Goal: Information Seeking & Learning: Learn about a topic

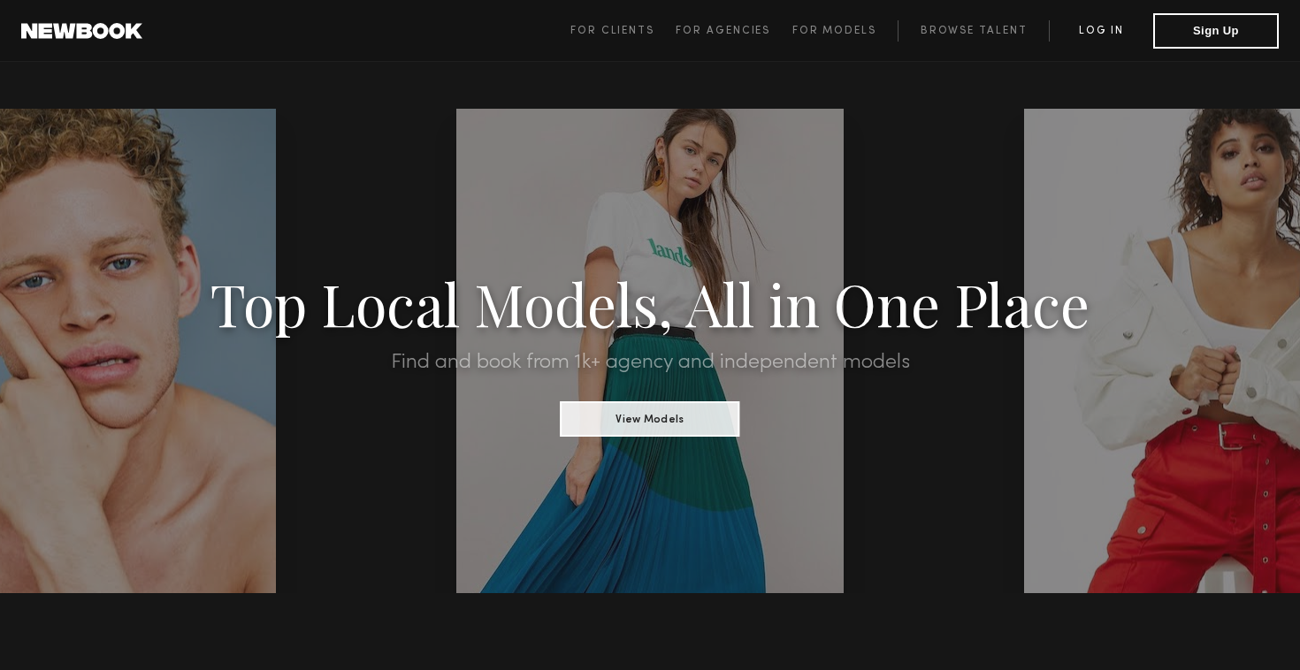
click at [1093, 30] on link "Log in" at bounding box center [1101, 30] width 104 height 21
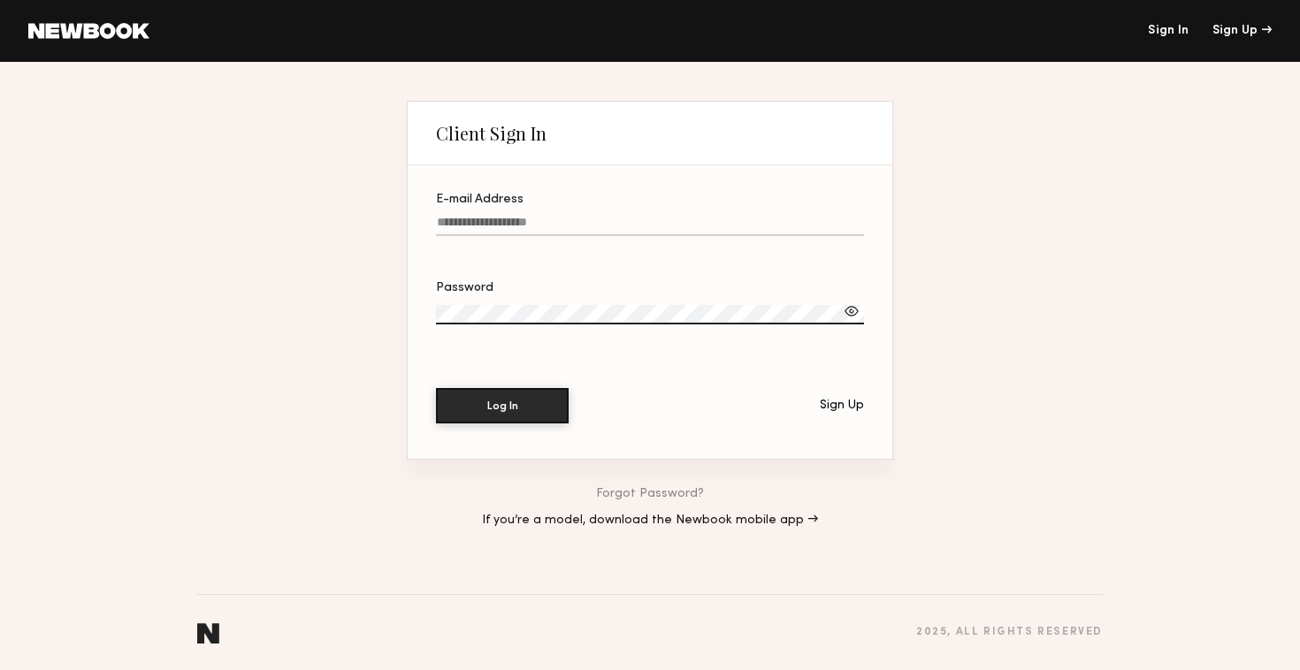
click at [586, 218] on input "E-mail Address" at bounding box center [650, 226] width 428 height 20
paste input "**********"
type input "**********"
click at [852, 312] on div at bounding box center [852, 311] width 18 height 18
click at [481, 395] on button "Log In" at bounding box center [502, 404] width 133 height 35
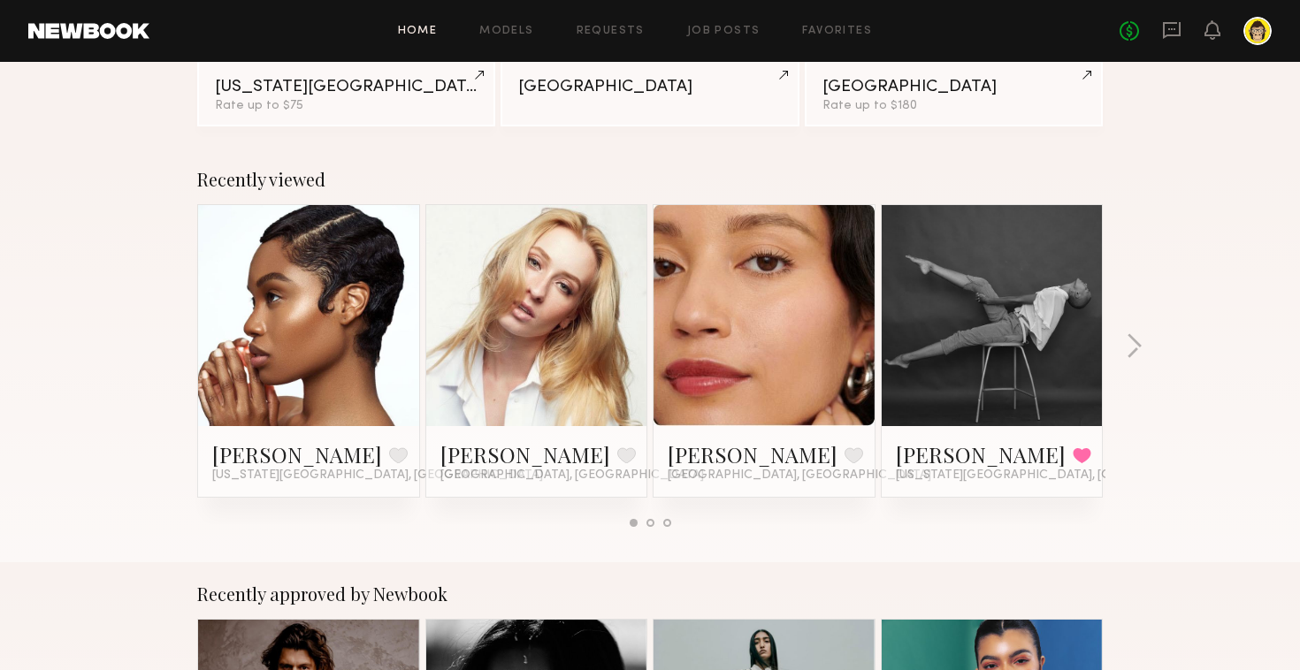
scroll to position [194, 0]
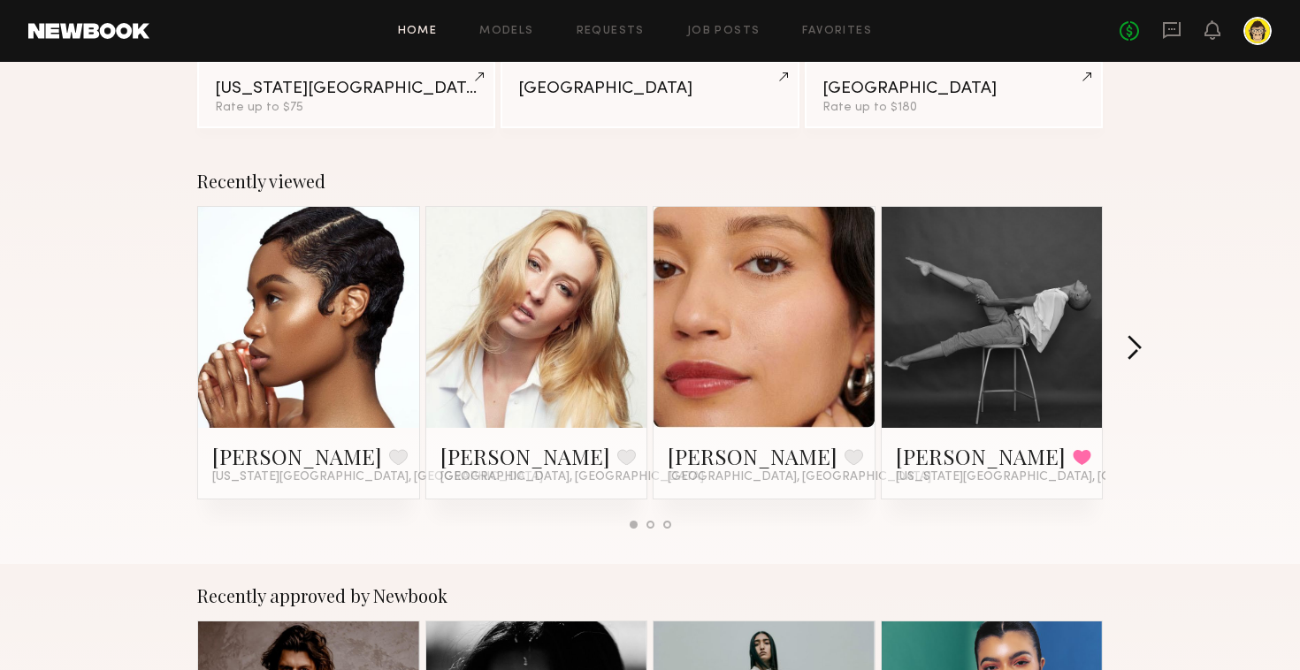
click at [1135, 344] on button "button" at bounding box center [1134, 349] width 17 height 29
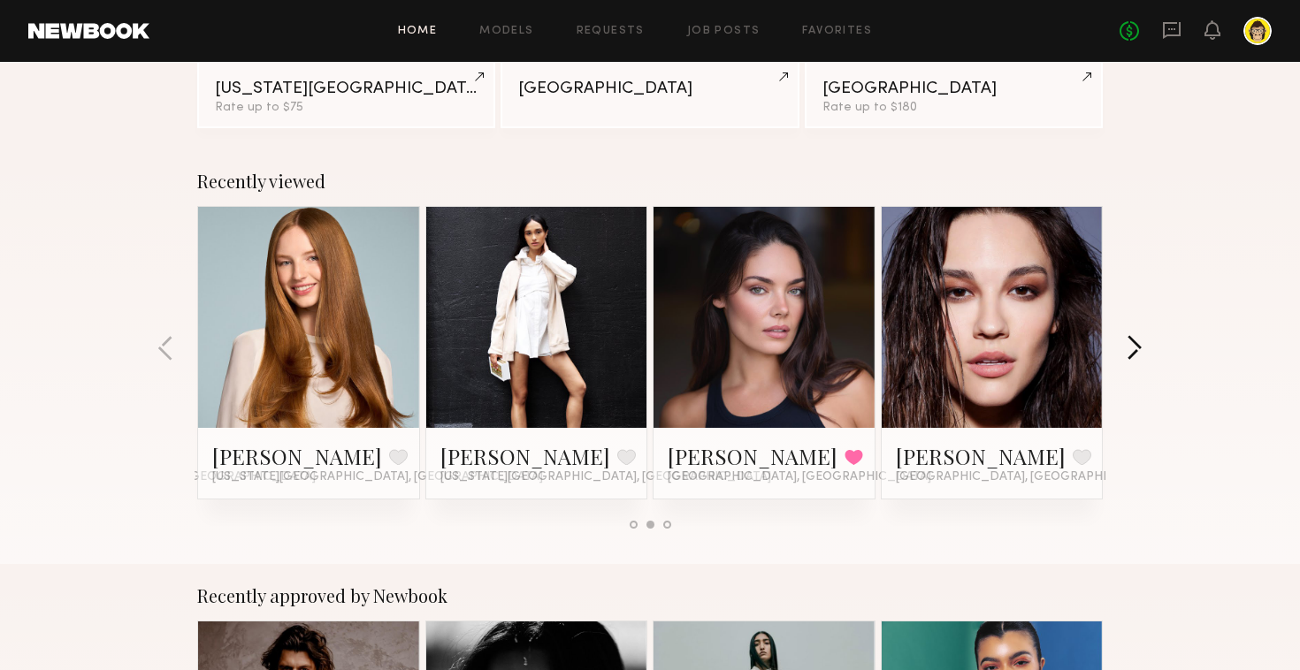
scroll to position [0, 0]
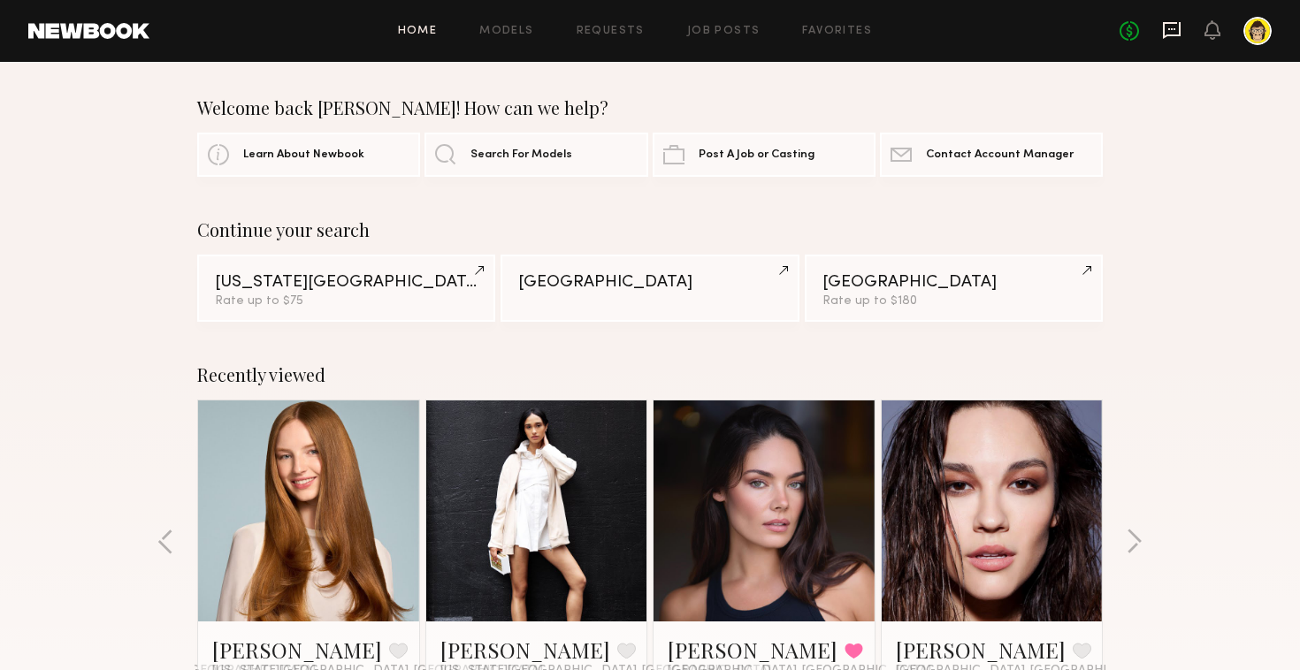
click at [1172, 31] on icon at bounding box center [1171, 29] width 19 height 19
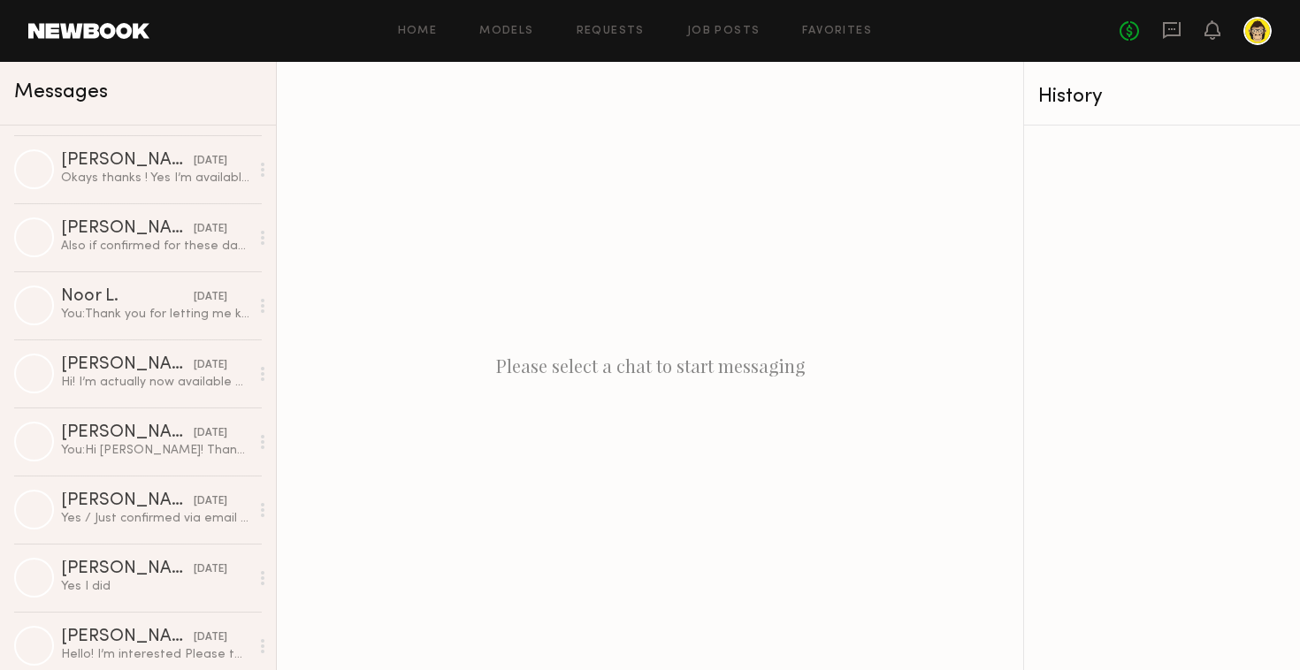
scroll to position [2299, 0]
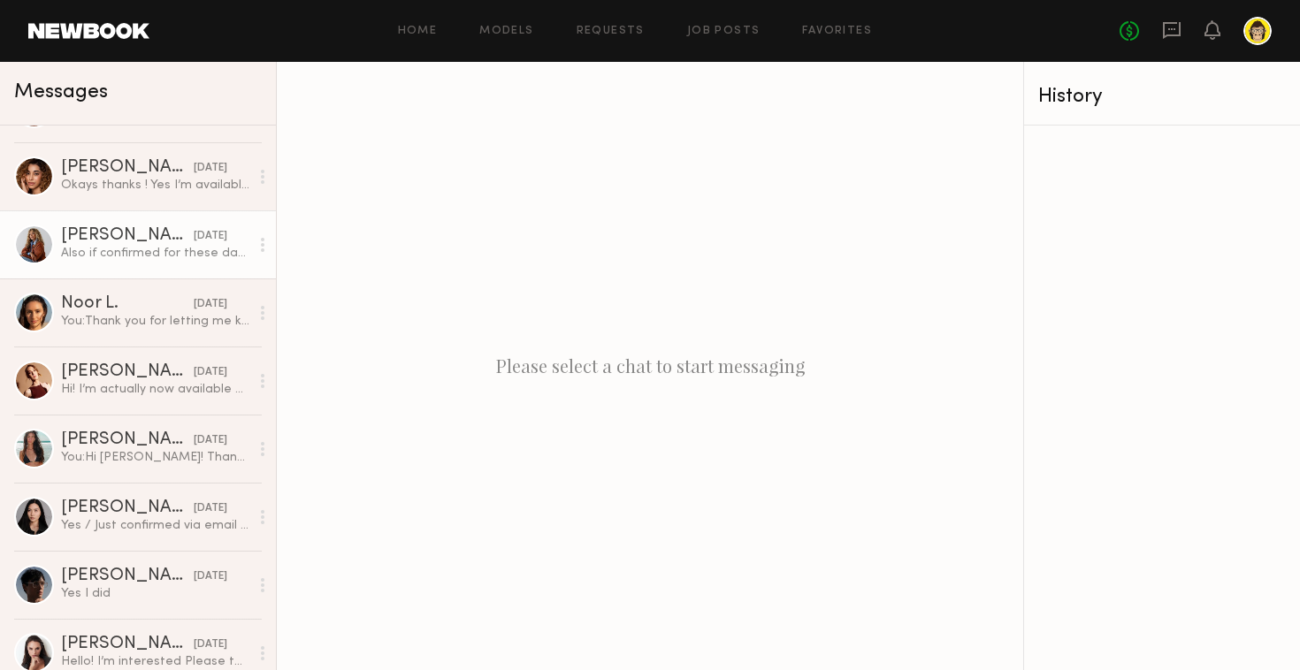
click at [135, 235] on div "[PERSON_NAME]" at bounding box center [127, 236] width 133 height 18
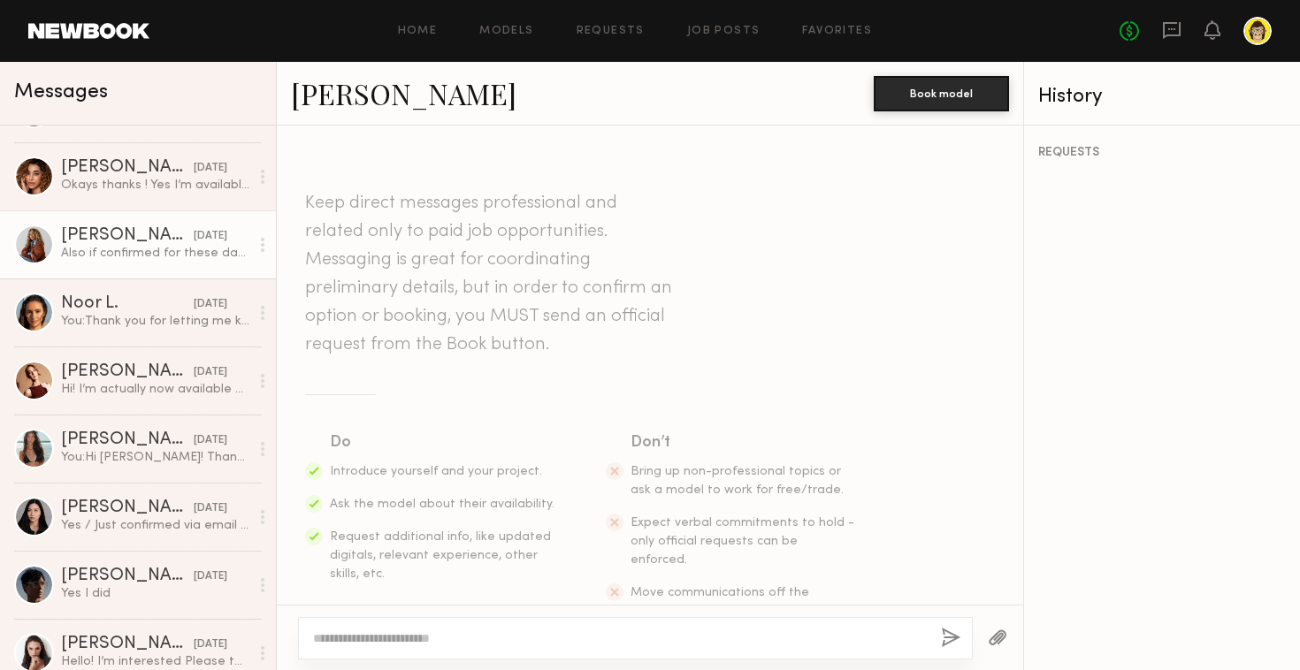
scroll to position [933, 0]
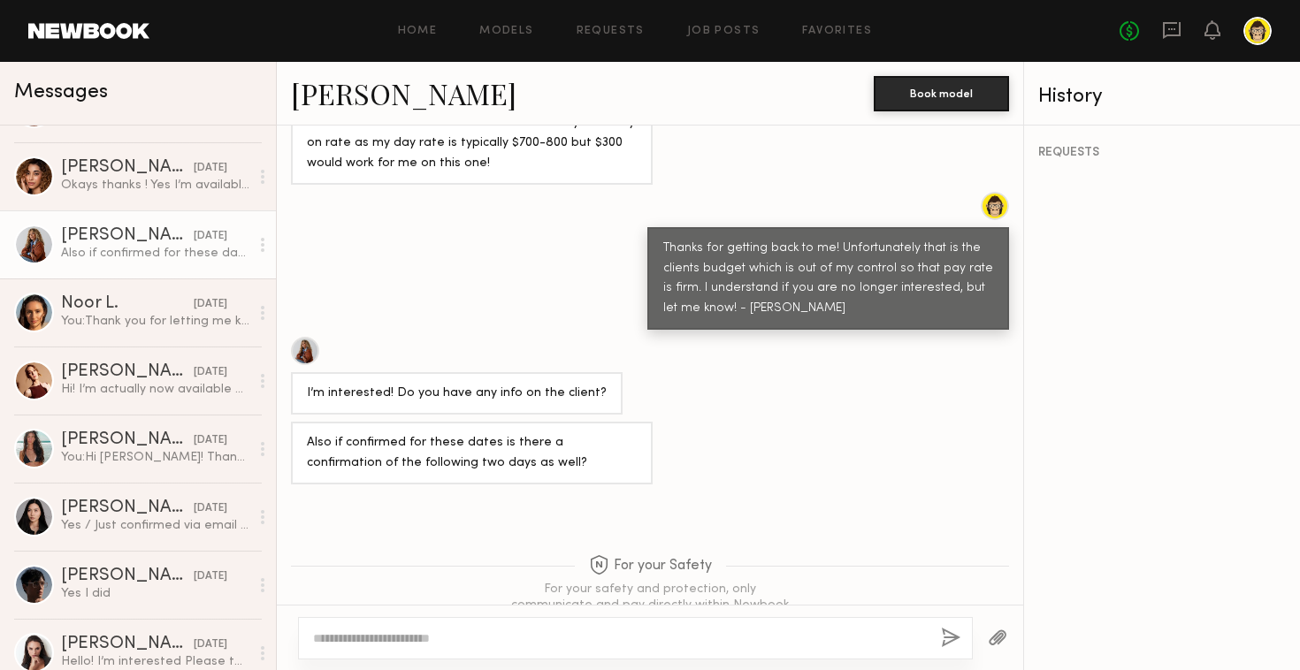
click at [307, 337] on div at bounding box center [305, 351] width 28 height 28
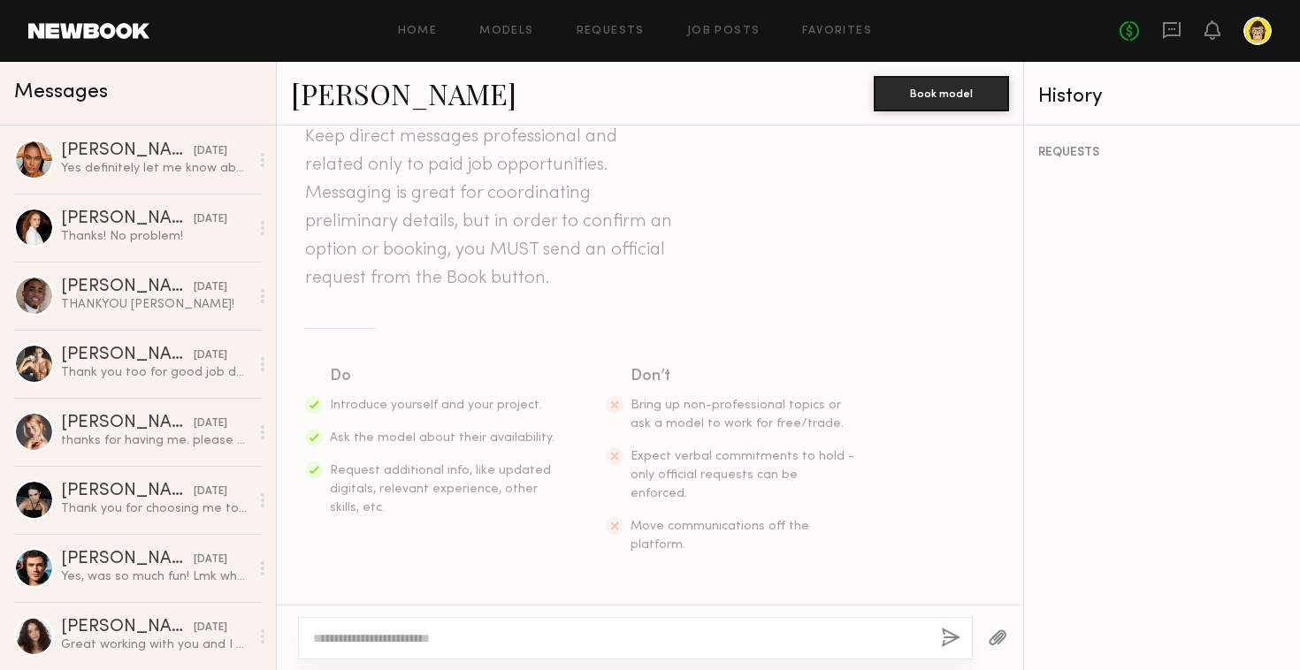
scroll to position [0, 0]
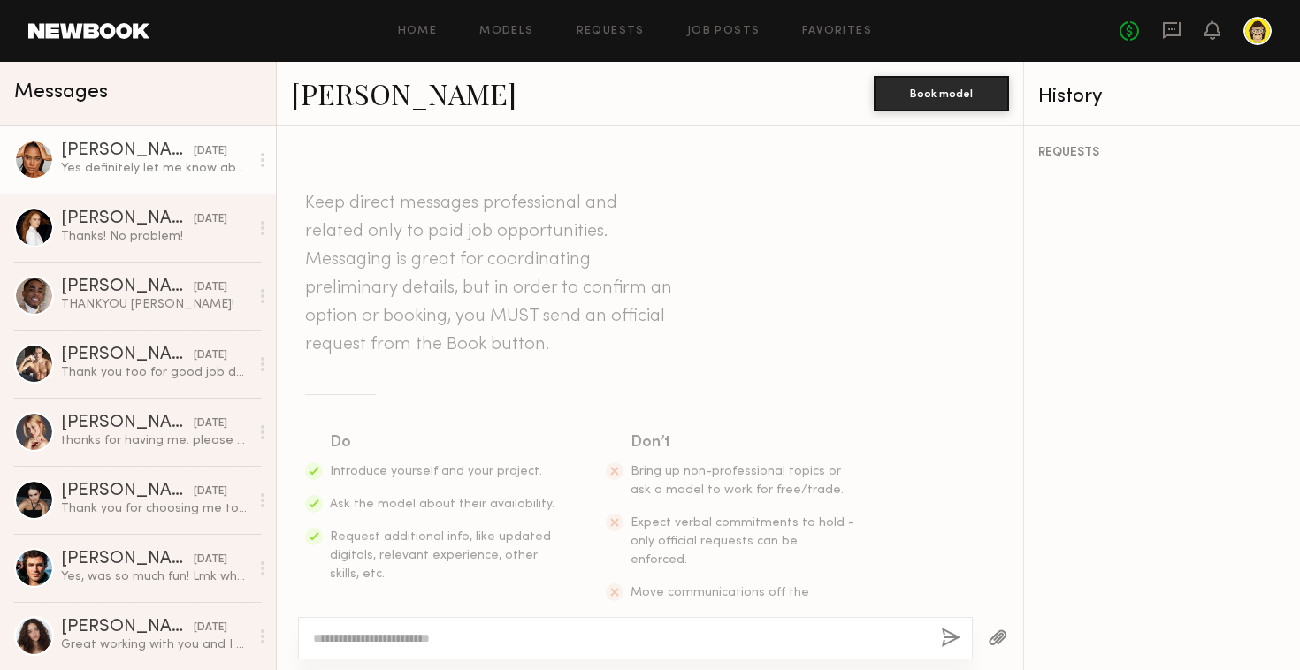
click at [143, 151] on div "[PERSON_NAME]" at bounding box center [127, 151] width 133 height 18
click at [714, 26] on link "Job Posts" at bounding box center [723, 31] width 73 height 11
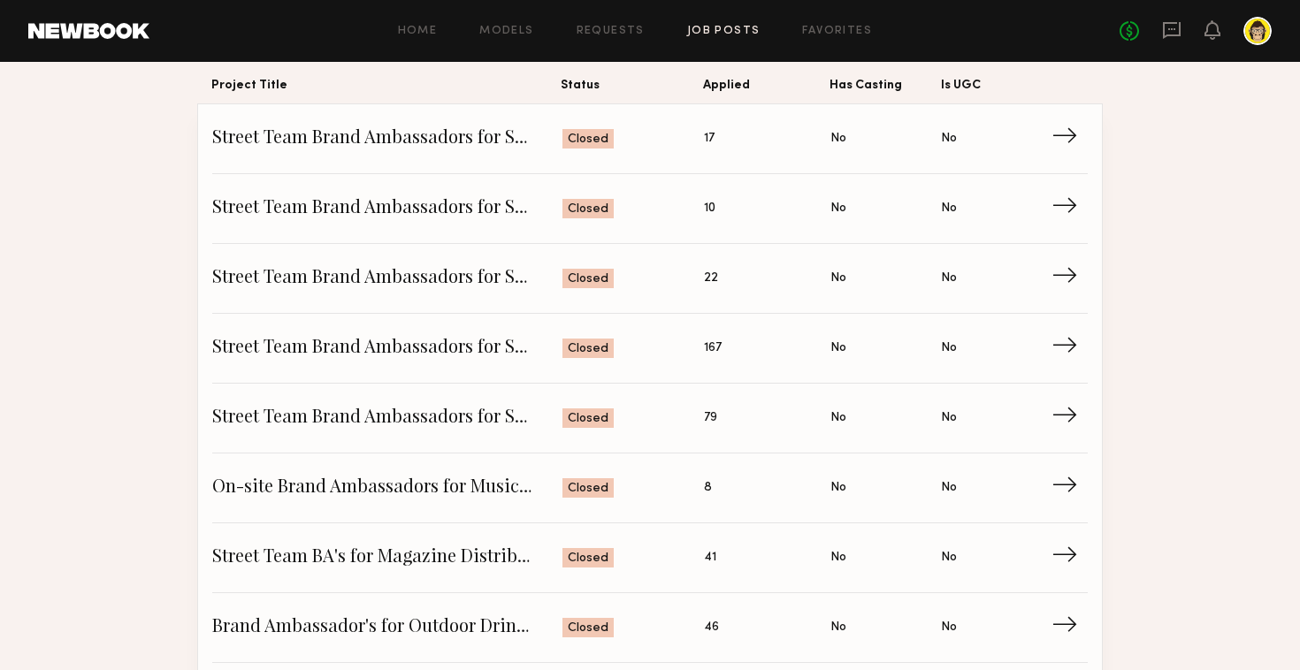
scroll to position [161, 0]
click at [426, 347] on span "Street Team Brand Ambassadors for Skincare Event - LA" at bounding box center [387, 350] width 350 height 27
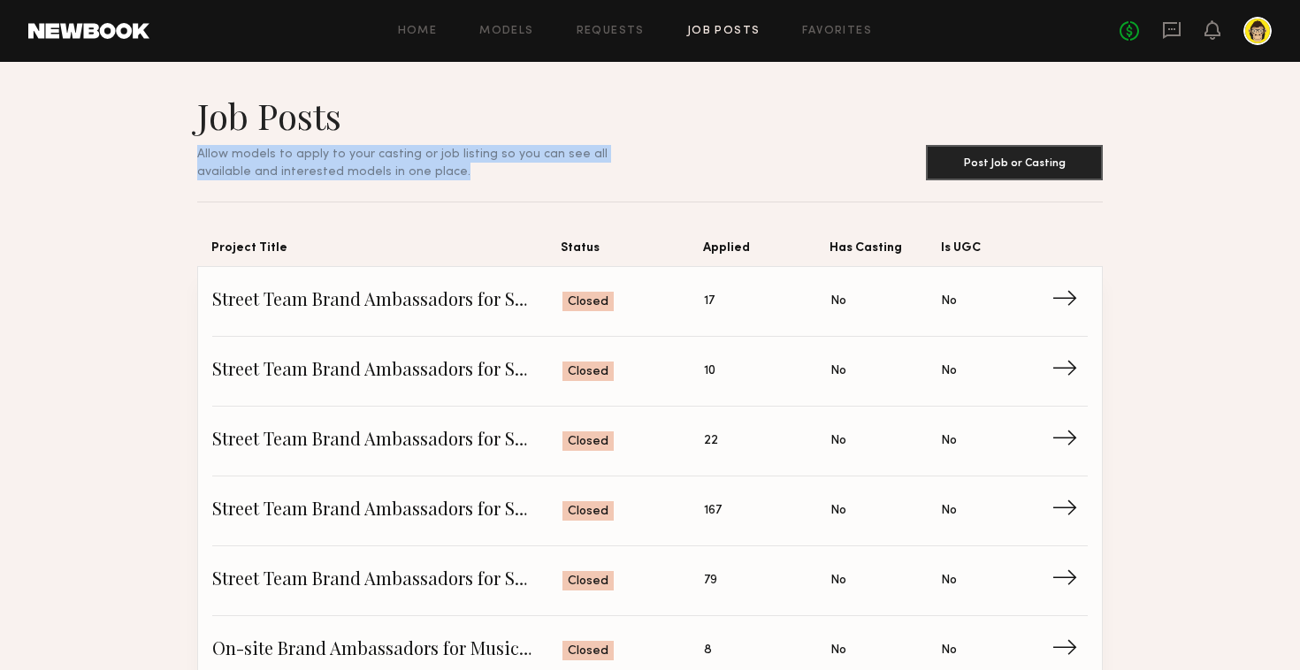
drag, startPoint x: 411, startPoint y: 178, endPoint x: 151, endPoint y: 156, distance: 261.0
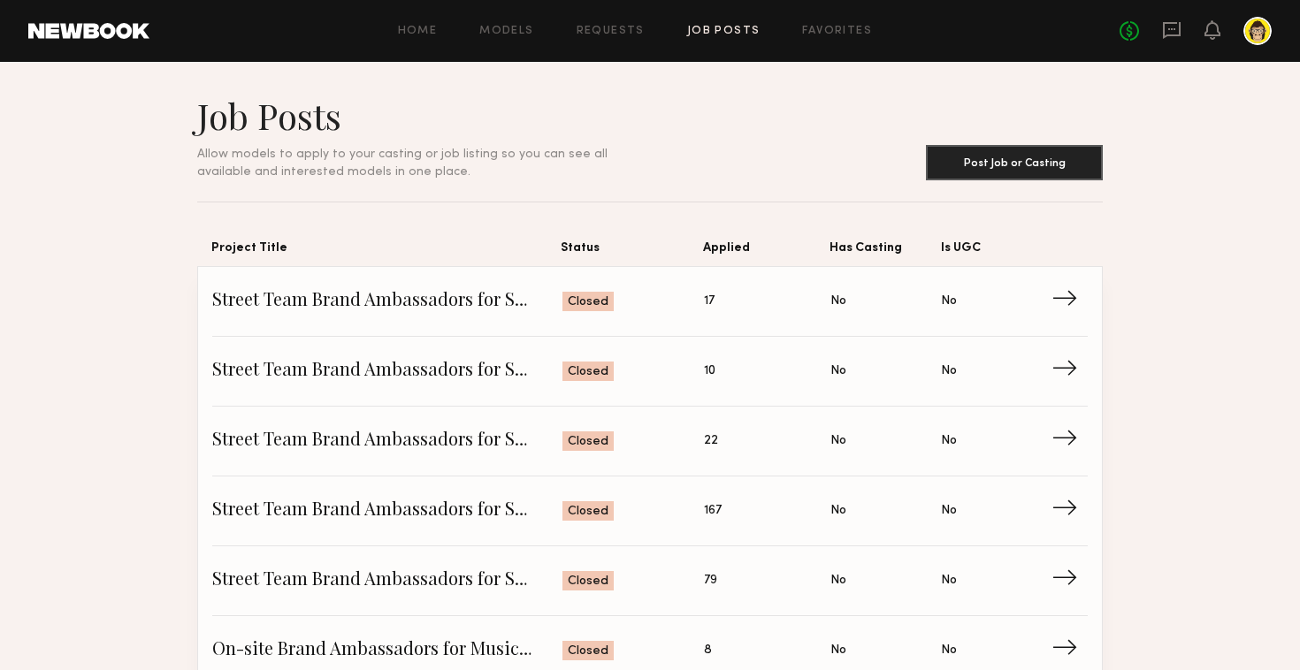
click at [249, 156] on span "Allow models to apply to your casting or job listing so you can see all availab…" at bounding box center [402, 163] width 410 height 29
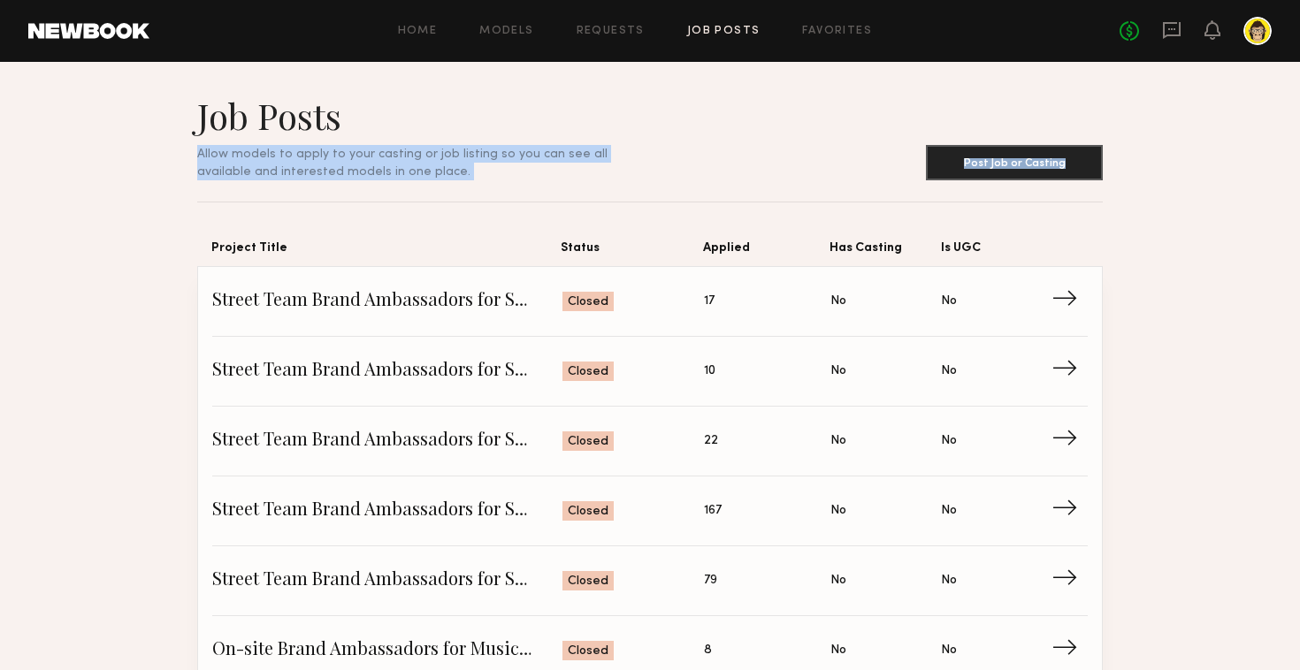
drag, startPoint x: 201, startPoint y: 154, endPoint x: 448, endPoint y: 194, distance: 250.8
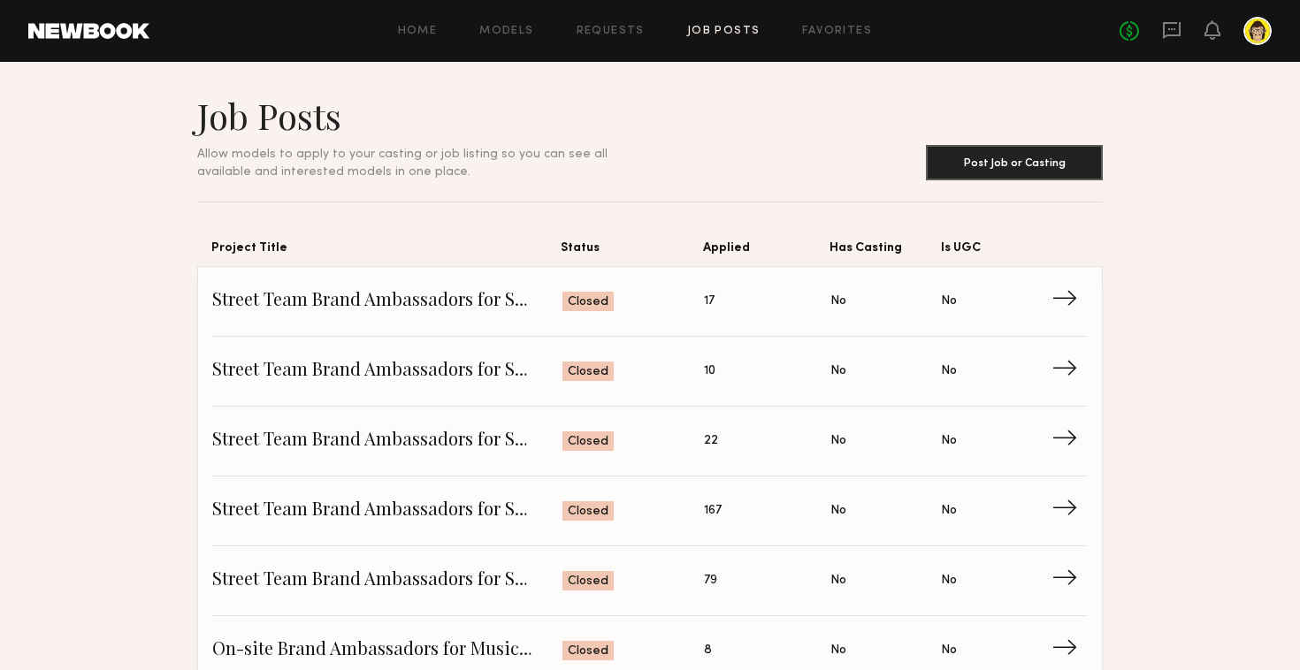
click at [394, 302] on span "Street Team Brand Ambassadors for Skincare Event - HOU" at bounding box center [387, 301] width 350 height 27
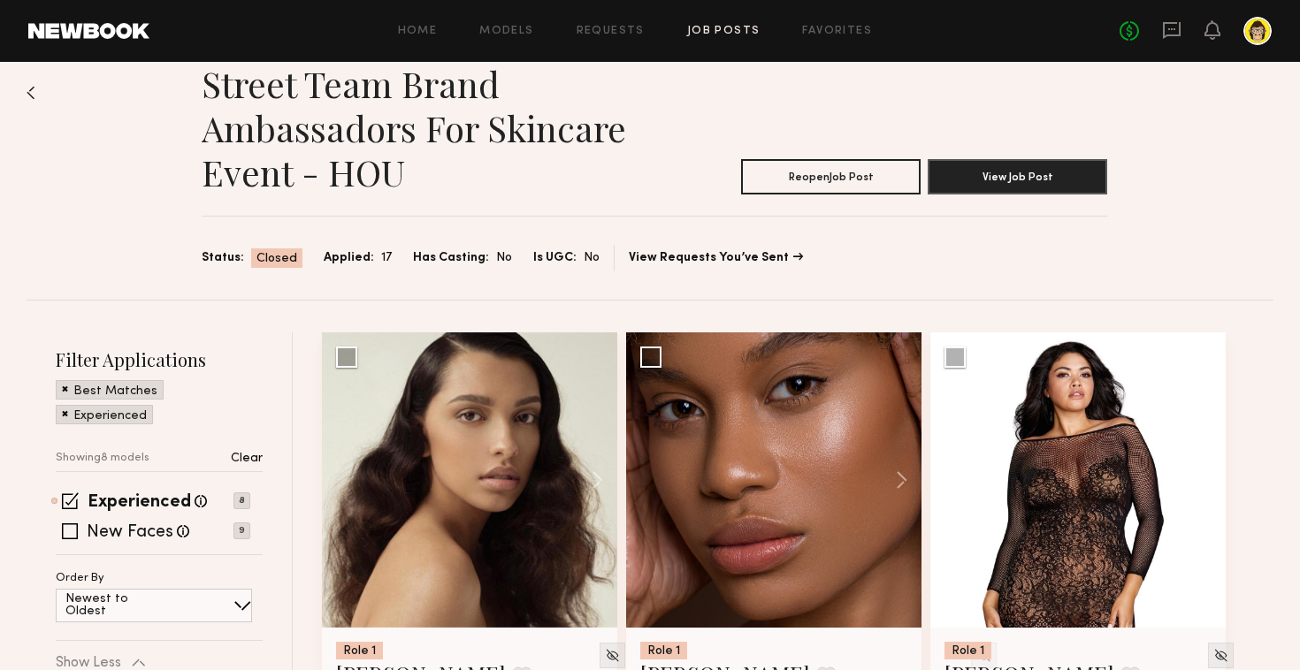
scroll to position [33, 0]
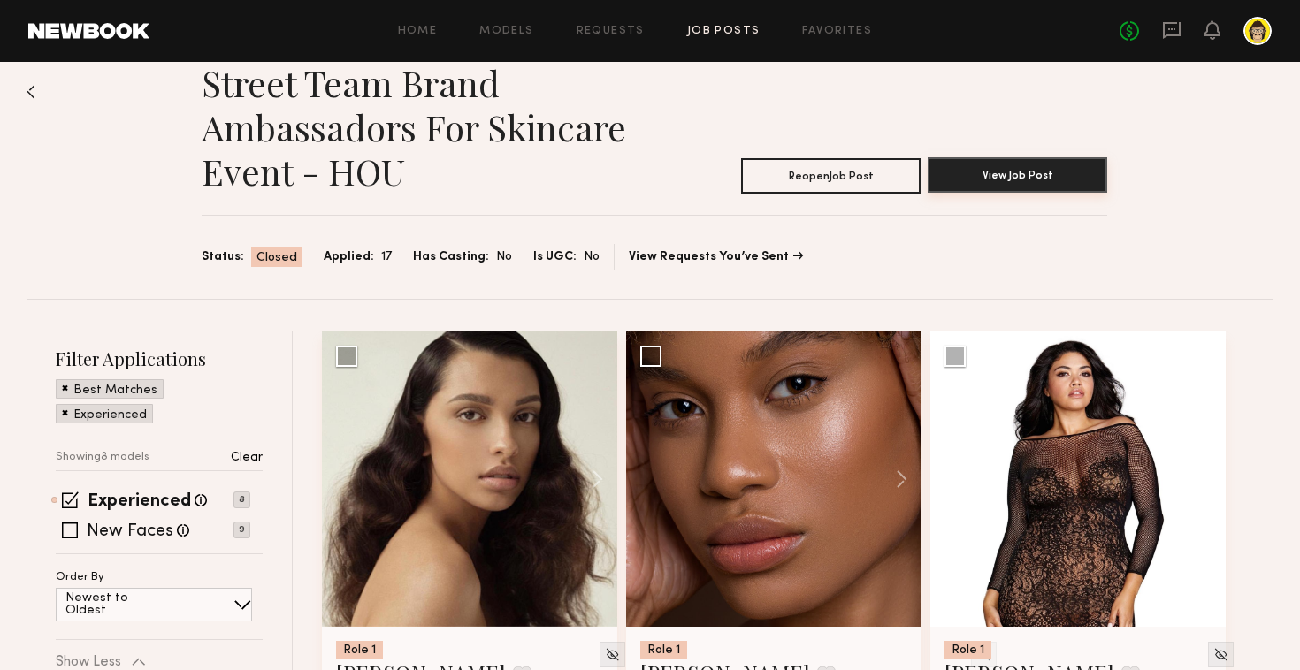
click at [968, 186] on button "View Job Post" at bounding box center [1018, 174] width 180 height 35
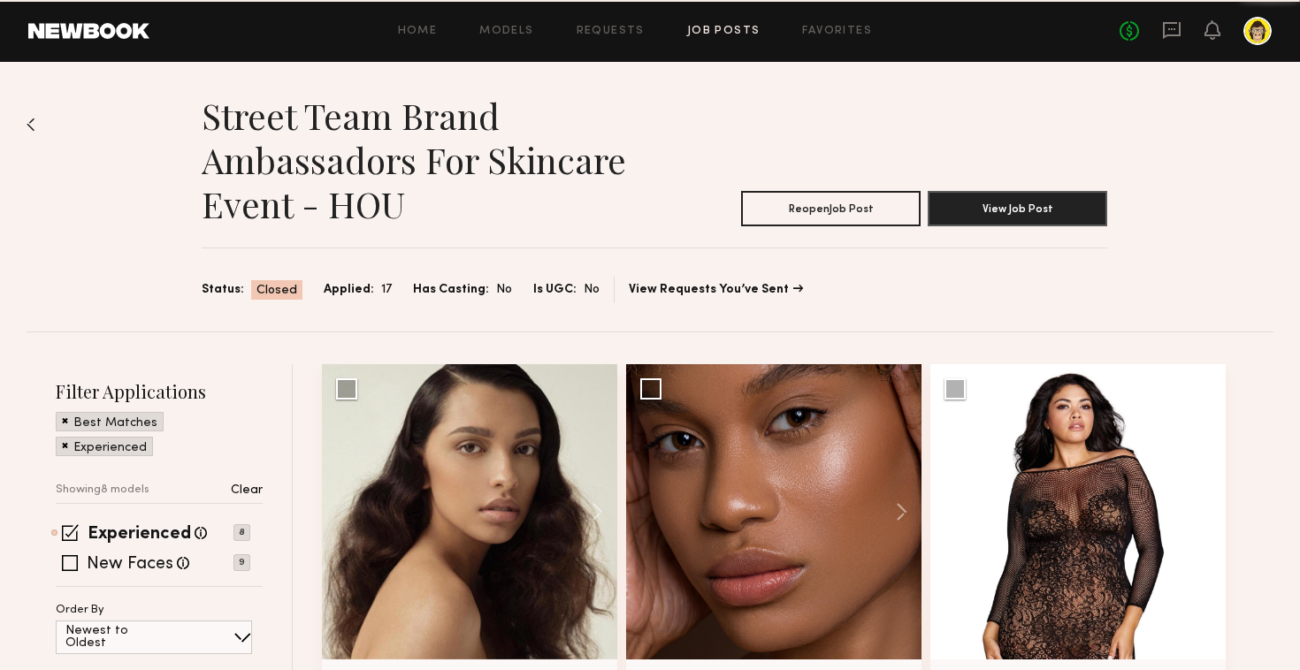
scroll to position [33, 0]
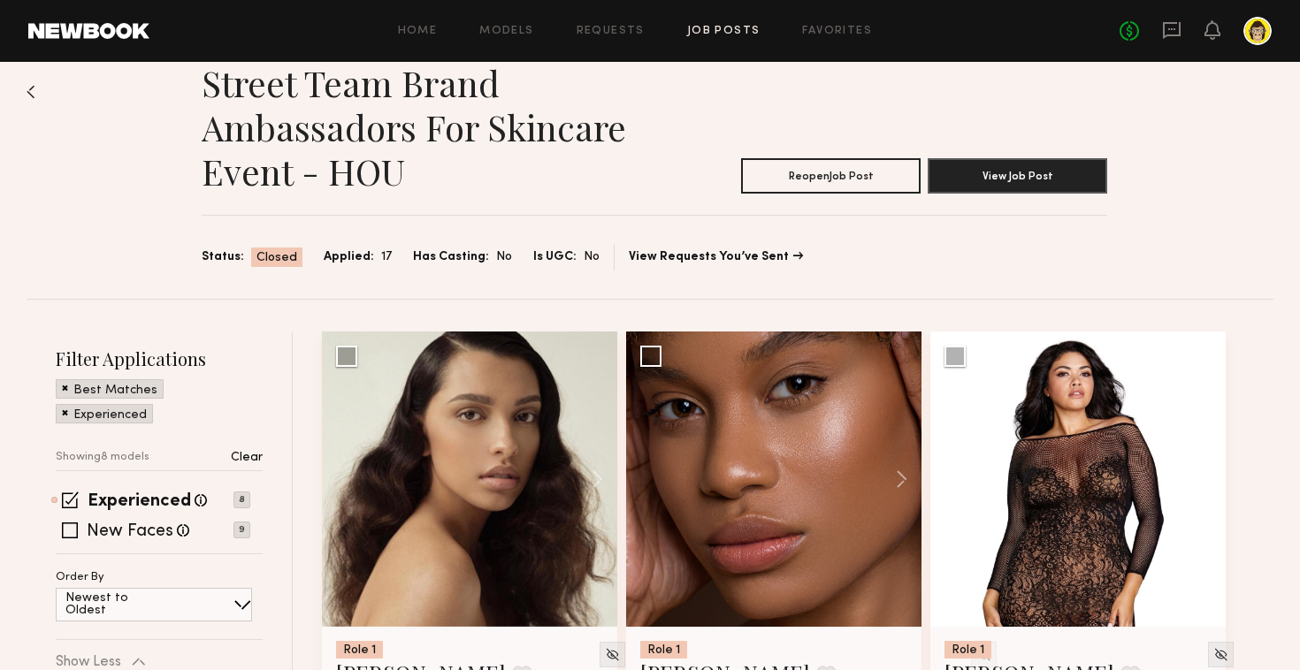
click at [34, 90] on img at bounding box center [31, 92] width 9 height 14
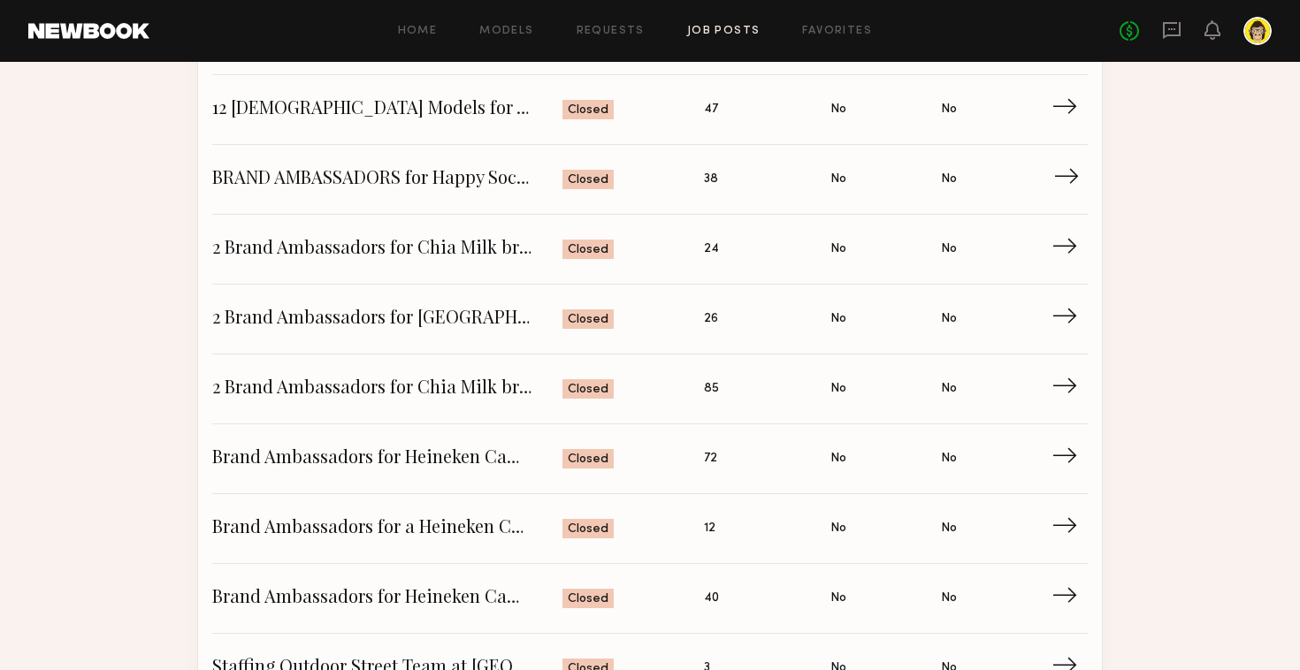
scroll to position [3545, 0]
click at [434, 180] on span "BRAND AMBASSADORS for Happy Socks Campaign" at bounding box center [387, 180] width 350 height 27
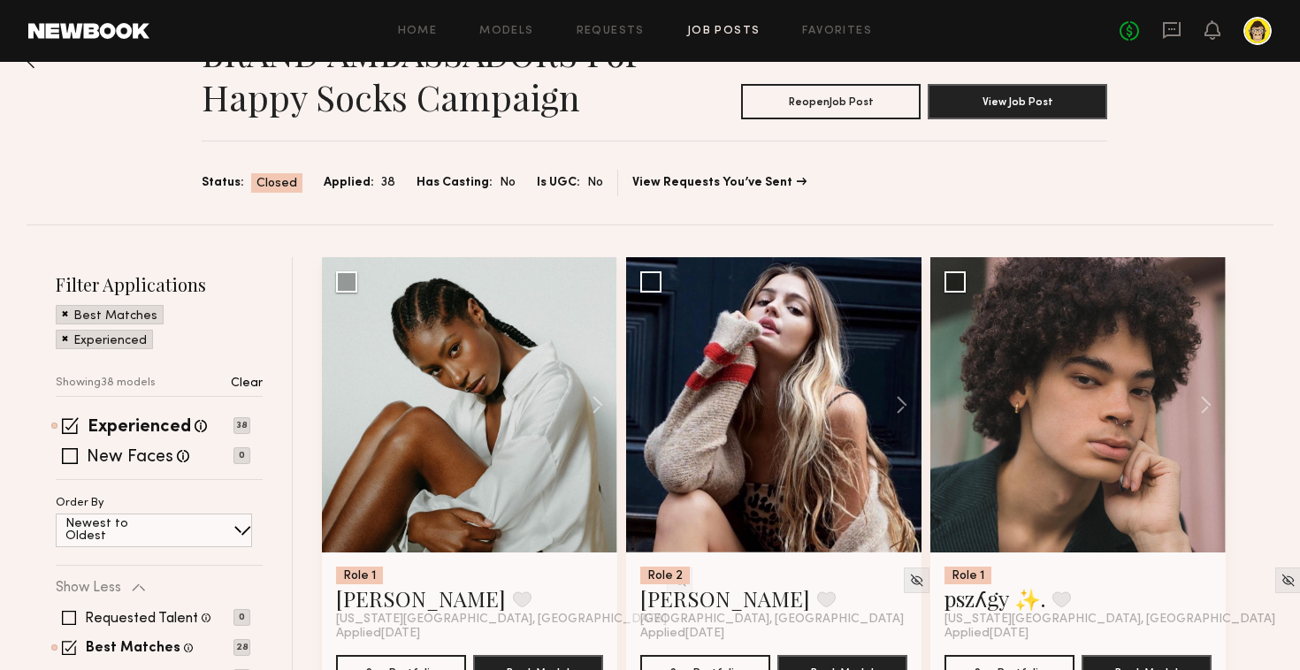
scroll to position [62, 0]
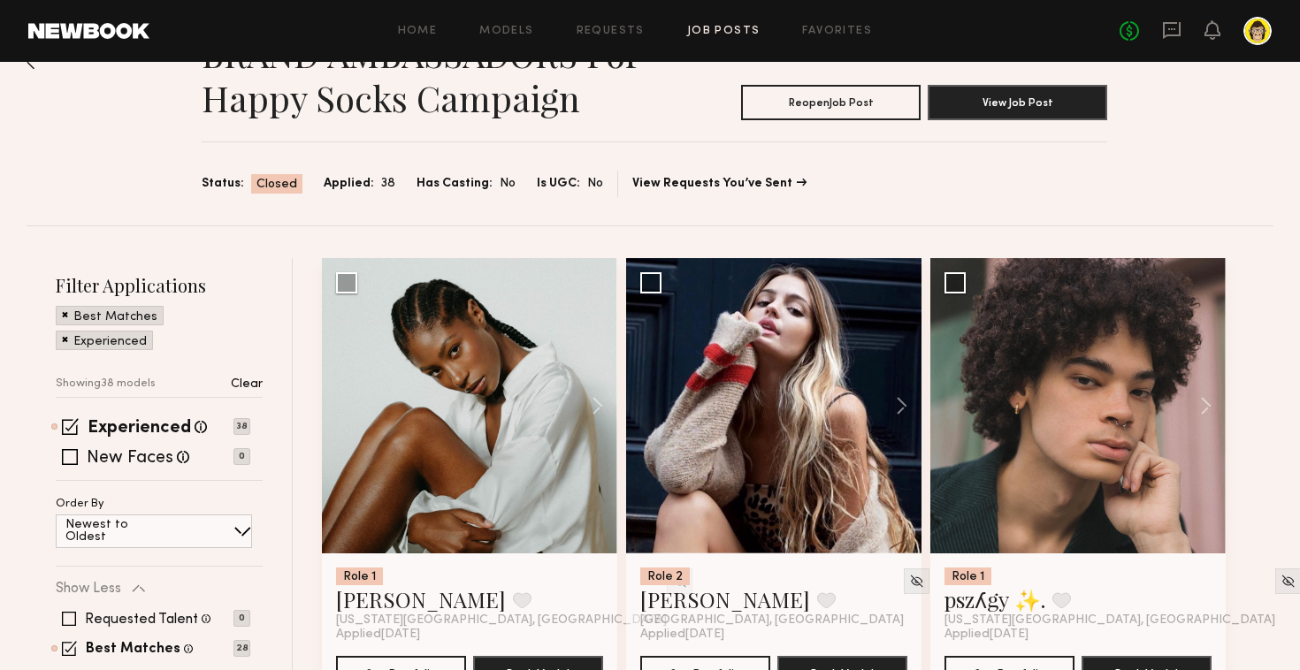
click at [351, 182] on span "Applied:" at bounding box center [349, 183] width 50 height 19
click at [1046, 103] on button "View Job Post" at bounding box center [1018, 101] width 180 height 35
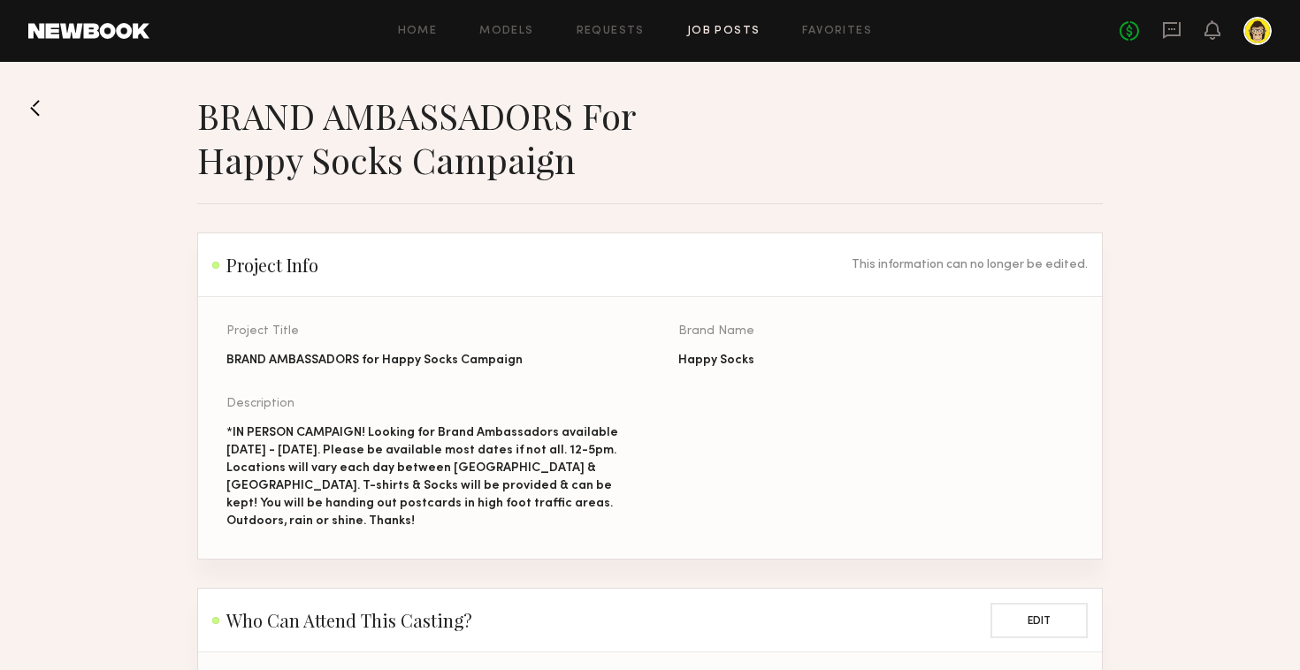
click at [41, 104] on button at bounding box center [42, 108] width 28 height 28
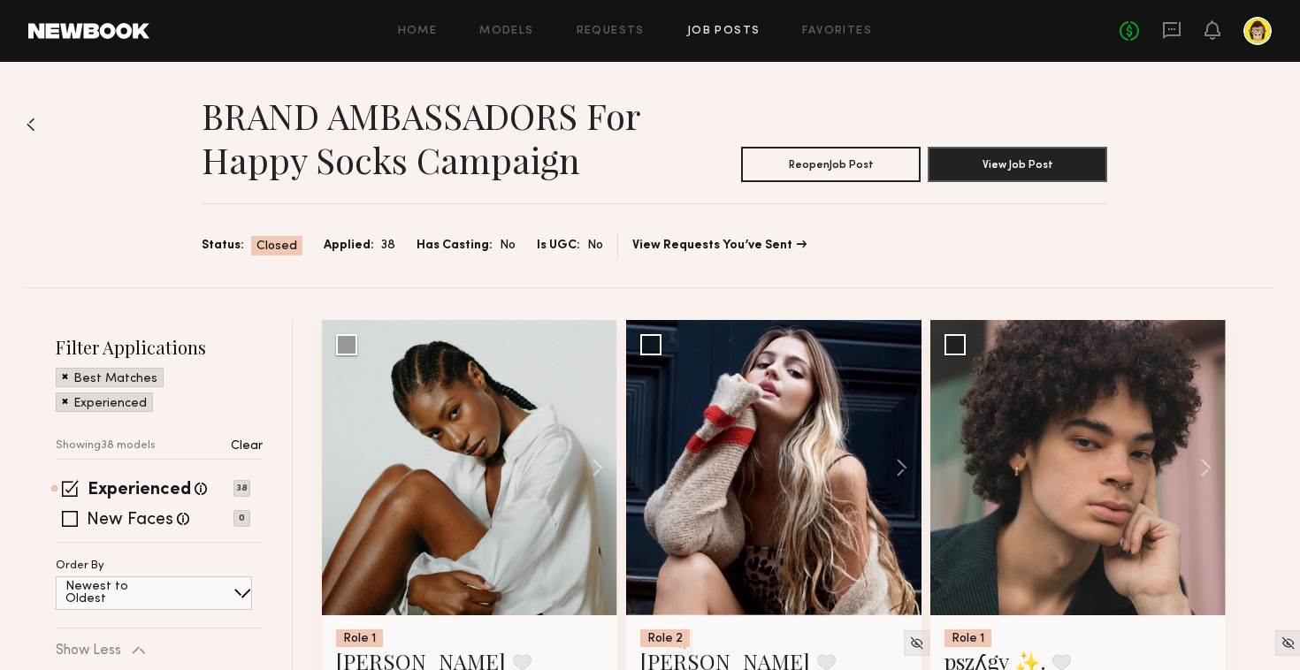
click at [35, 125] on div "BRAND AMBASSADORS for Happy Socks Campaign Reopen Job Post View Job Post Status…" at bounding box center [650, 175] width 1247 height 226
click at [29, 122] on img at bounding box center [31, 125] width 9 height 14
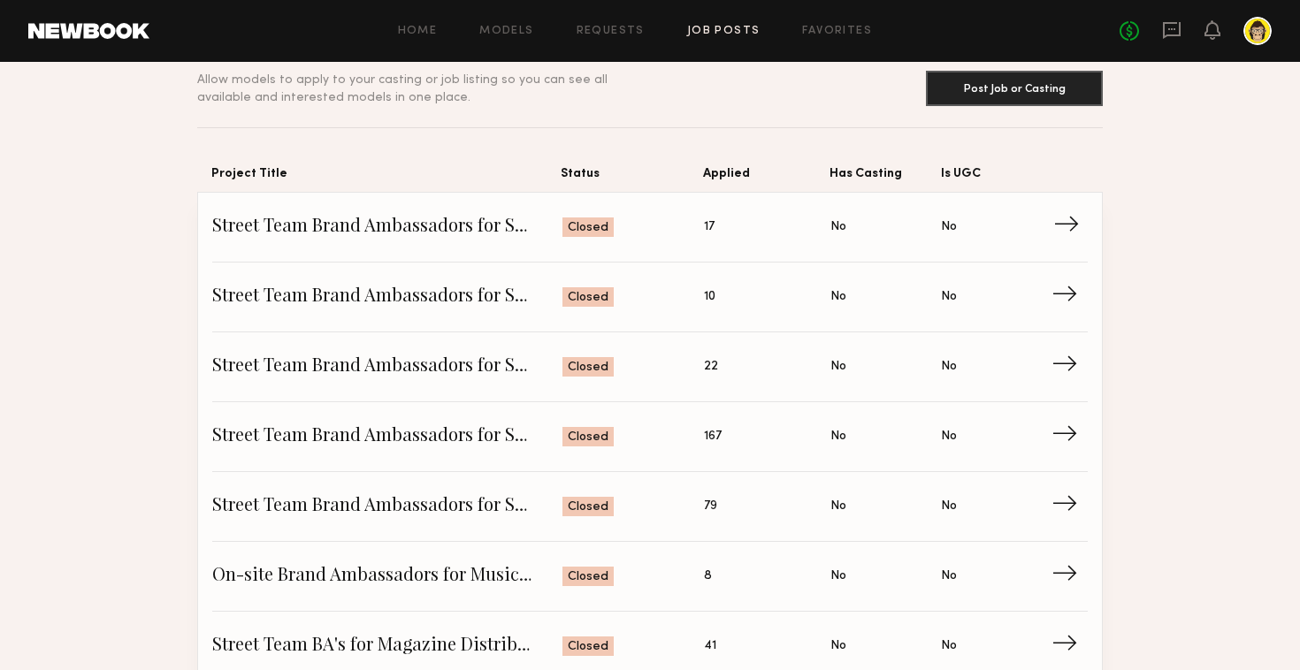
scroll to position [93, 0]
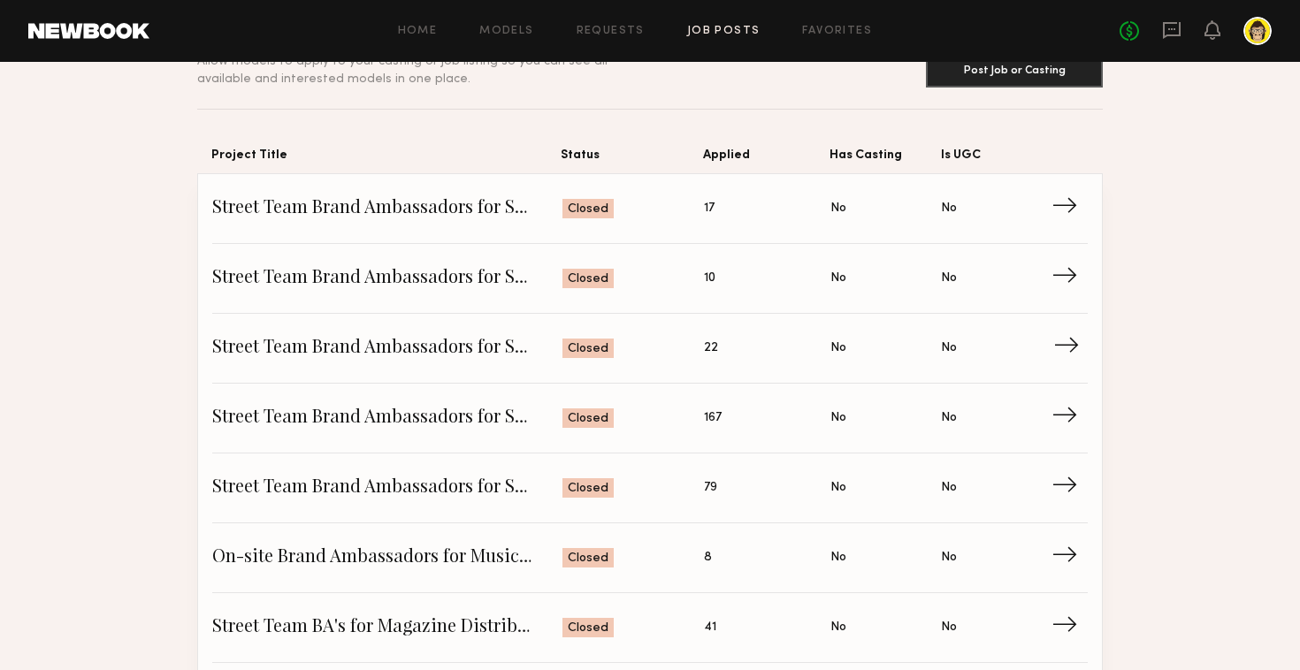
click at [332, 373] on link "Street Team Brand Ambassadors for Skincare Event - [GEOGRAPHIC_DATA] Status: Cl…" at bounding box center [650, 349] width 876 height 70
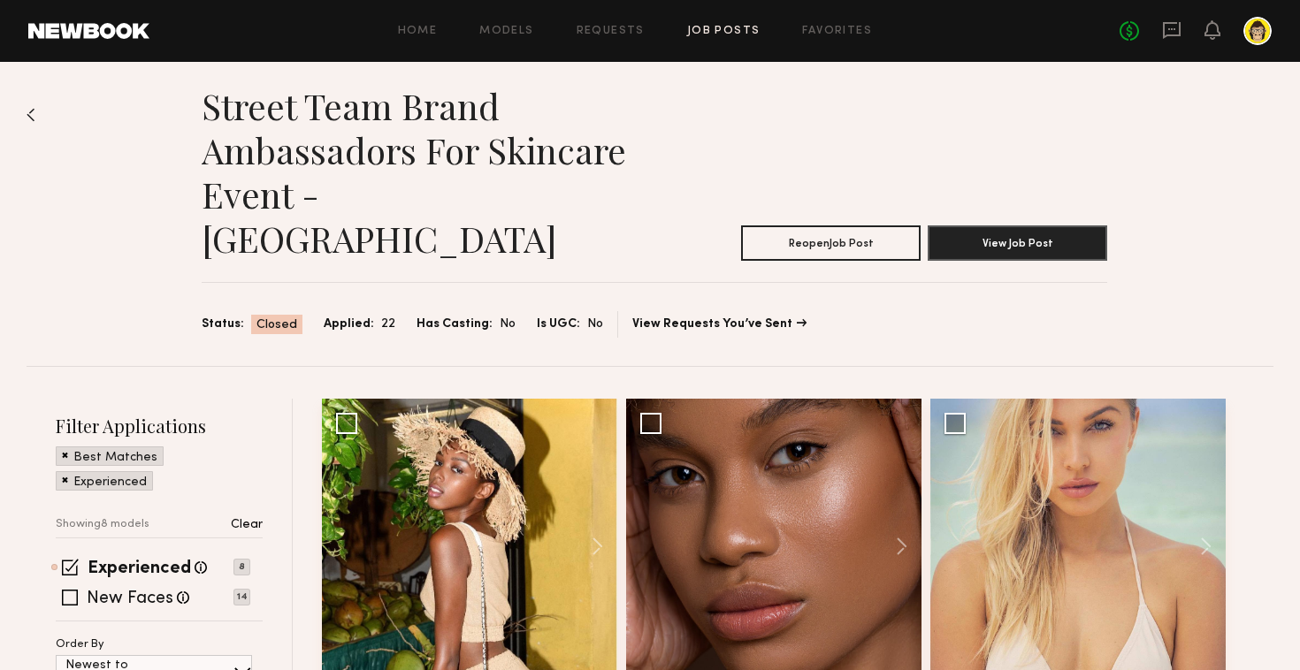
scroll to position [3, 0]
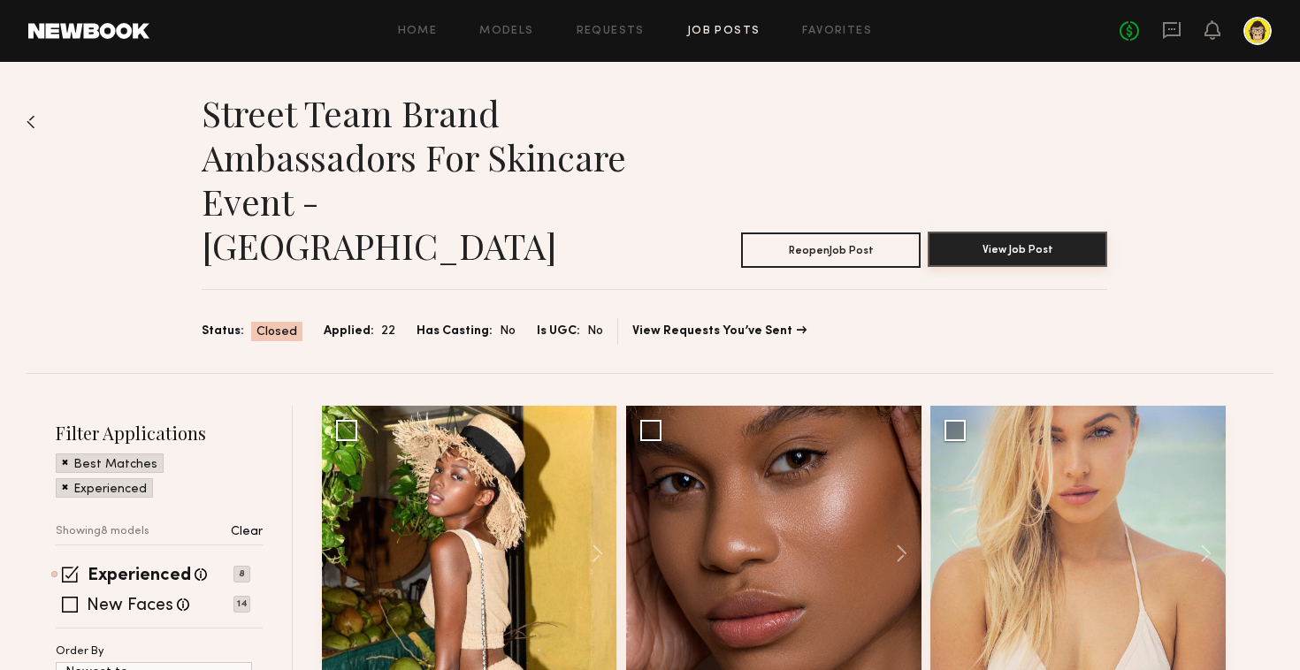
click at [1033, 232] on button "View Job Post" at bounding box center [1018, 249] width 180 height 35
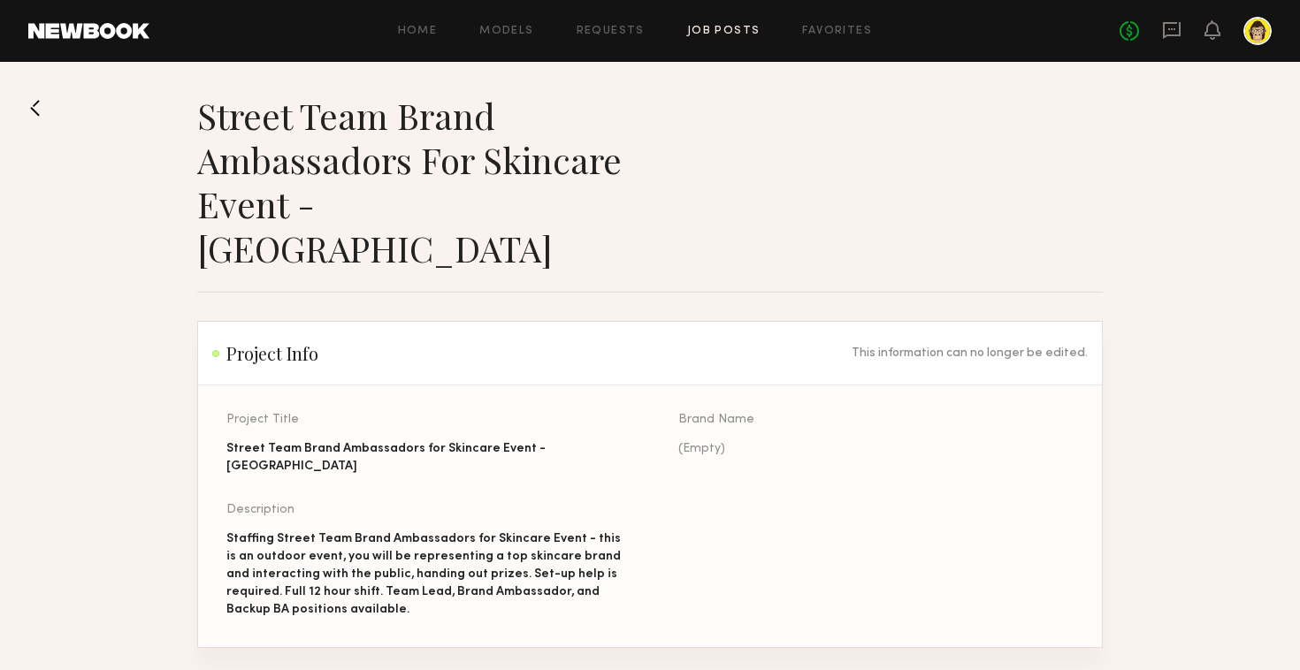
click at [34, 101] on button at bounding box center [42, 108] width 28 height 28
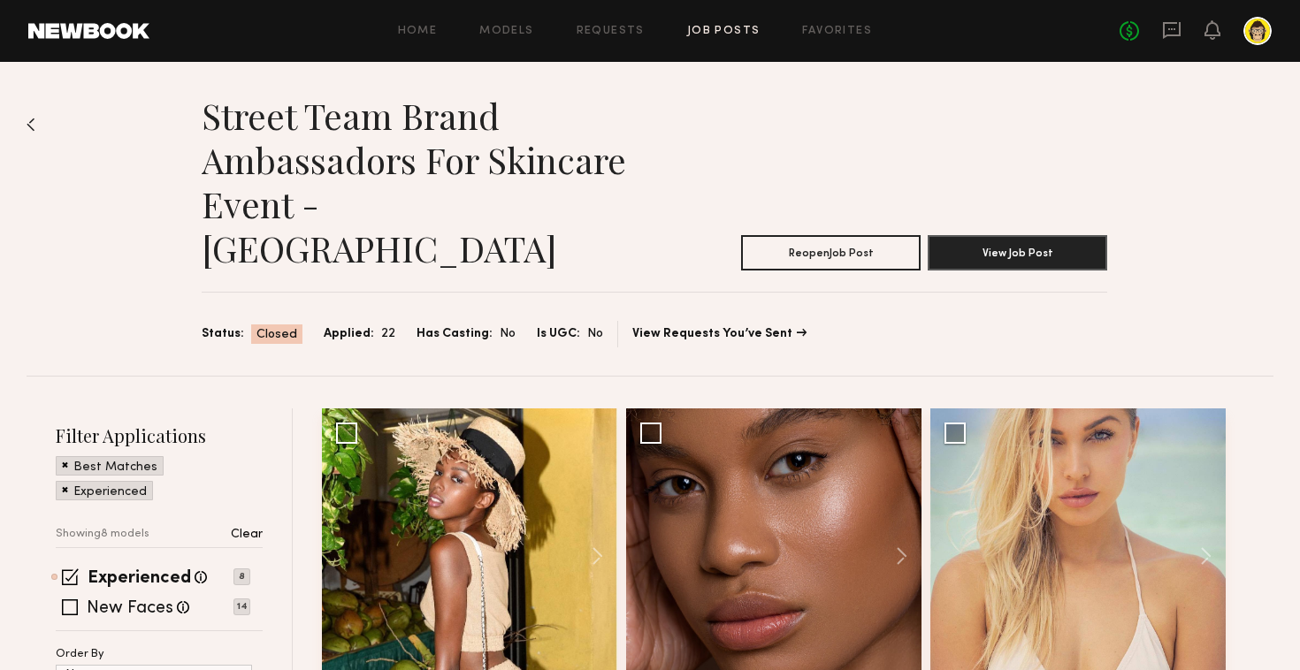
click at [31, 118] on img at bounding box center [31, 125] width 9 height 14
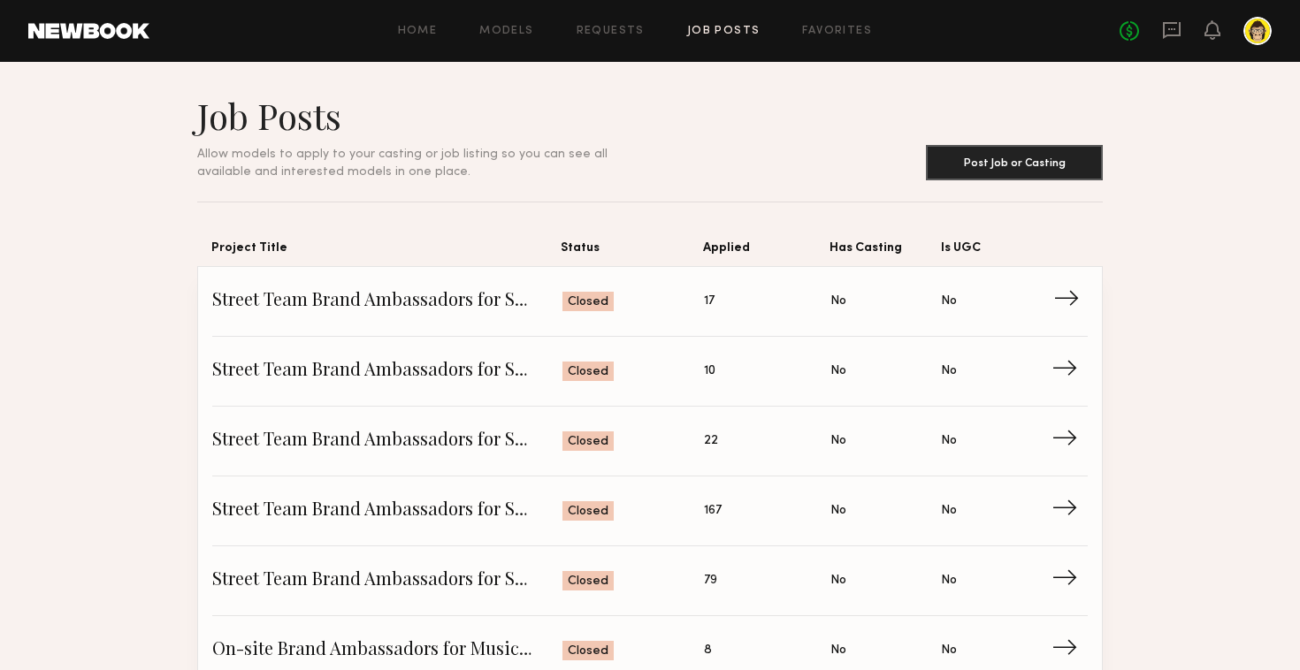
click at [388, 308] on span "Street Team Brand Ambassadors for Skincare Event - HOU" at bounding box center [387, 301] width 350 height 27
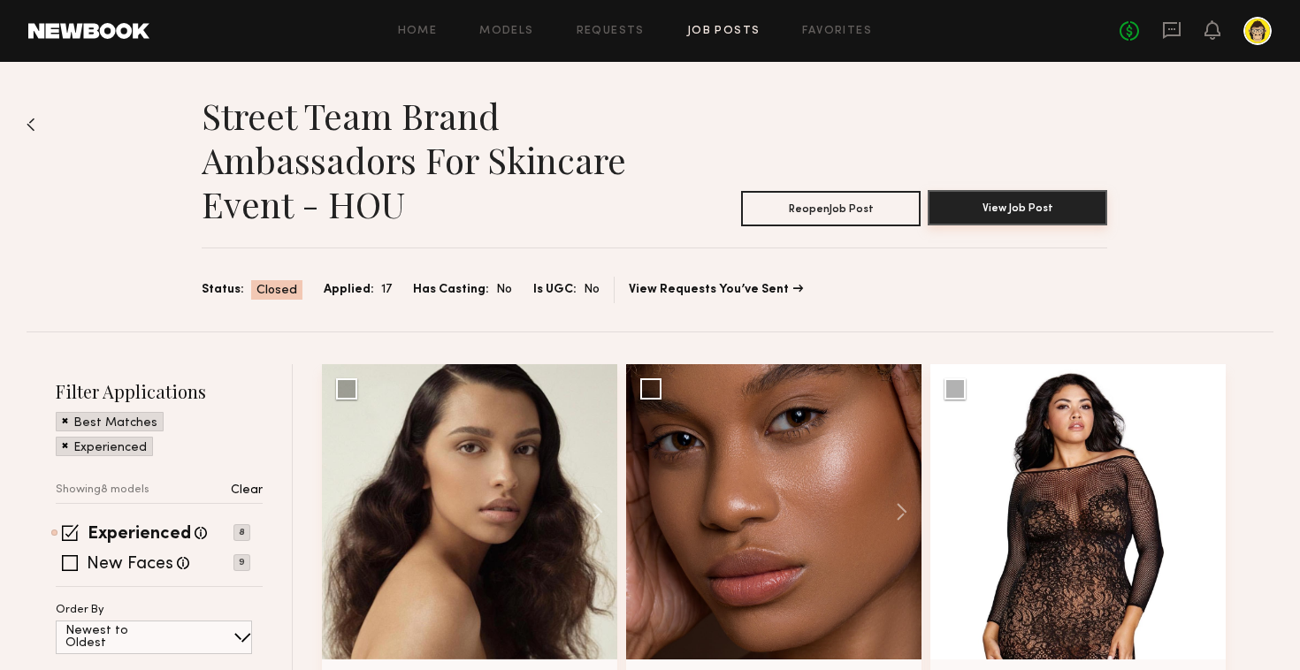
click at [1003, 195] on button "View Job Post" at bounding box center [1018, 207] width 180 height 35
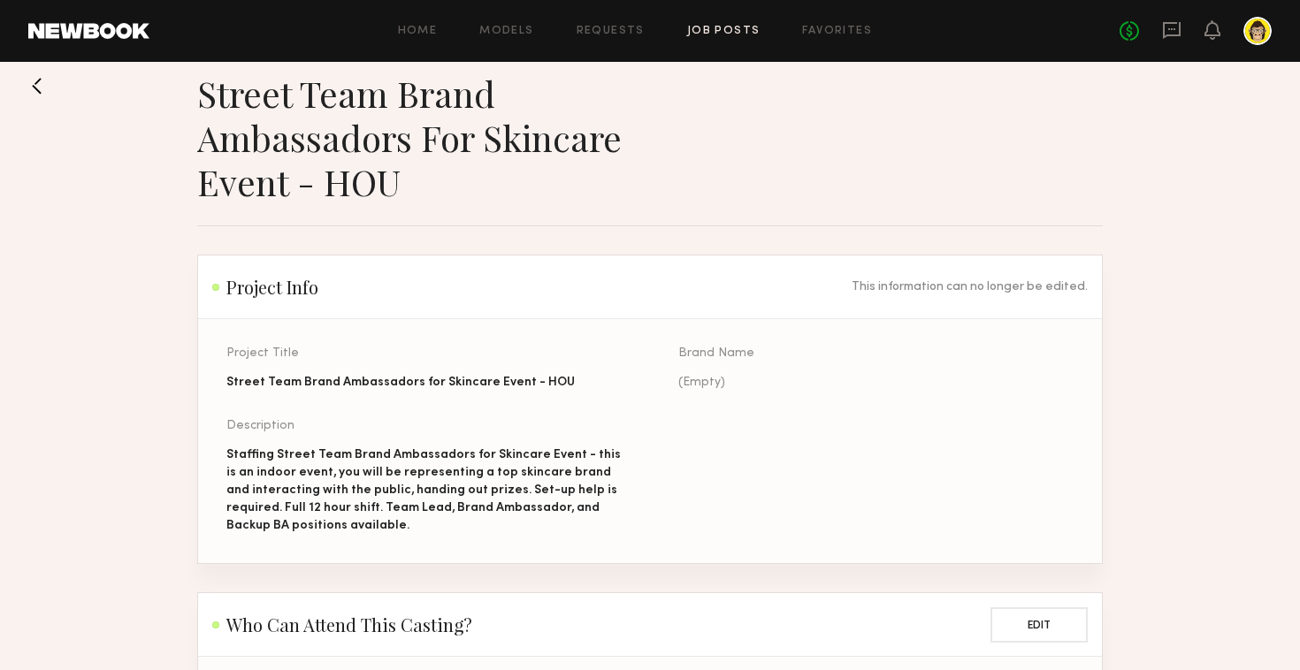
scroll to position [30, 0]
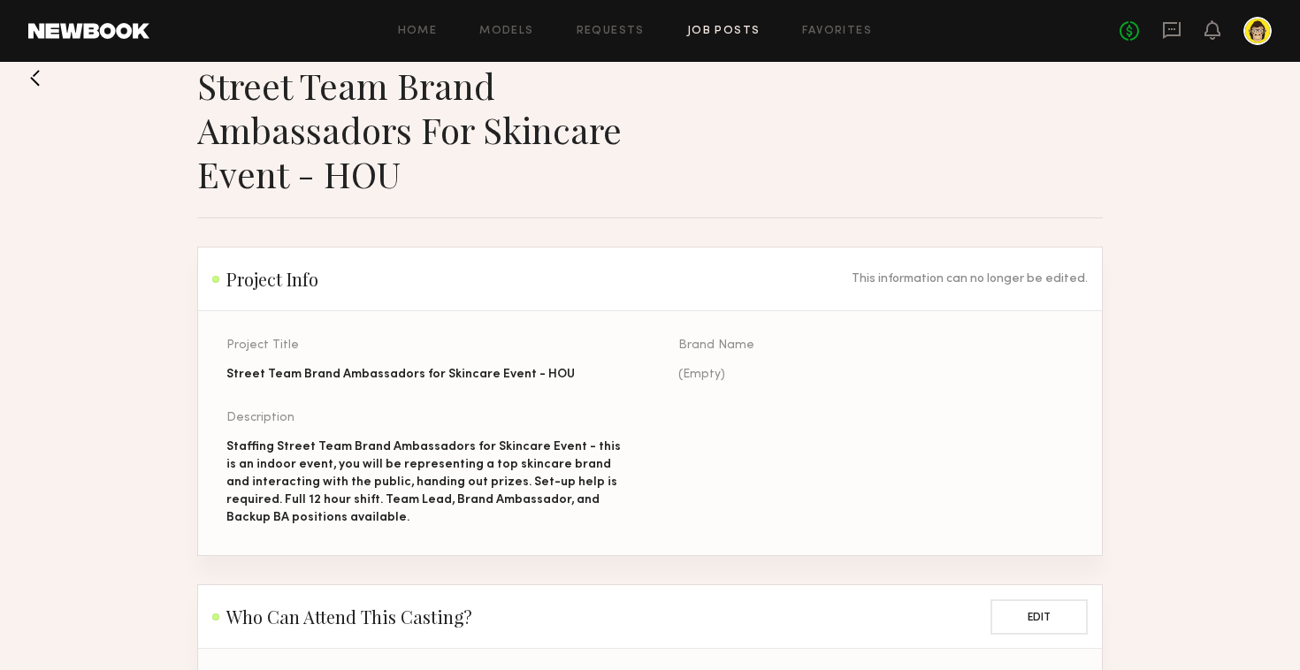
click at [33, 74] on button at bounding box center [42, 78] width 28 height 28
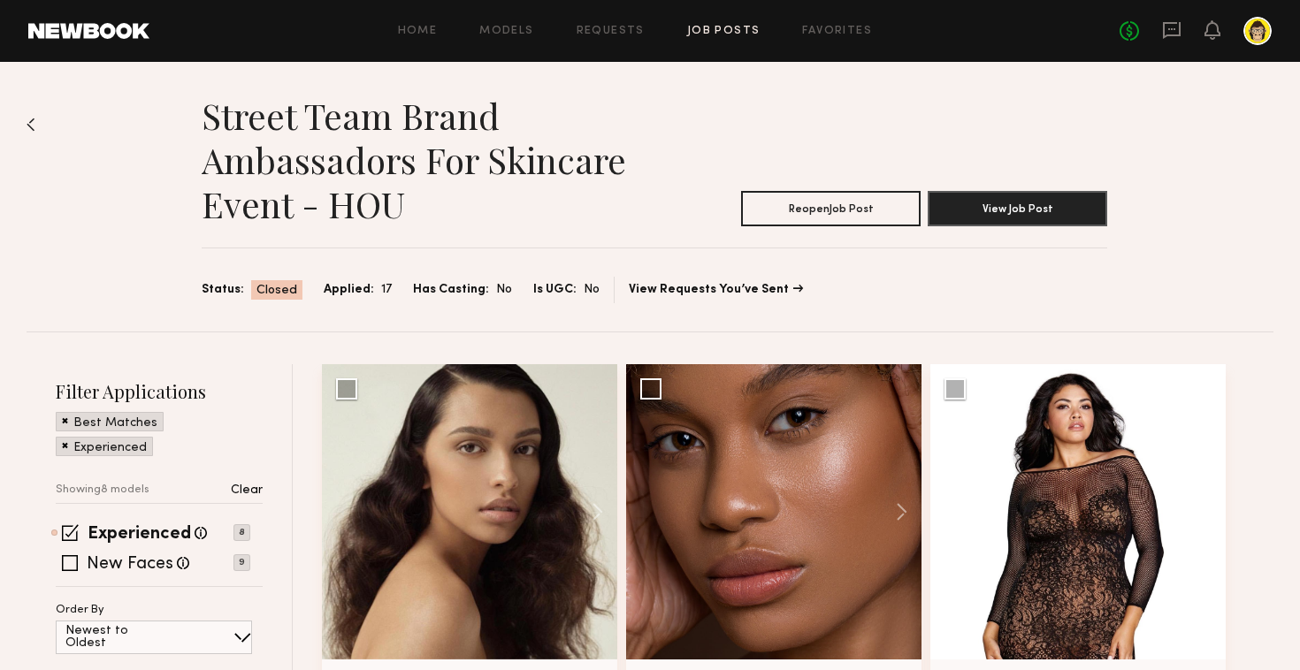
click at [32, 115] on div "Street Team Brand Ambassadors for Skincare Event - HOU Reopen Job Post View Job…" at bounding box center [650, 197] width 1247 height 270
click at [30, 121] on img at bounding box center [31, 125] width 9 height 14
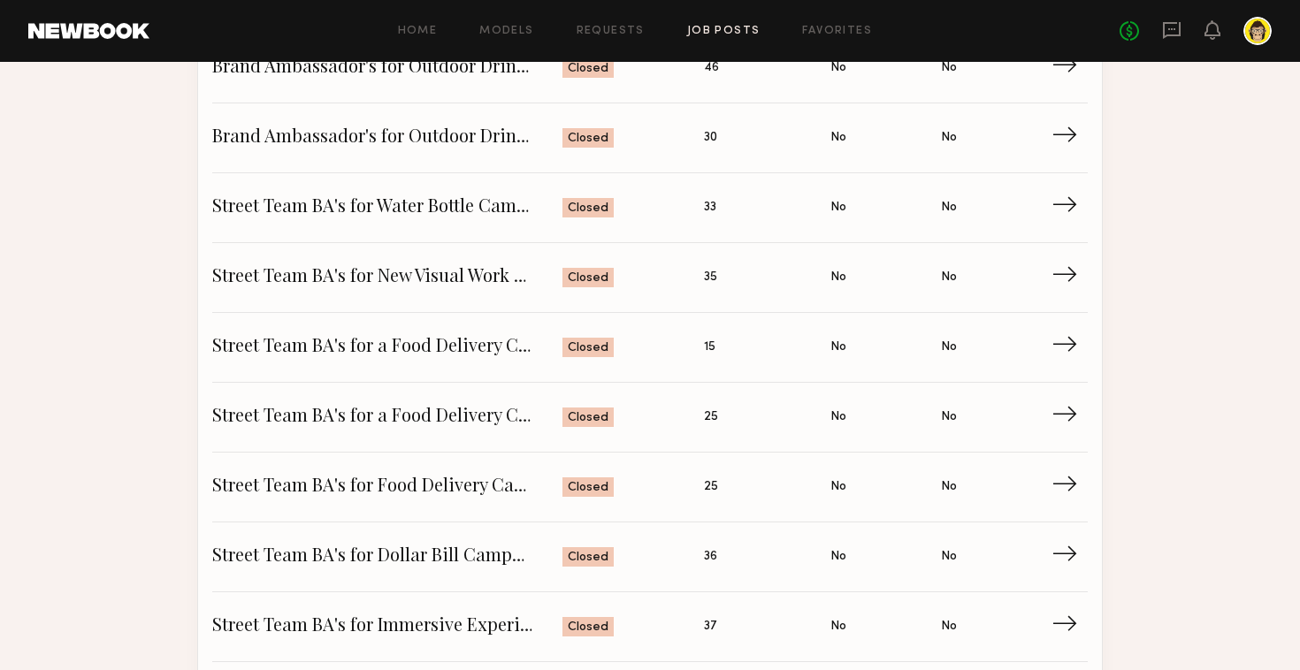
scroll to position [749, 0]
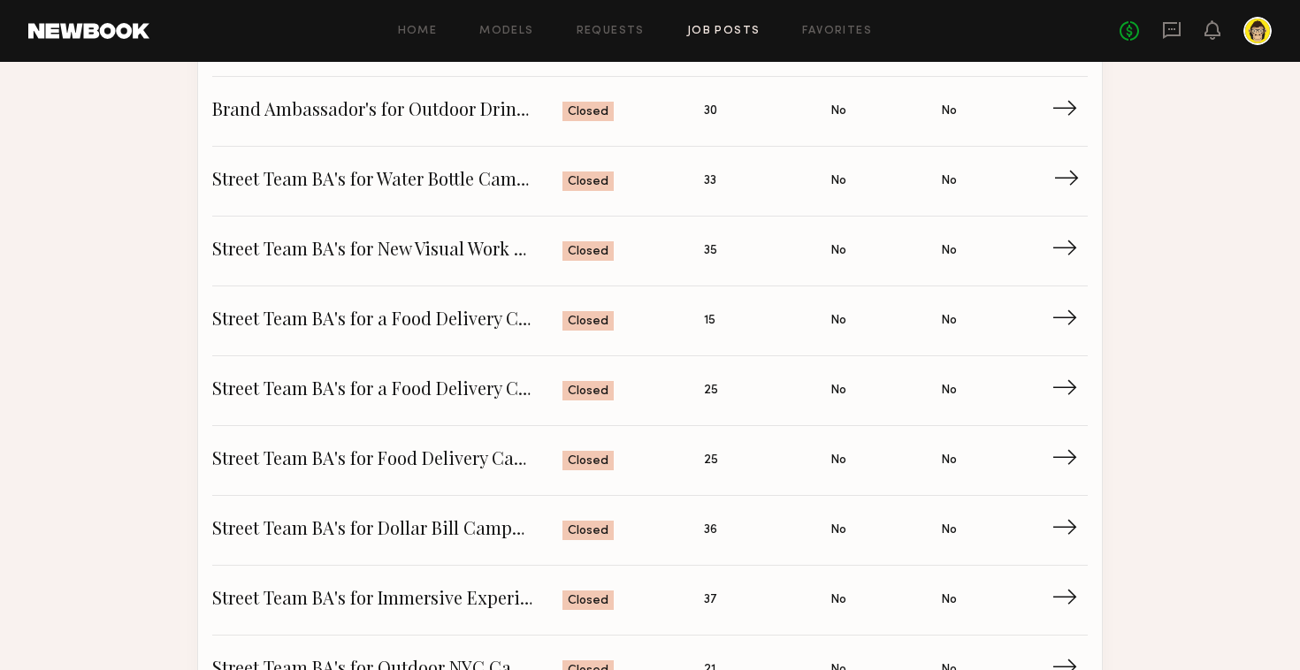
click at [411, 180] on span "Street Team BA's for Water Bottle Campaign" at bounding box center [387, 181] width 350 height 27
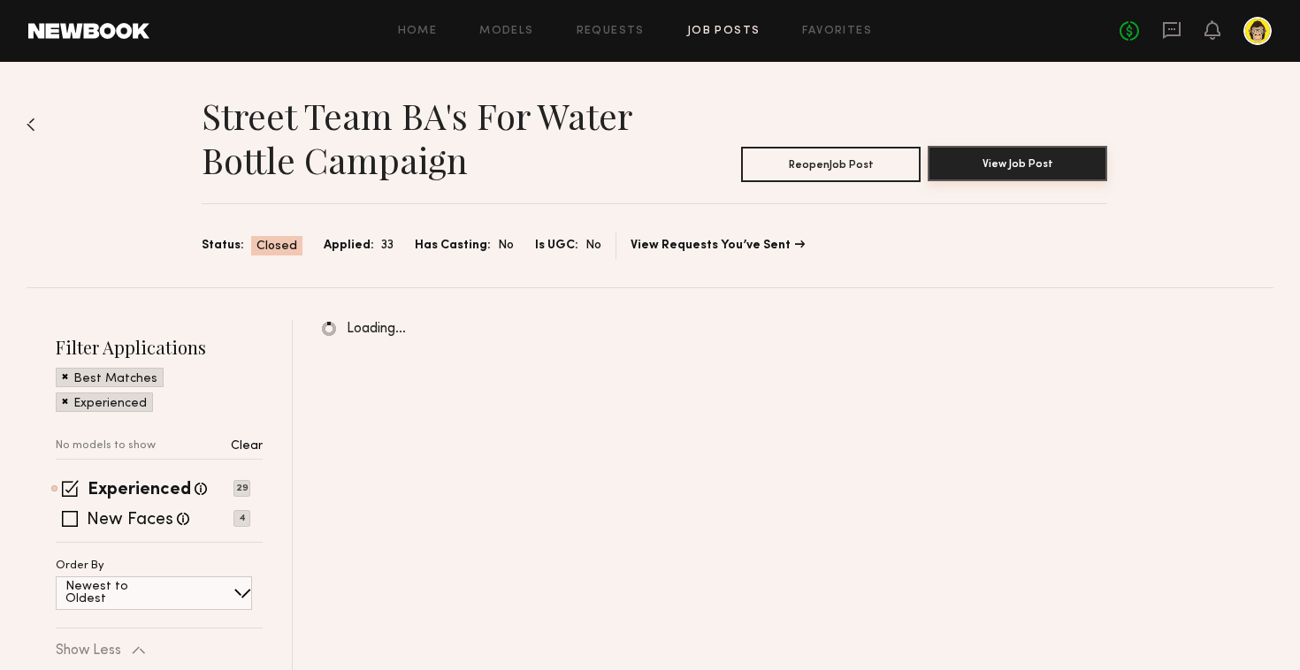
click at [1055, 149] on button "View Job Post" at bounding box center [1018, 163] width 180 height 35
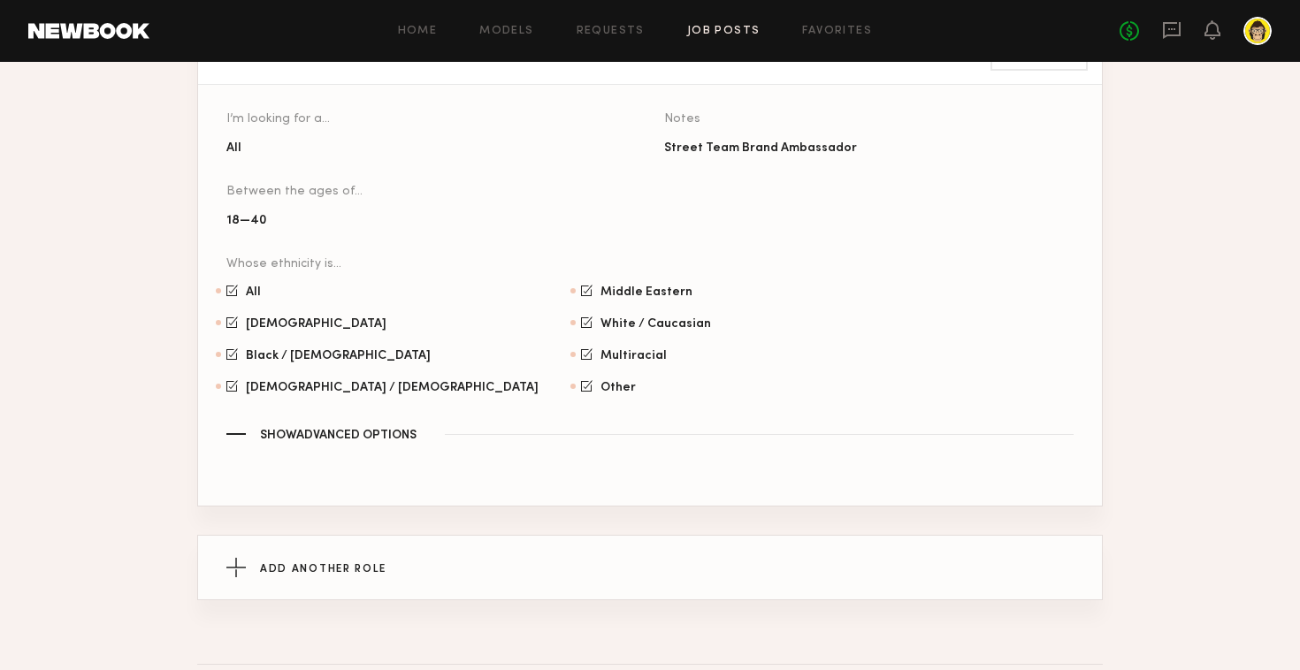
scroll to position [1153, 0]
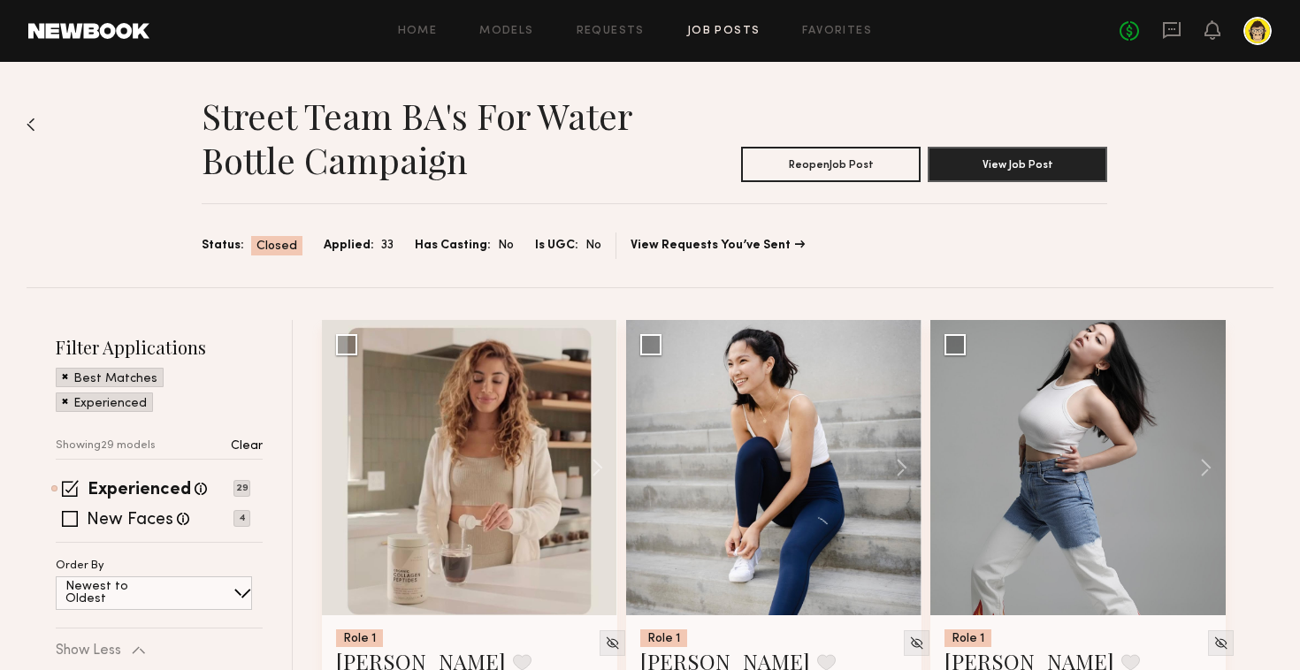
click at [29, 118] on img at bounding box center [31, 125] width 9 height 14
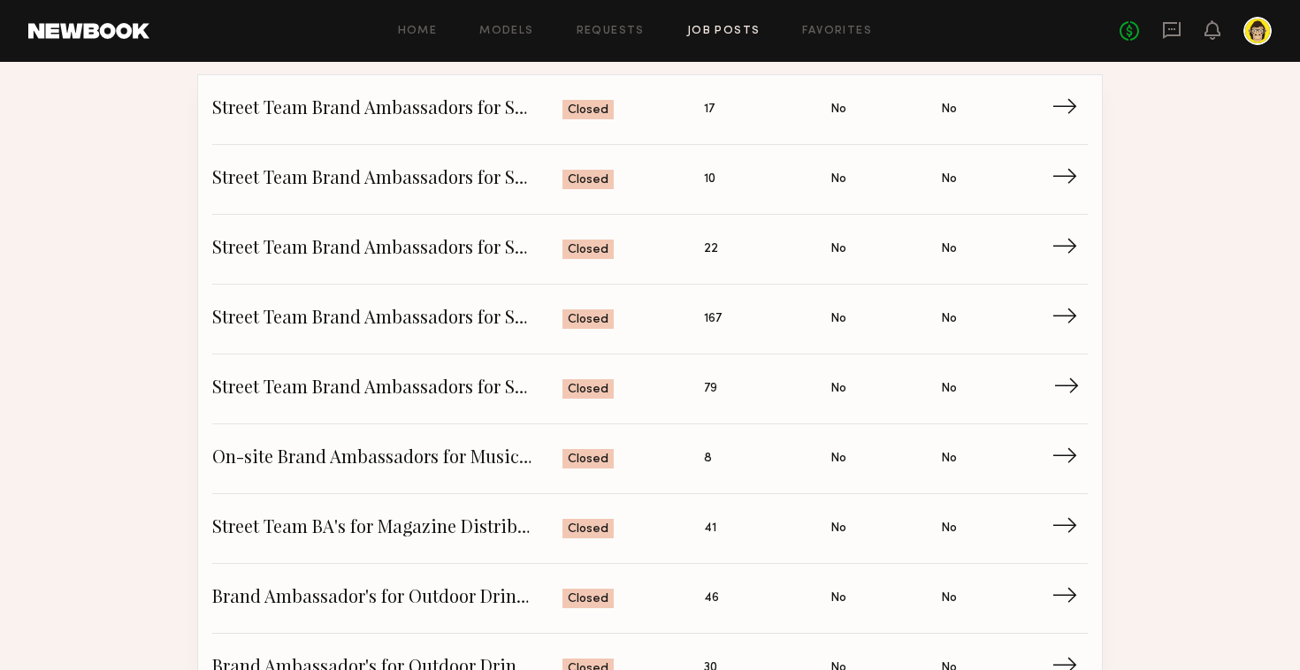
scroll to position [121, 0]
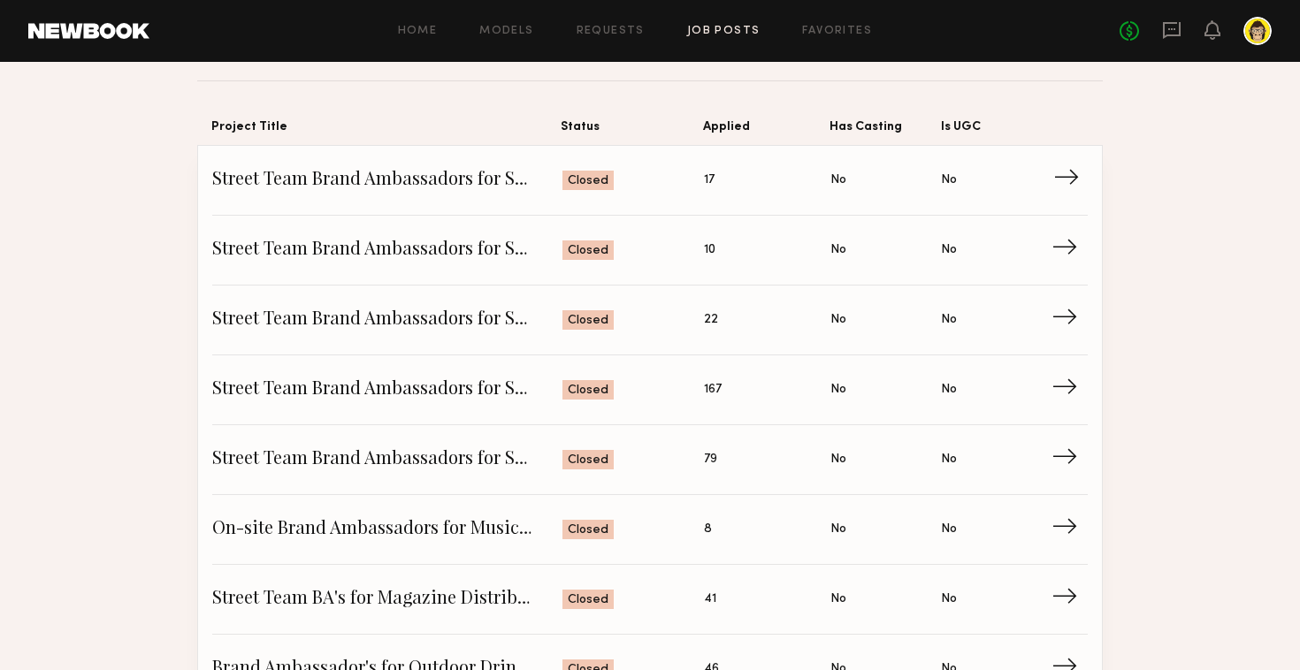
click at [364, 176] on span "Street Team Brand Ambassadors for Skincare Event - HOU" at bounding box center [387, 180] width 350 height 27
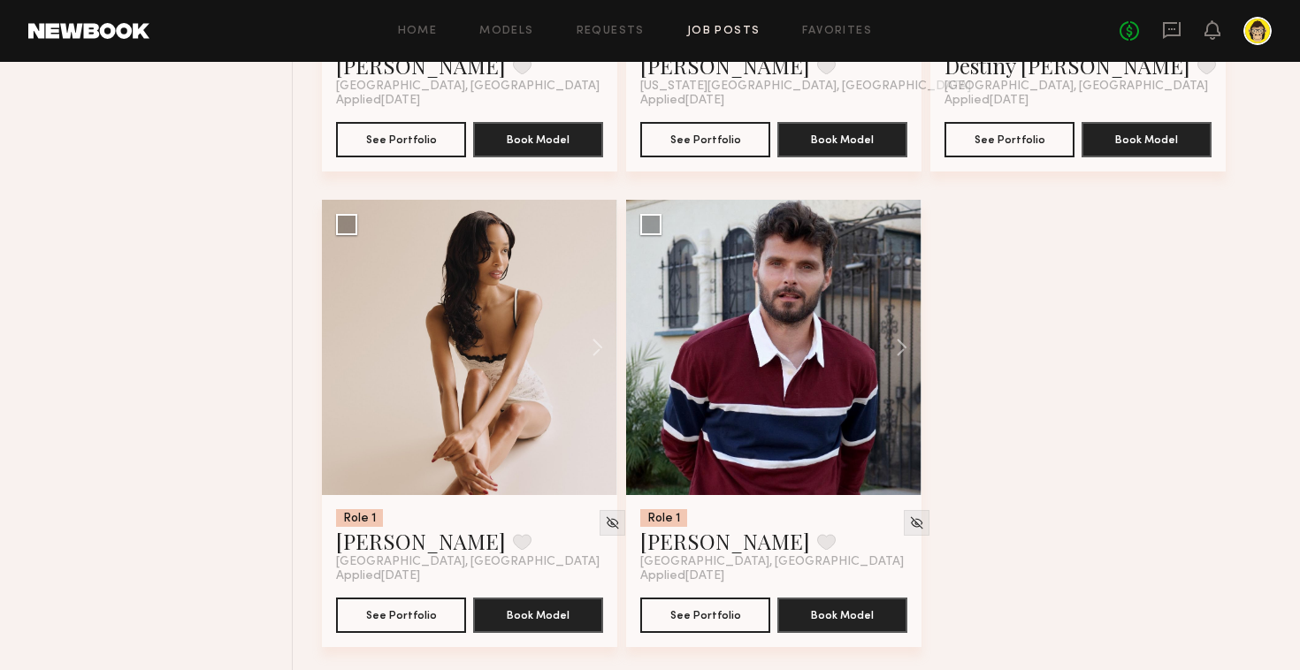
scroll to position [1122, 0]
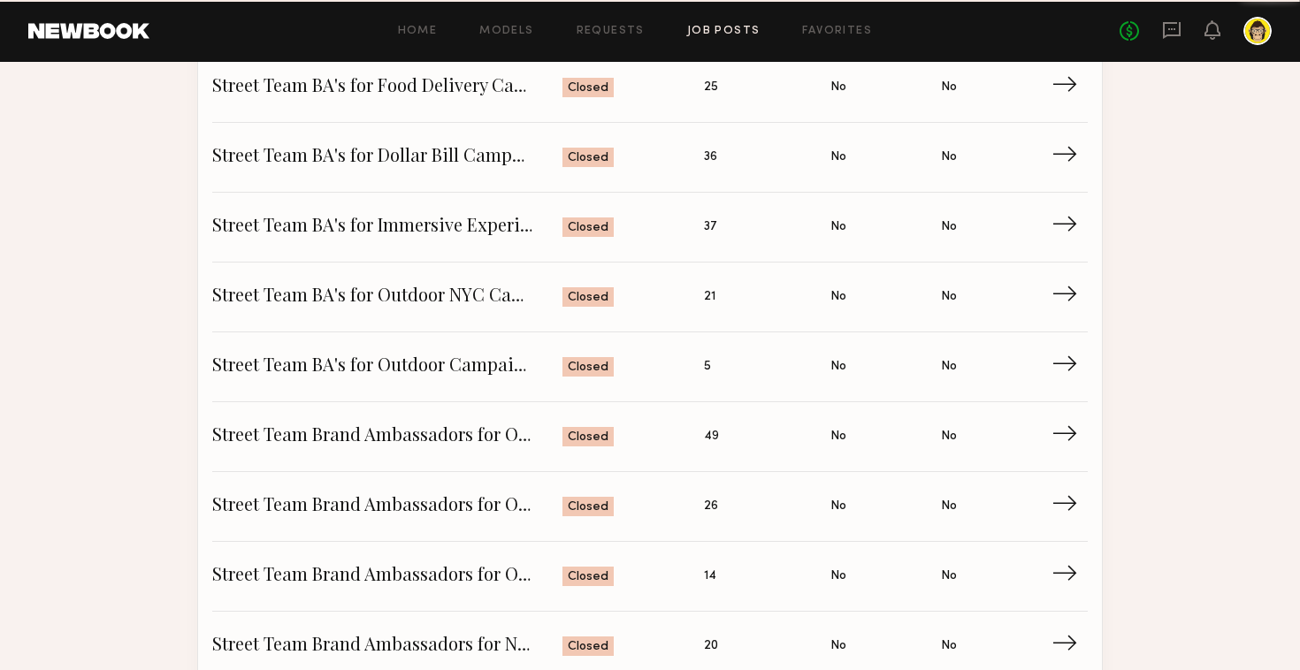
scroll to position [121, 0]
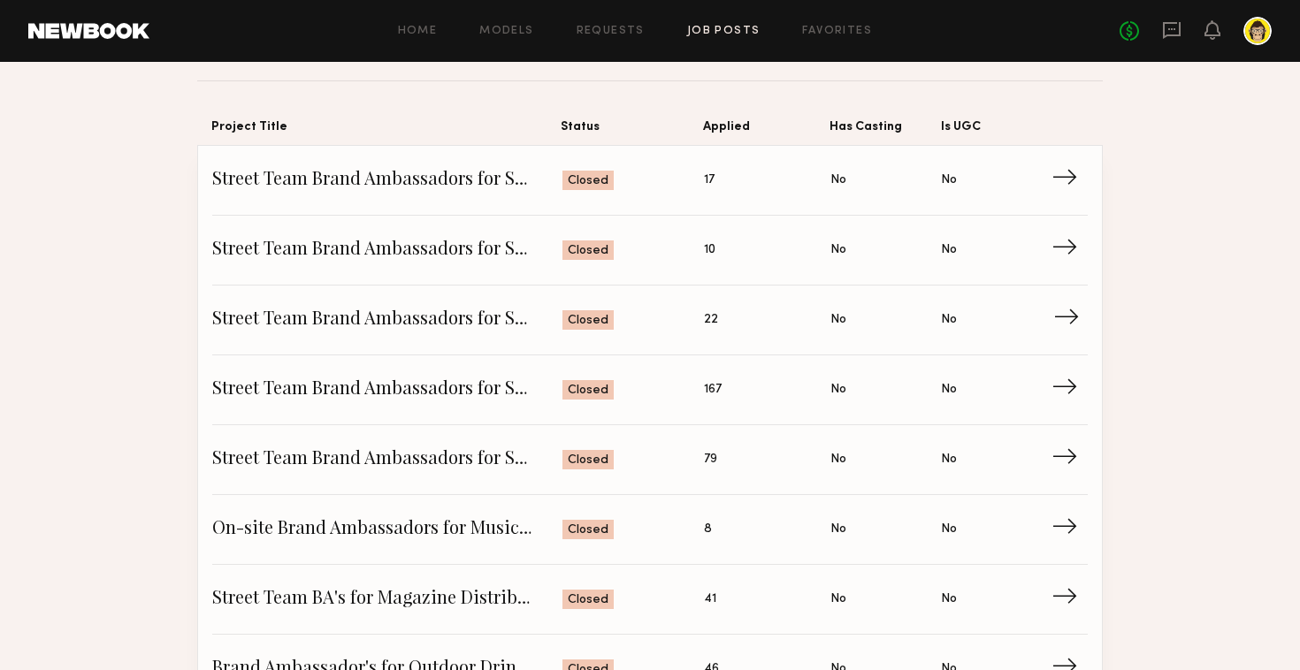
click at [369, 318] on span "Street Team Brand Ambassadors for Skincare Event - [GEOGRAPHIC_DATA]" at bounding box center [387, 320] width 350 height 27
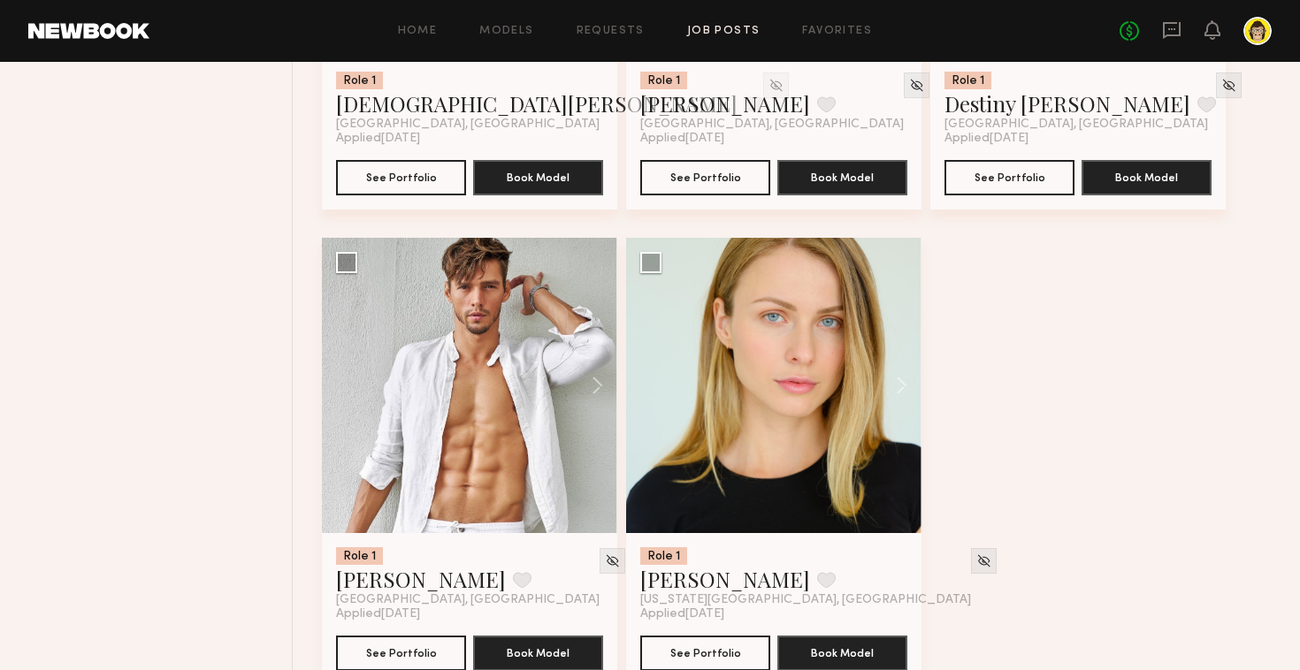
scroll to position [1122, 0]
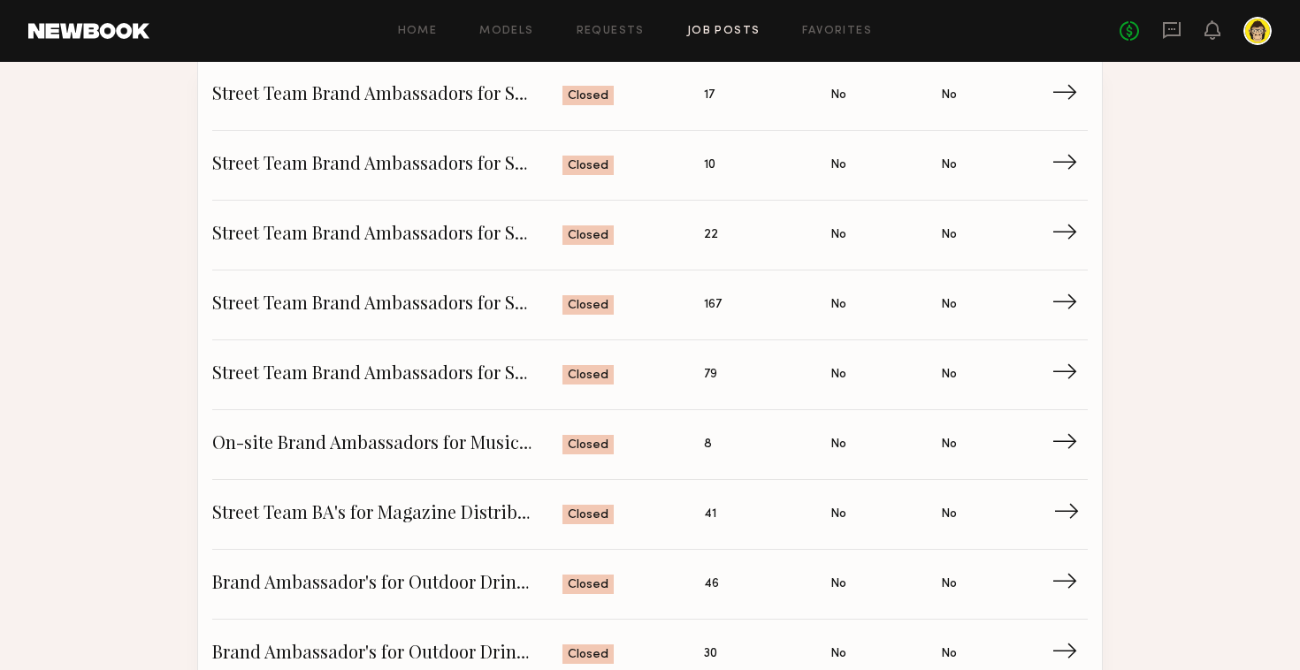
scroll to position [242, 0]
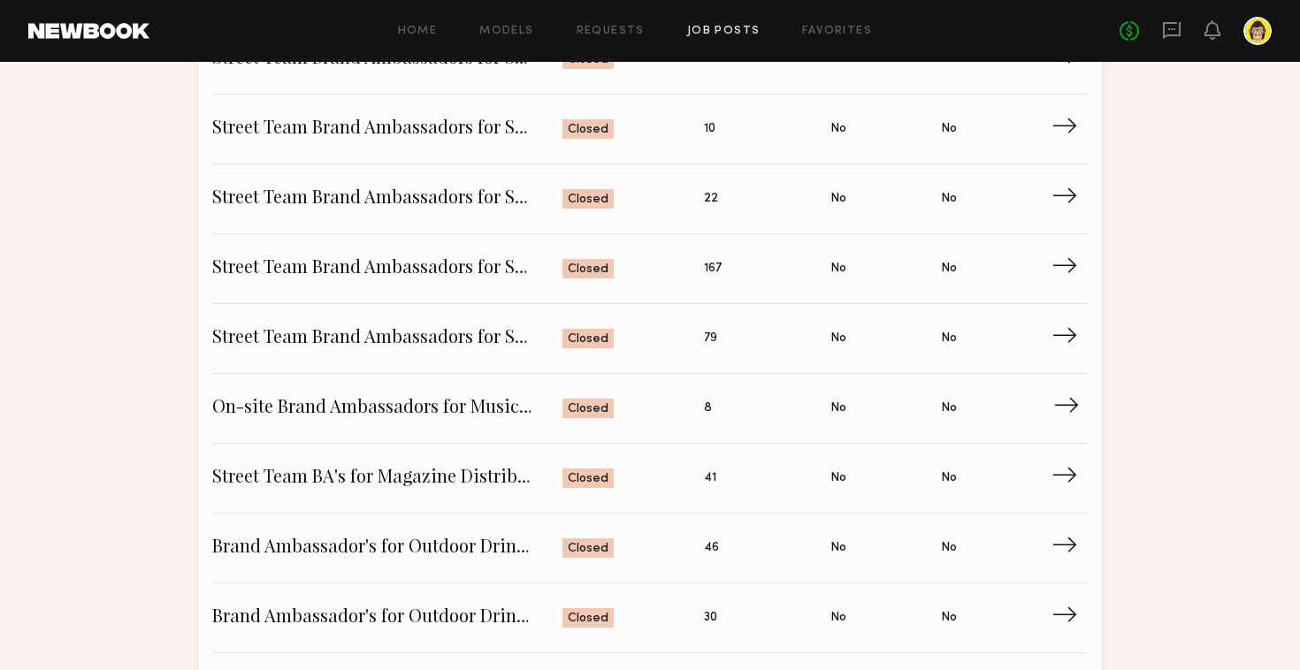
click at [371, 379] on link "On-site Brand Ambassadors for Music School 6/15 Status: Closed Applied: 8 Has C…" at bounding box center [650, 409] width 876 height 70
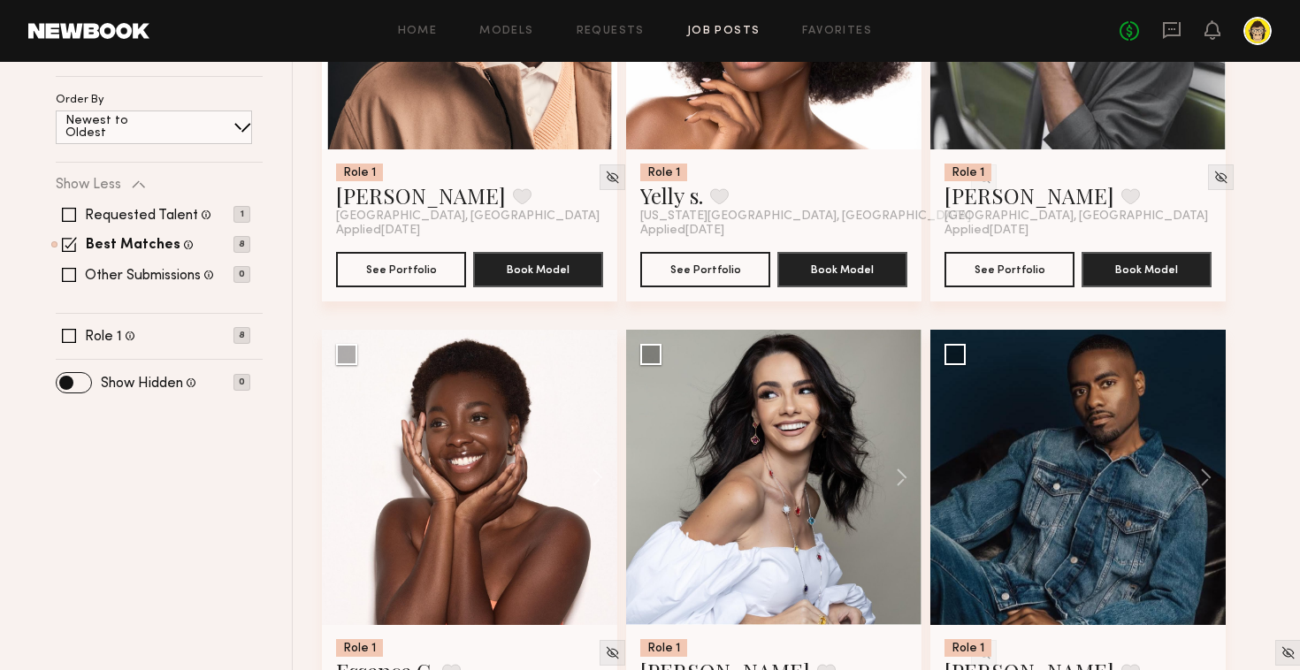
scroll to position [602, 0]
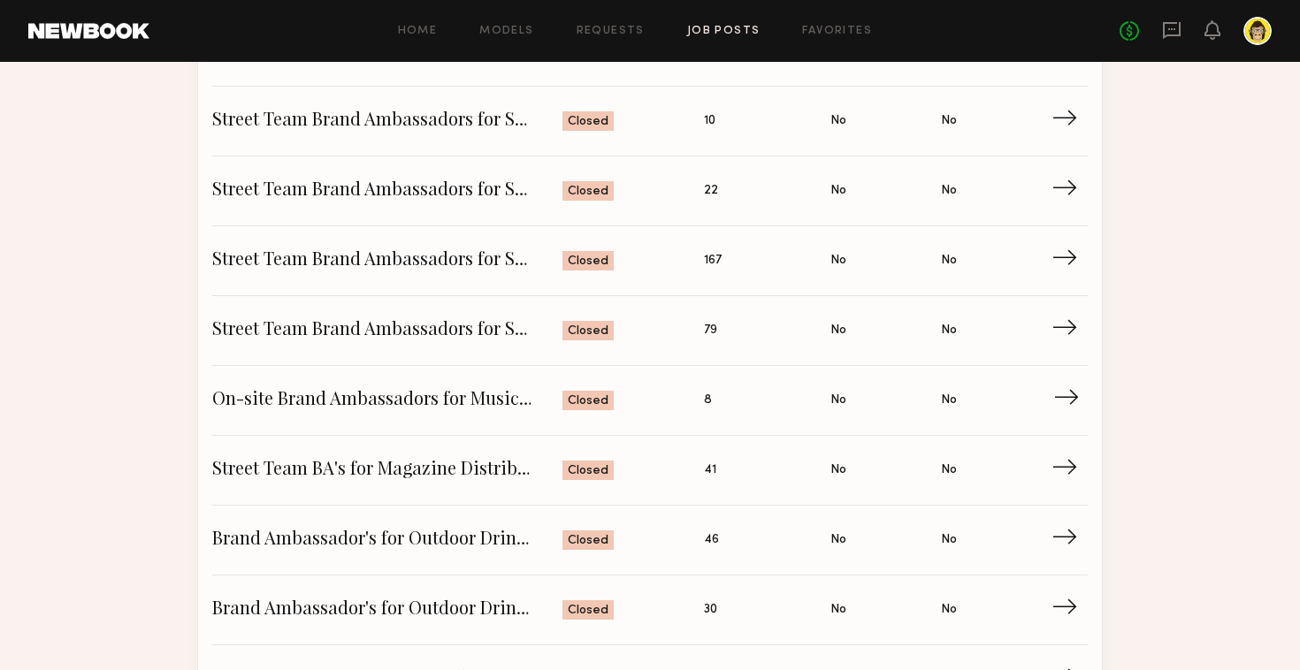
scroll to position [278, 0]
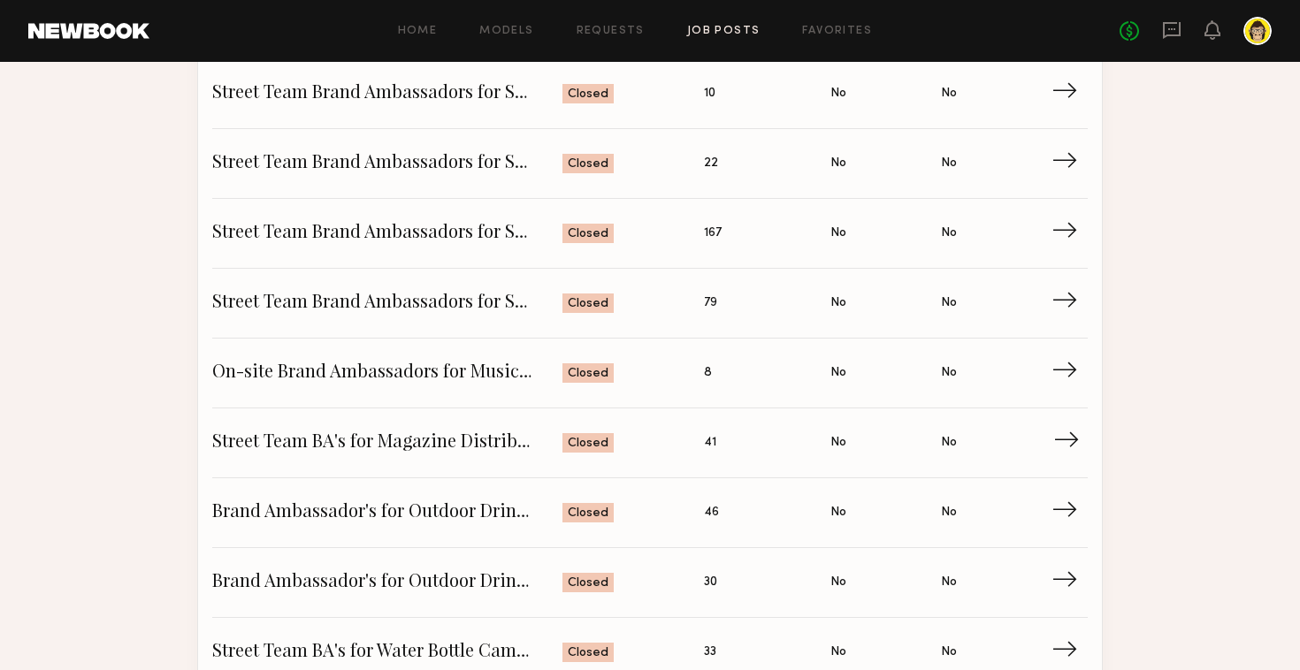
click at [426, 416] on link "Street Team BA's for Magazine Distribution Status: Closed Applied: 41 Has Casti…" at bounding box center [650, 444] width 876 height 70
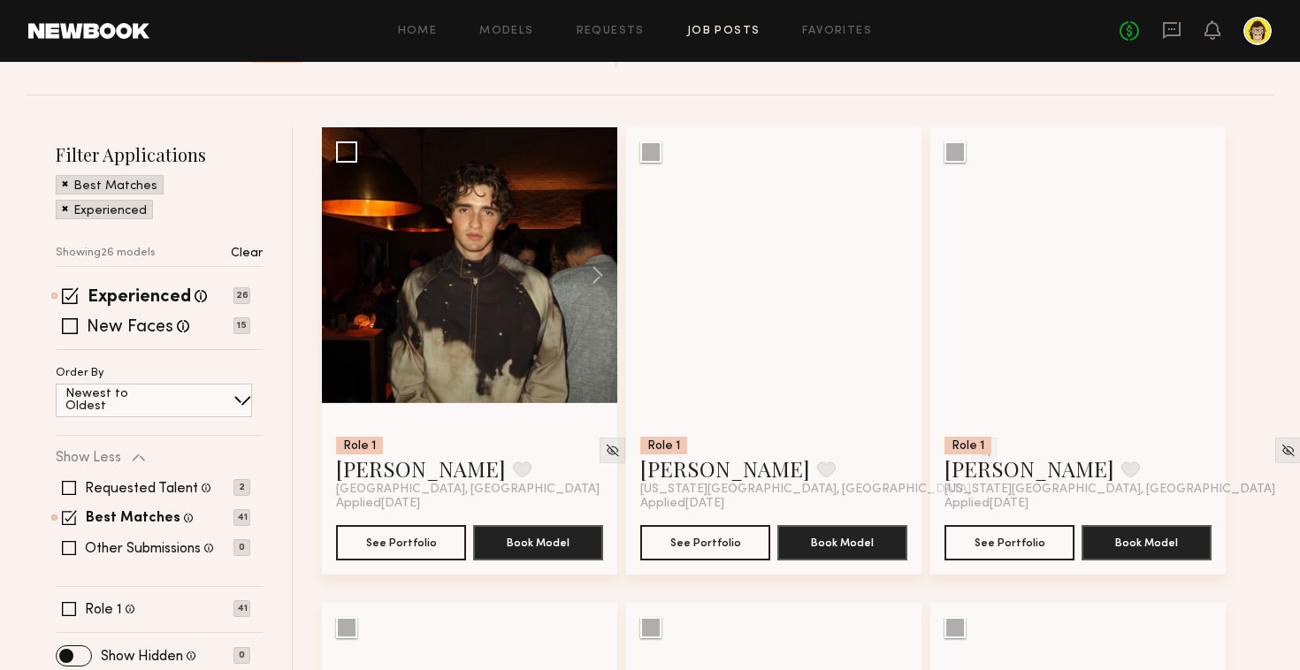
scroll to position [196, 0]
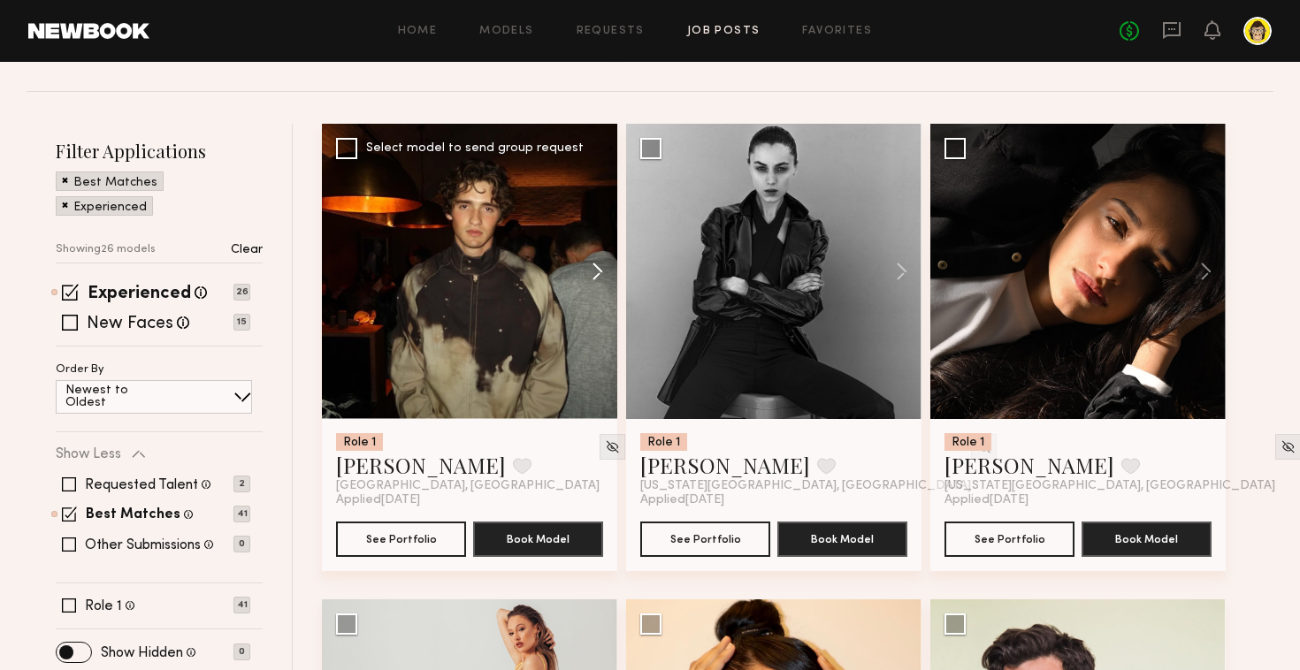
click at [601, 268] on button at bounding box center [589, 271] width 57 height 295
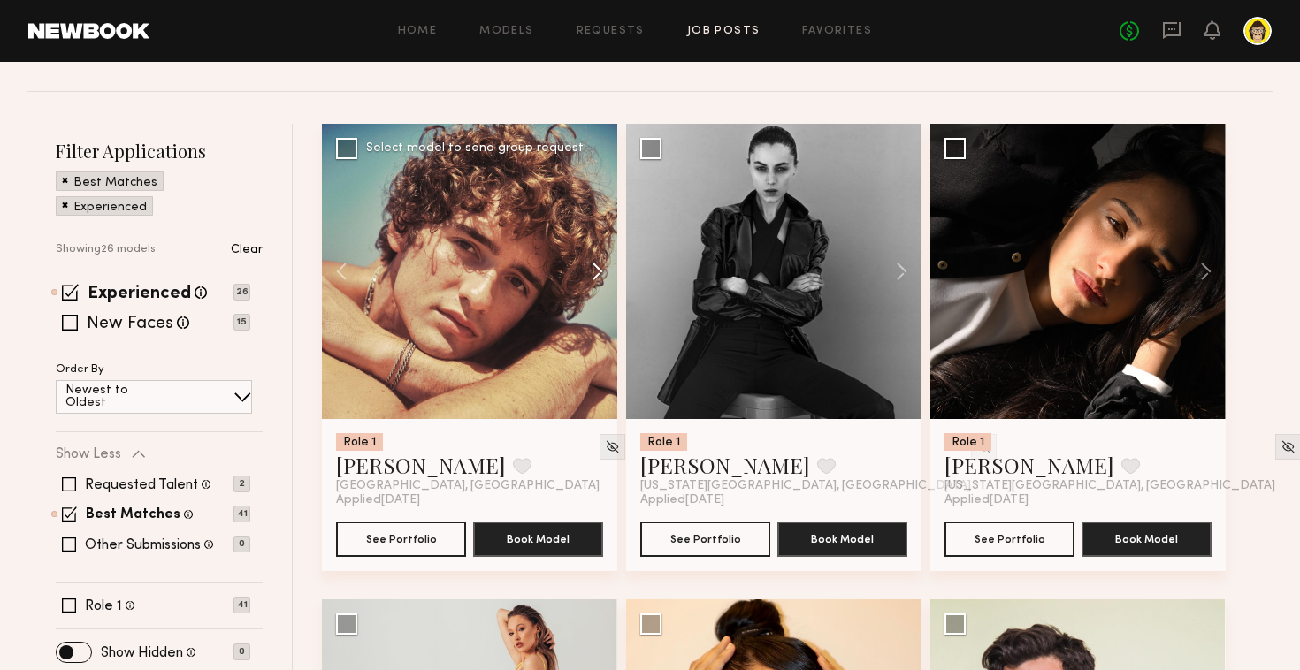
click at [601, 268] on button at bounding box center [589, 271] width 57 height 295
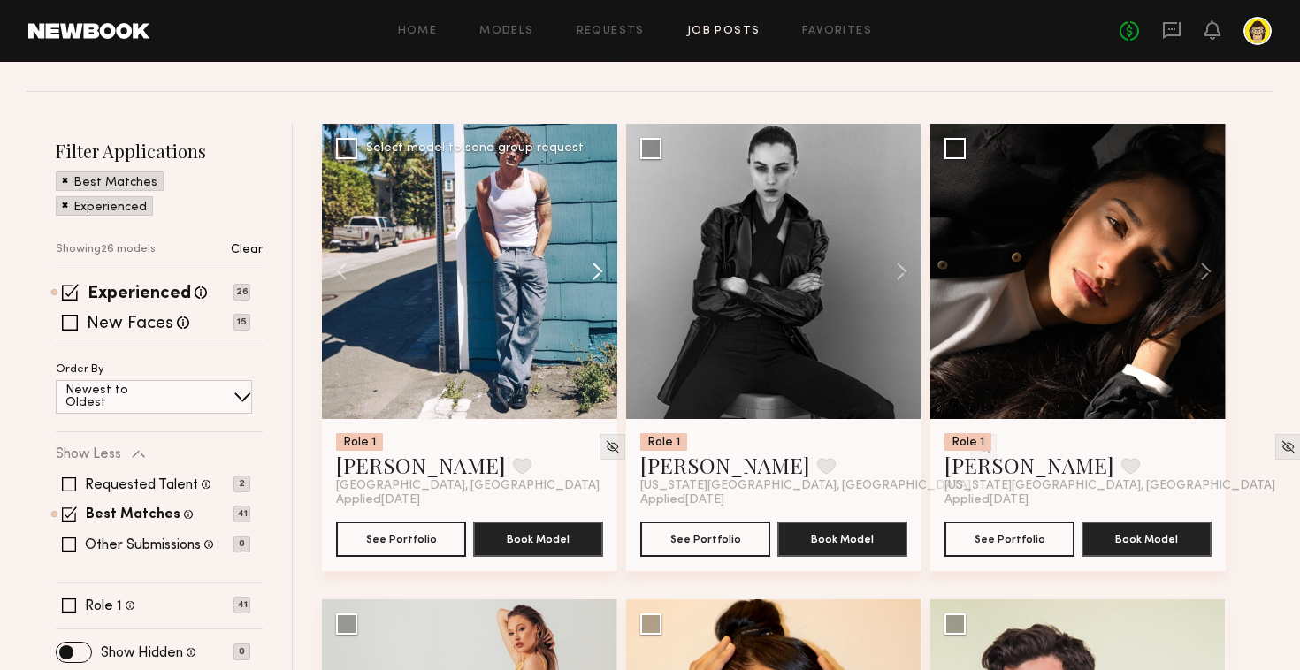
click at [601, 268] on button at bounding box center [589, 271] width 57 height 295
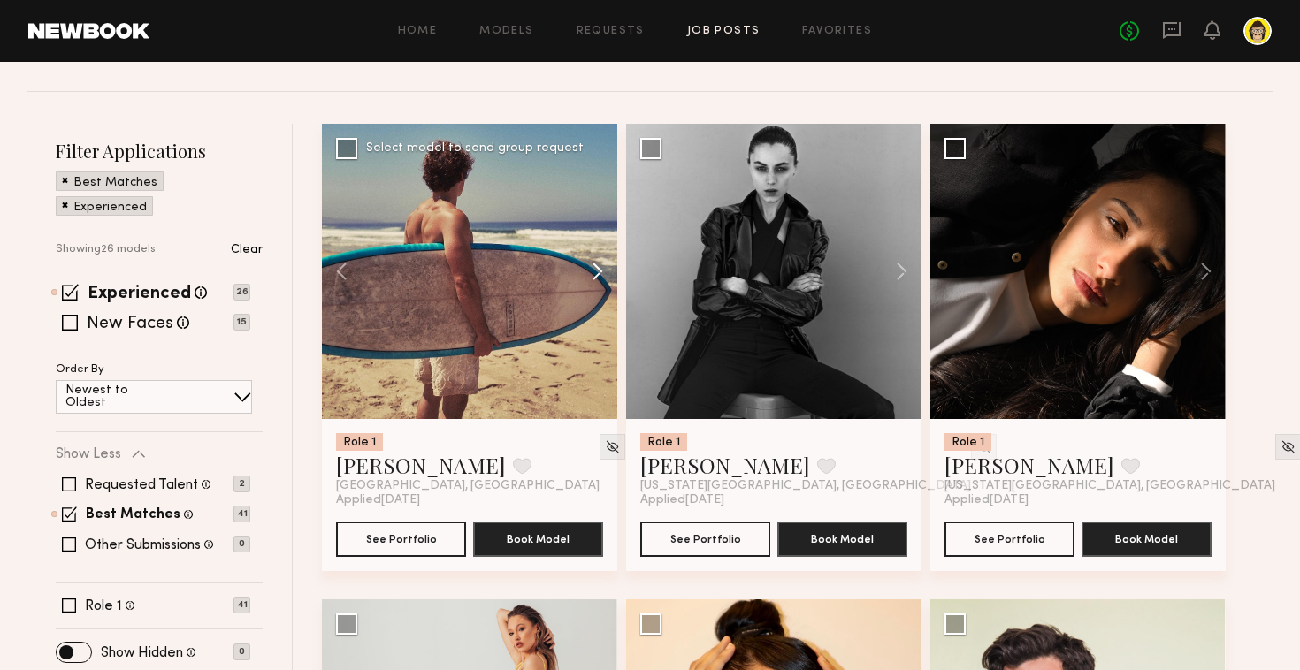
click at [601, 268] on button at bounding box center [589, 271] width 57 height 295
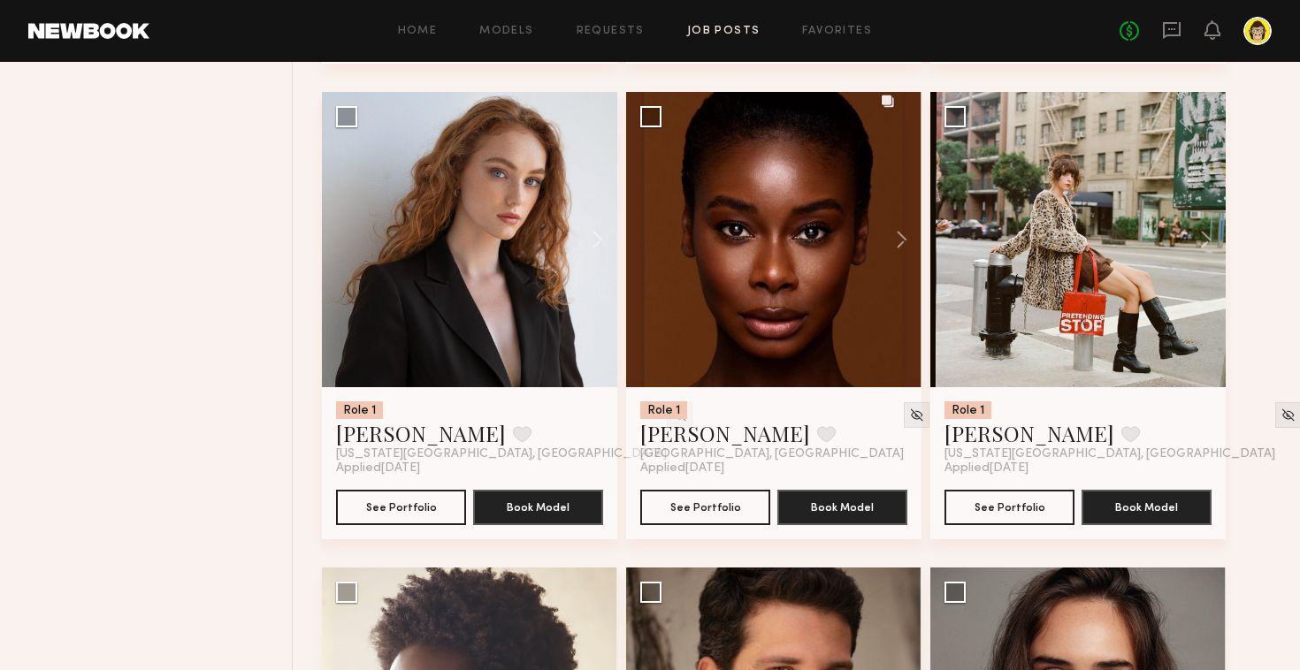
scroll to position [1182, 0]
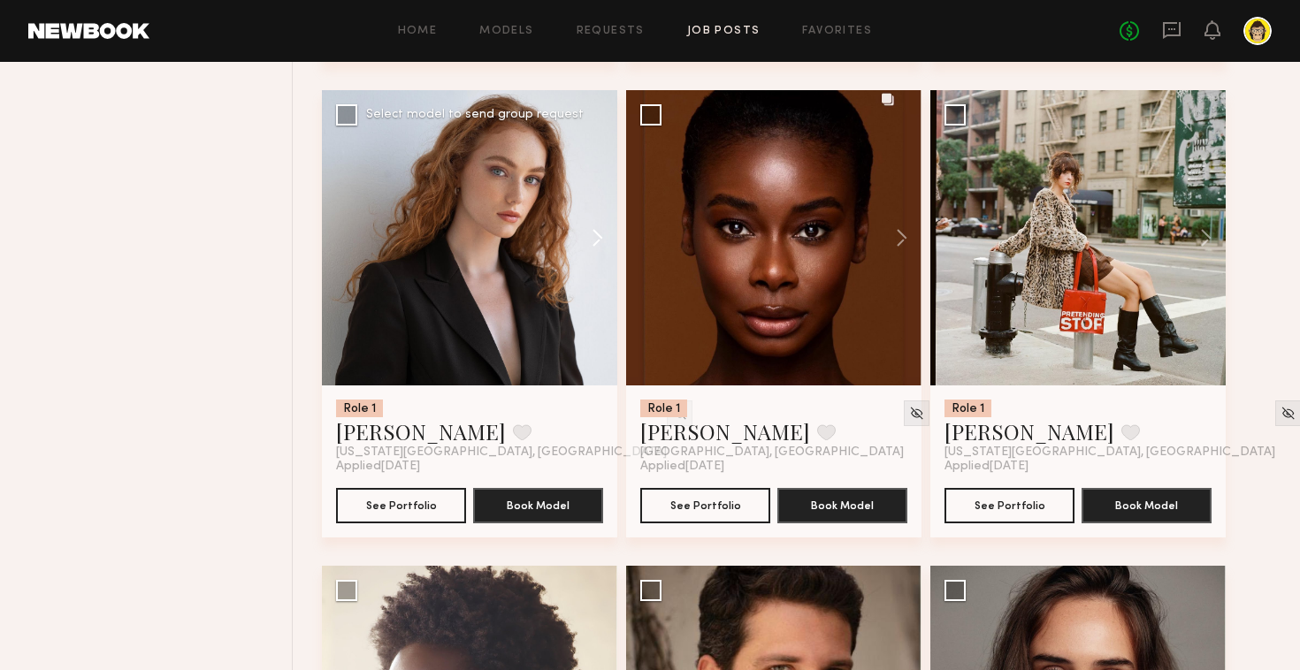
click at [593, 234] on button at bounding box center [589, 237] width 57 height 295
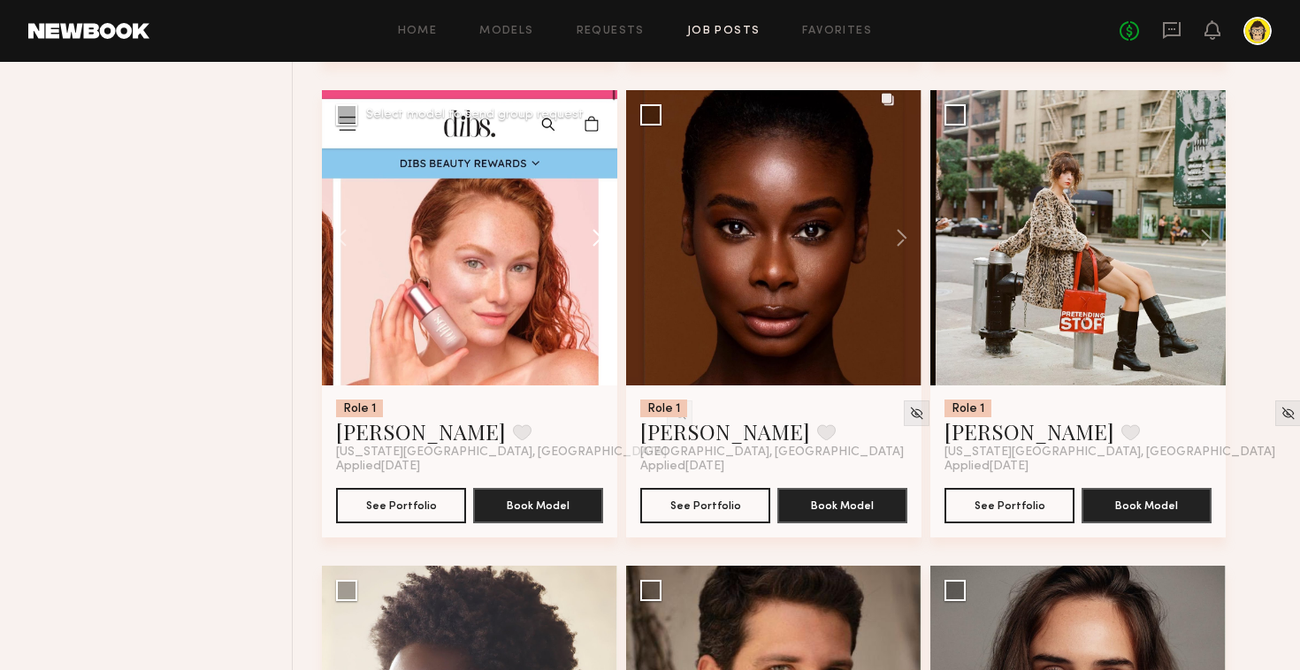
click at [599, 246] on button at bounding box center [589, 237] width 57 height 295
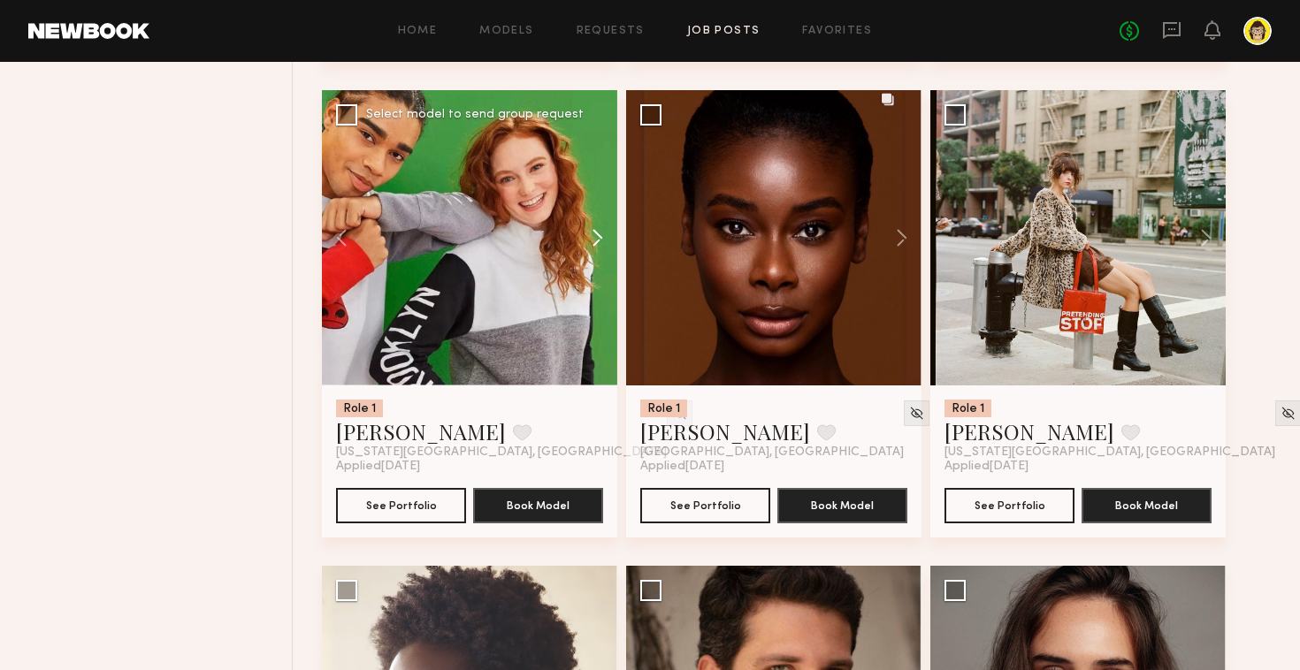
click at [599, 246] on button at bounding box center [589, 237] width 57 height 295
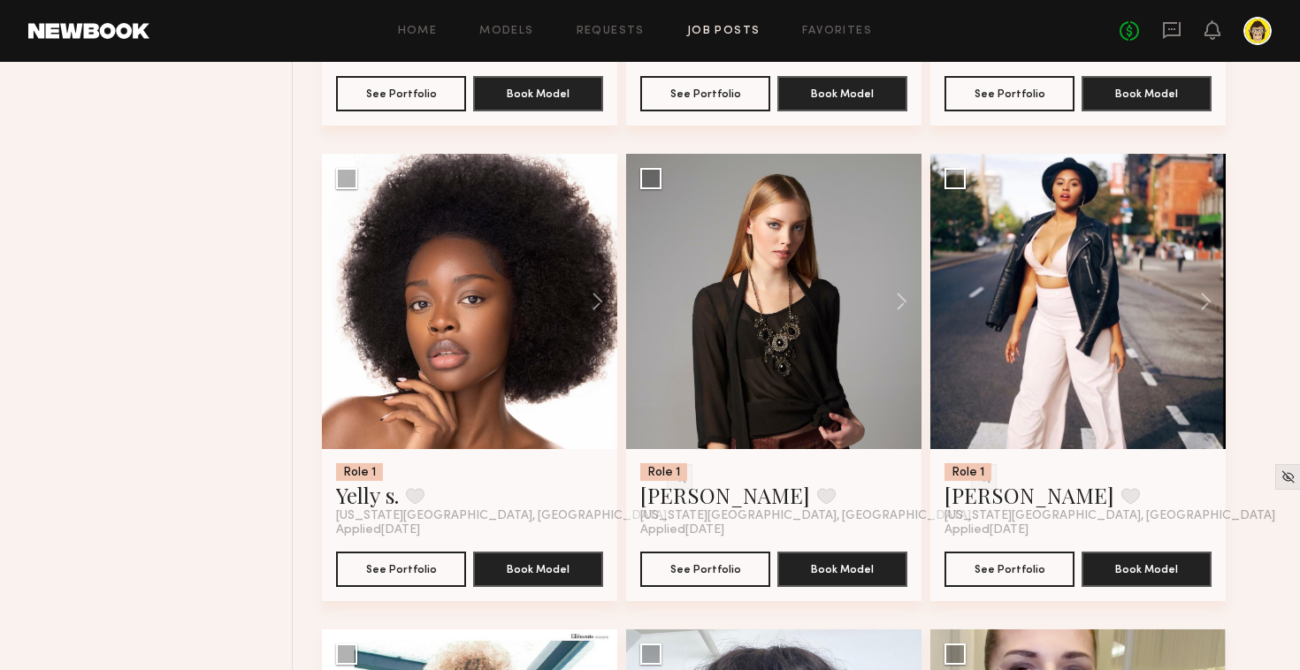
scroll to position [2076, 0]
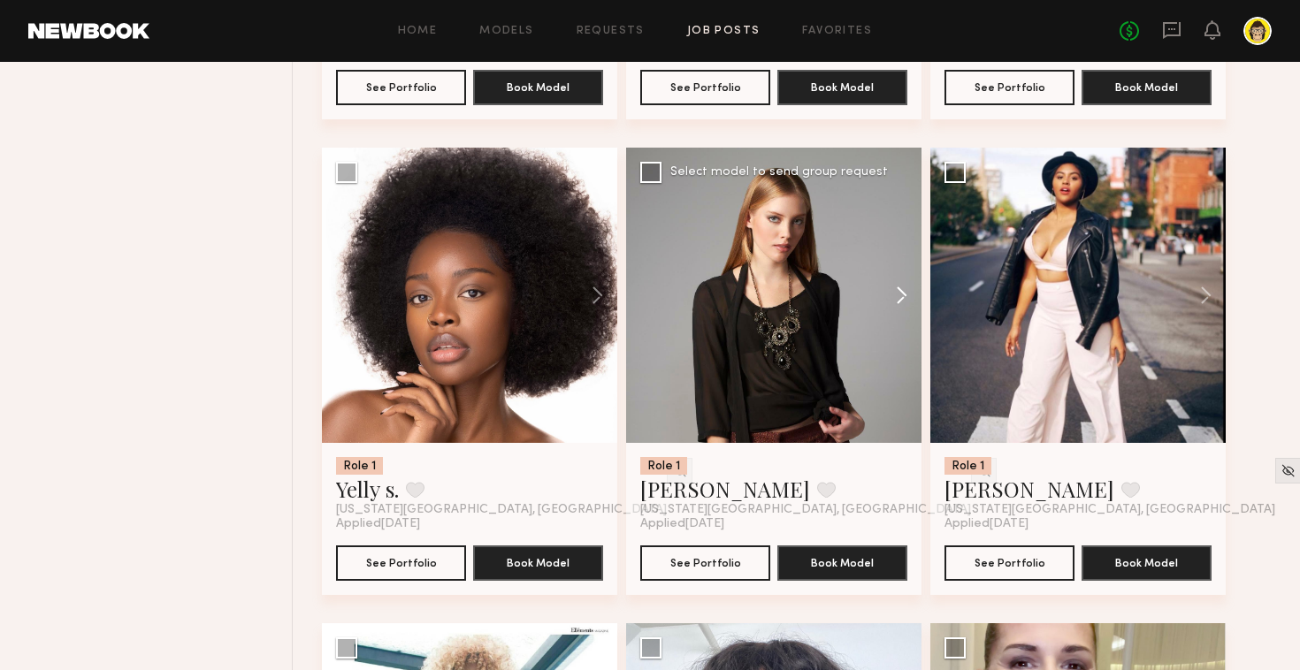
click at [898, 302] on button at bounding box center [893, 295] width 57 height 295
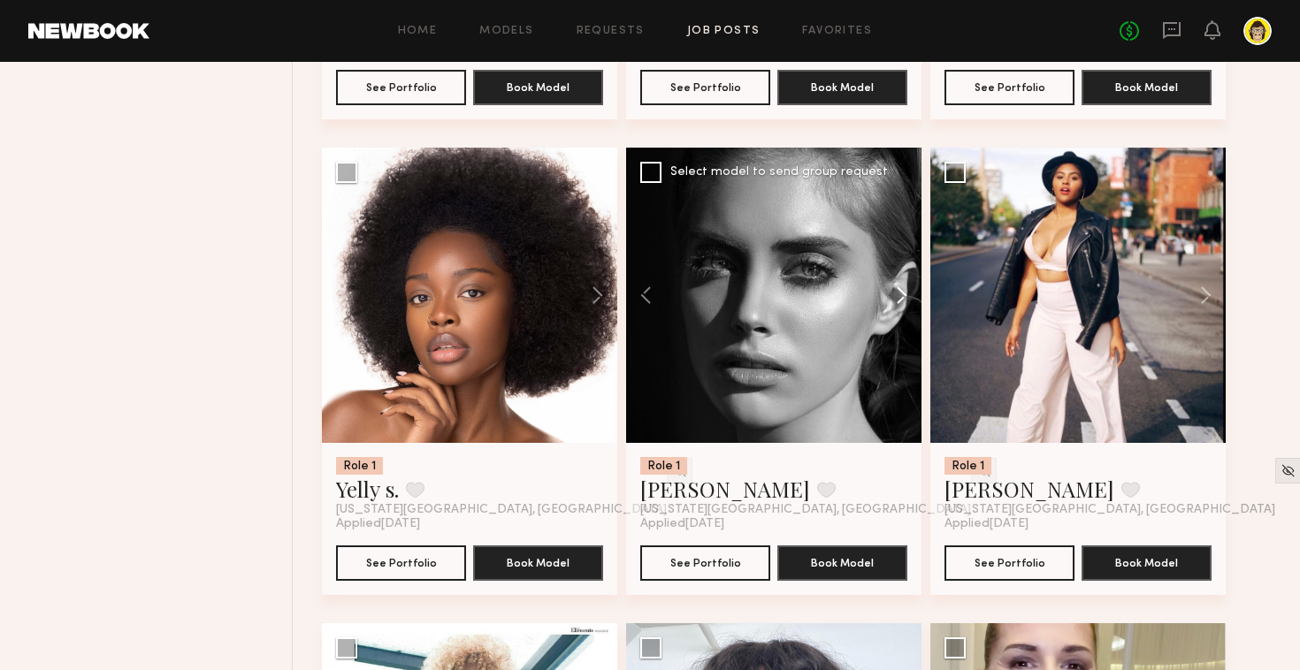
click at [903, 305] on button at bounding box center [893, 295] width 57 height 295
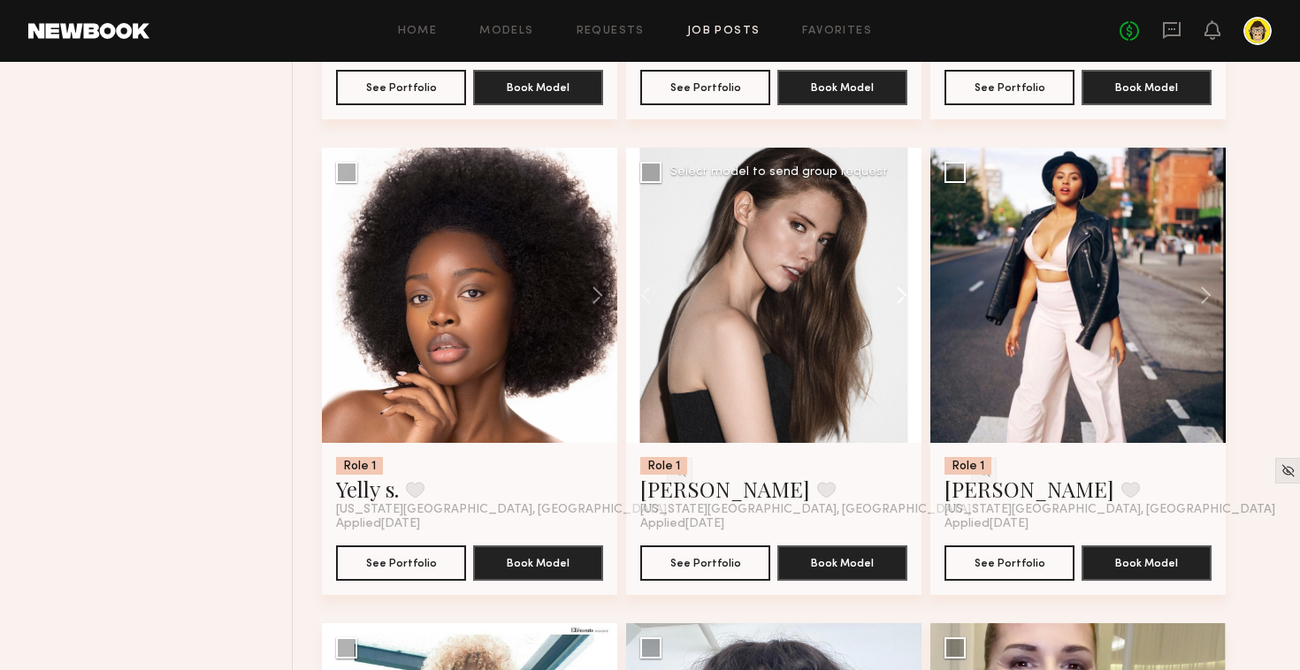
click at [903, 305] on button at bounding box center [893, 295] width 57 height 295
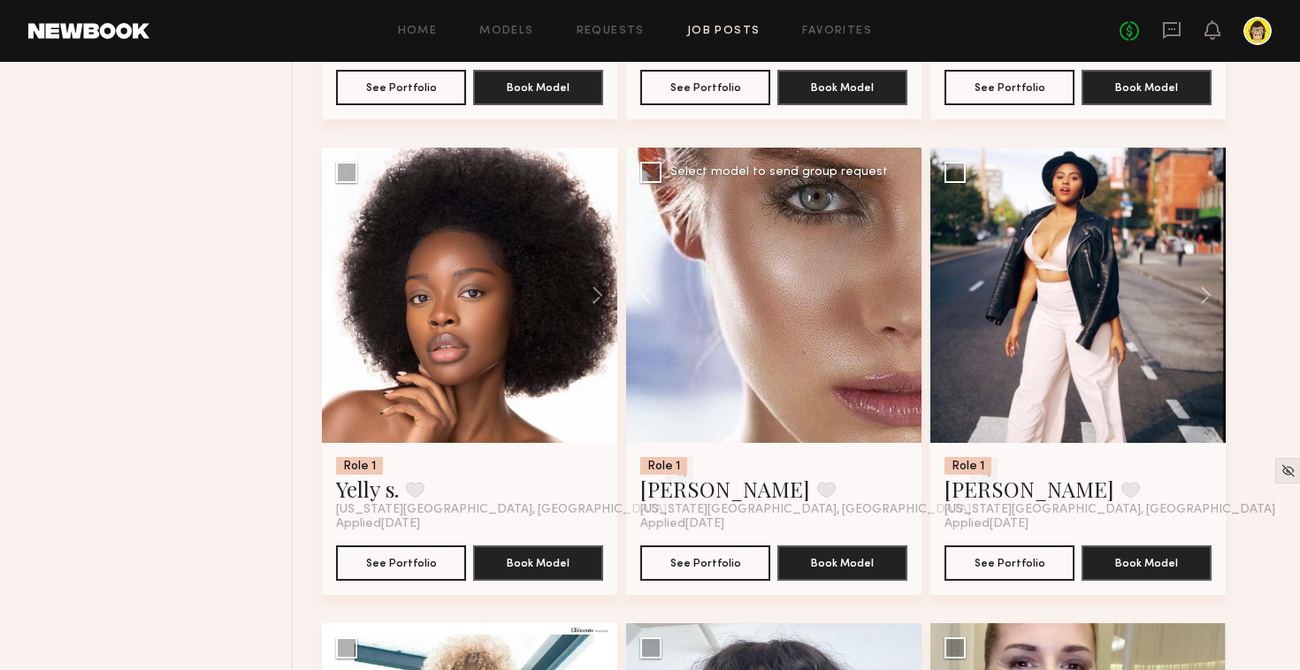
click at [903, 305] on div at bounding box center [773, 295] width 295 height 295
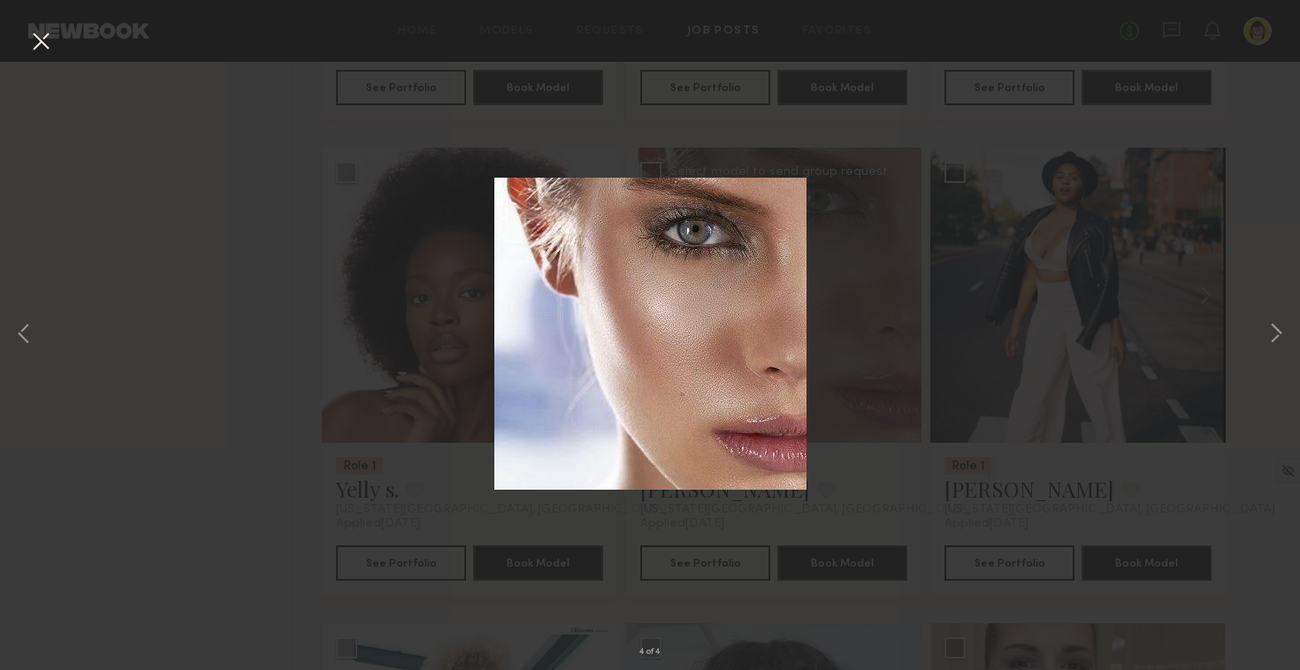
click at [65, 46] on div "4 of 4" at bounding box center [650, 335] width 1300 height 670
click at [41, 45] on button at bounding box center [41, 43] width 28 height 32
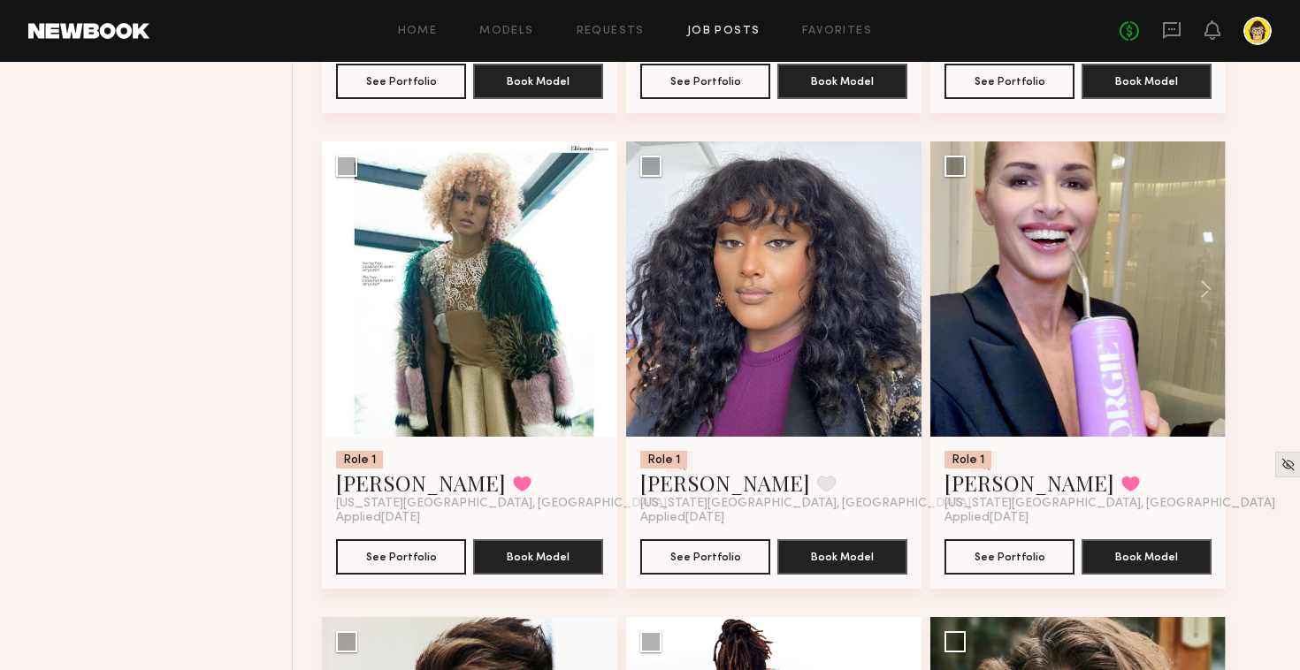
scroll to position [2576, 0]
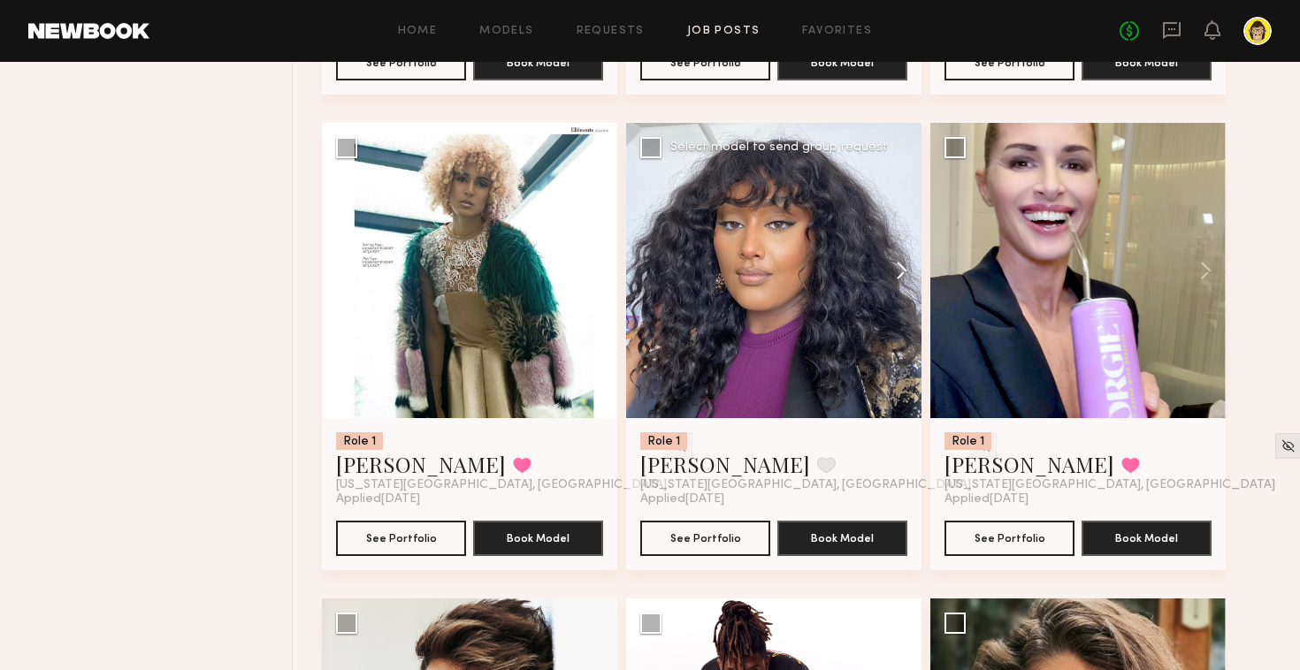
click at [904, 273] on button at bounding box center [893, 270] width 57 height 295
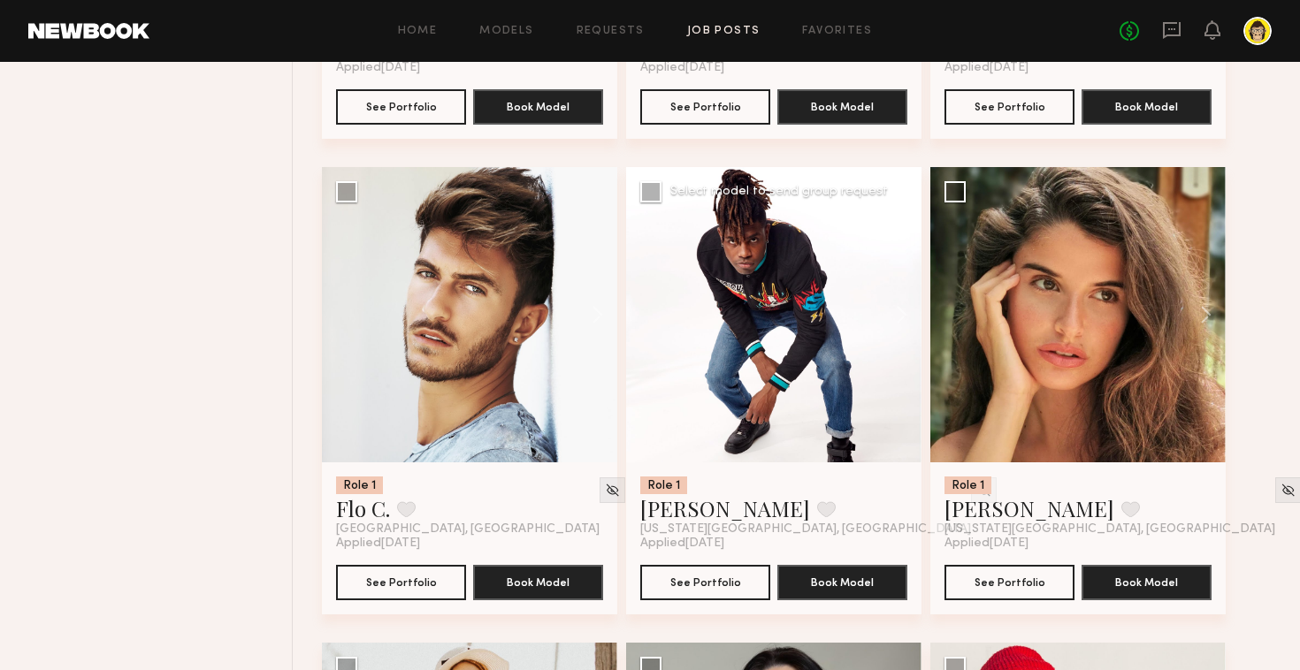
scroll to position [3020, 0]
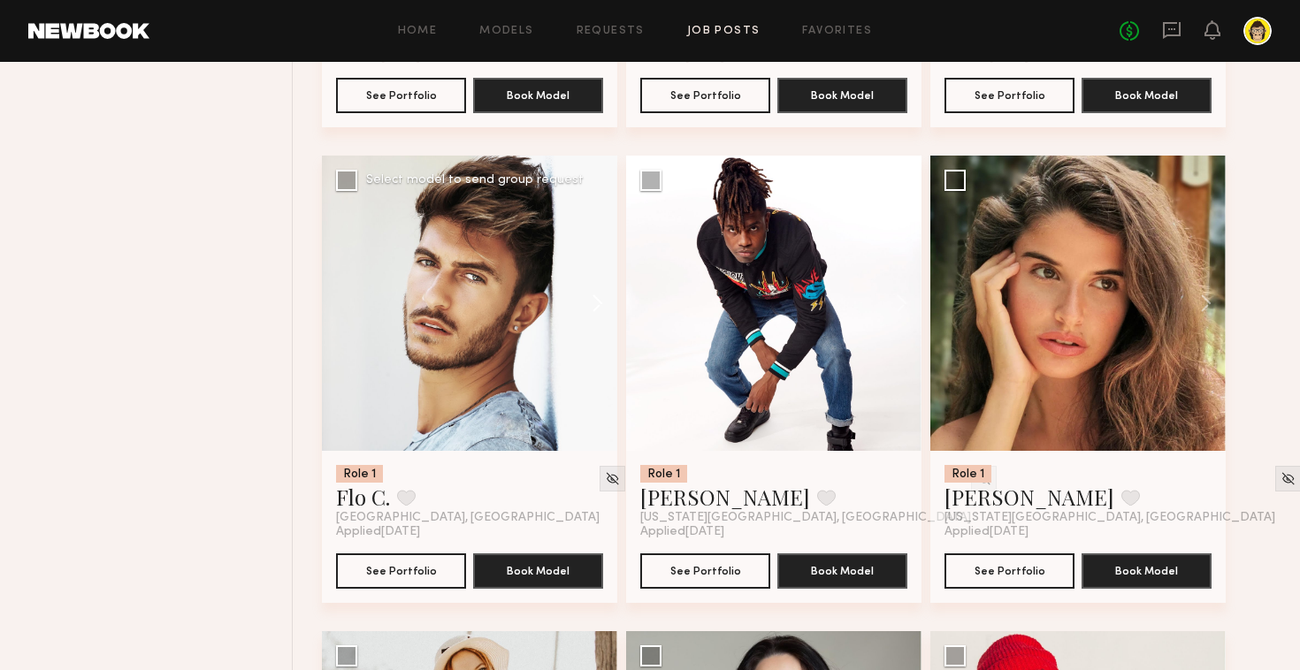
click at [609, 290] on button at bounding box center [589, 303] width 57 height 295
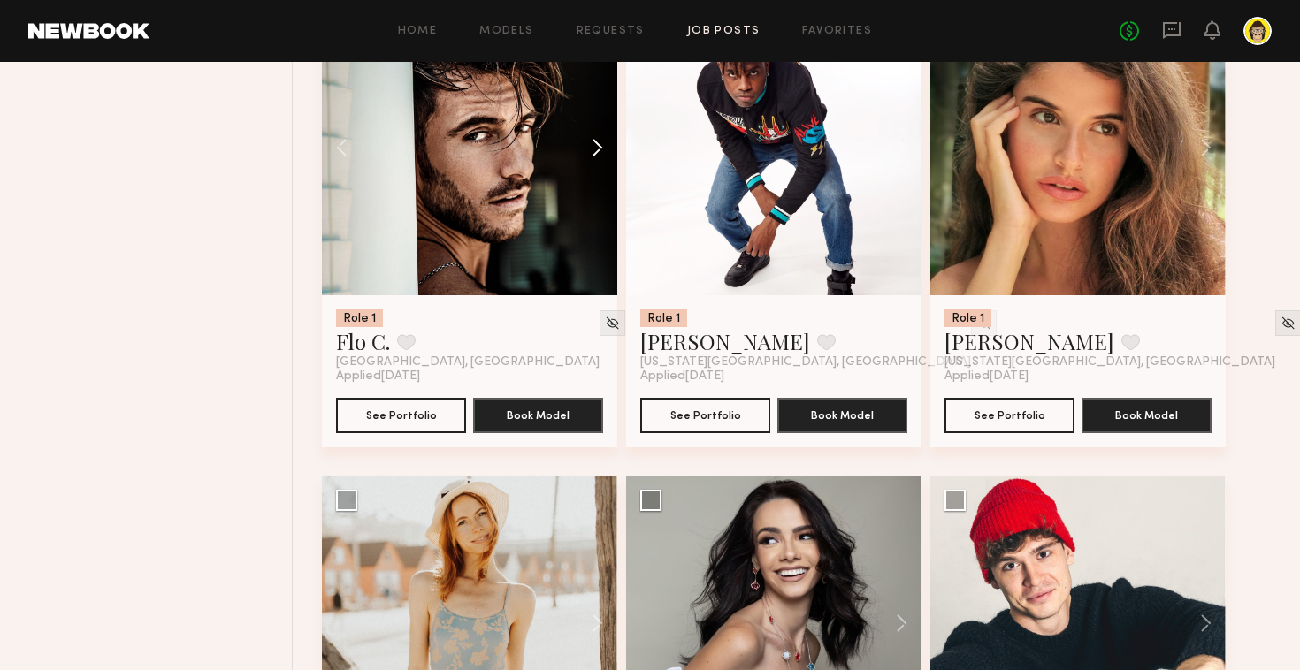
scroll to position [3544, 0]
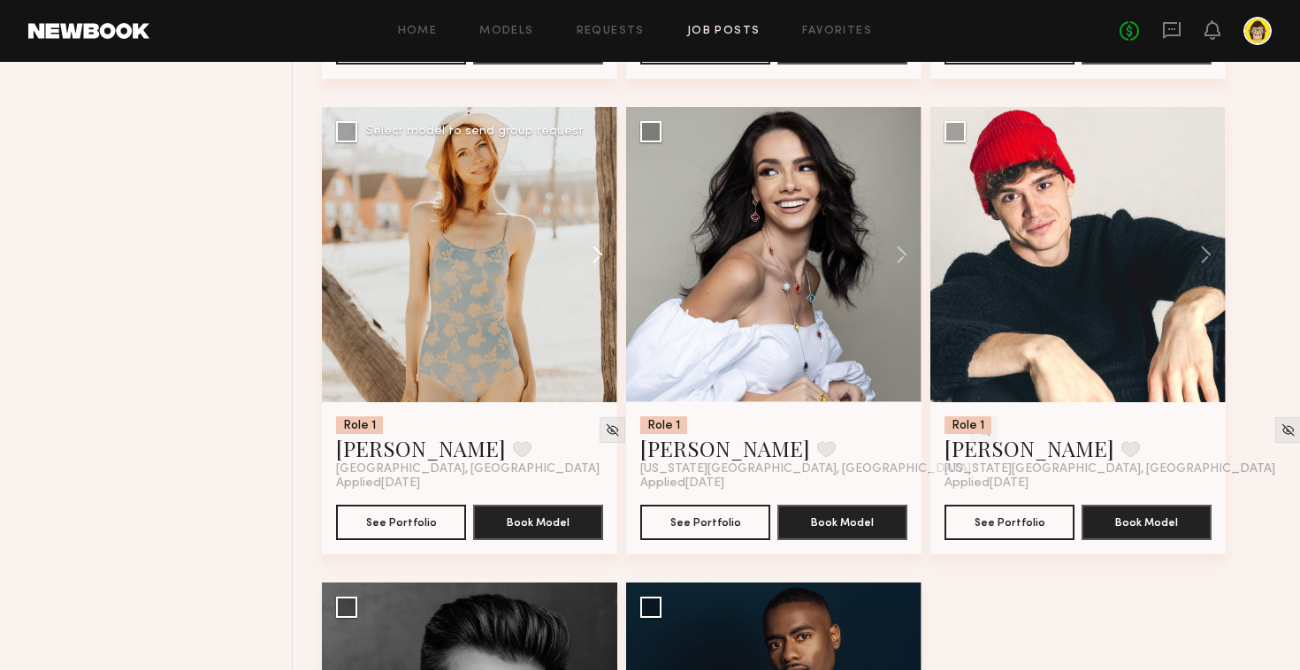
click at [606, 263] on button at bounding box center [589, 254] width 57 height 295
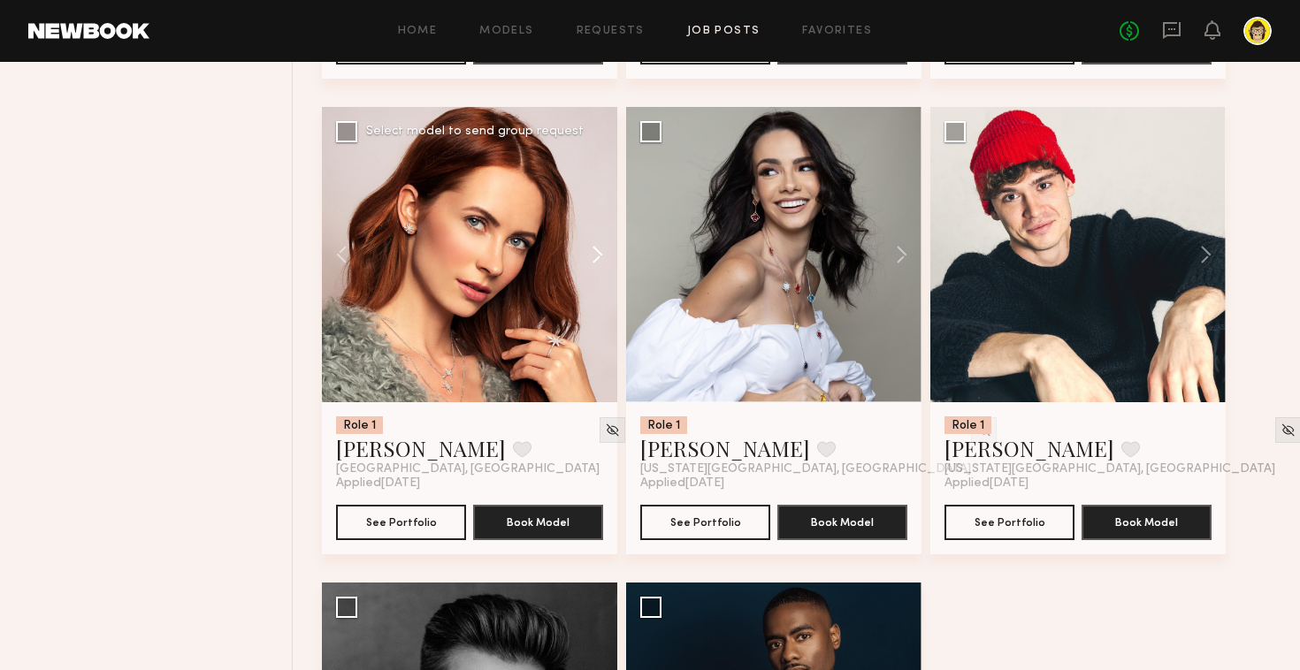
click at [606, 263] on button at bounding box center [589, 254] width 57 height 295
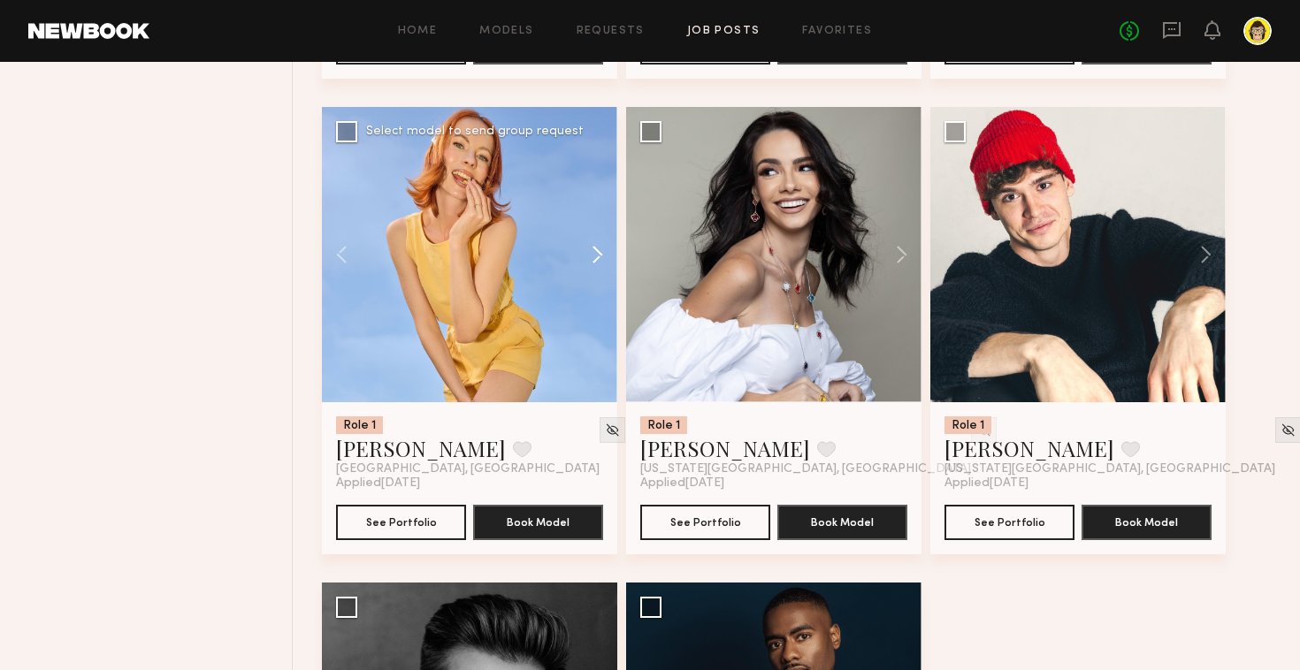
click at [606, 263] on button at bounding box center [589, 254] width 57 height 295
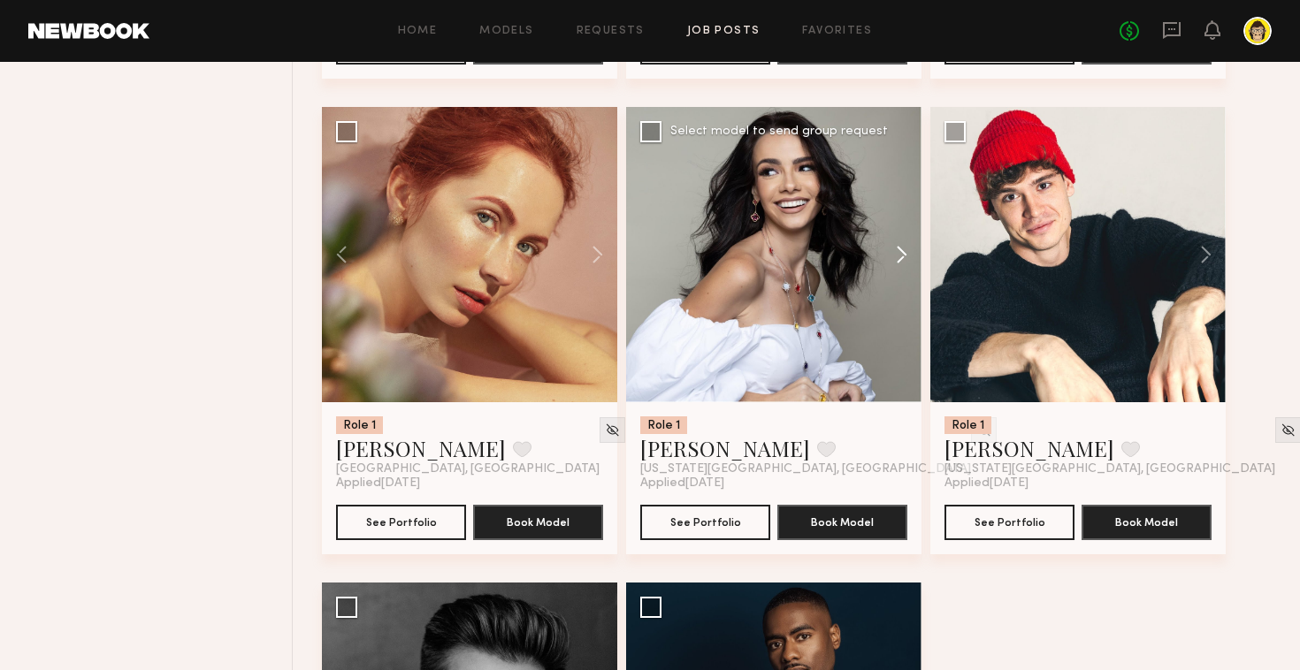
click at [906, 244] on button at bounding box center [893, 254] width 57 height 295
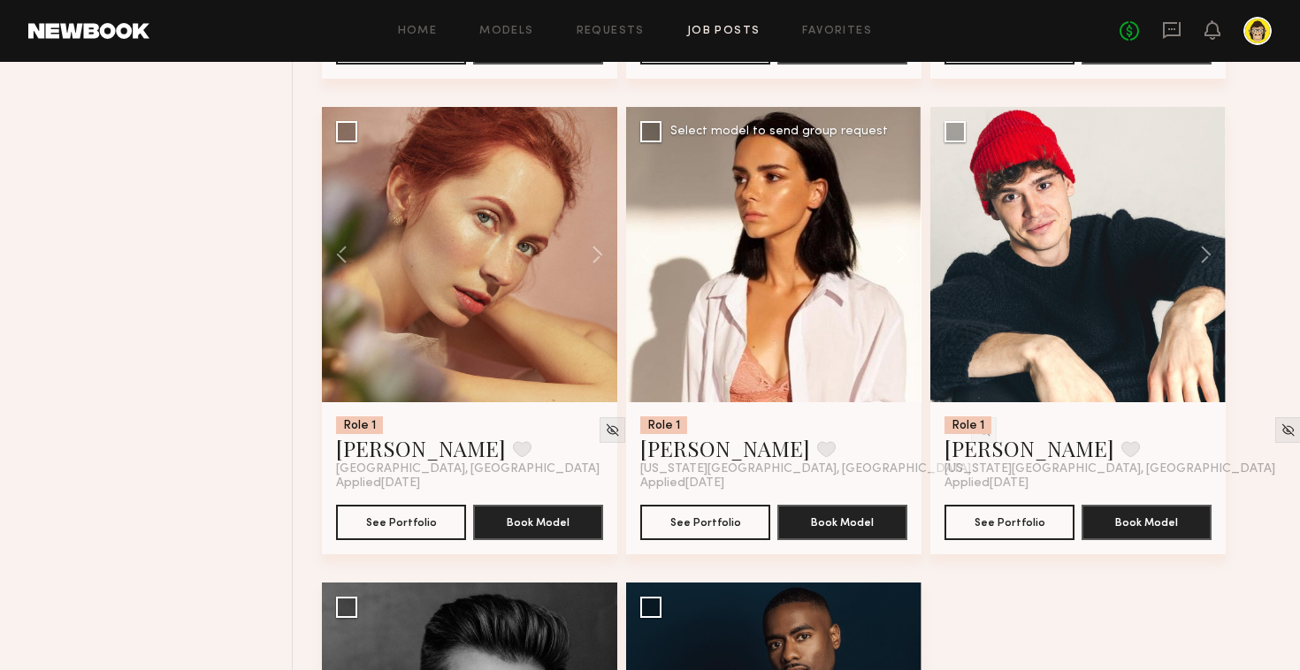
click at [906, 244] on button at bounding box center [893, 254] width 57 height 295
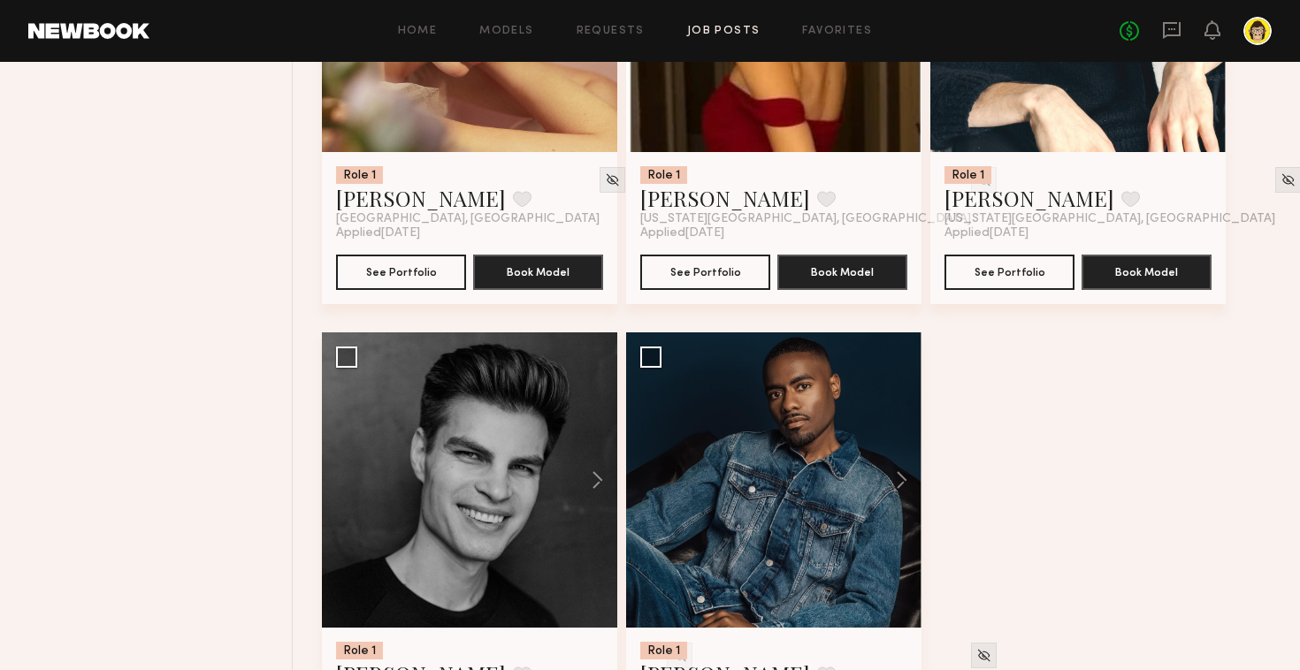
scroll to position [3936, 0]
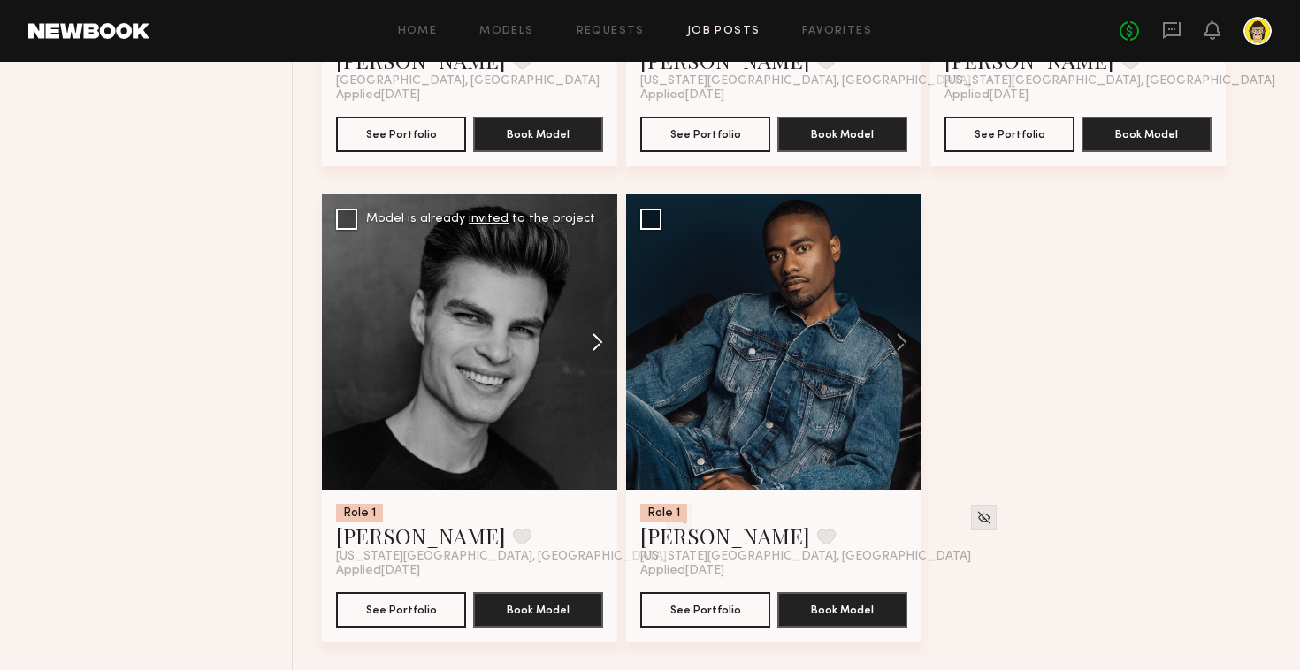
click at [601, 334] on button at bounding box center [589, 342] width 57 height 295
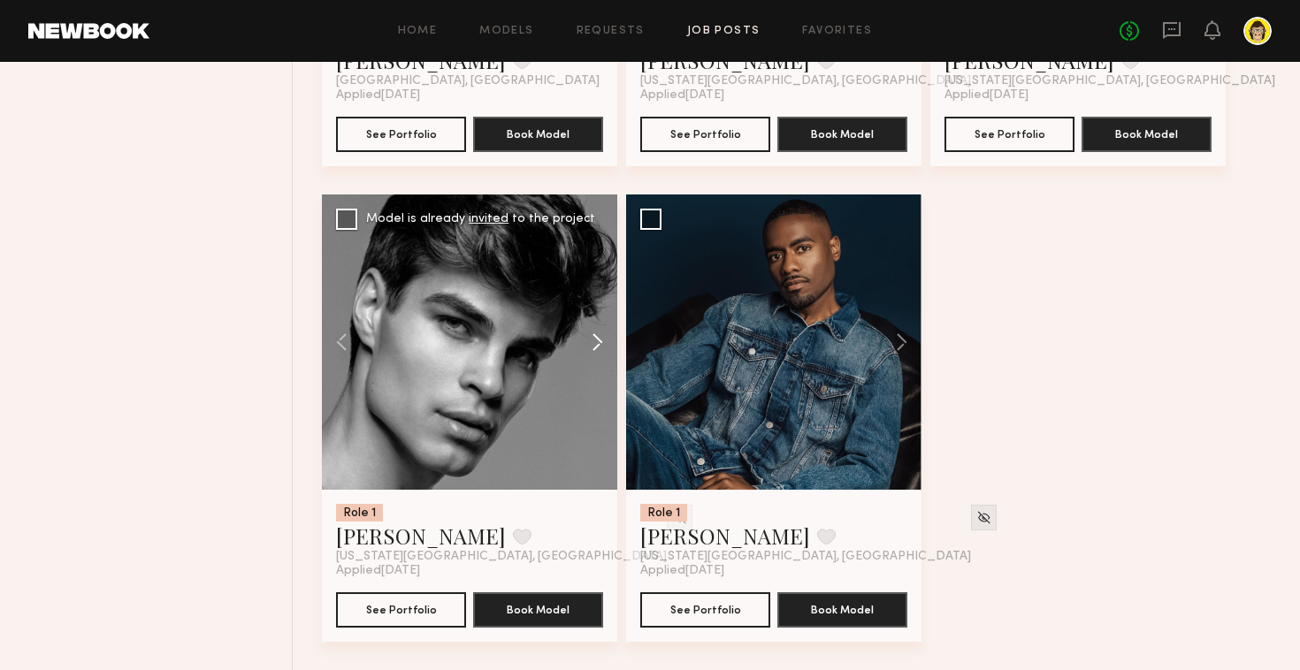
click at [600, 338] on button at bounding box center [589, 342] width 57 height 295
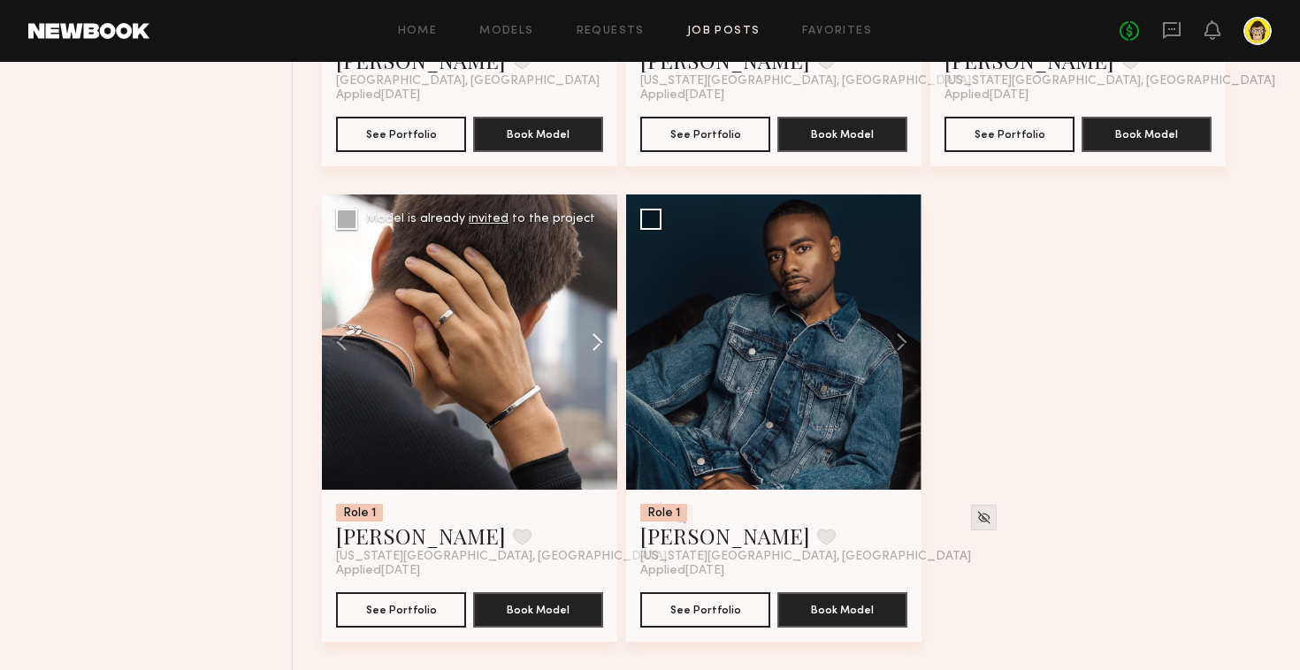
click at [600, 338] on button at bounding box center [589, 342] width 57 height 295
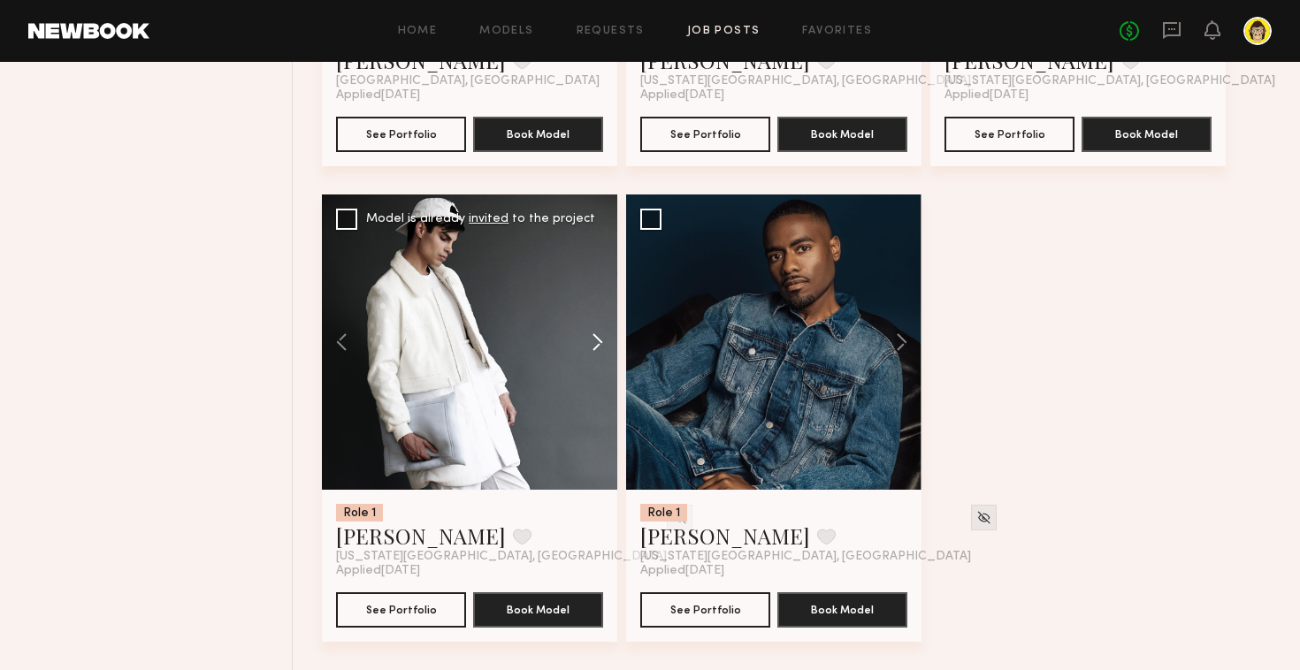
click at [600, 338] on button at bounding box center [589, 342] width 57 height 295
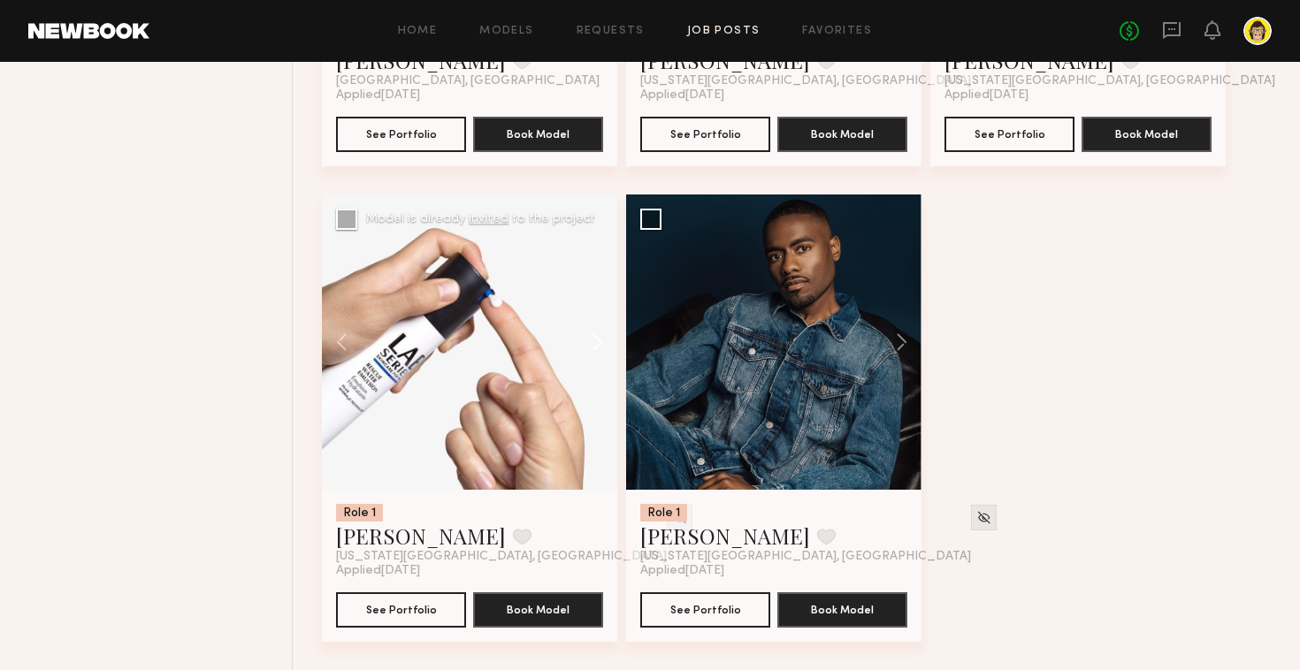
click at [600, 338] on button at bounding box center [589, 342] width 57 height 295
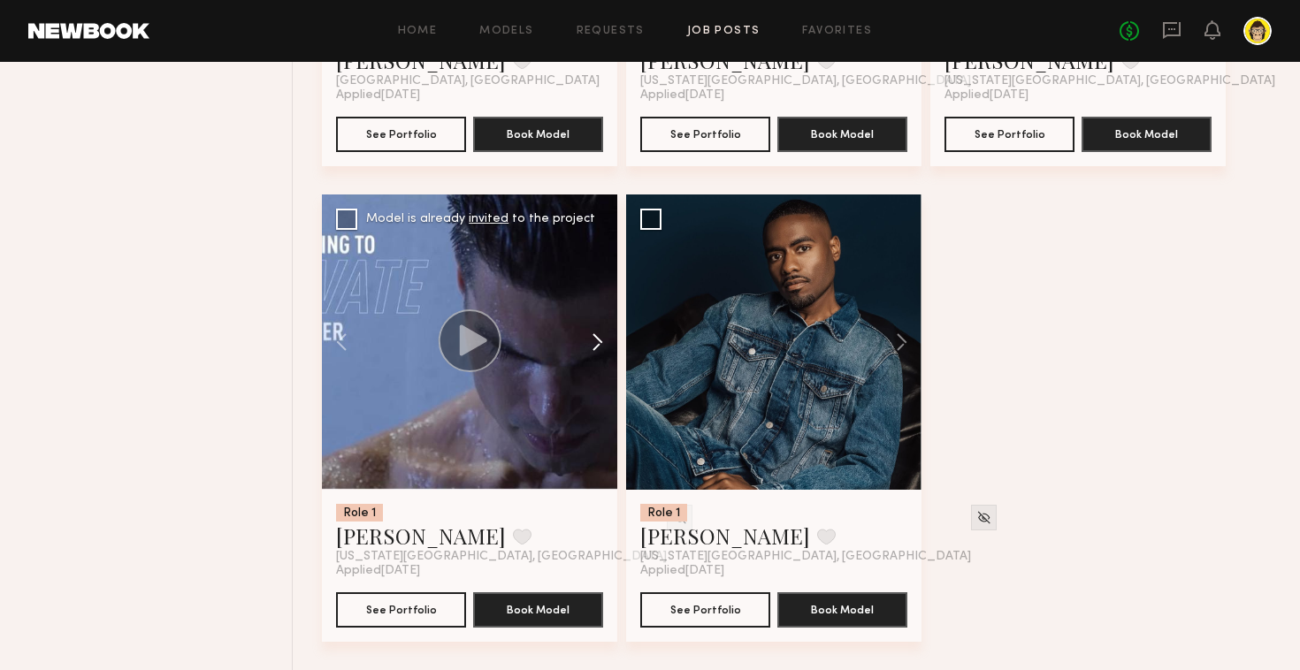
click at [600, 338] on button at bounding box center [589, 342] width 57 height 295
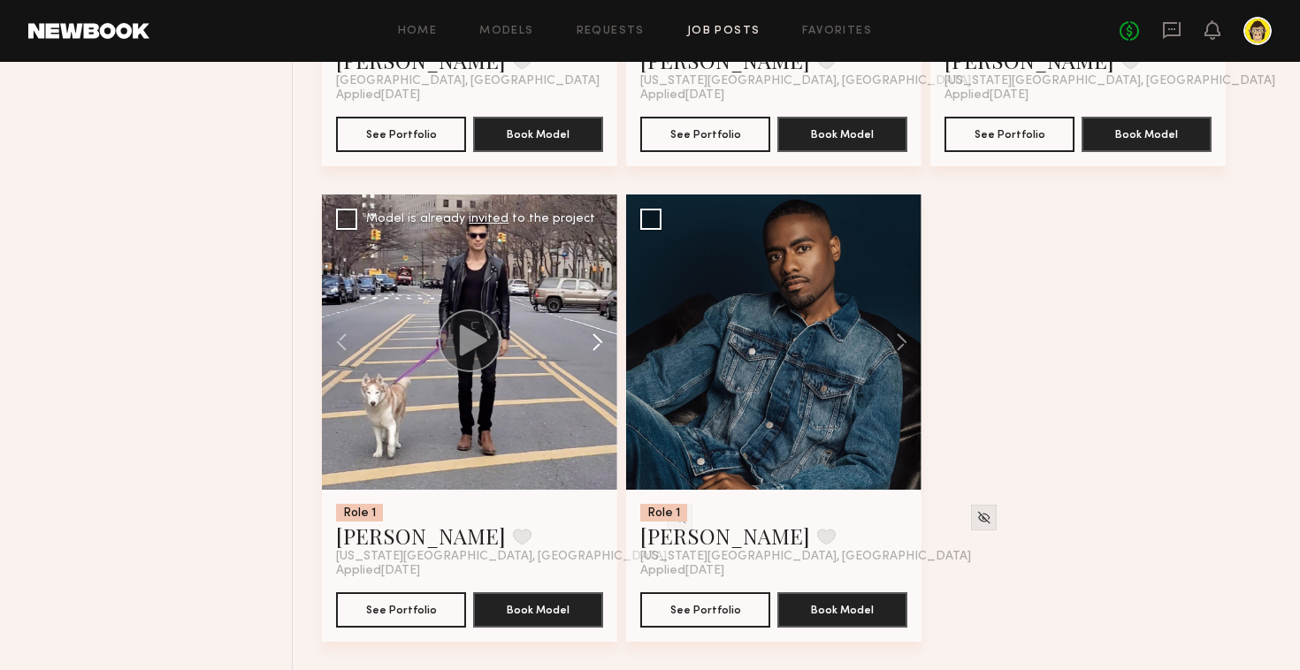
click at [600, 338] on button at bounding box center [589, 342] width 57 height 295
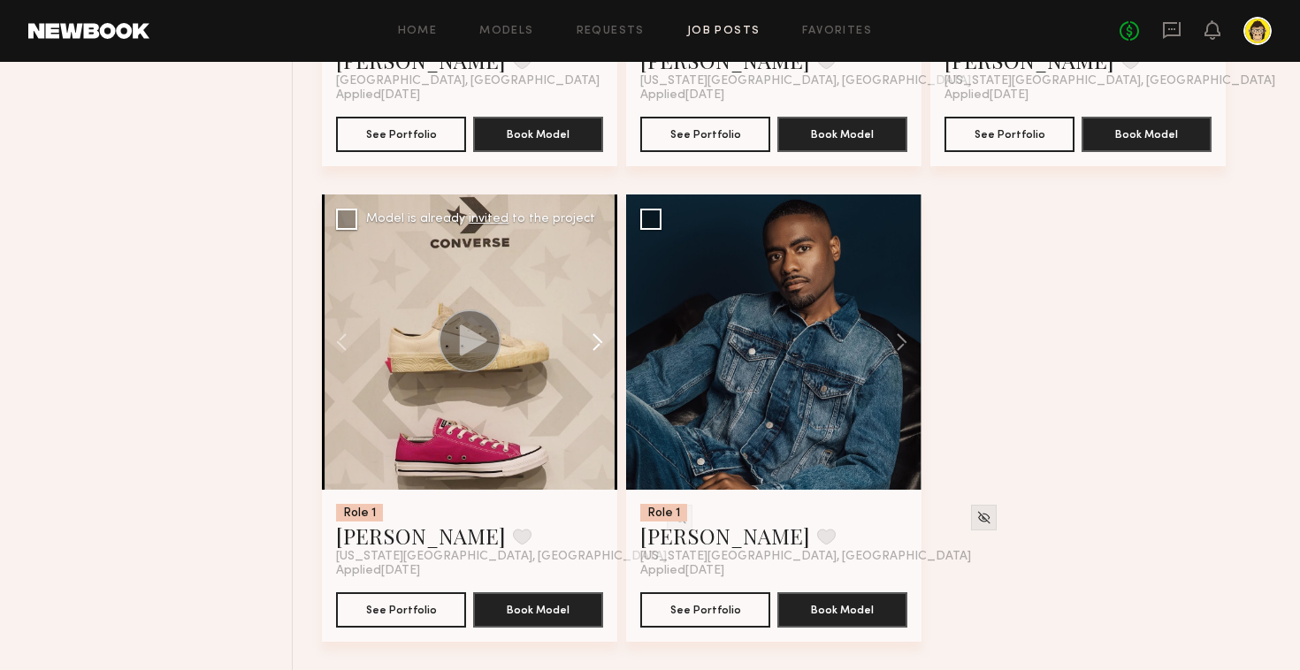
click at [600, 338] on button at bounding box center [589, 342] width 57 height 295
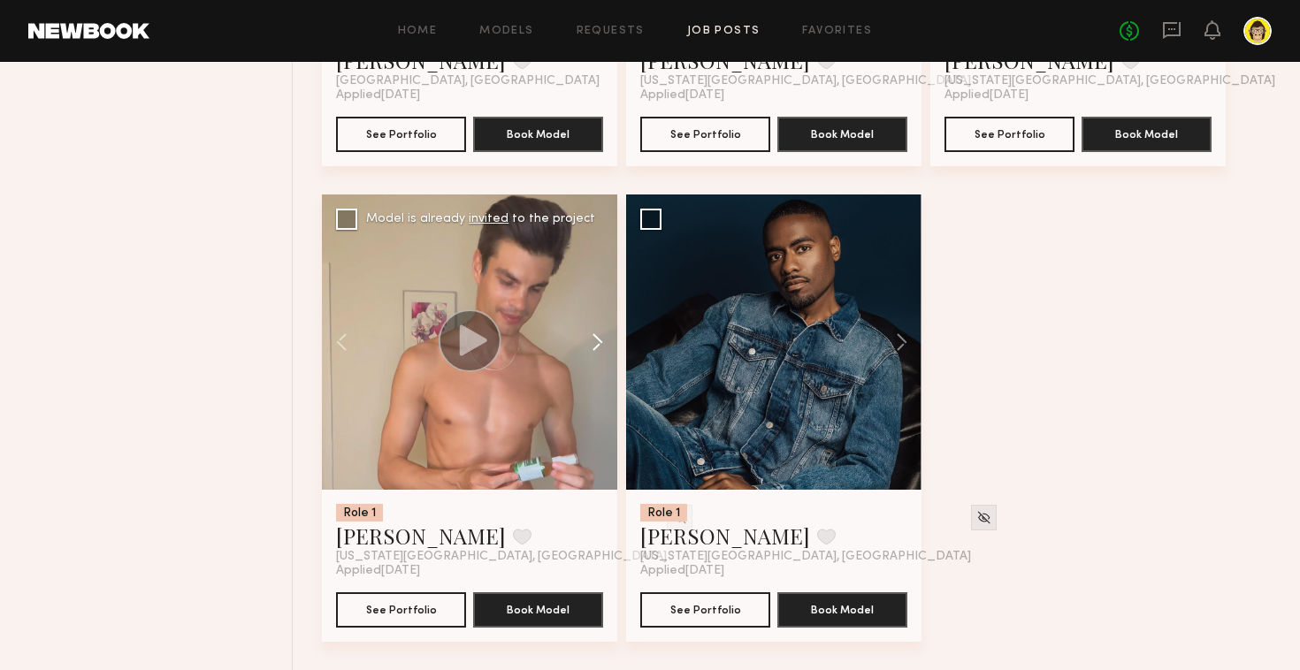
click at [600, 337] on button at bounding box center [589, 342] width 57 height 295
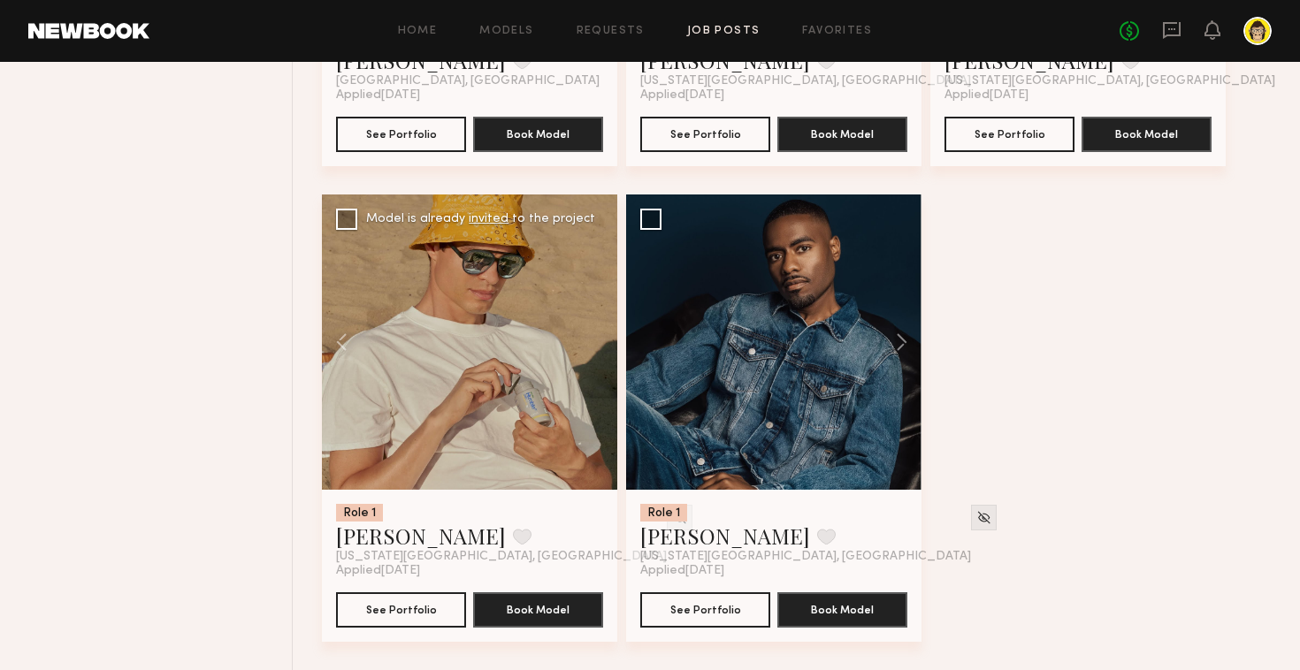
click at [600, 337] on div at bounding box center [469, 342] width 295 height 295
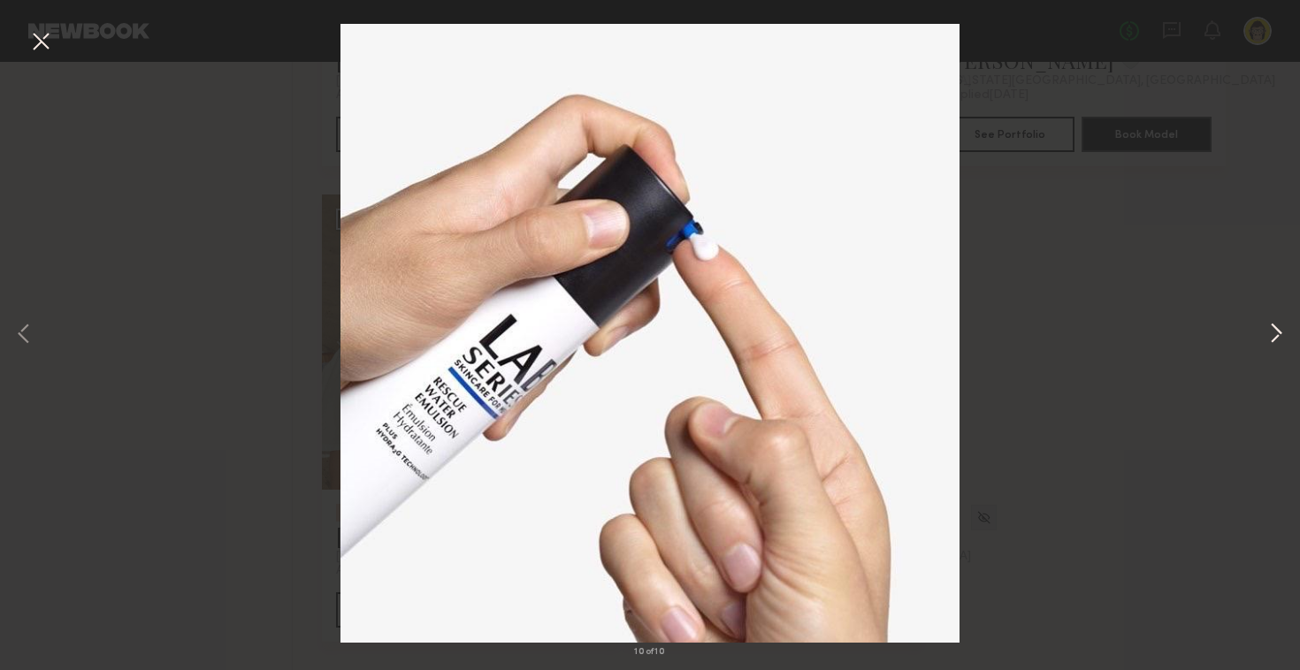
click at [1266, 342] on button at bounding box center [1276, 335] width 21 height 536
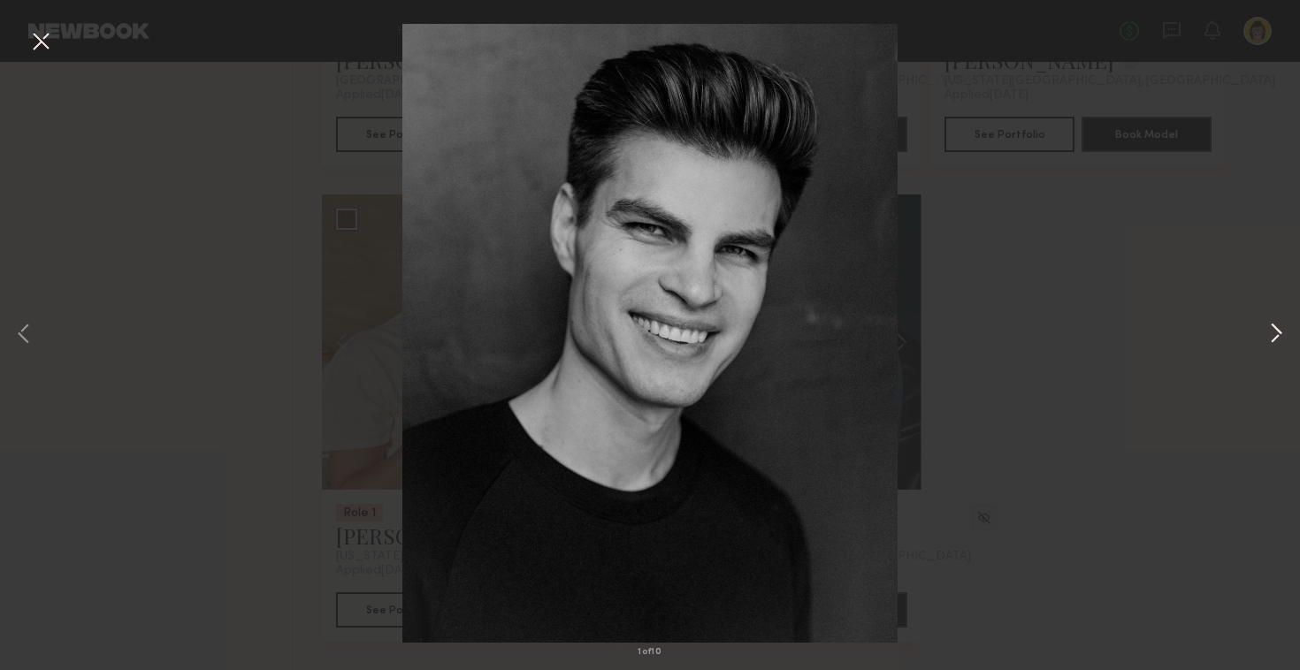
click at [1271, 338] on button at bounding box center [1276, 335] width 21 height 536
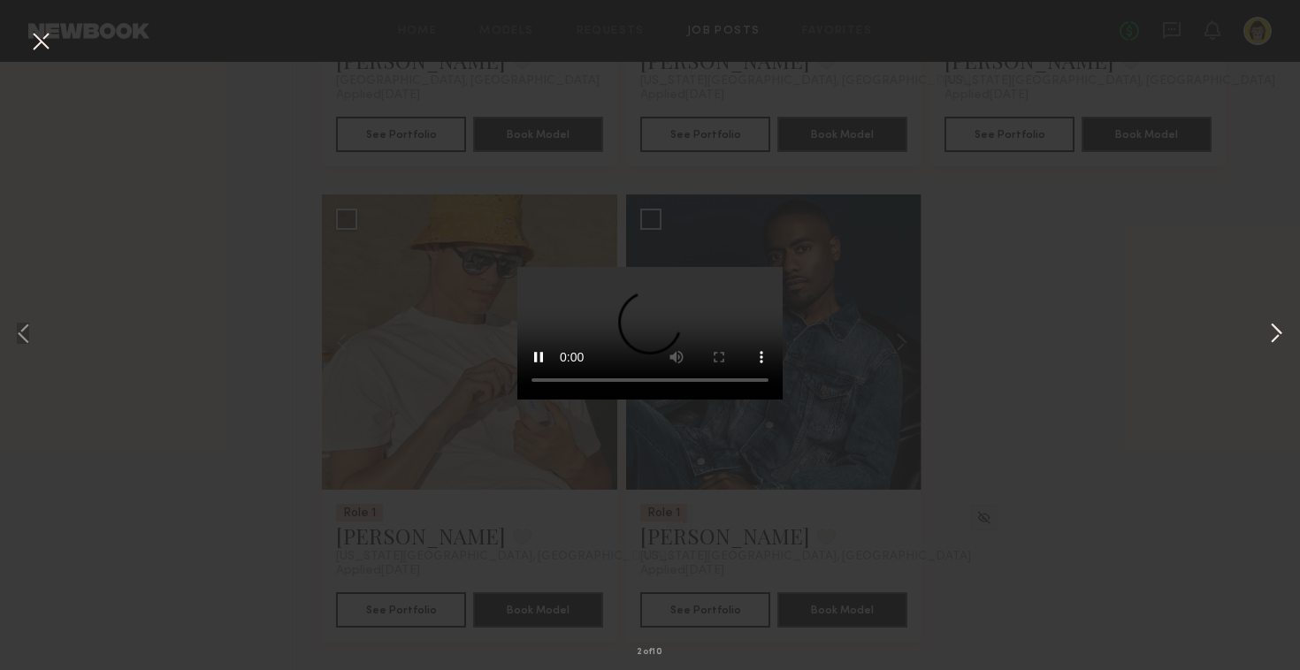
click at [1271, 338] on button at bounding box center [1276, 335] width 21 height 536
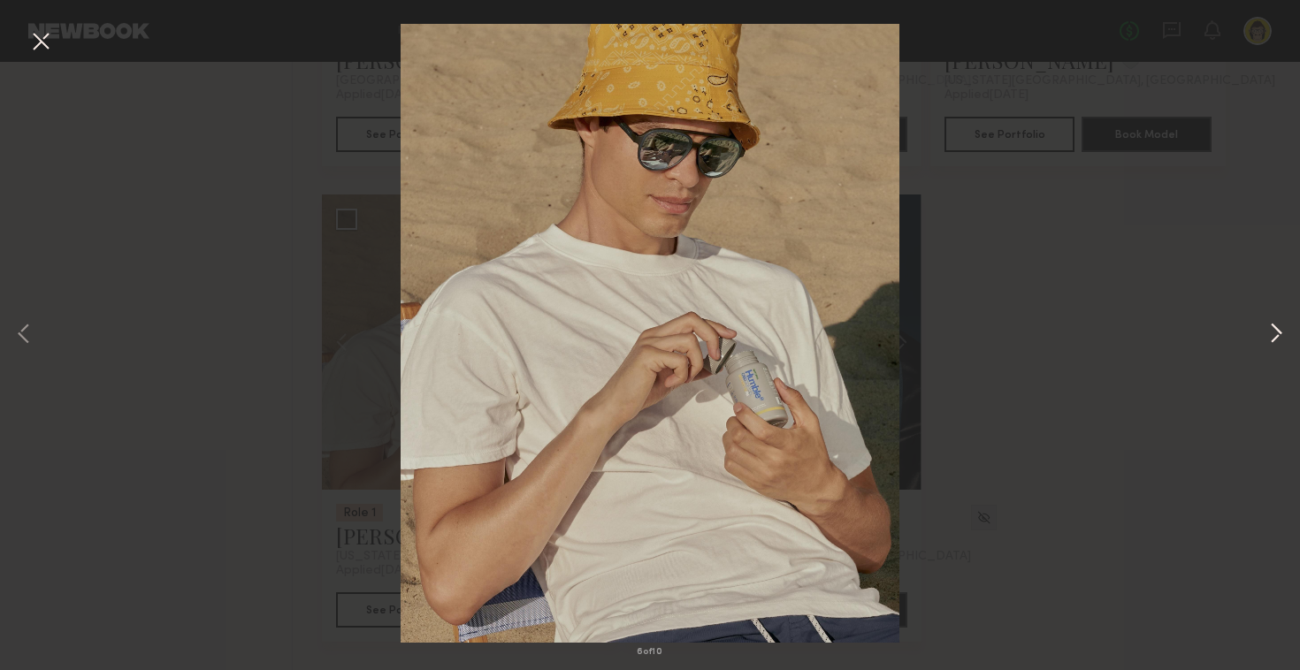
click at [1271, 337] on button at bounding box center [1276, 335] width 21 height 536
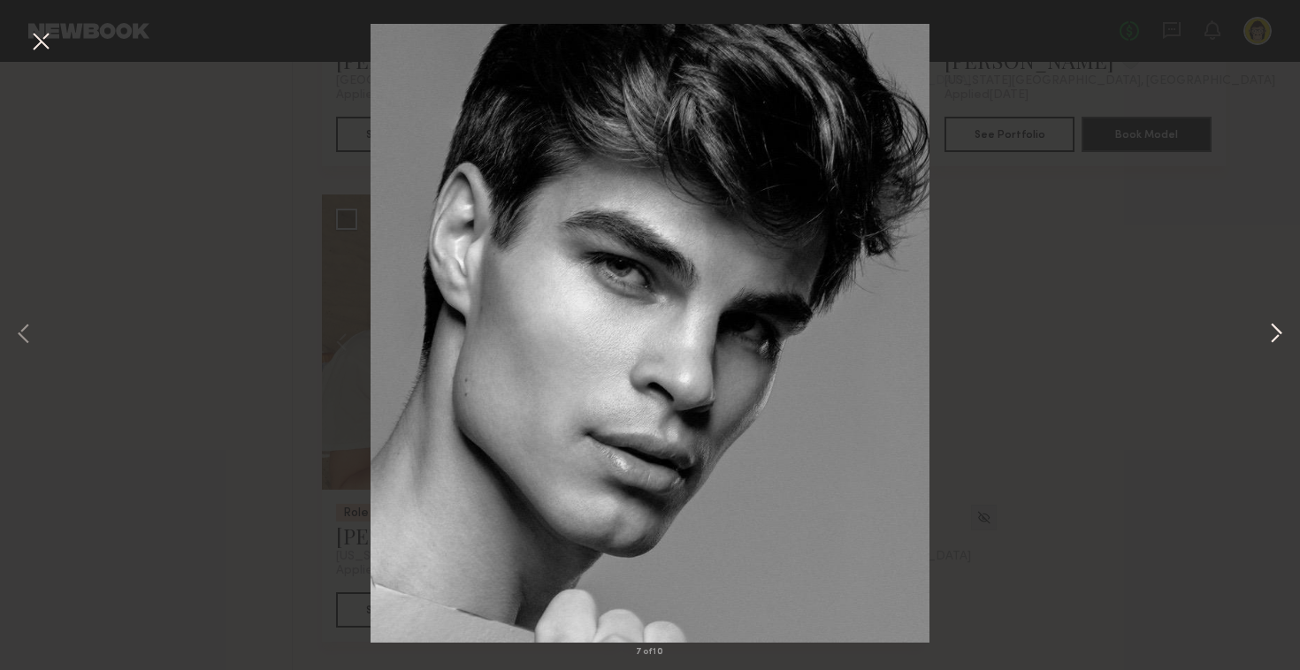
click at [1271, 337] on button at bounding box center [1276, 335] width 21 height 536
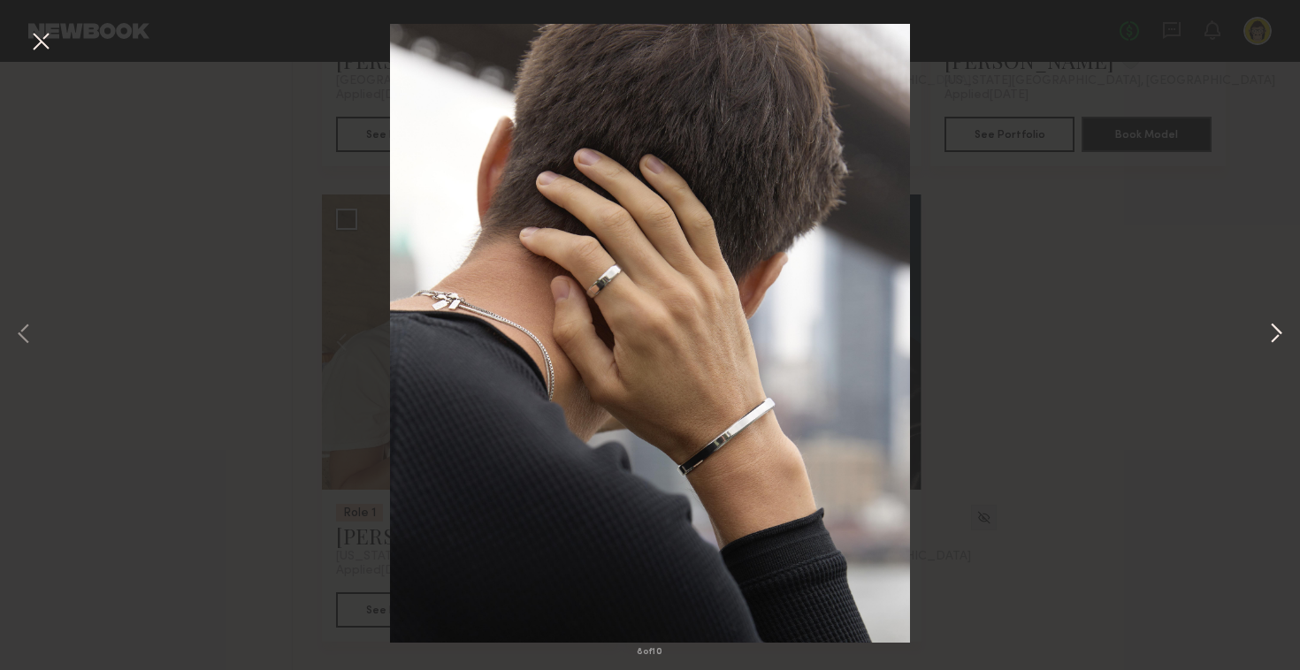
click at [1271, 337] on button at bounding box center [1276, 335] width 21 height 536
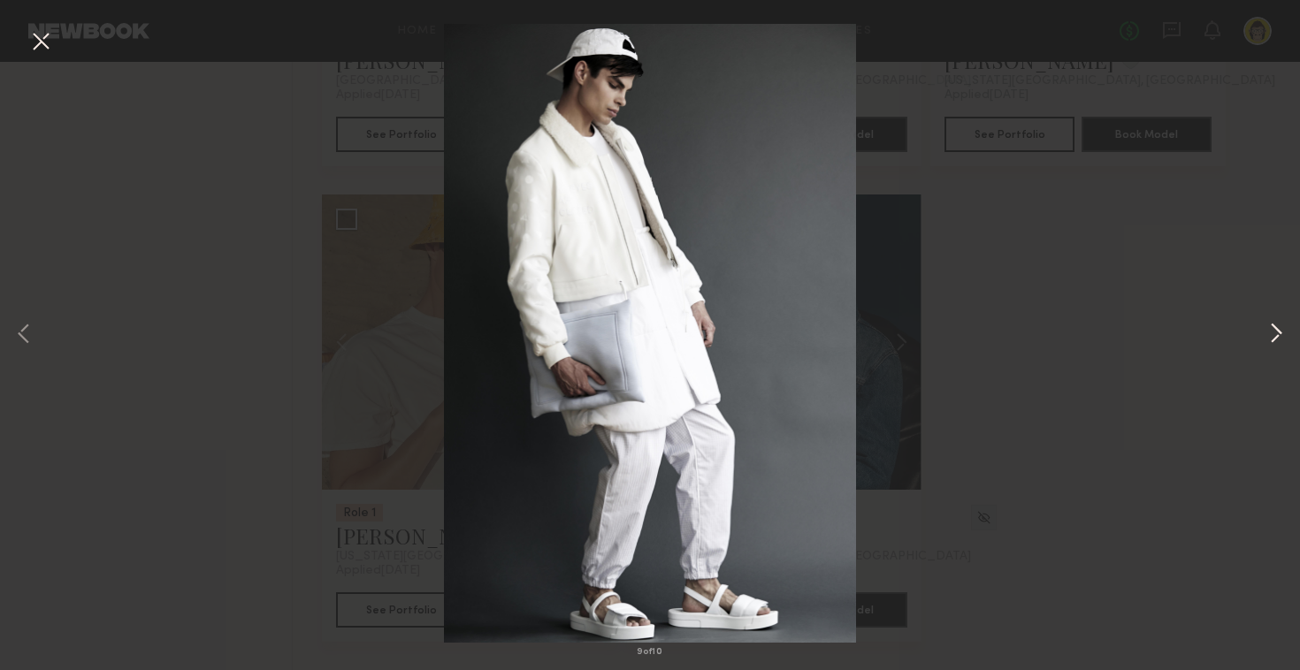
click at [1271, 337] on button at bounding box center [1276, 335] width 21 height 536
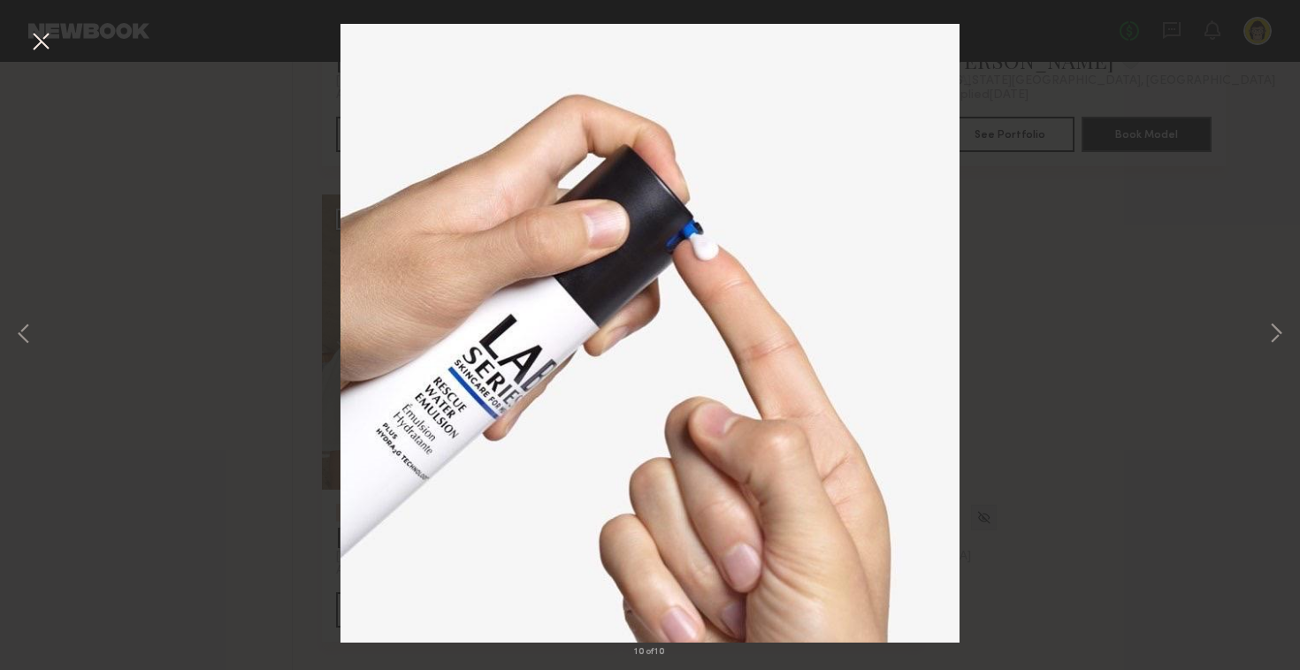
click at [1138, 338] on div "10 of 10" at bounding box center [650, 335] width 1300 height 670
click at [46, 43] on button at bounding box center [41, 43] width 28 height 32
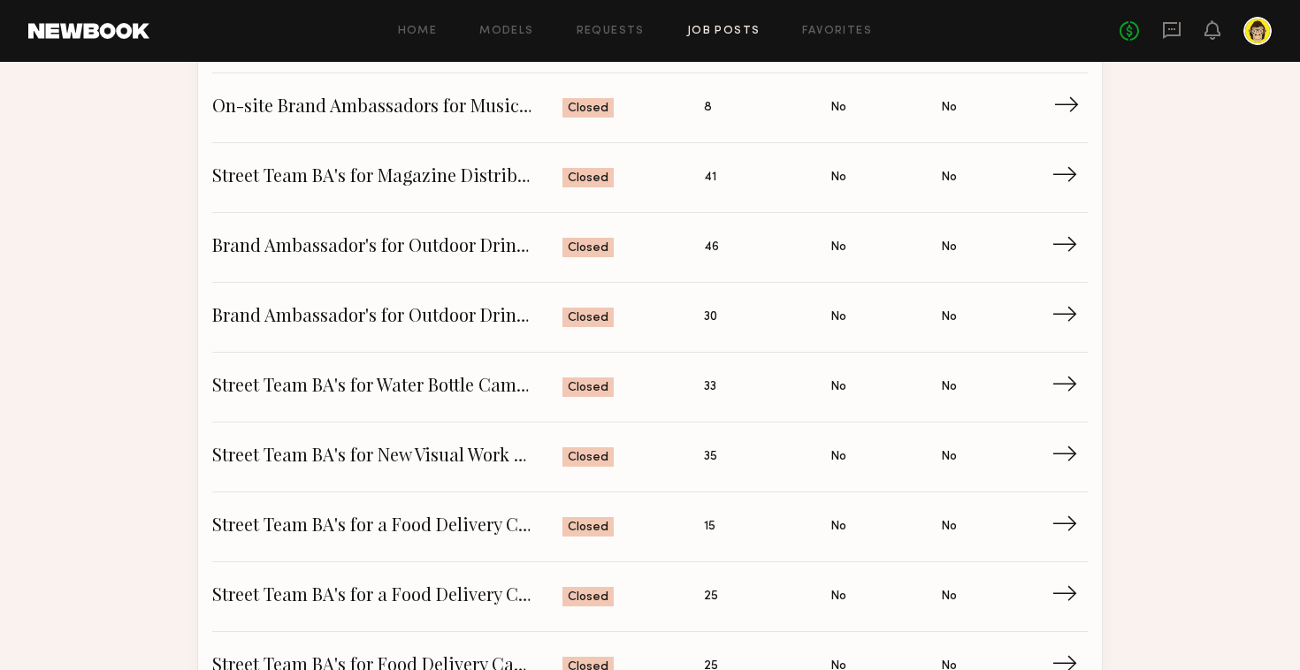
scroll to position [546, 0]
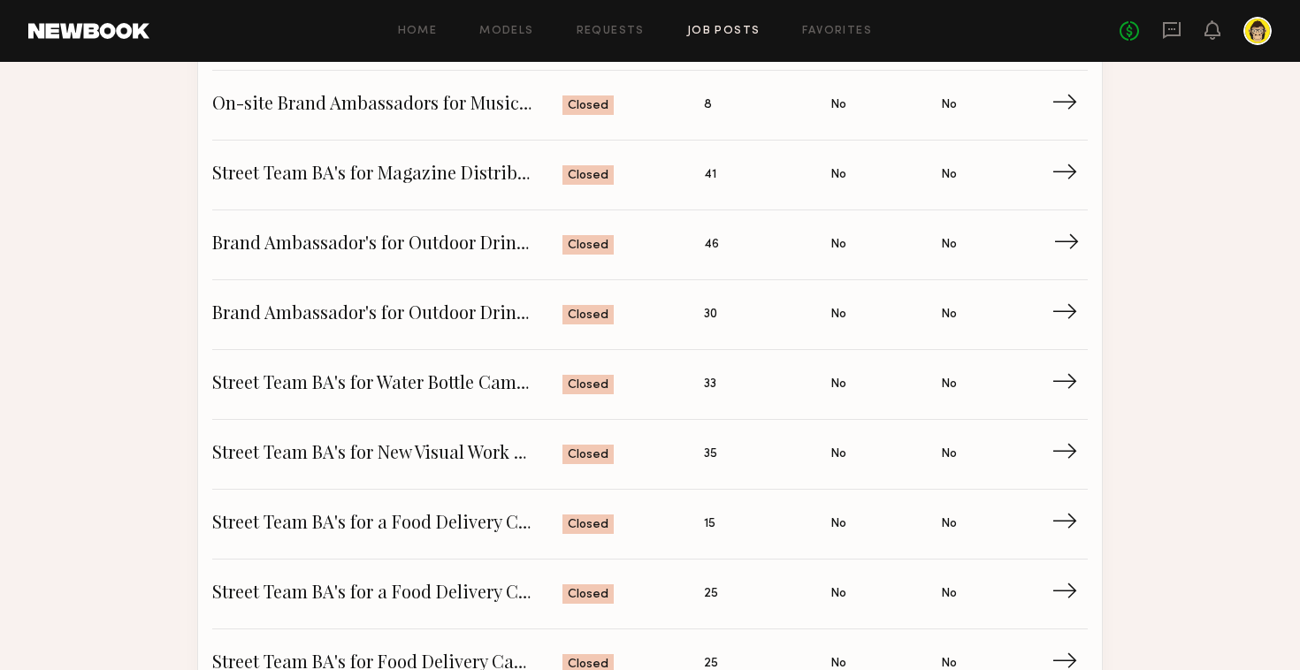
click at [332, 249] on span "Brand Ambassador's for Outdoor Drink Sampling" at bounding box center [387, 245] width 350 height 27
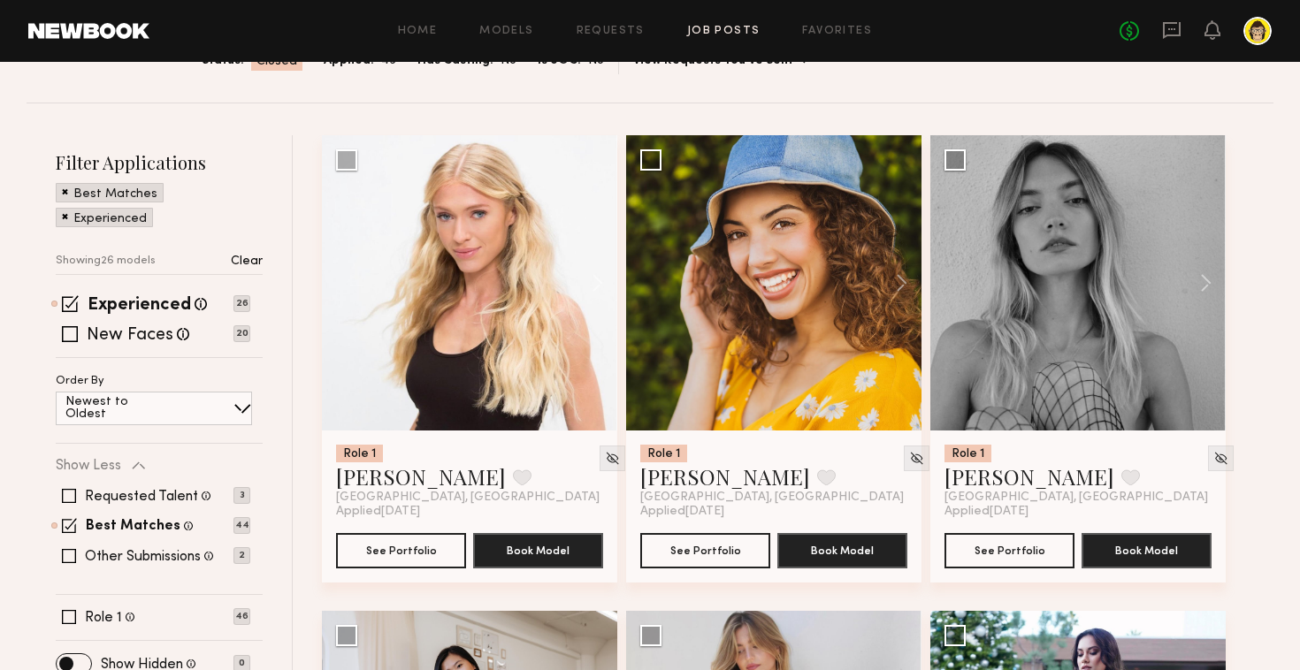
scroll to position [184, 0]
click at [599, 279] on button at bounding box center [589, 283] width 57 height 295
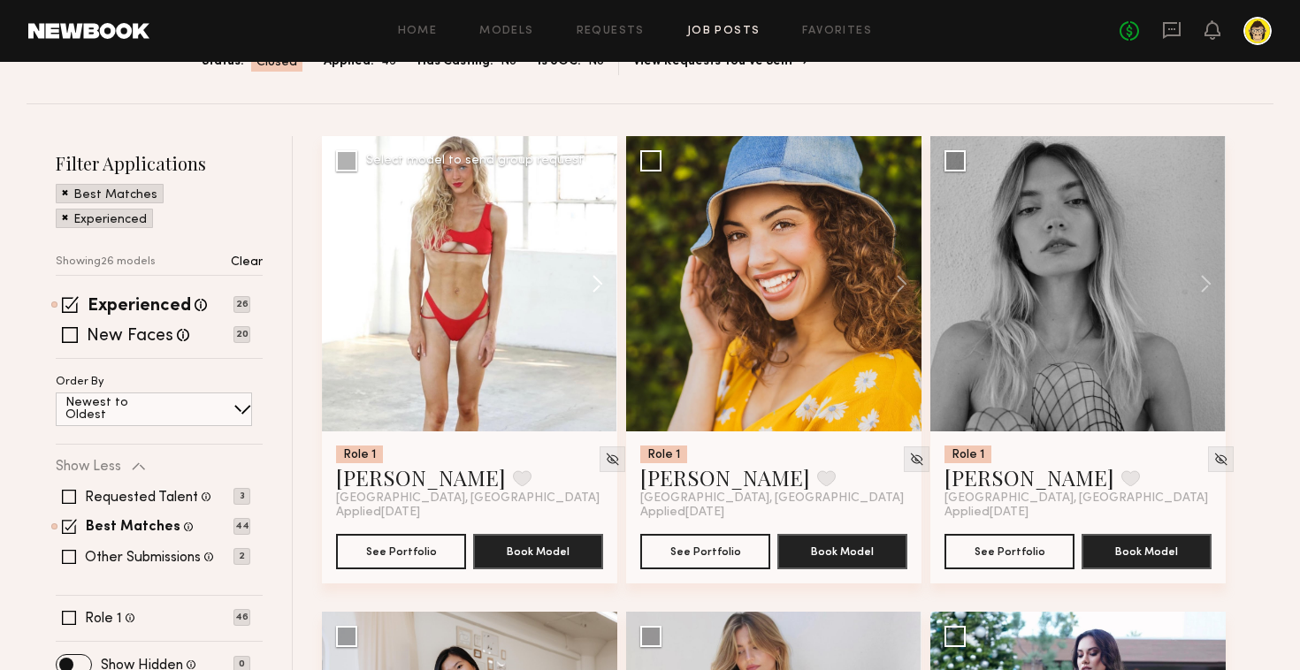
click at [599, 279] on button at bounding box center [589, 283] width 57 height 295
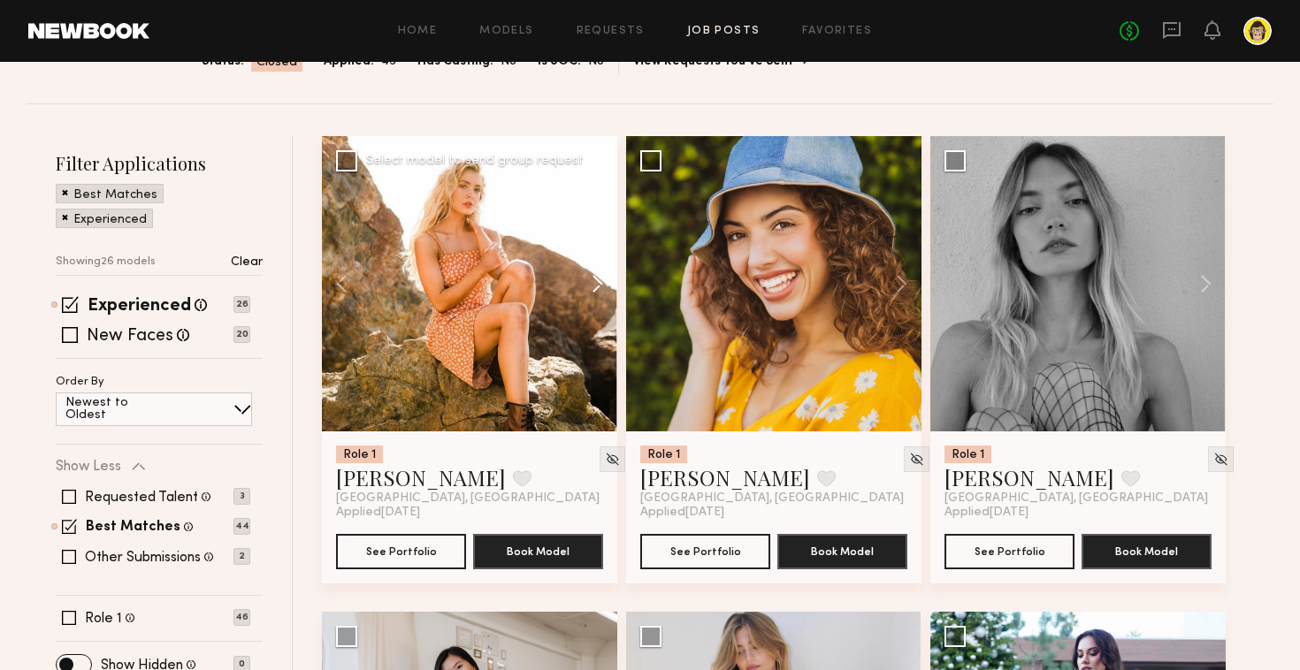
click at [599, 279] on button at bounding box center [589, 283] width 57 height 295
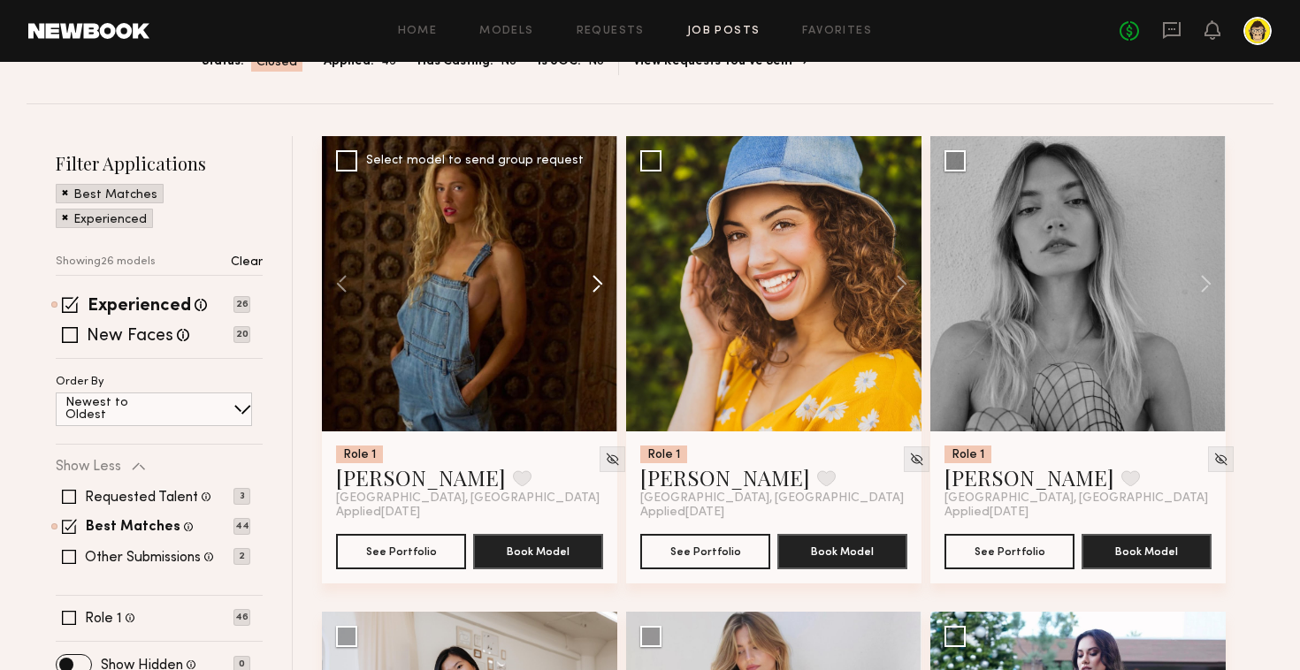
click at [599, 279] on button at bounding box center [589, 283] width 57 height 295
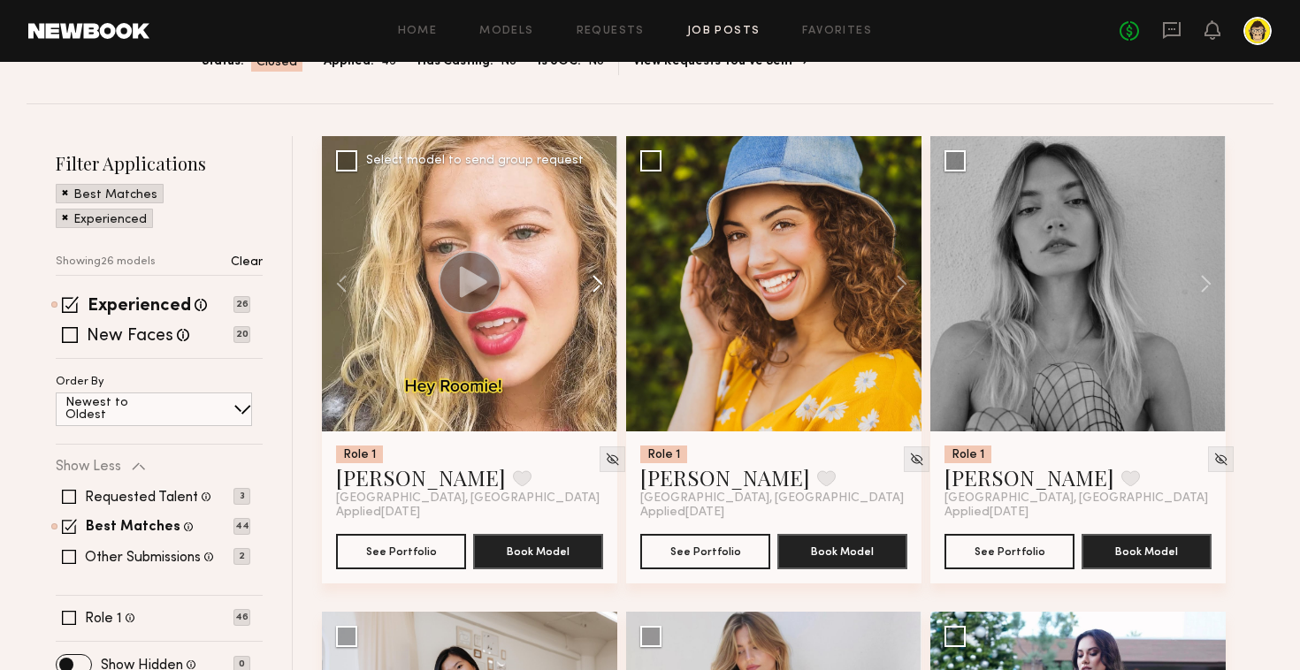
click at [599, 279] on button at bounding box center [589, 283] width 57 height 295
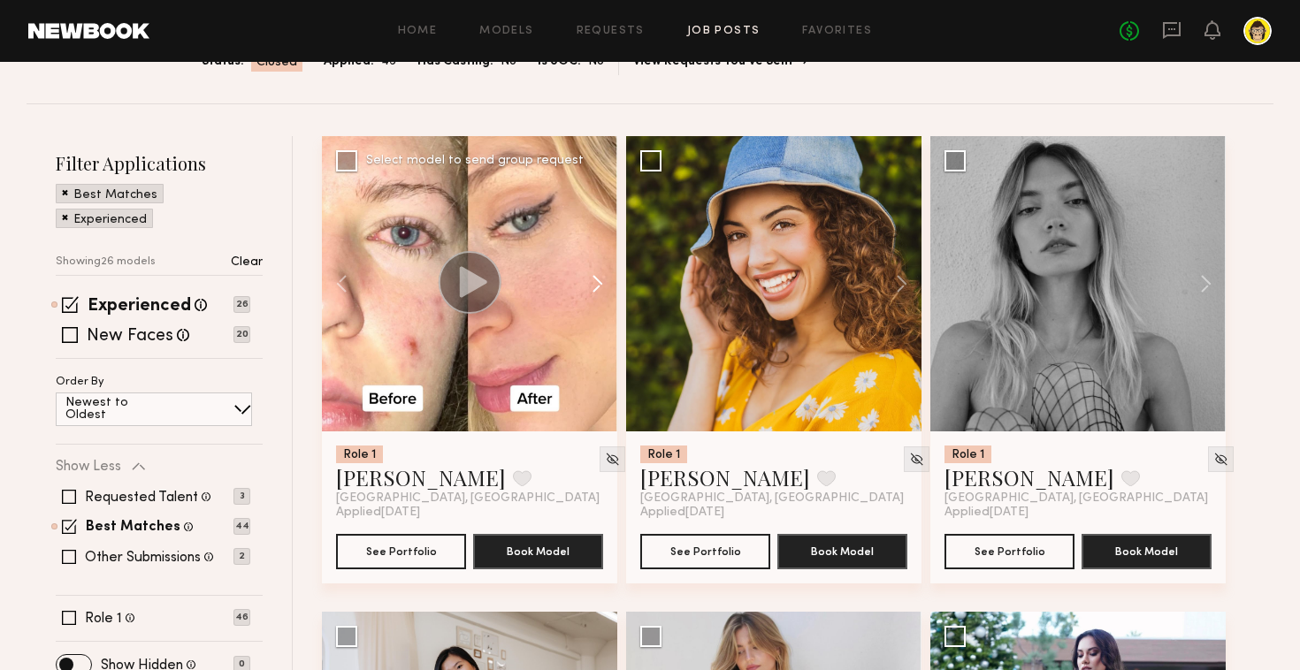
click at [599, 279] on button at bounding box center [589, 283] width 57 height 295
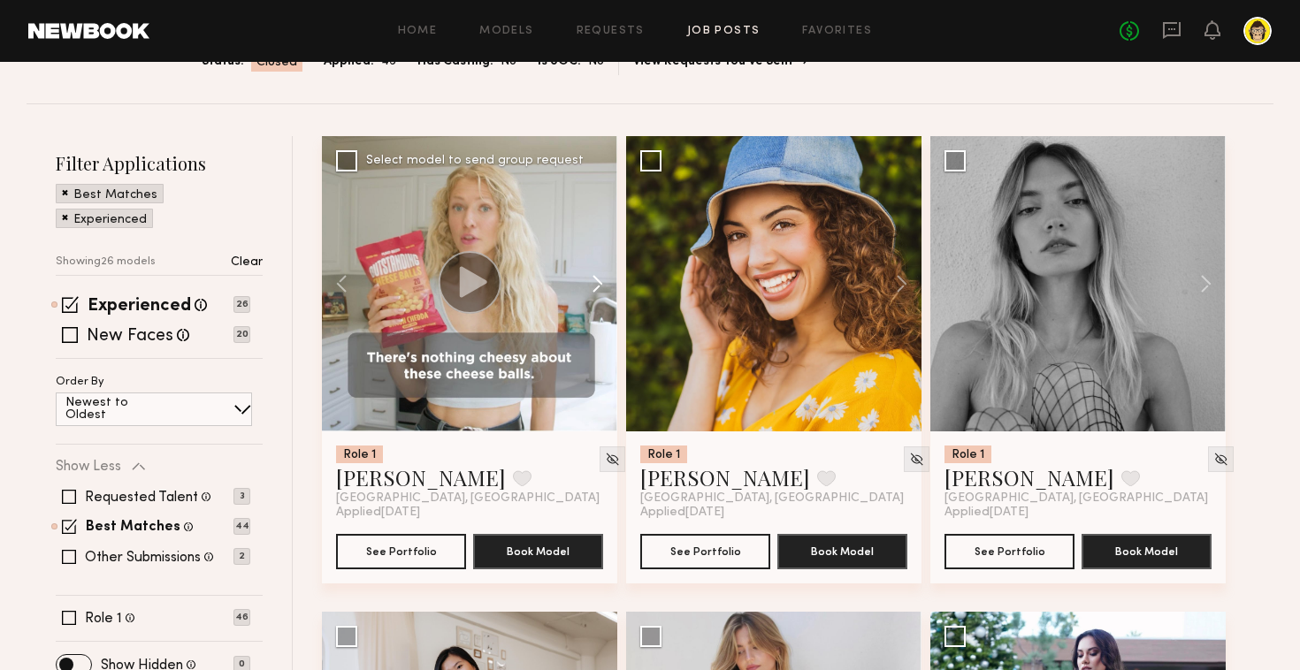
click at [599, 279] on button at bounding box center [589, 283] width 57 height 295
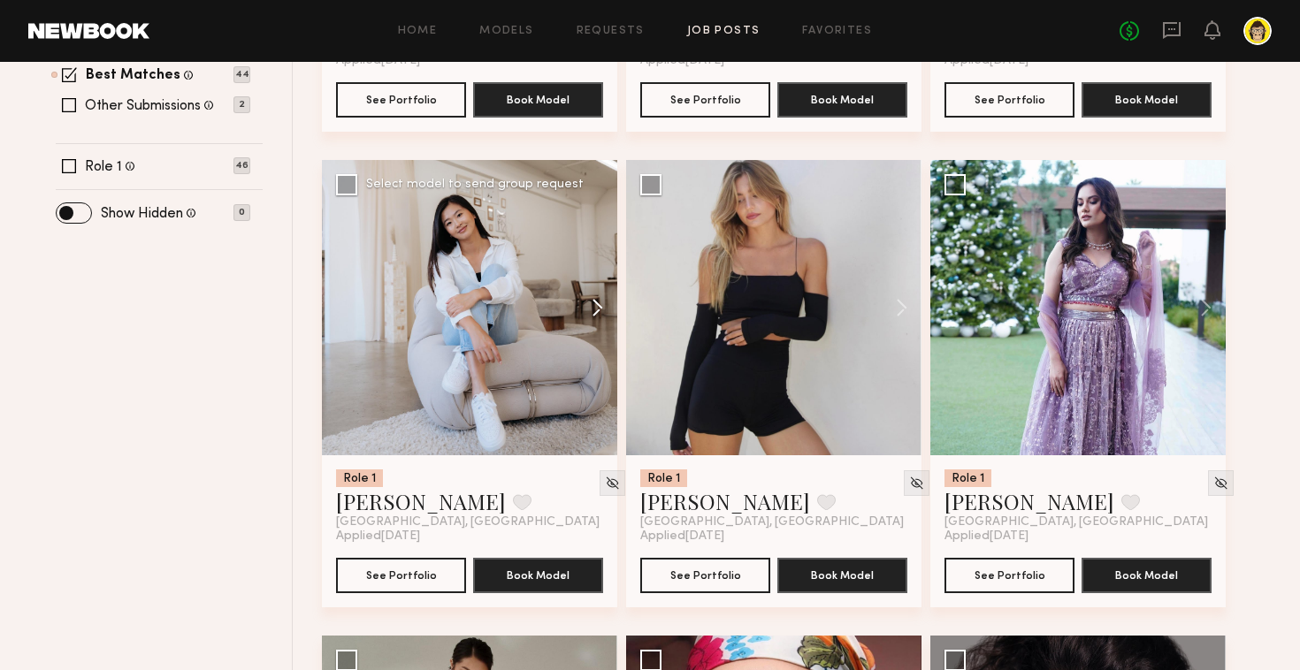
scroll to position [637, 0]
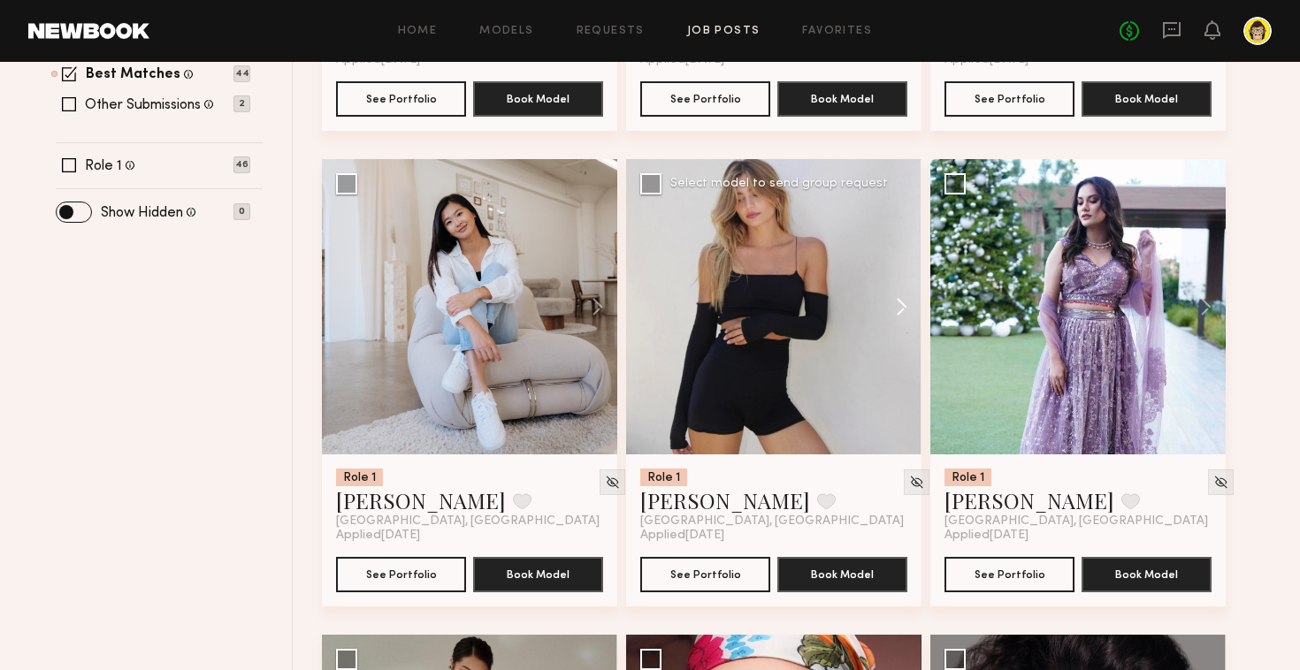
click at [895, 307] on button at bounding box center [893, 306] width 57 height 295
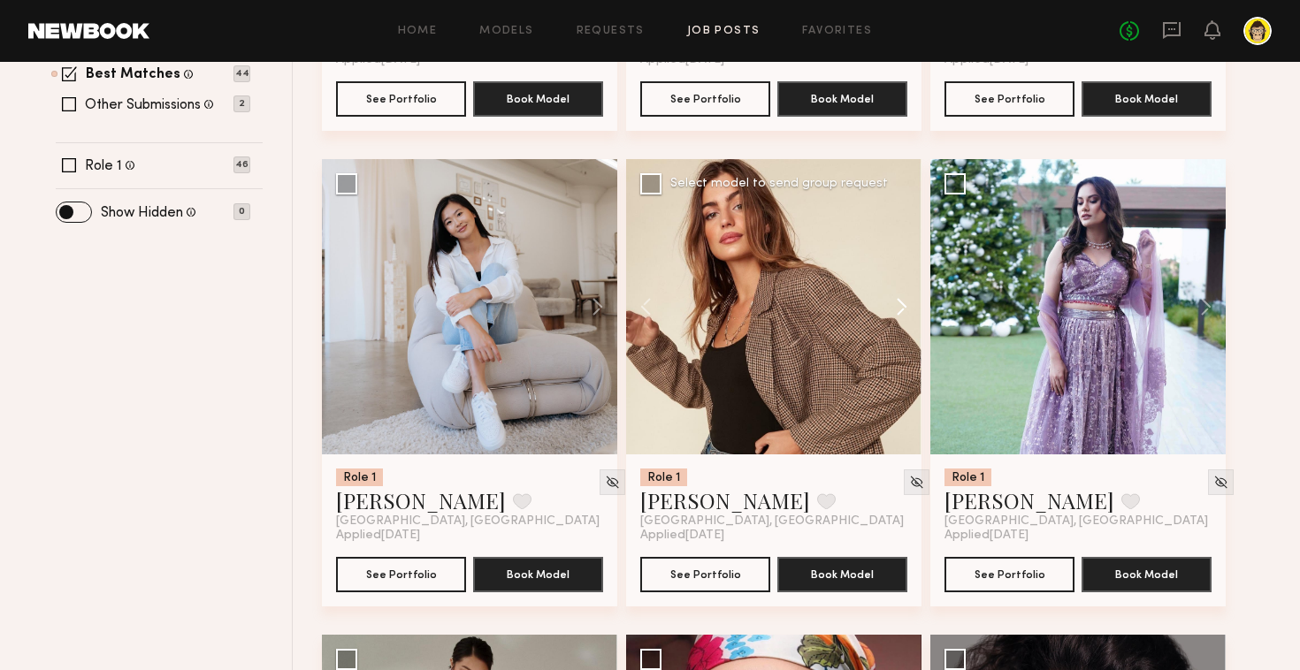
click at [895, 307] on button at bounding box center [893, 306] width 57 height 295
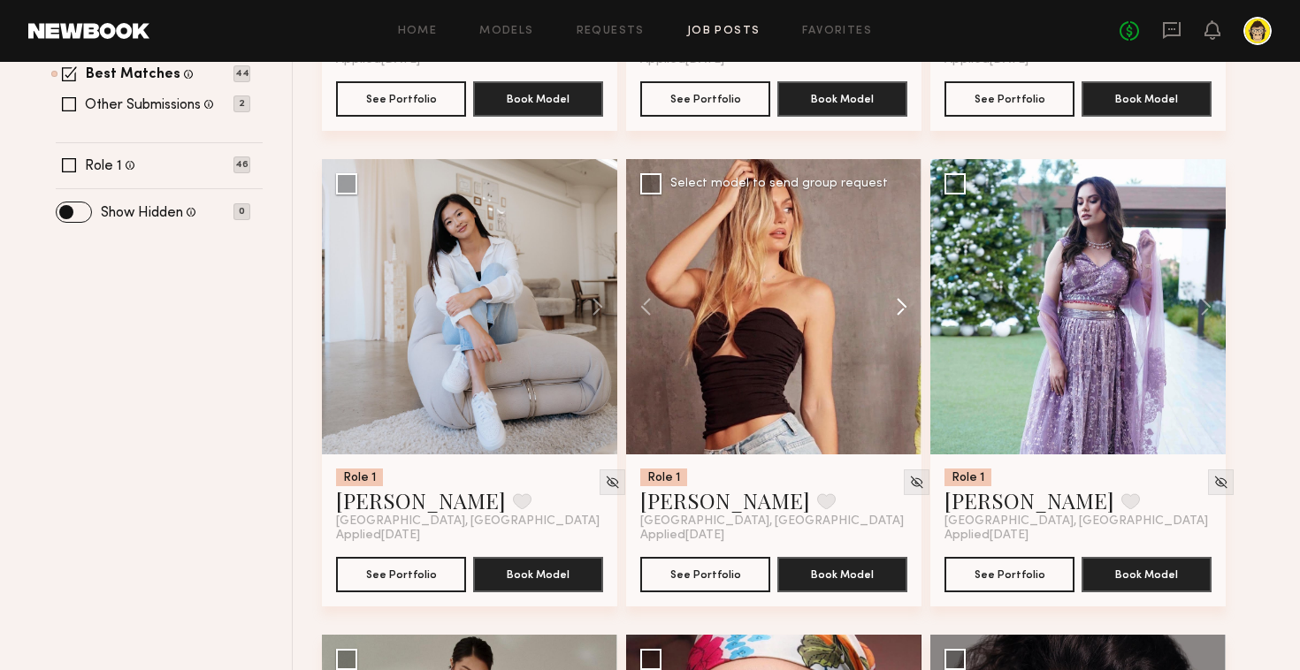
click at [895, 307] on button at bounding box center [893, 306] width 57 height 295
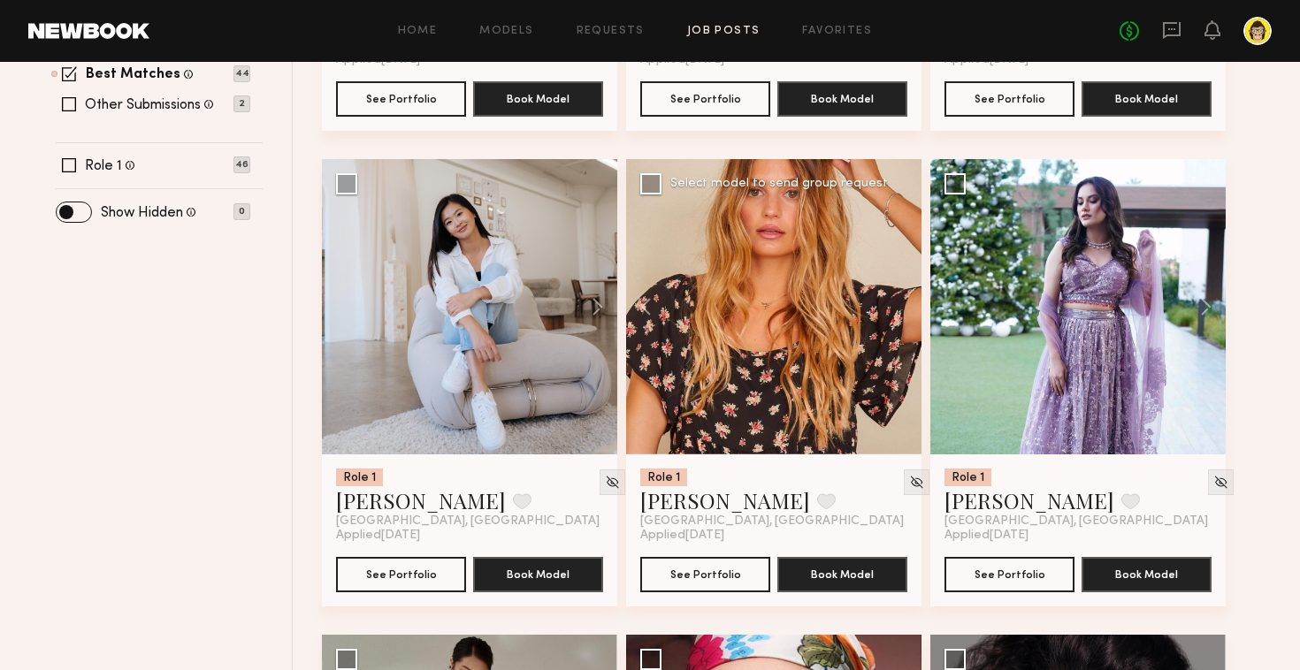
click at [895, 307] on div at bounding box center [773, 306] width 295 height 295
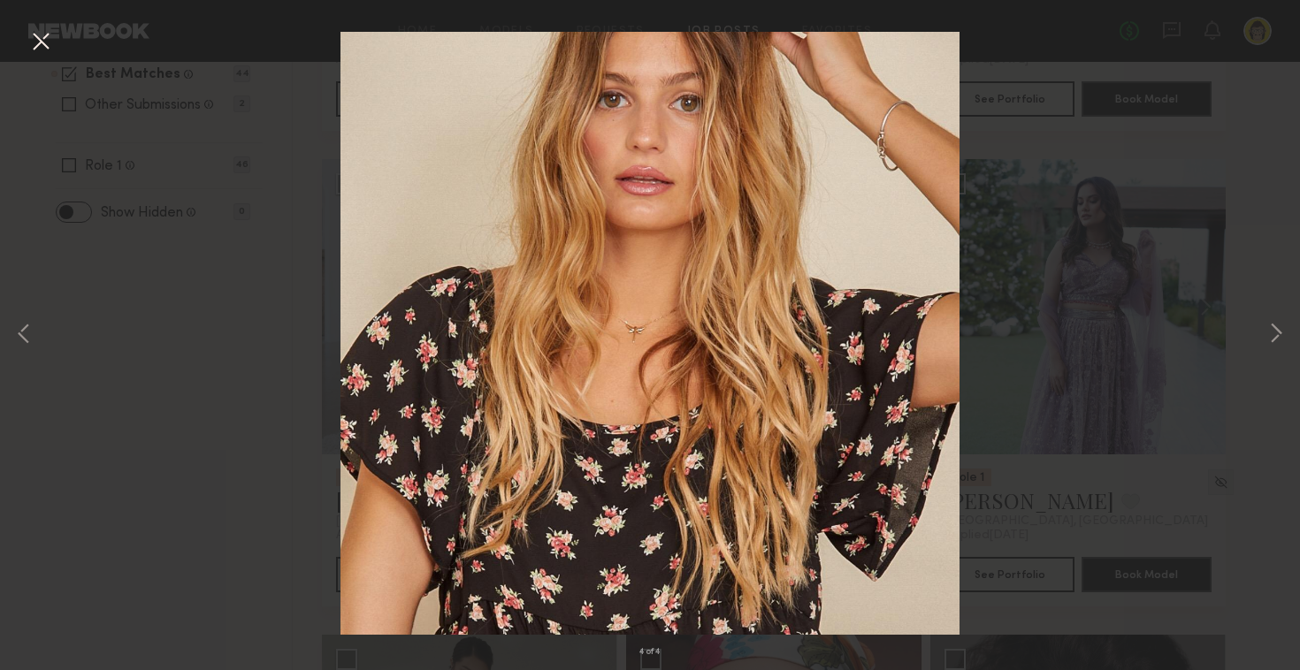
click at [239, 291] on div "4 of 4" at bounding box center [650, 335] width 1300 height 670
click at [34, 42] on button at bounding box center [41, 43] width 28 height 32
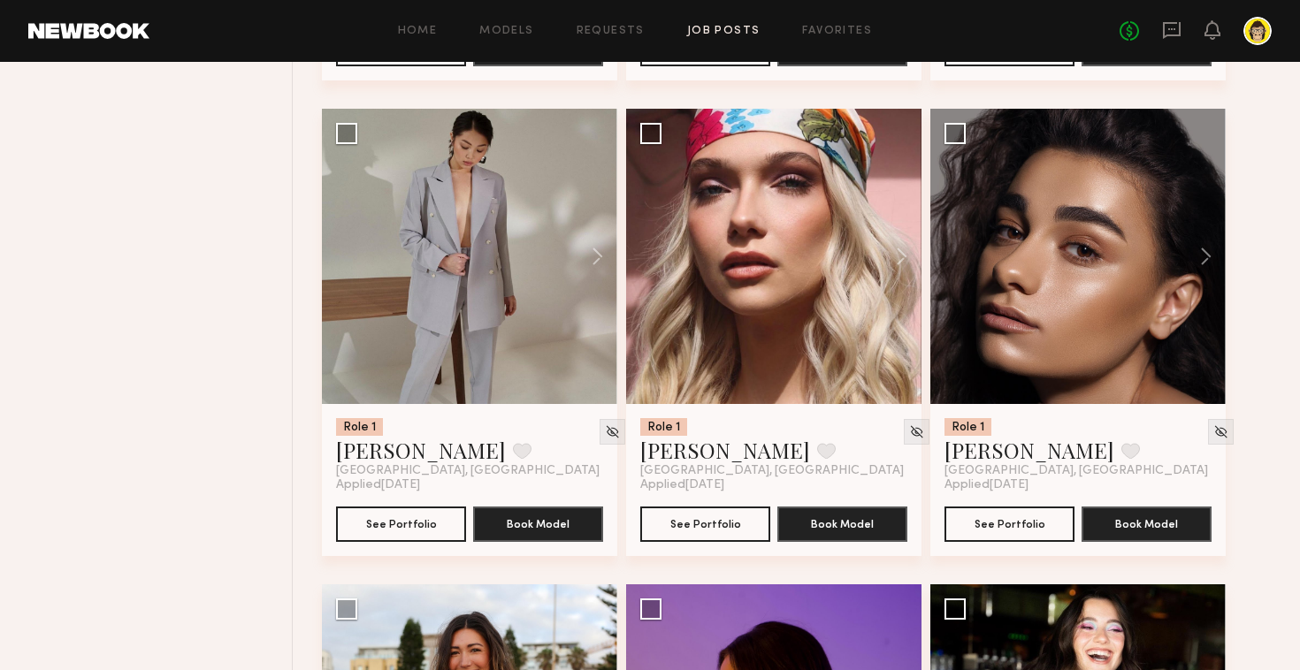
scroll to position [1150, 0]
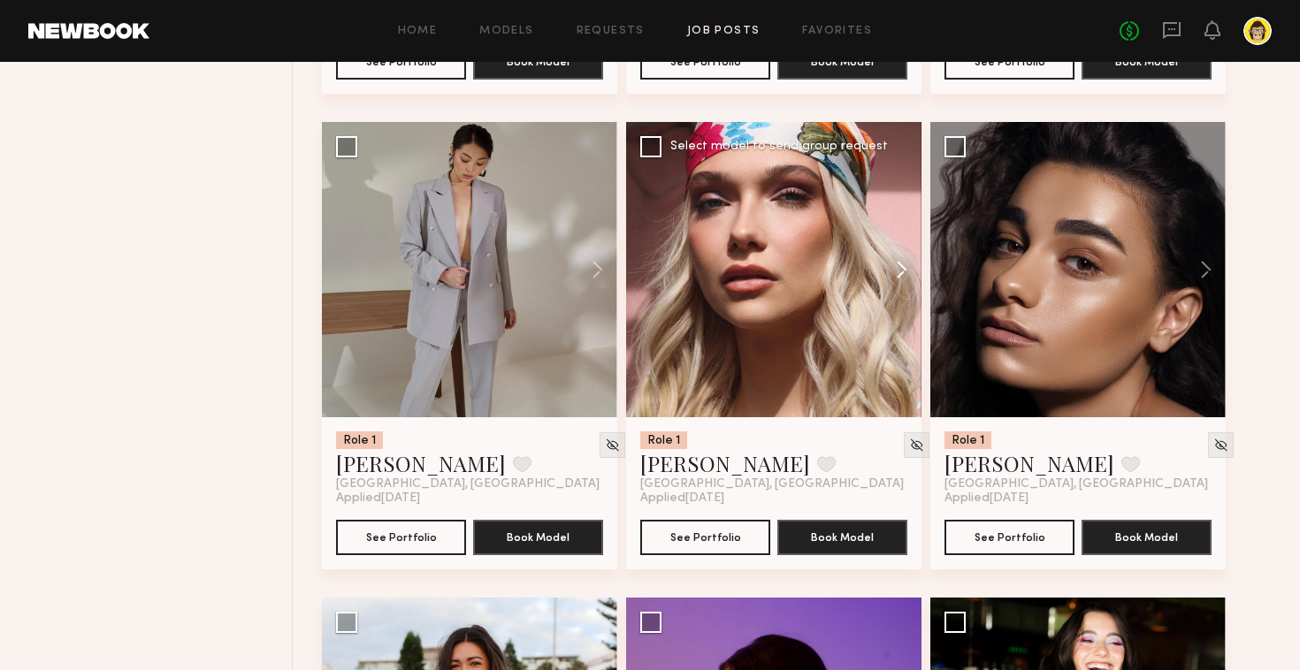
click at [905, 266] on button at bounding box center [893, 269] width 57 height 295
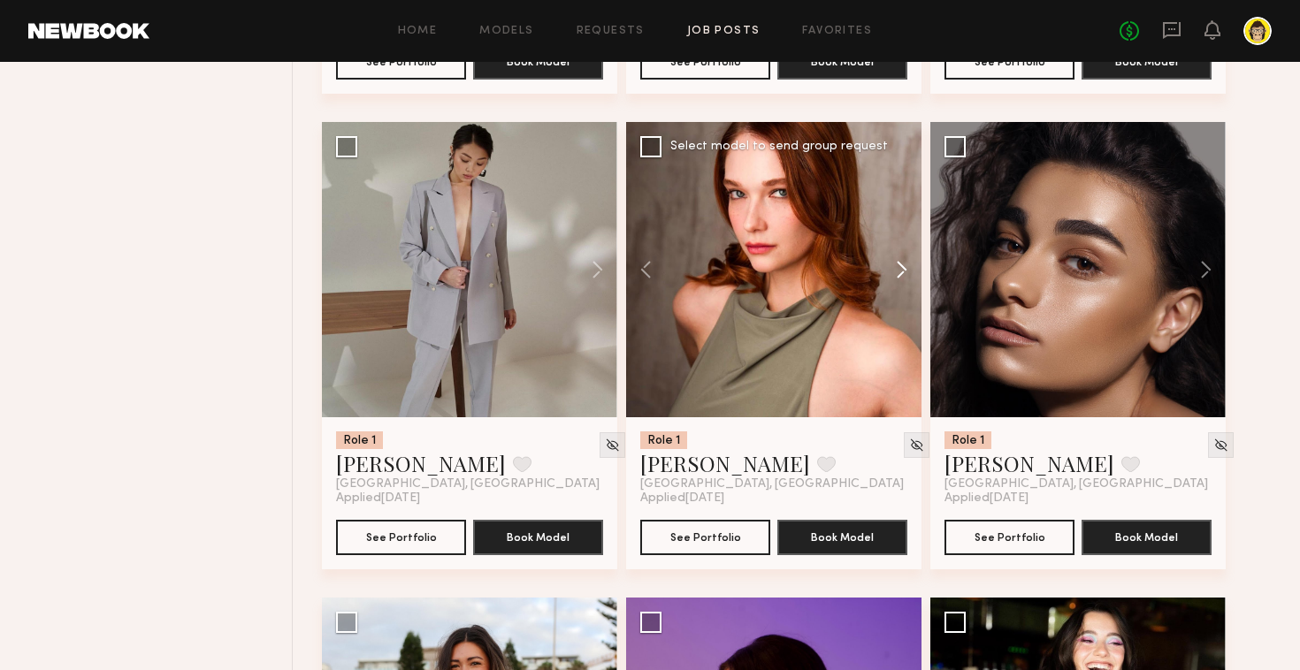
click at [905, 266] on button at bounding box center [893, 269] width 57 height 295
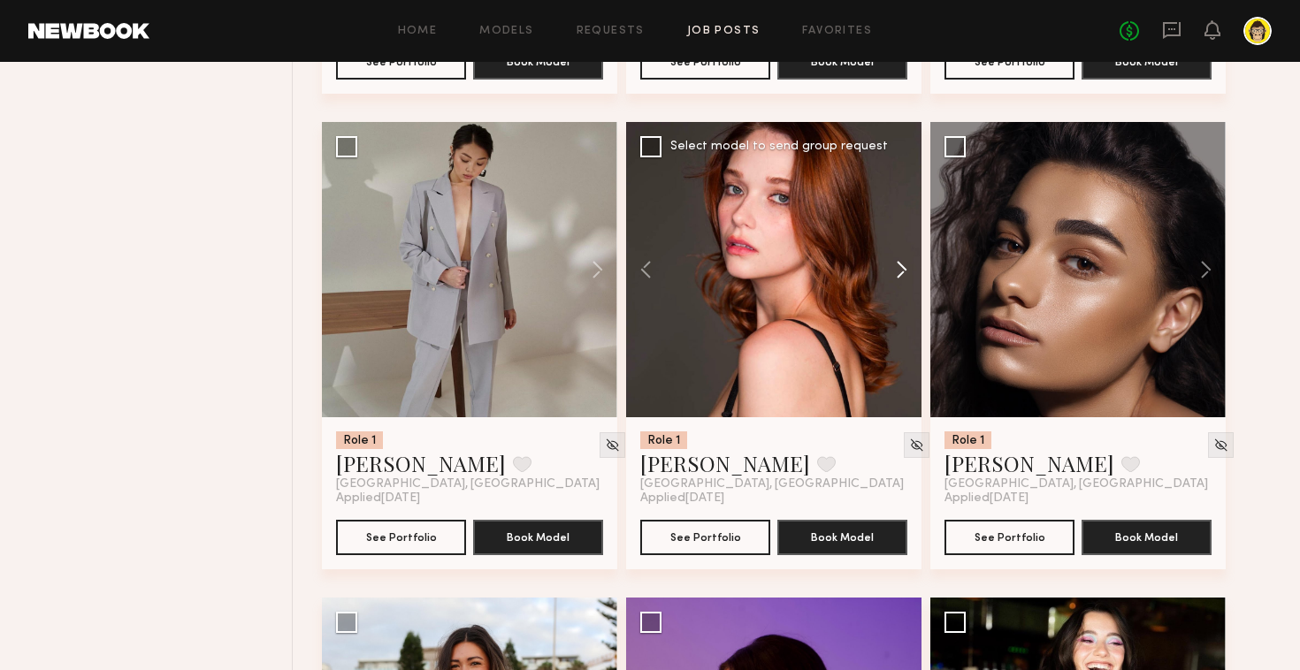
click at [905, 266] on button at bounding box center [893, 269] width 57 height 295
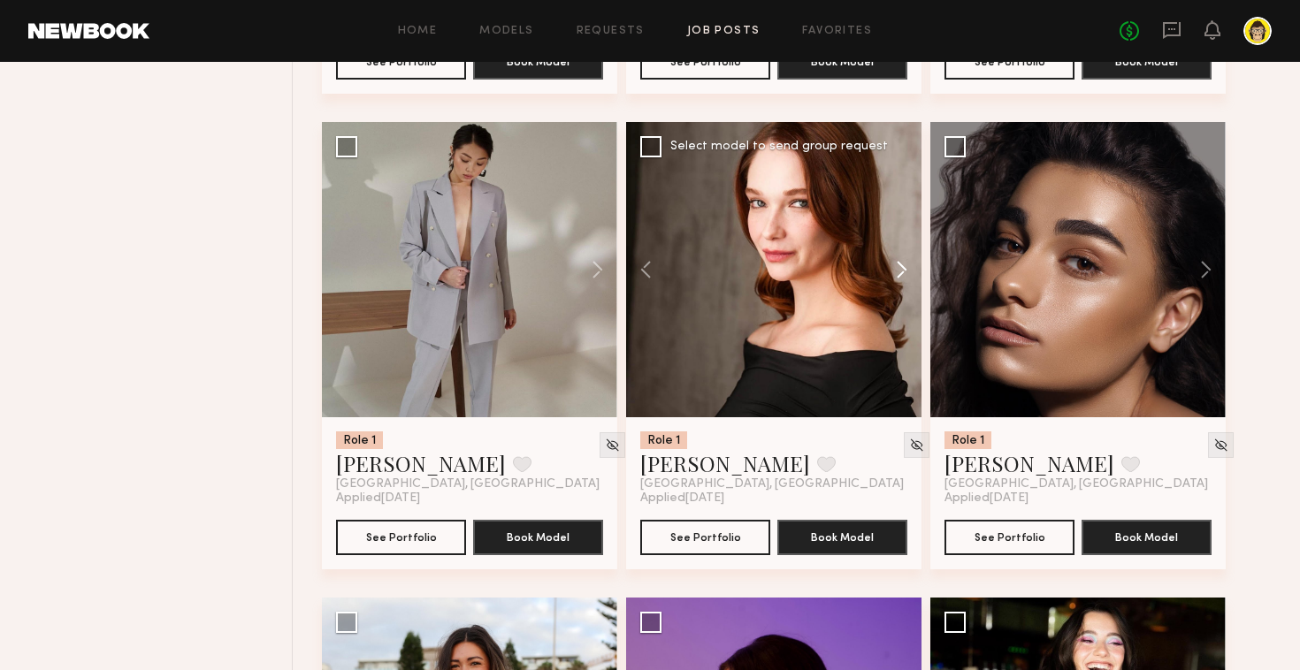
click at [905, 266] on button at bounding box center [893, 269] width 57 height 295
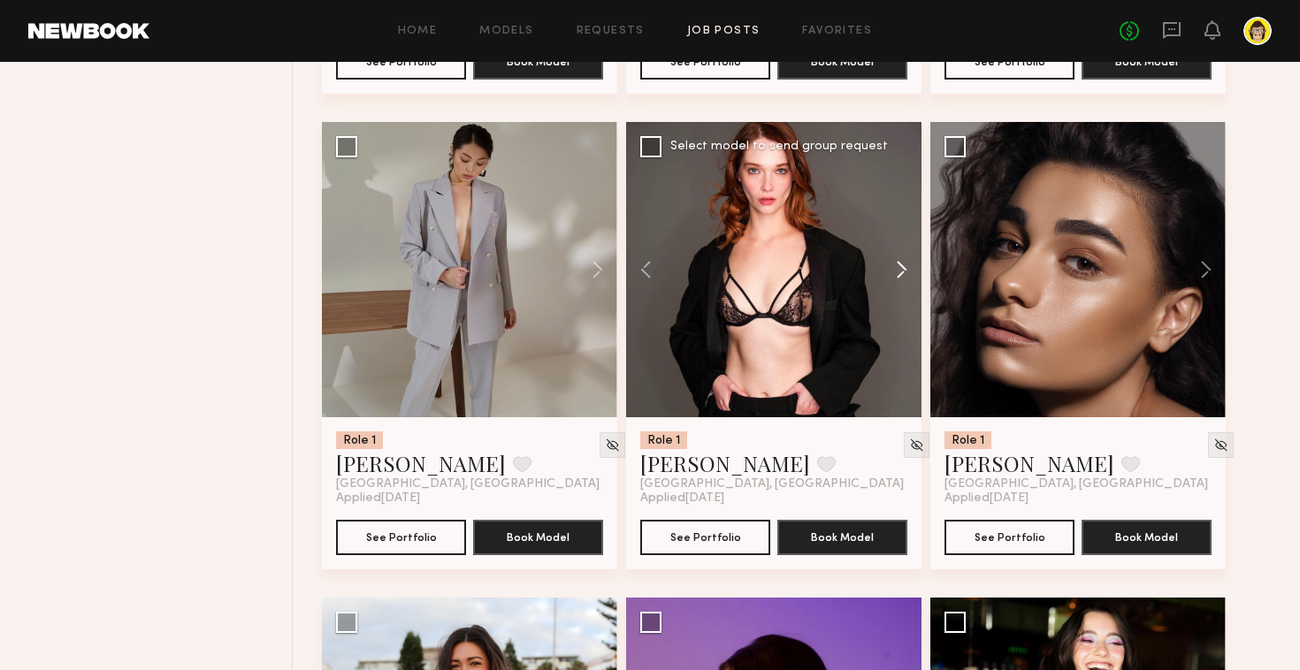
click at [905, 266] on button at bounding box center [893, 269] width 57 height 295
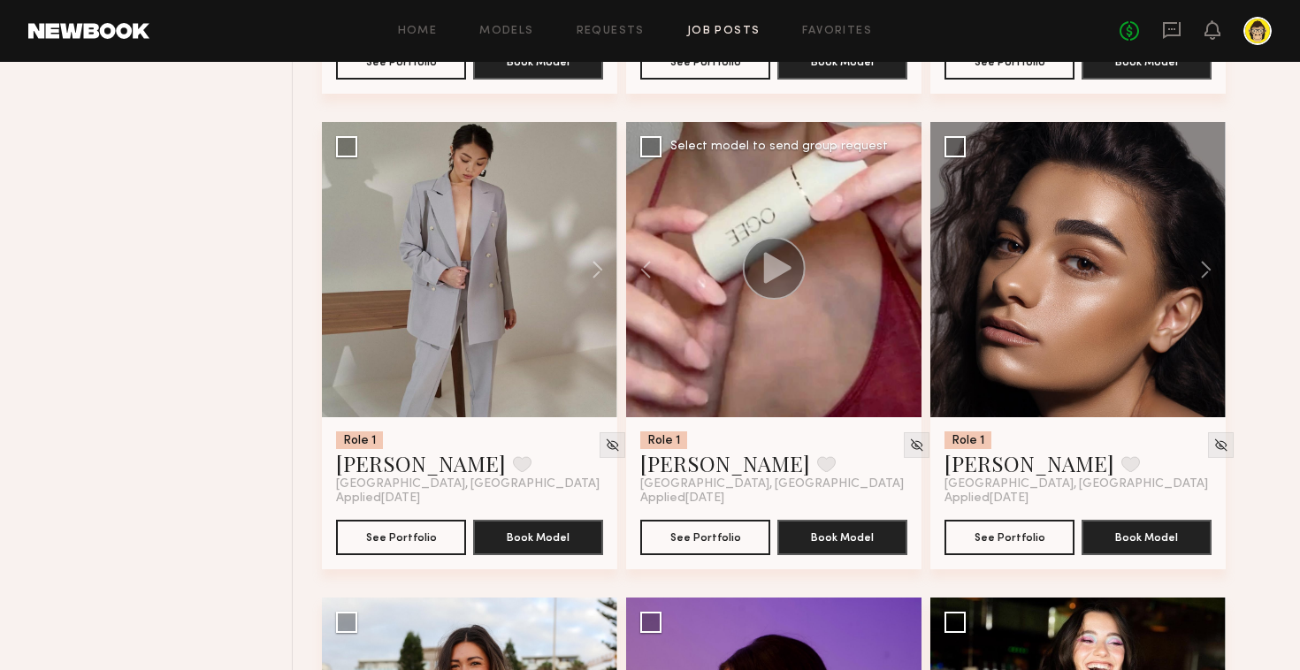
click at [905, 266] on div at bounding box center [773, 269] width 295 height 295
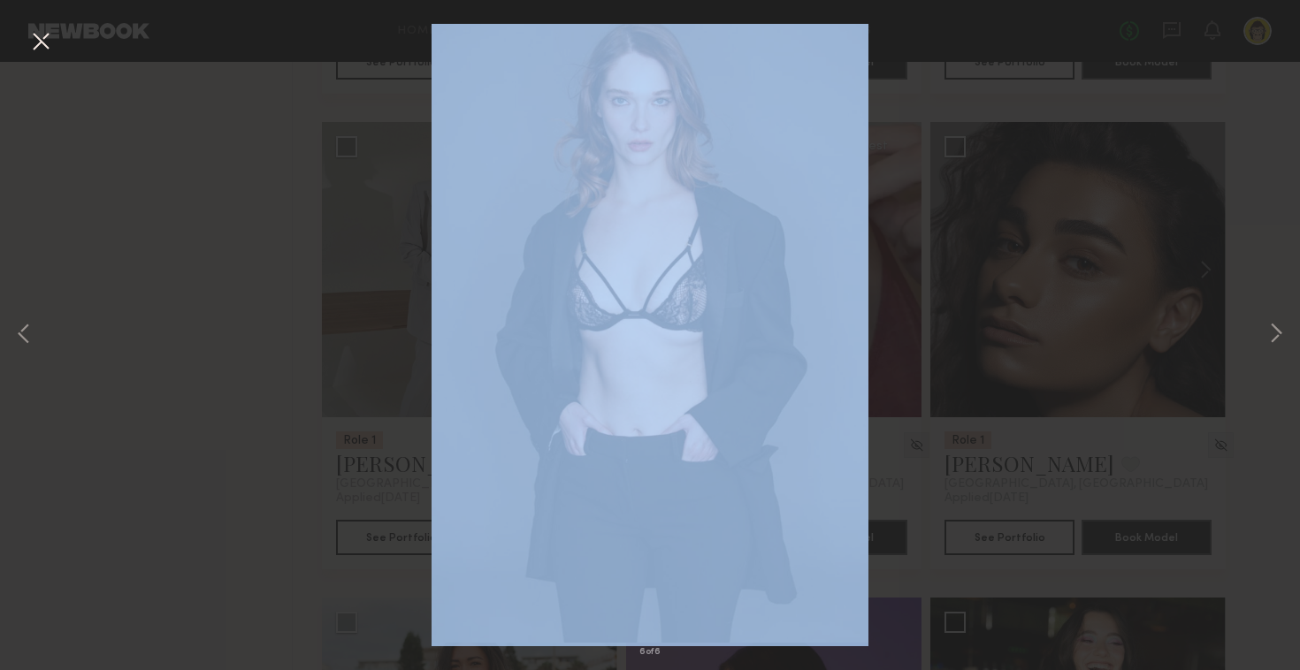
click at [905, 266] on div "6 of 6" at bounding box center [650, 335] width 1300 height 670
click at [38, 42] on button at bounding box center [41, 43] width 28 height 32
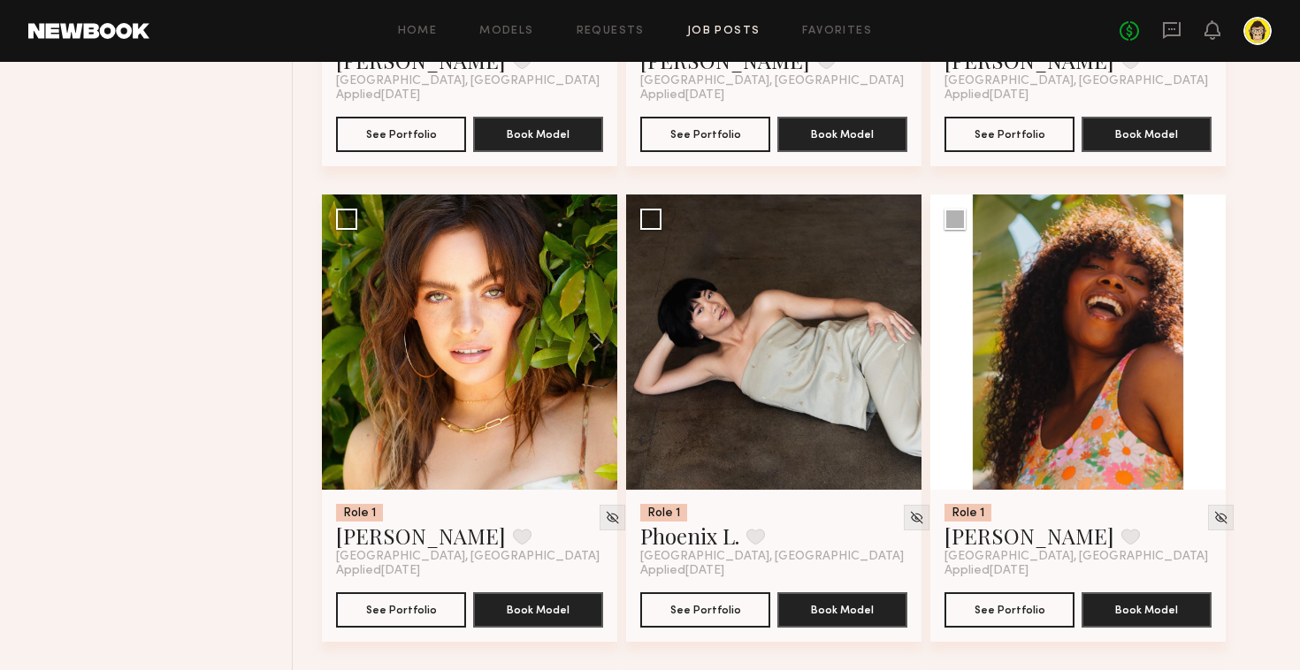
scroll to position [2065, 0]
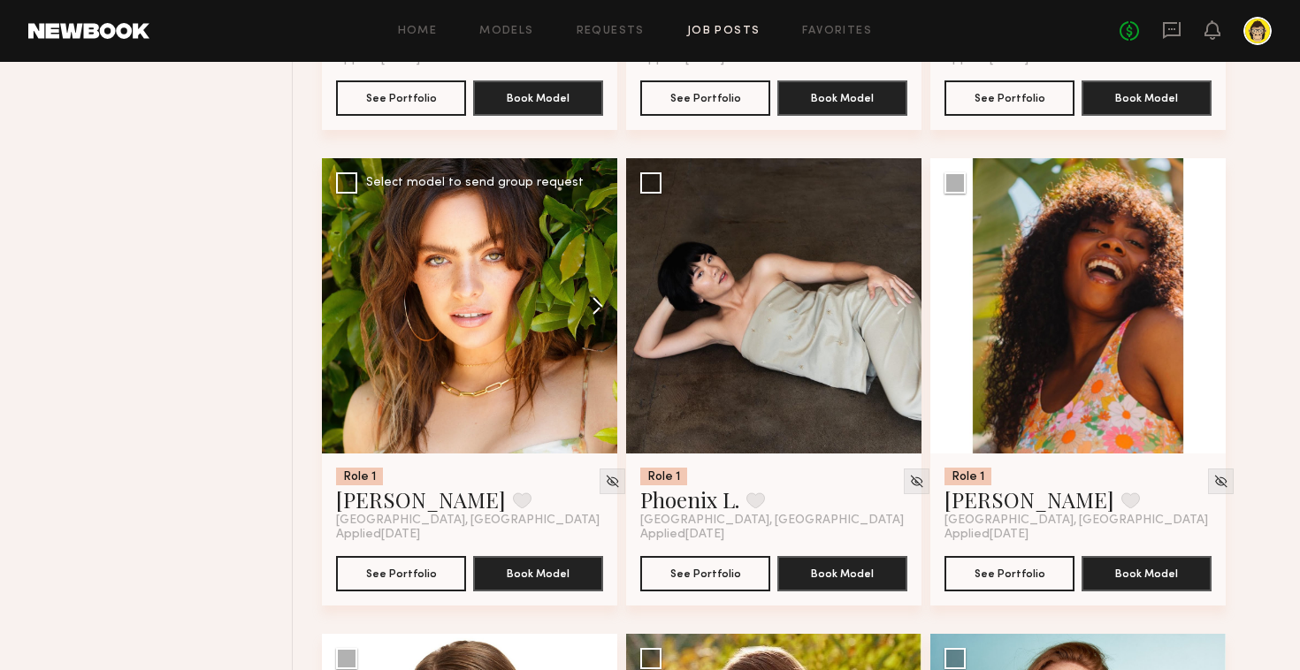
click at [592, 312] on button at bounding box center [589, 305] width 57 height 295
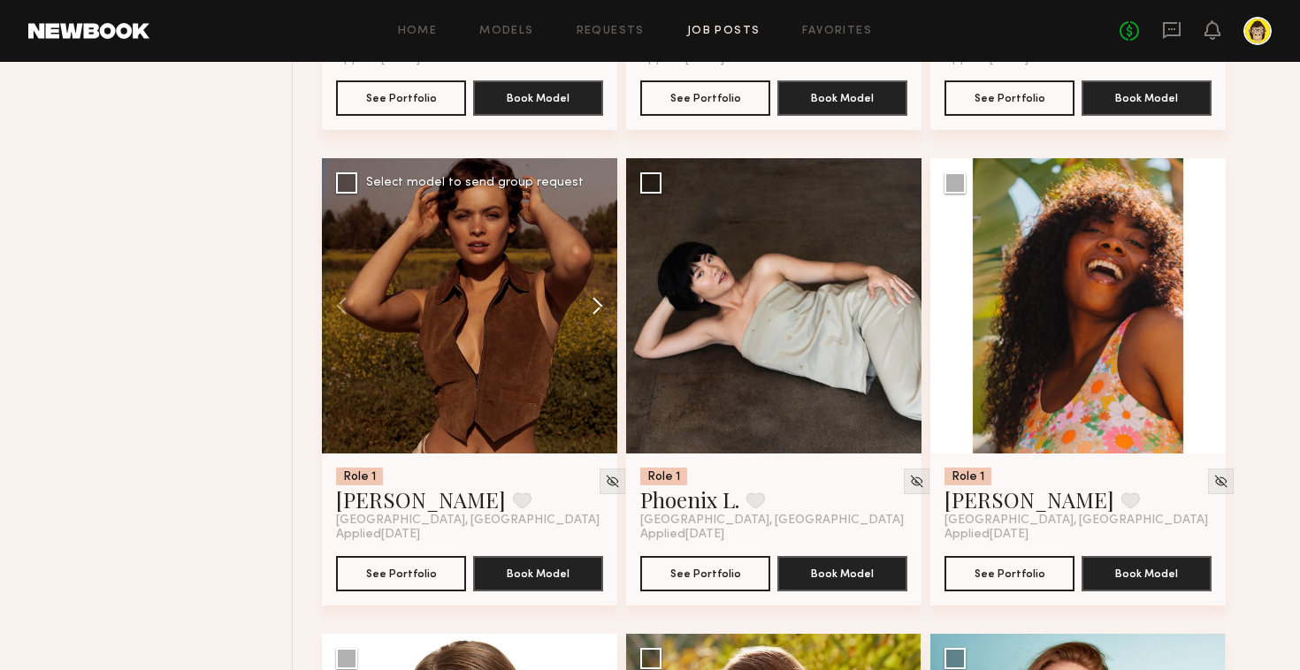
click at [592, 312] on button at bounding box center [589, 305] width 57 height 295
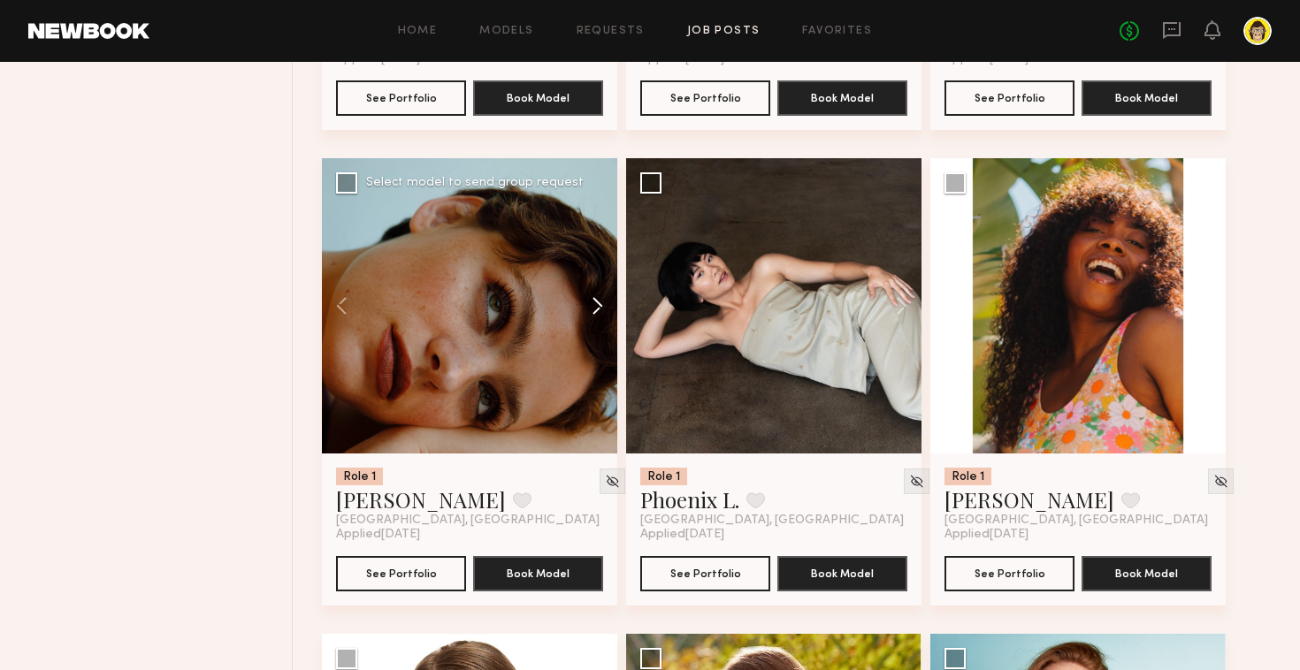
click at [592, 310] on button at bounding box center [589, 305] width 57 height 295
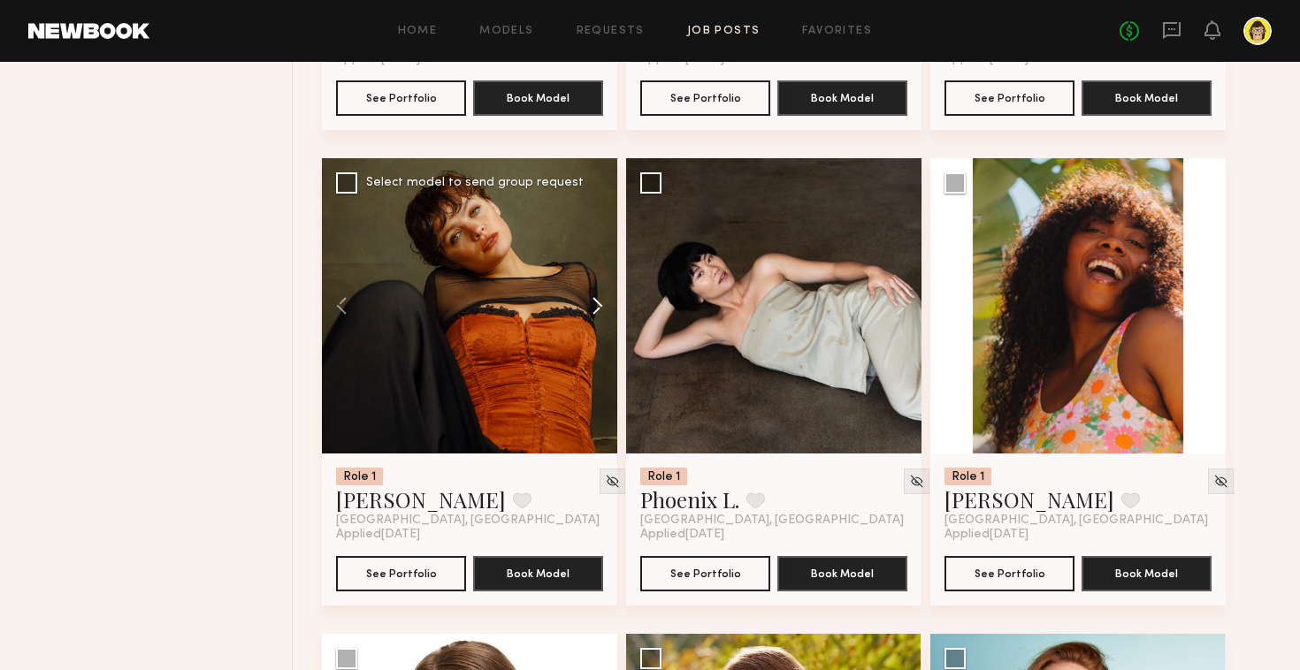
click at [592, 310] on button at bounding box center [589, 305] width 57 height 295
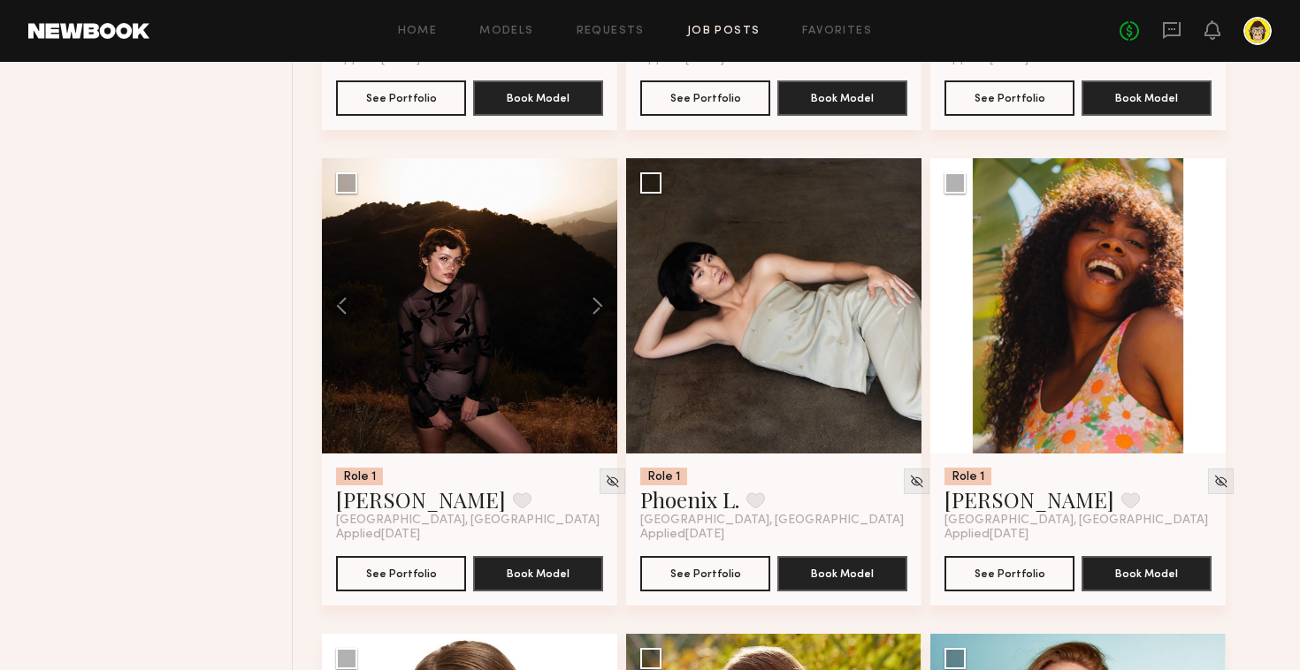
click at [249, 307] on div "Filter Applications Best Matches Experienced Showing 26 models Clear Experience…" at bounding box center [160, 396] width 266 height 4283
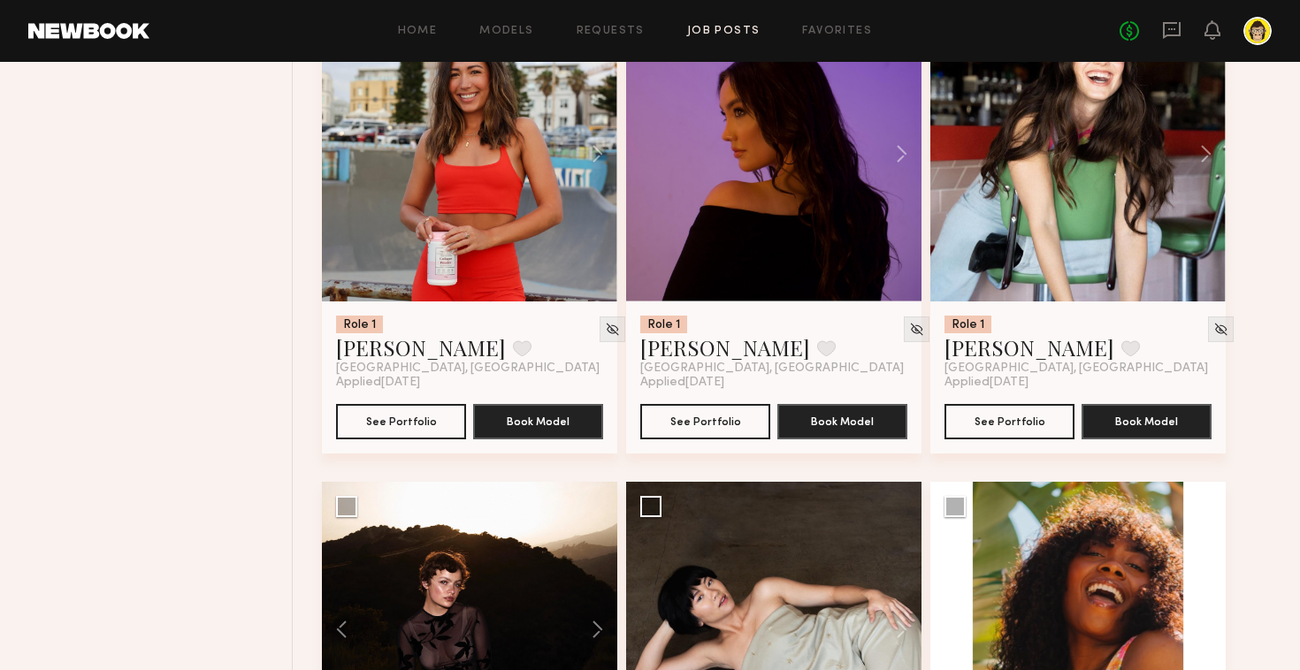
scroll to position [1688, 0]
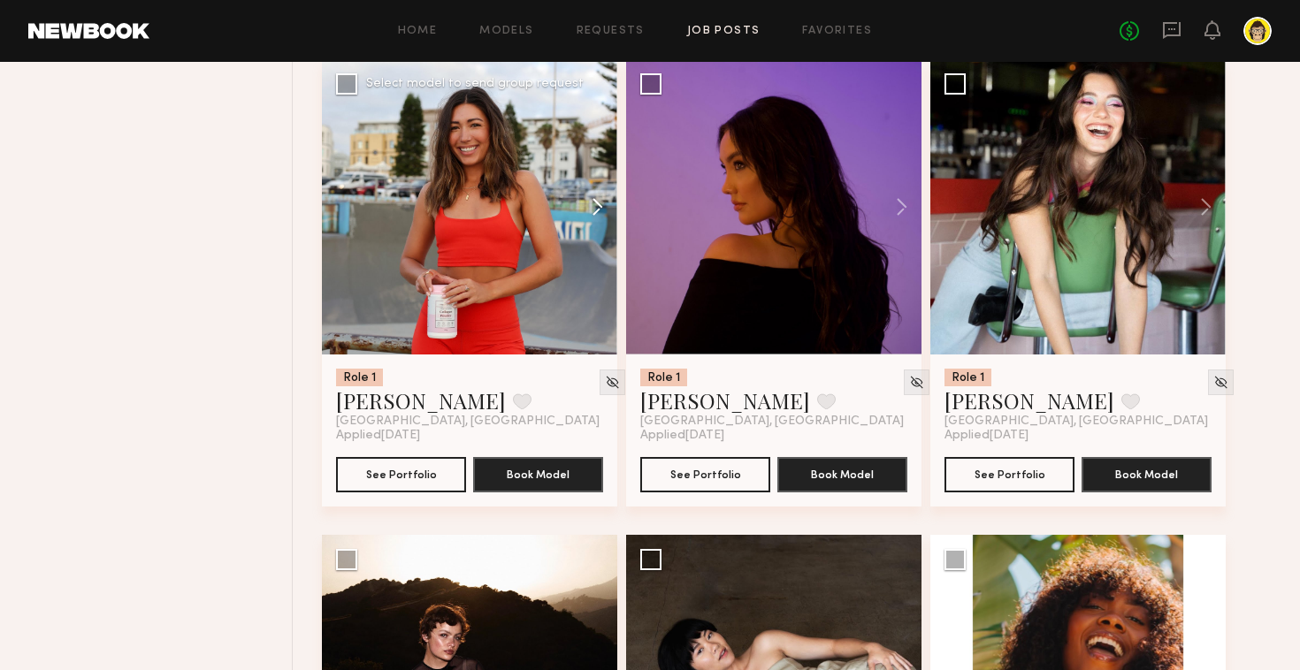
click at [605, 197] on button at bounding box center [589, 206] width 57 height 295
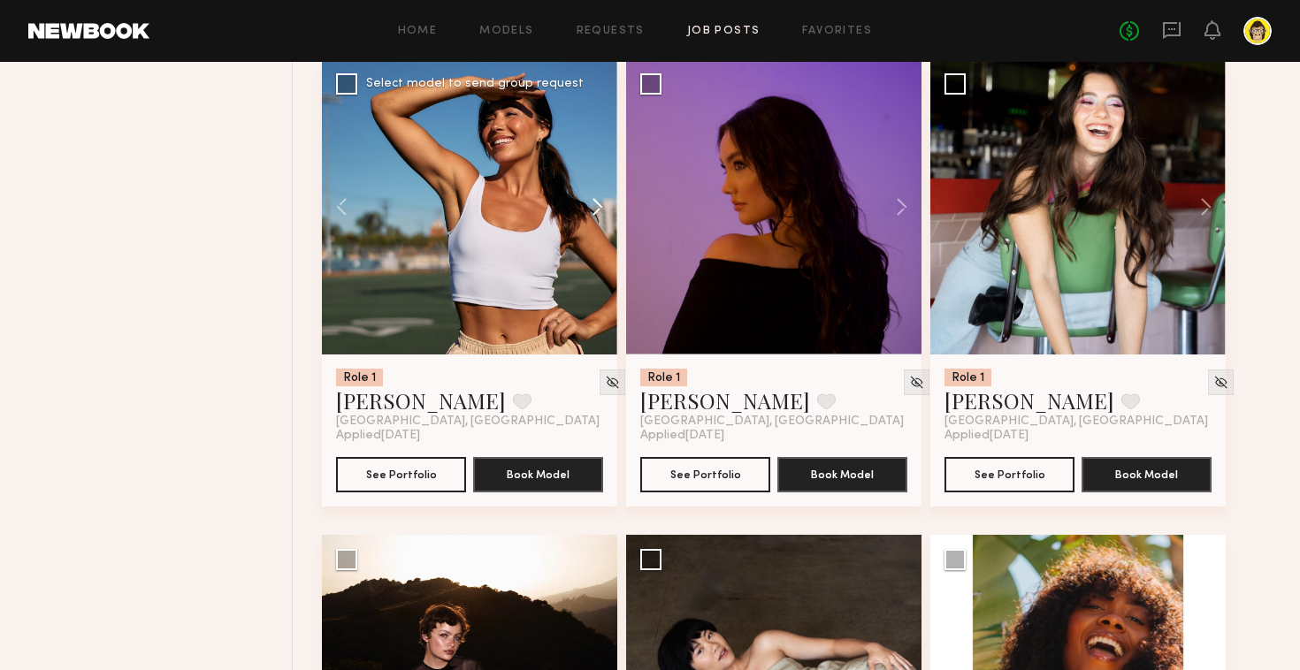
click at [605, 197] on button at bounding box center [589, 206] width 57 height 295
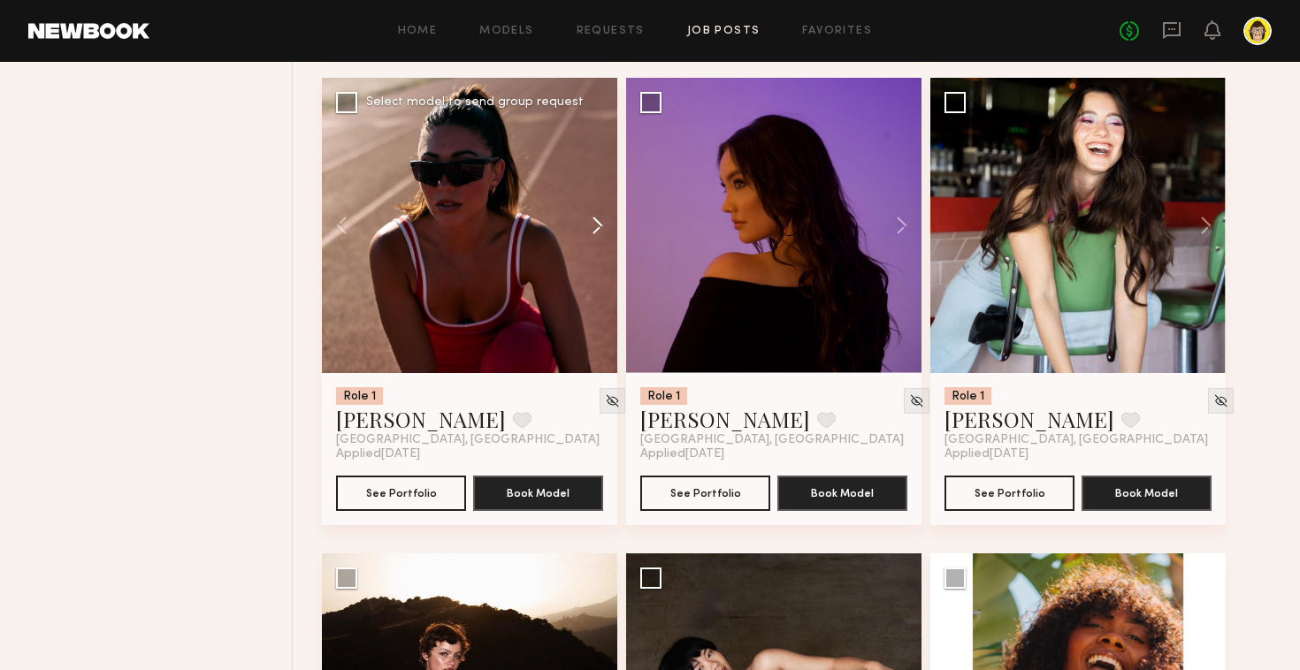
scroll to position [1668, 0]
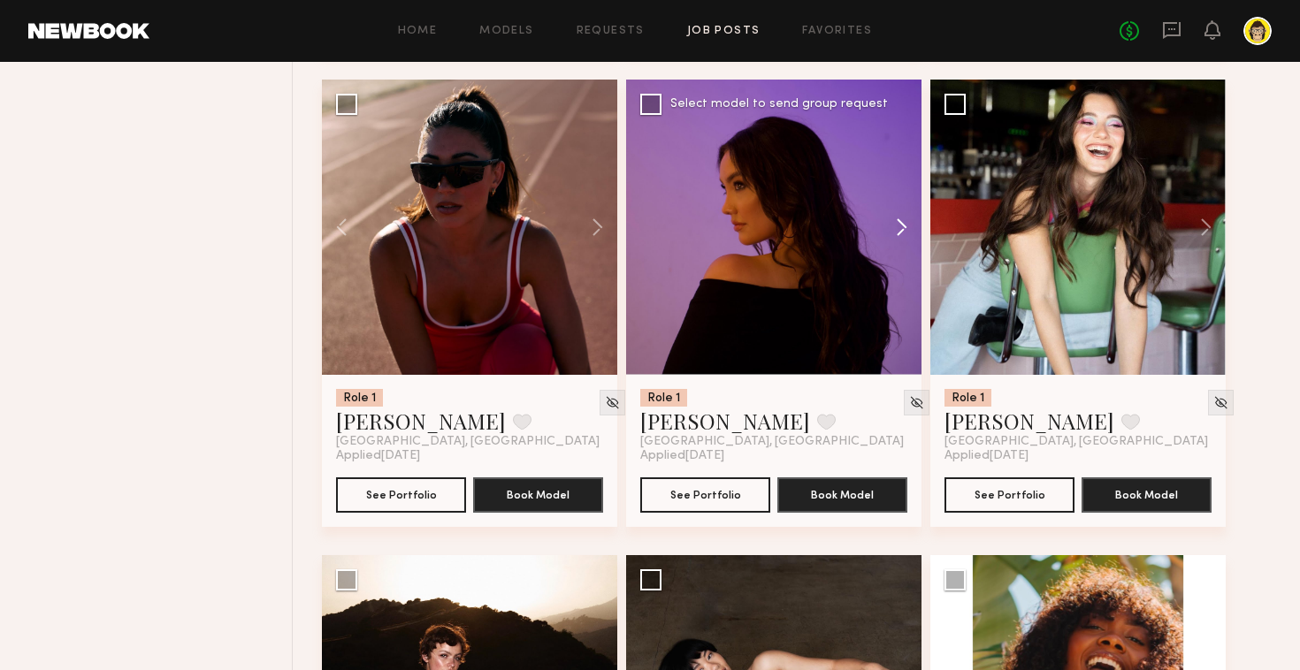
click at [905, 235] on button at bounding box center [893, 227] width 57 height 295
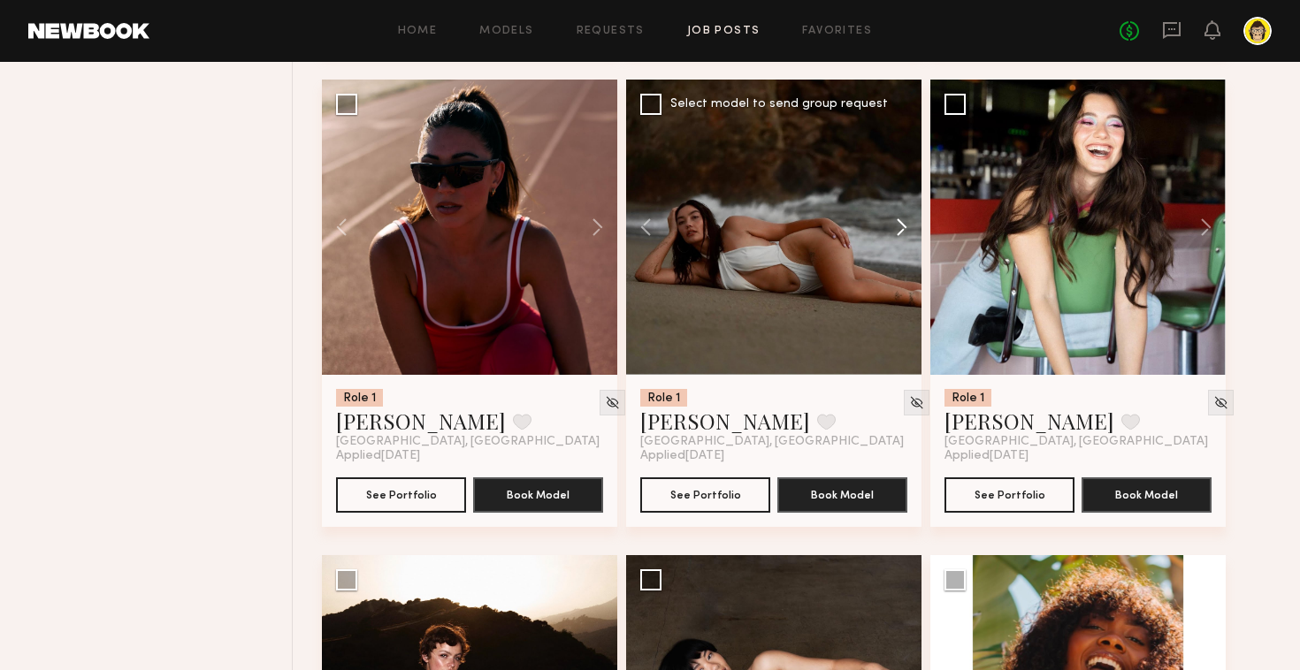
click at [905, 235] on button at bounding box center [893, 227] width 57 height 295
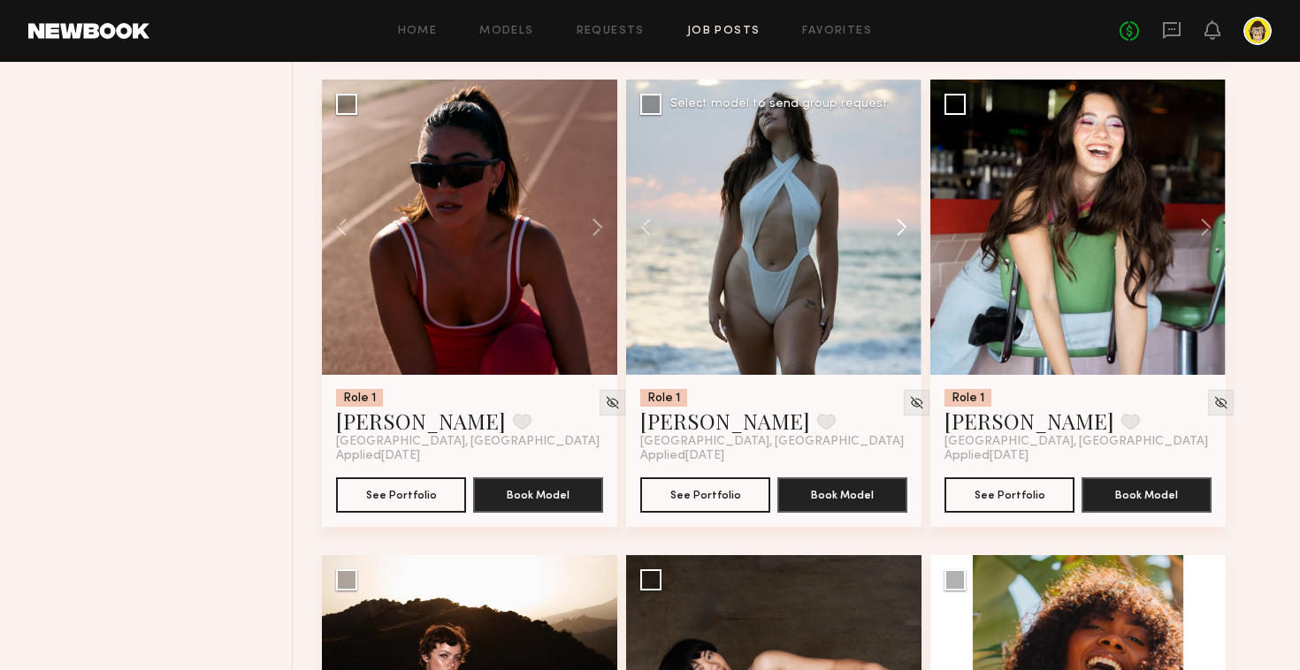
click at [905, 235] on button at bounding box center [893, 227] width 57 height 295
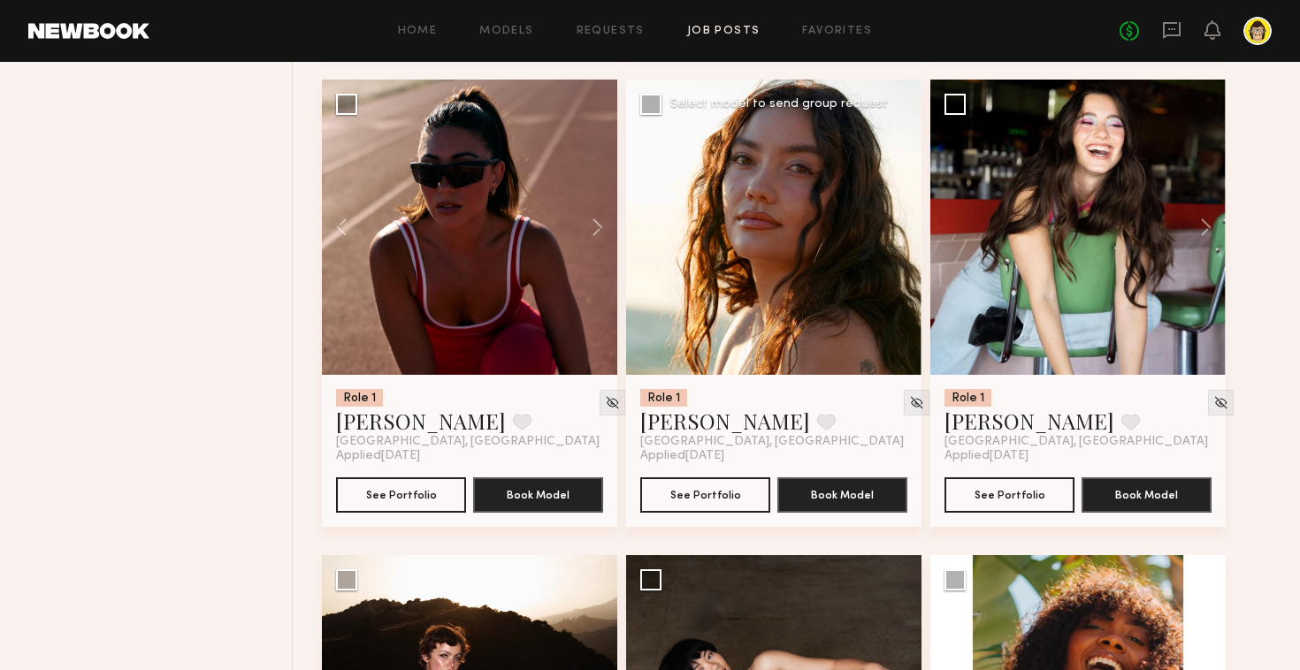
click at [905, 235] on div at bounding box center [773, 227] width 295 height 295
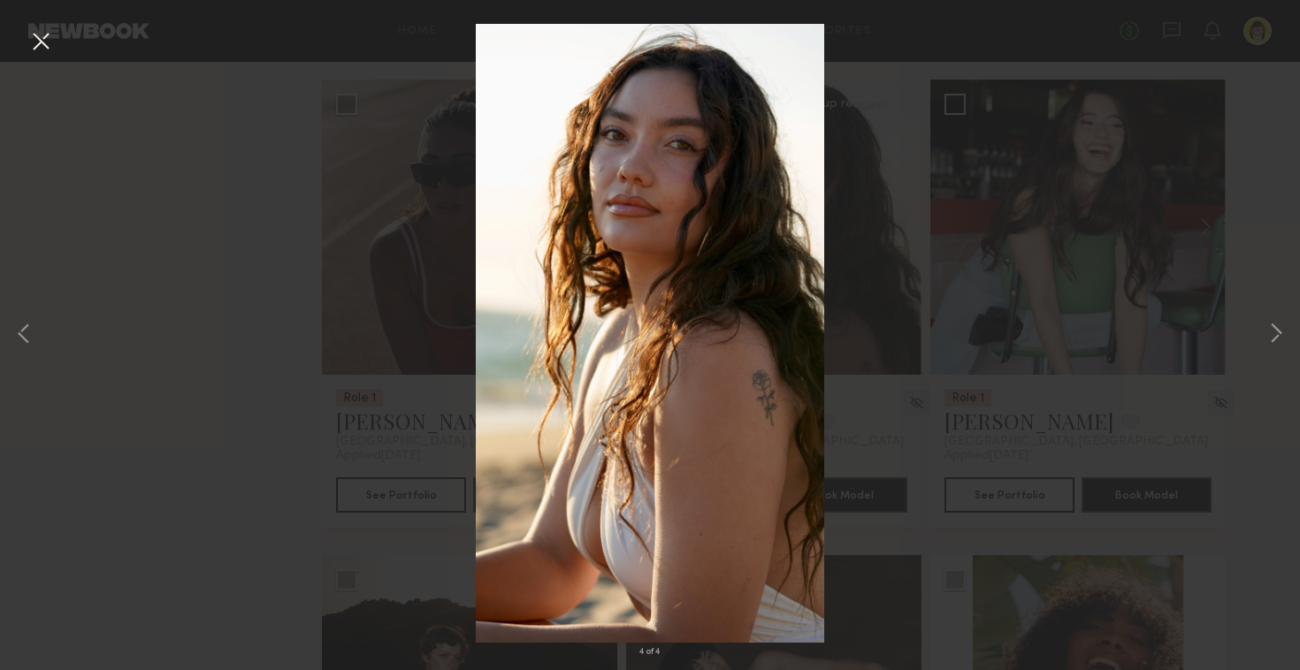
click at [34, 42] on button at bounding box center [41, 43] width 28 height 32
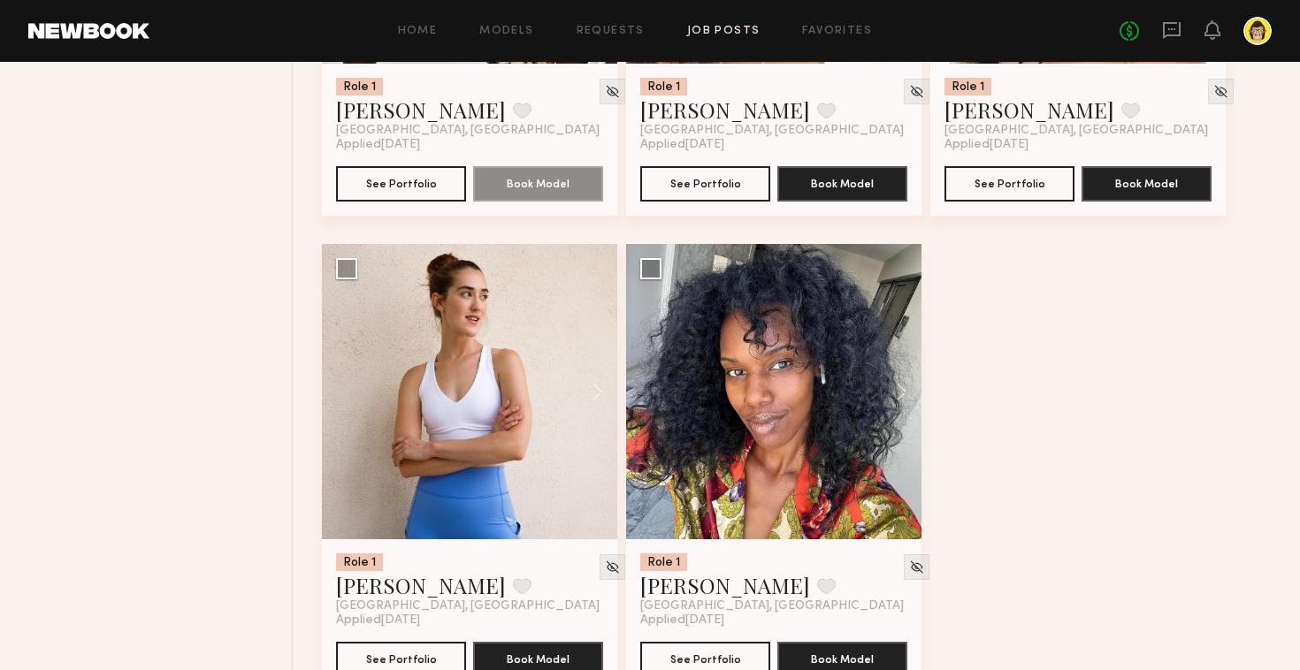
scroll to position [3936, 0]
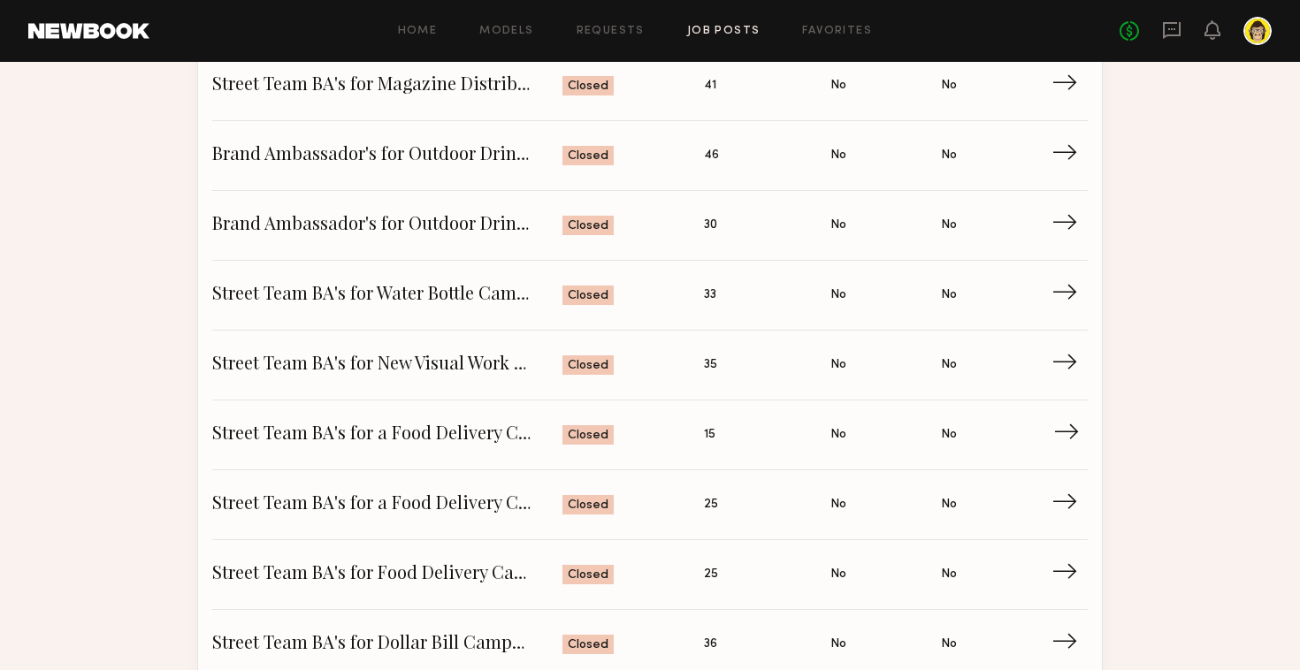
scroll to position [655, 0]
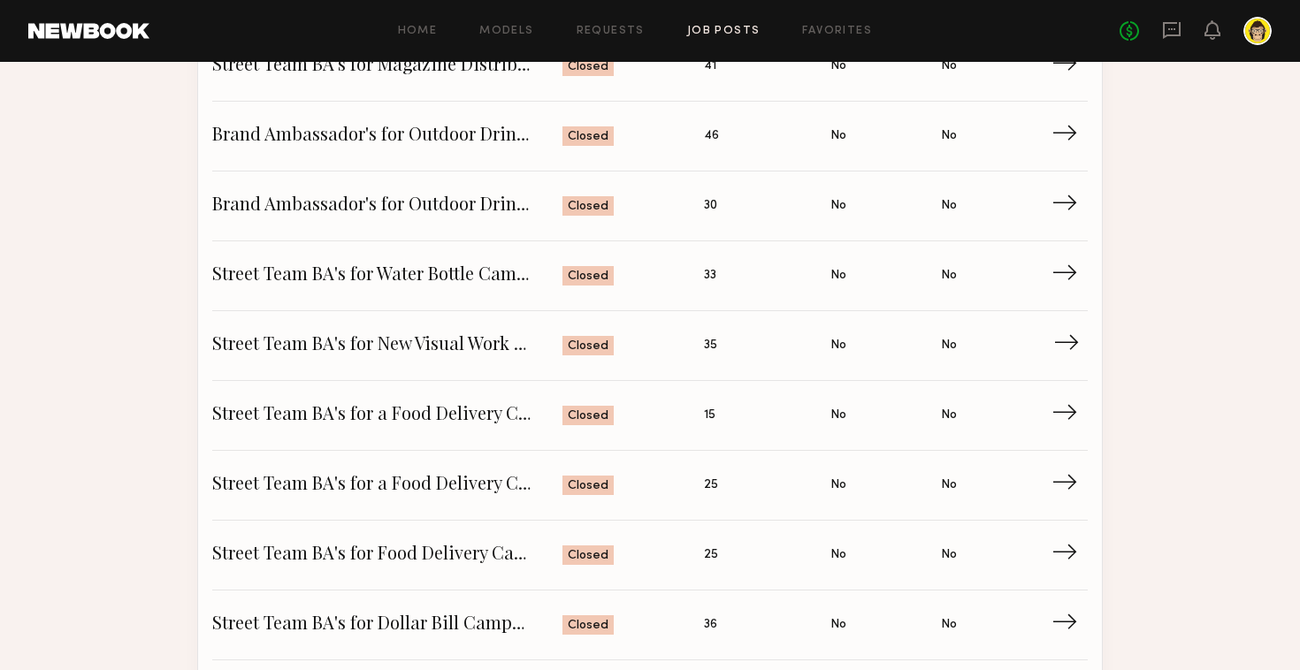
click at [323, 344] on span "Street Team BA's for New Visual Work Platform" at bounding box center [387, 346] width 350 height 27
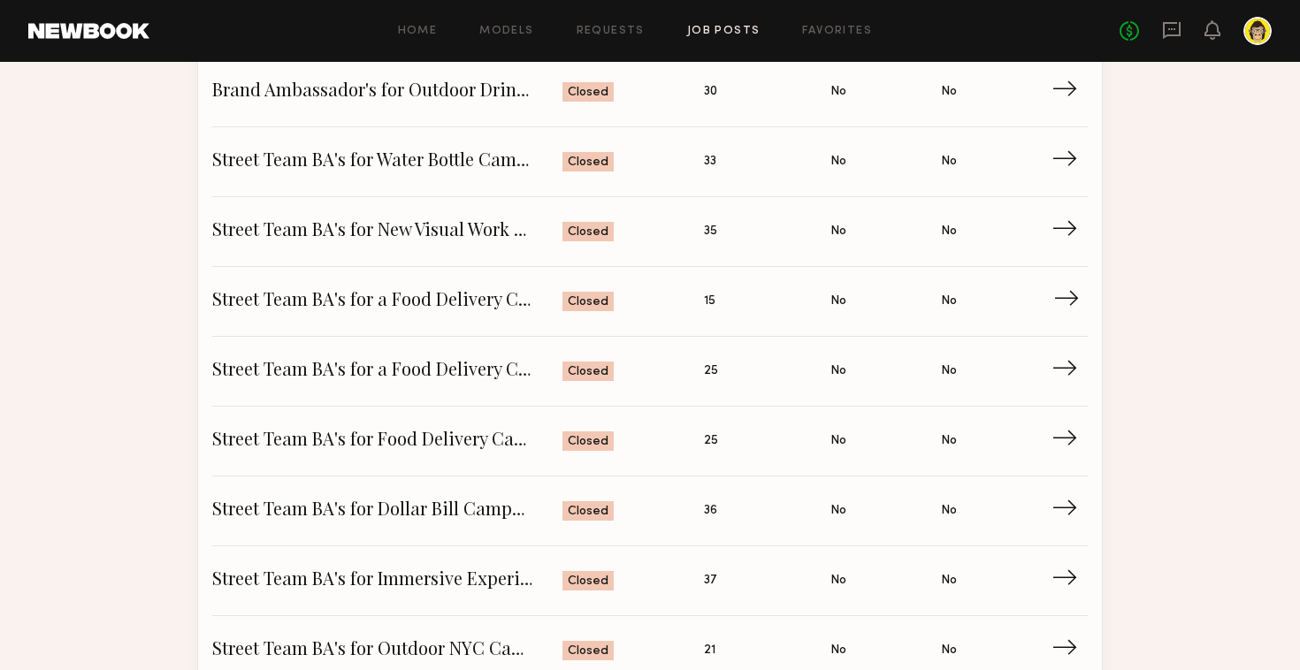
click at [356, 317] on link "Street Team BA's for a Food Delivery Campaign Status: Closed Applied: 15 Has Ca…" at bounding box center [650, 302] width 876 height 70
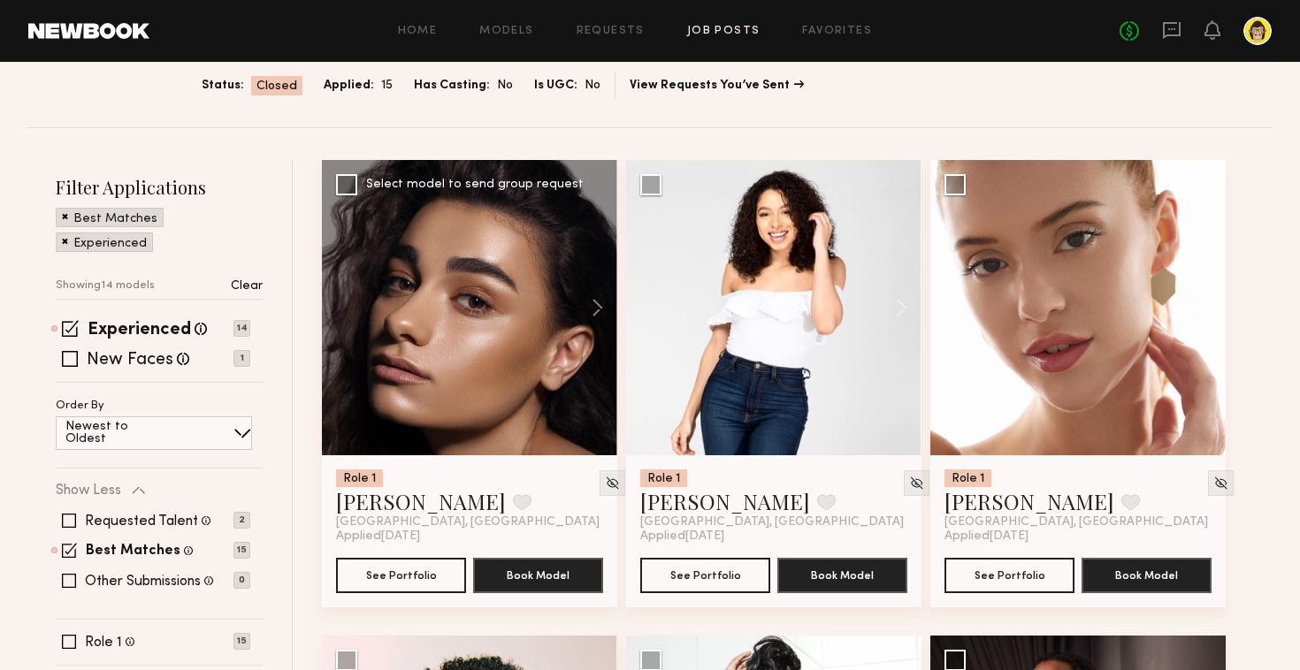
scroll to position [158, 0]
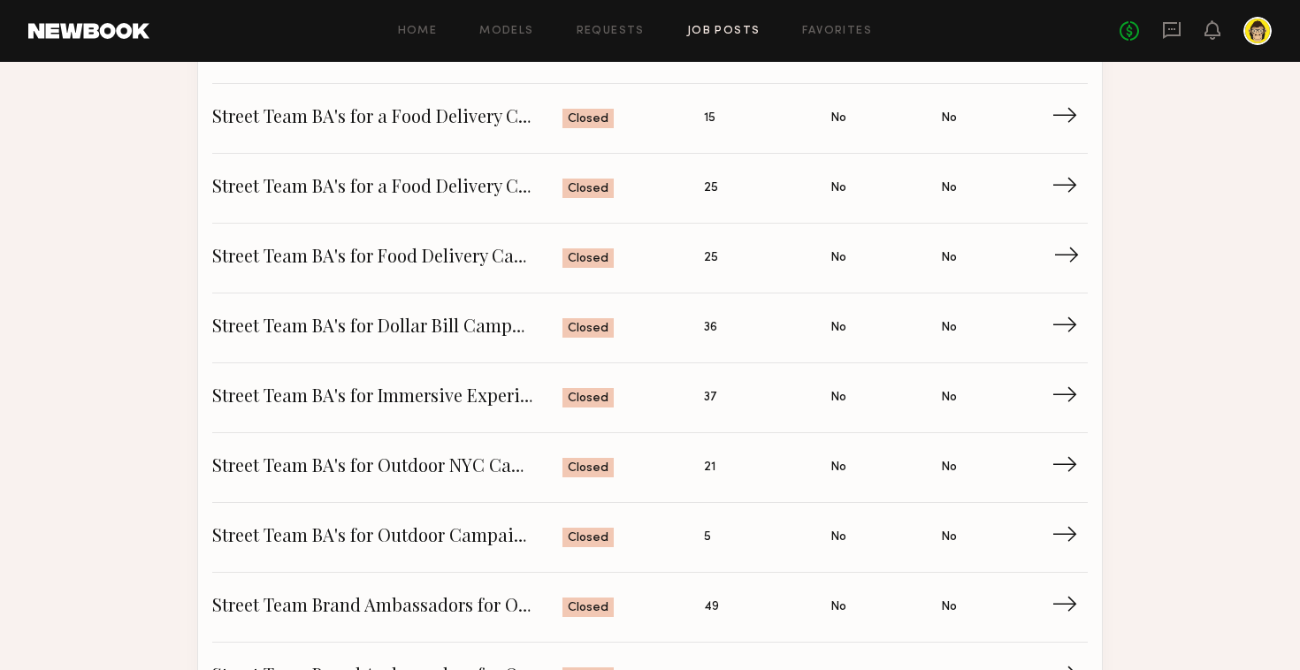
scroll to position [976, 0]
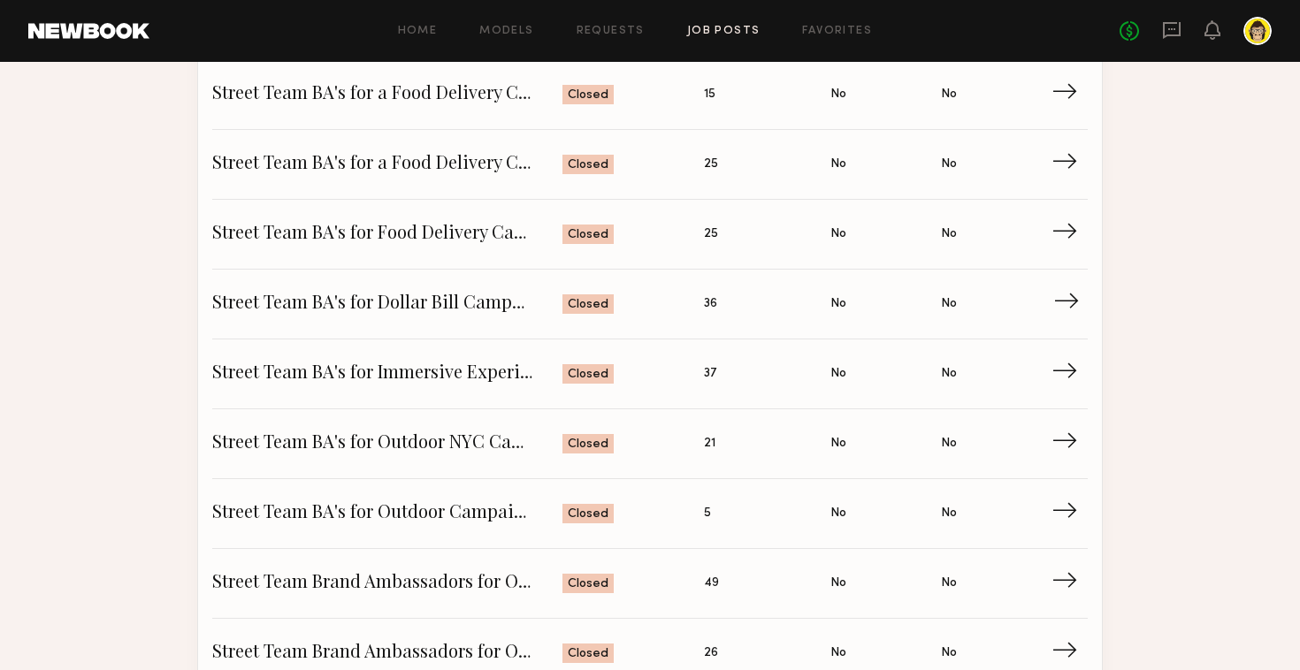
click at [378, 322] on link "Street Team BA's for Dollar Bill Campaign in [GEOGRAPHIC_DATA] Status: Closed A…" at bounding box center [650, 305] width 876 height 70
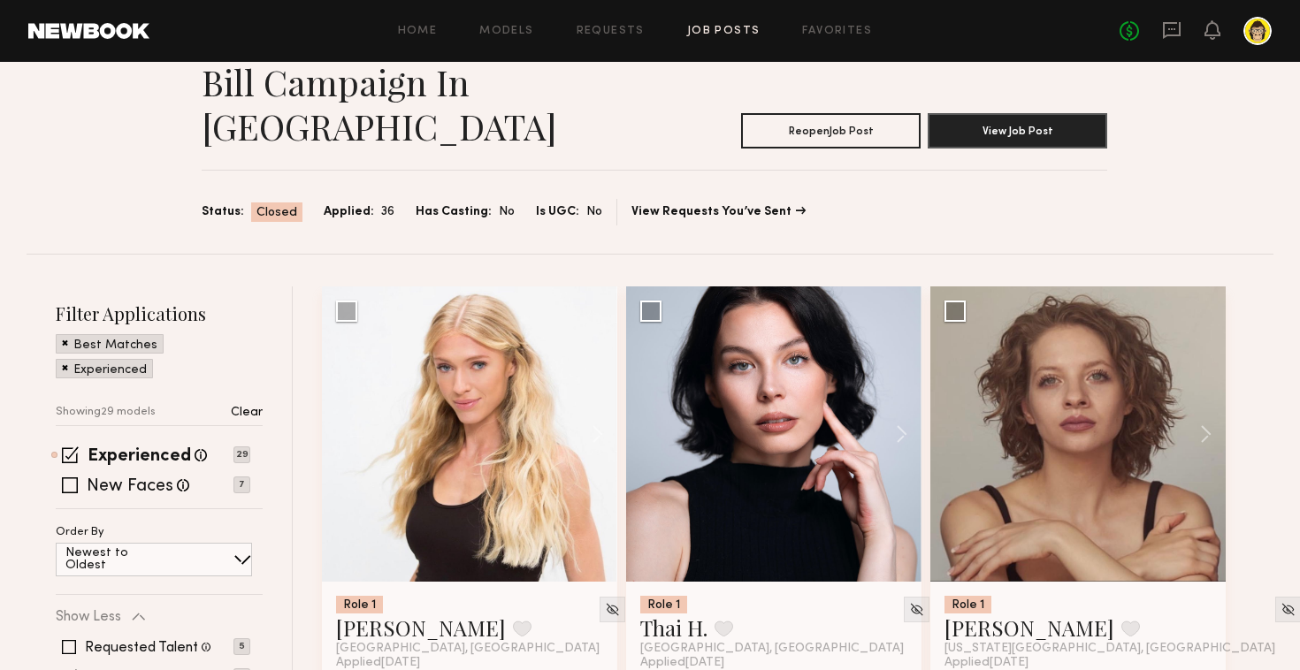
scroll to position [73, 0]
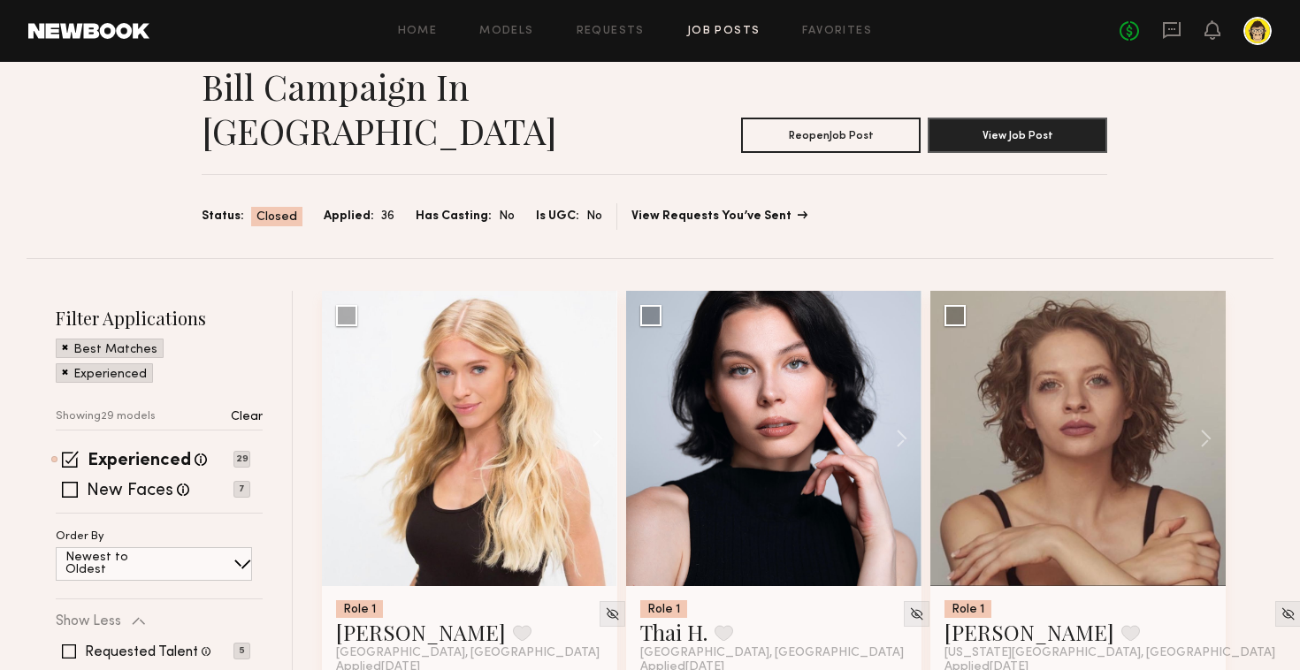
click at [679, 211] on link "View Requests You’ve Sent" at bounding box center [719, 217] width 174 height 12
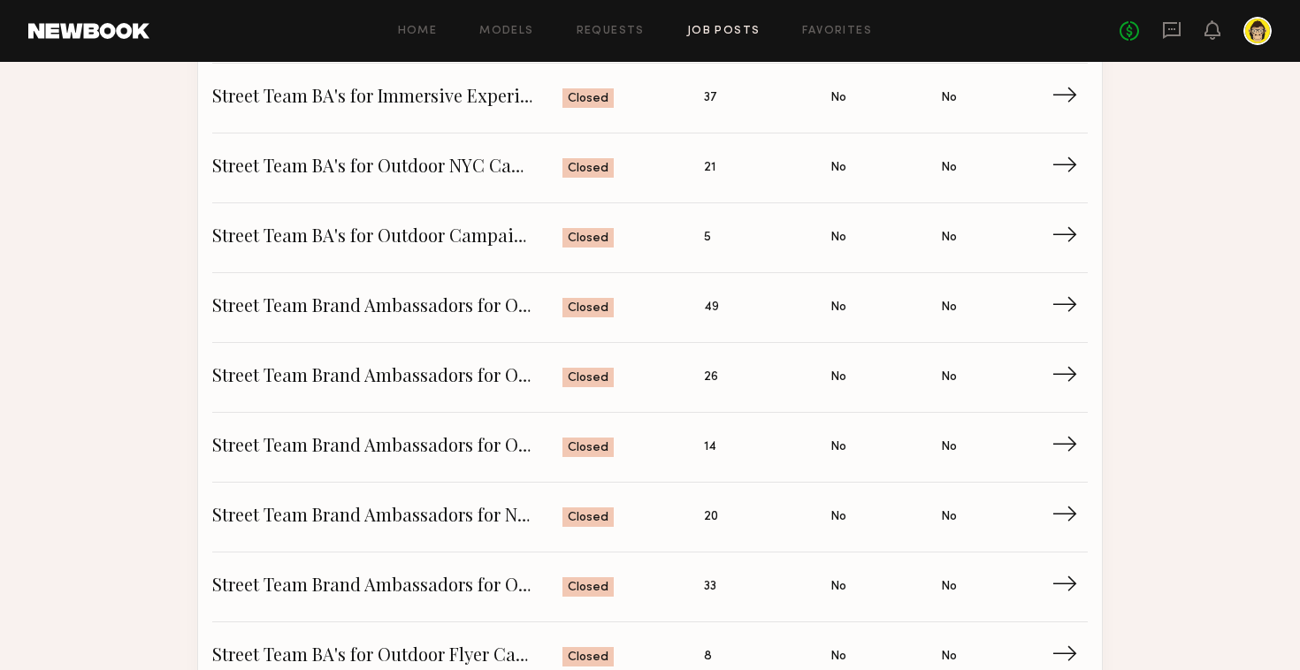
scroll to position [1266, 0]
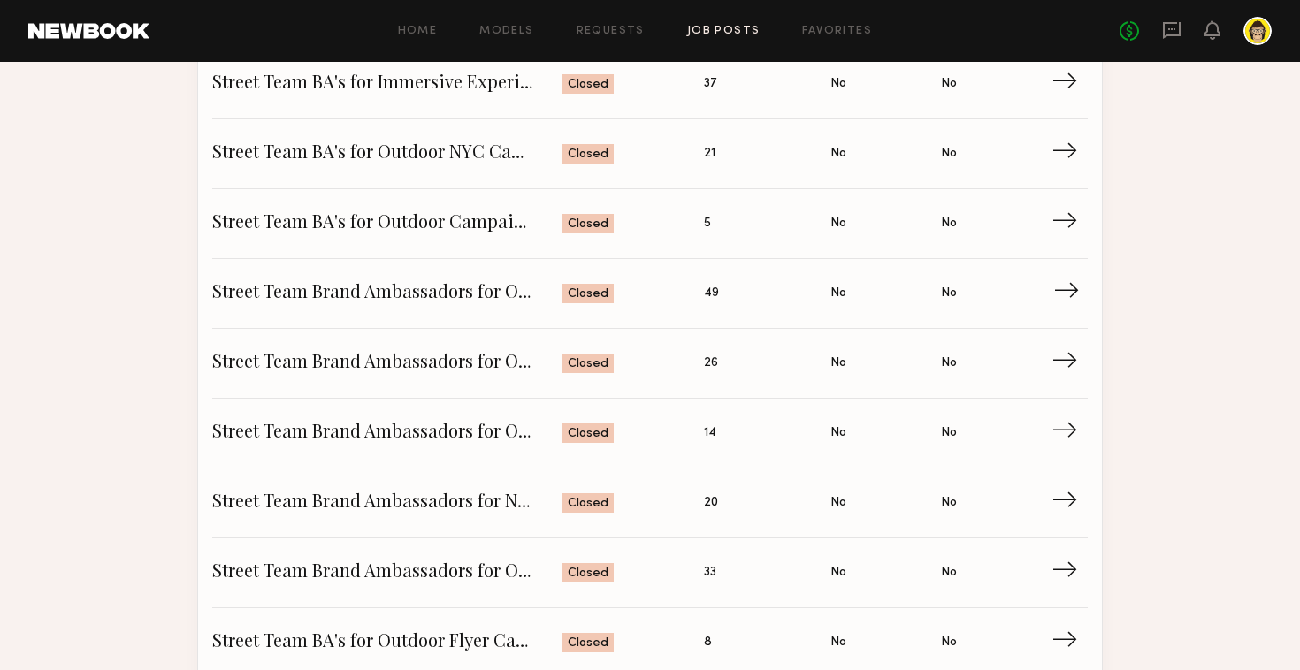
click at [337, 289] on span "Street Team Brand Ambassadors for Outdoor Campaign in [GEOGRAPHIC_DATA]" at bounding box center [387, 293] width 350 height 27
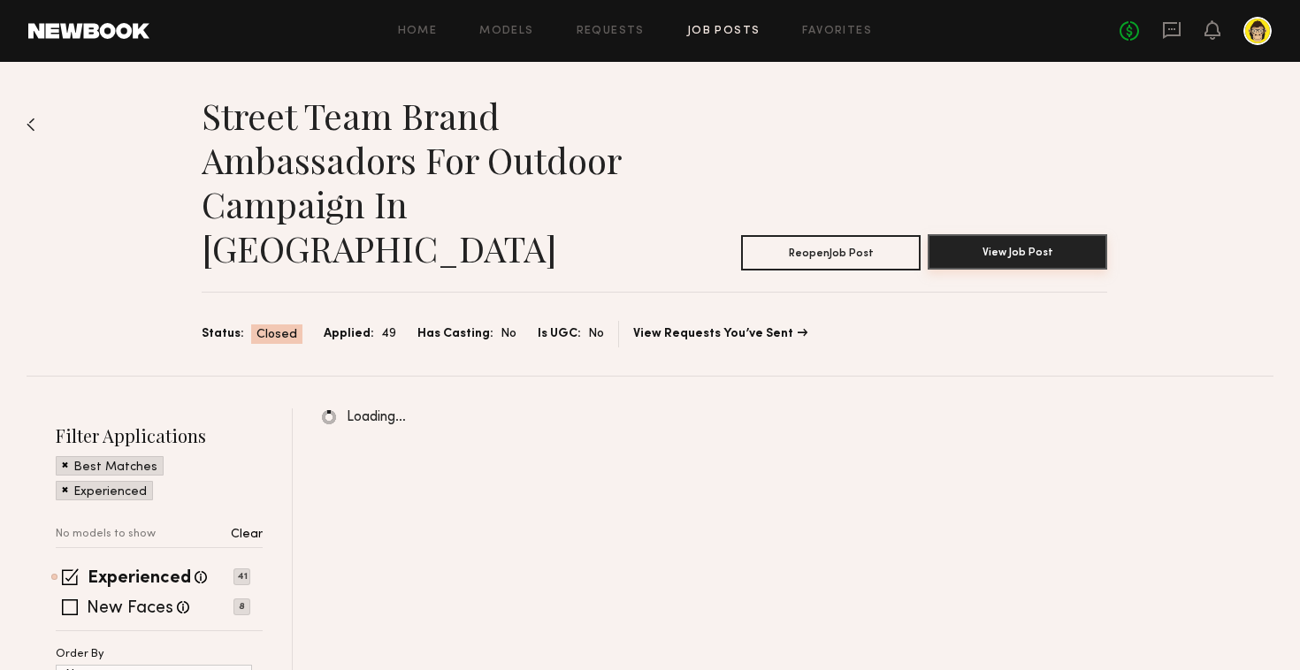
click at [954, 234] on button "View Job Post" at bounding box center [1018, 251] width 180 height 35
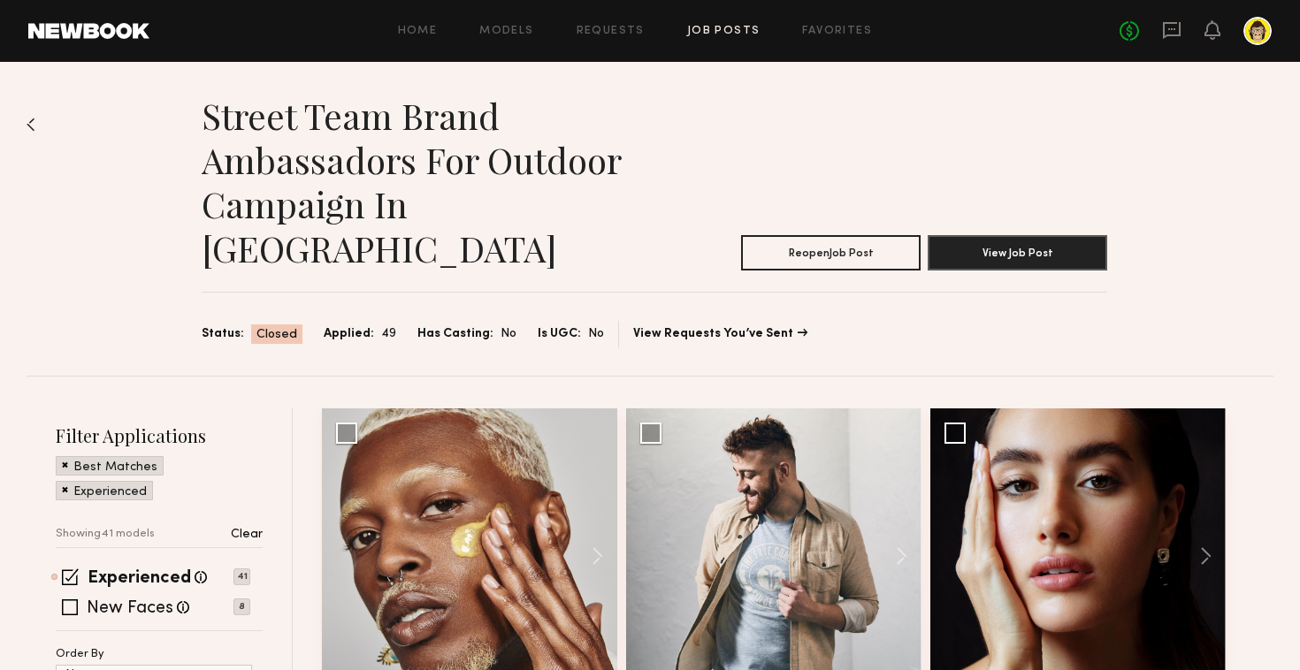
click at [33, 113] on div "Street Team Brand Ambassadors for Outdoor Campaign in [GEOGRAPHIC_DATA] Reopen …" at bounding box center [650, 219] width 1247 height 314
click at [32, 119] on img at bounding box center [31, 125] width 9 height 14
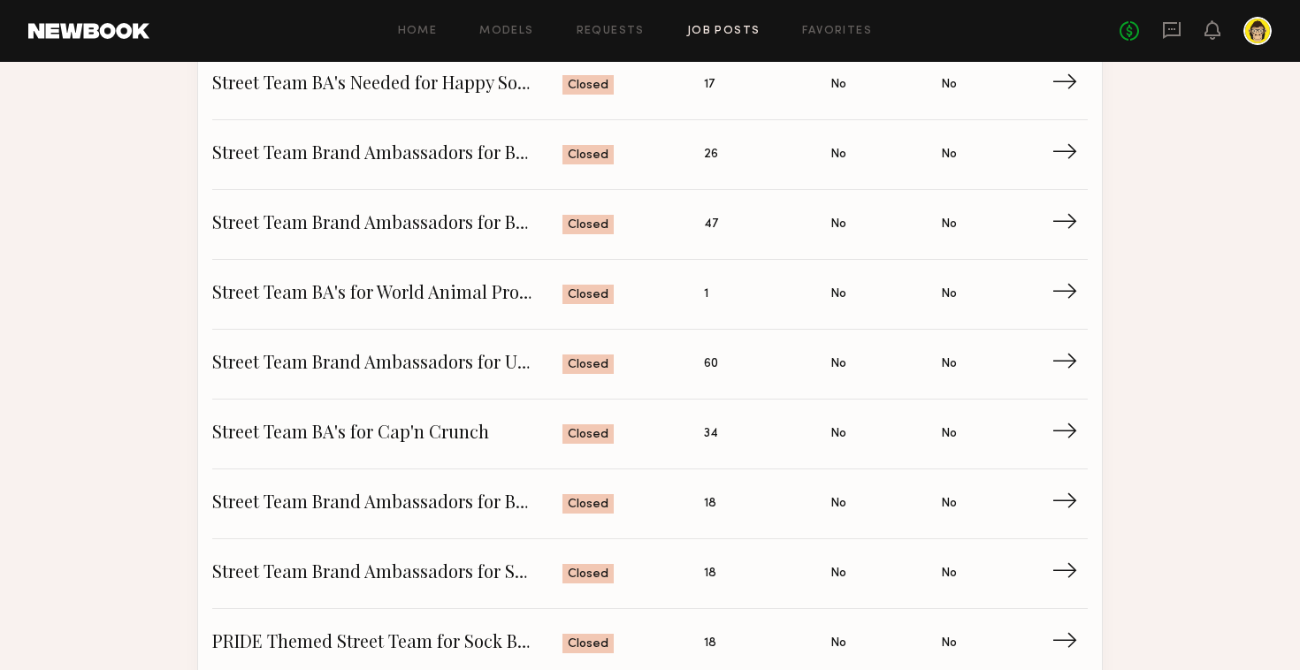
scroll to position [2762, 0]
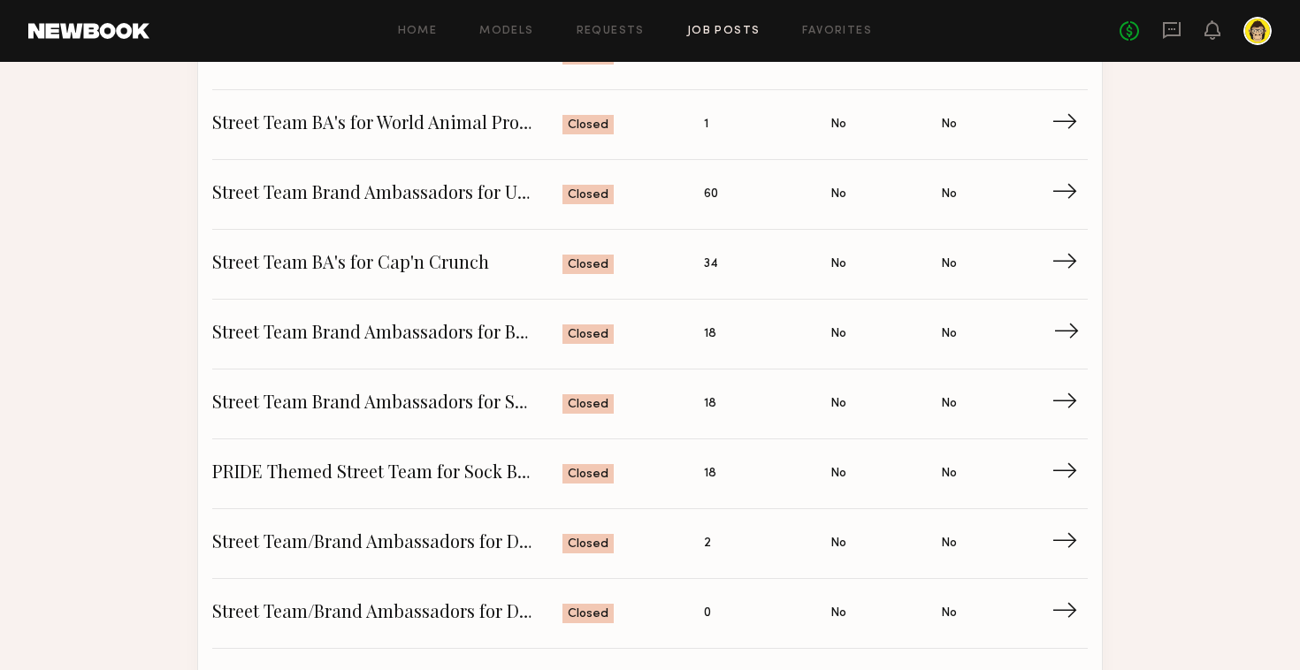
click at [299, 331] on span "Street Team Brand Ambassadors for Bakery Brand" at bounding box center [387, 334] width 350 height 27
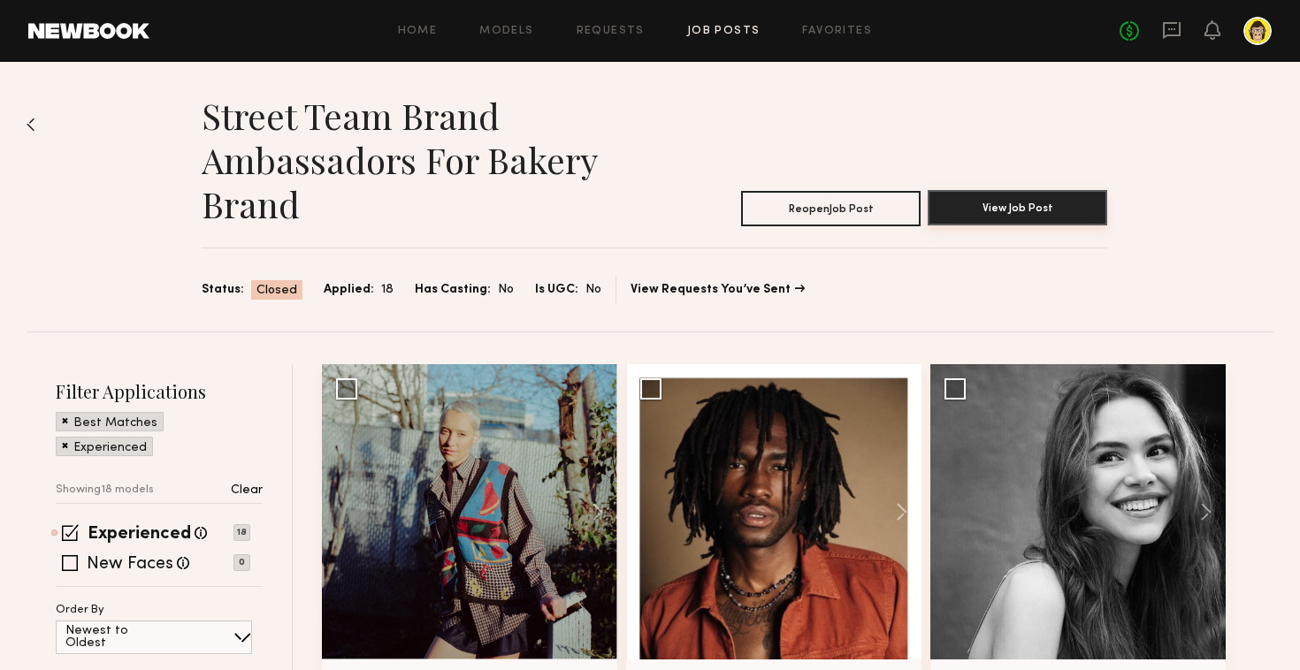
click at [983, 215] on button "View Job Post" at bounding box center [1018, 207] width 180 height 35
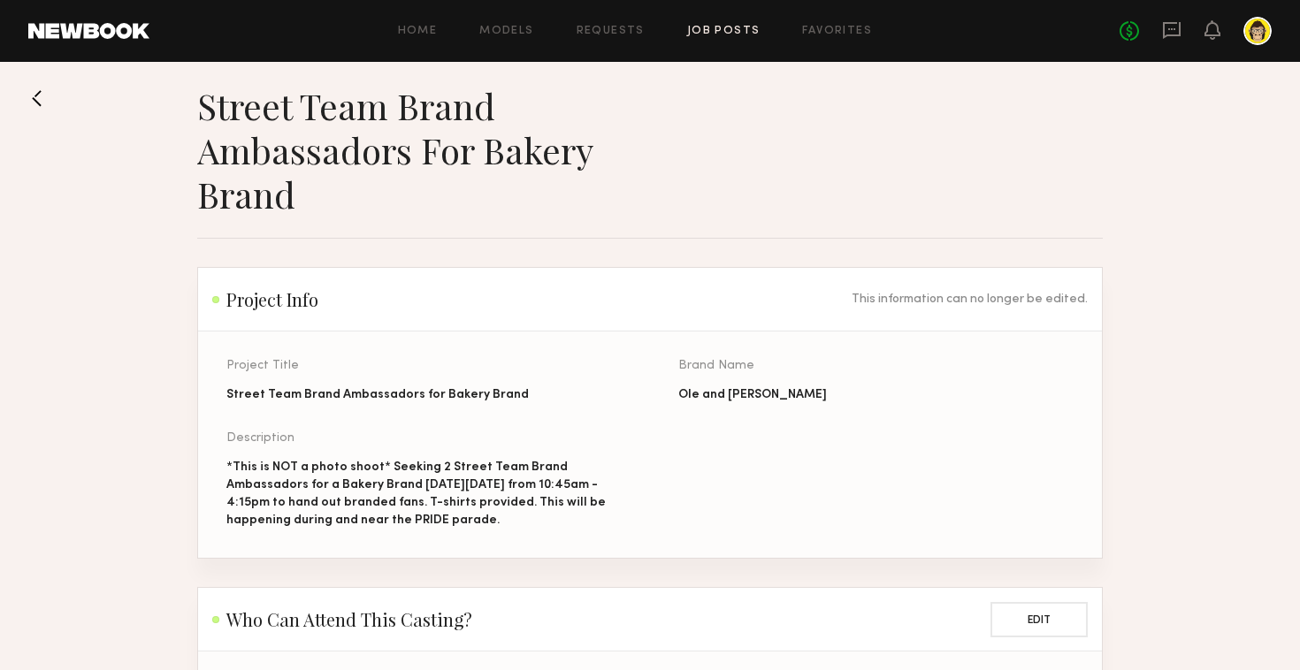
scroll to position [13, 0]
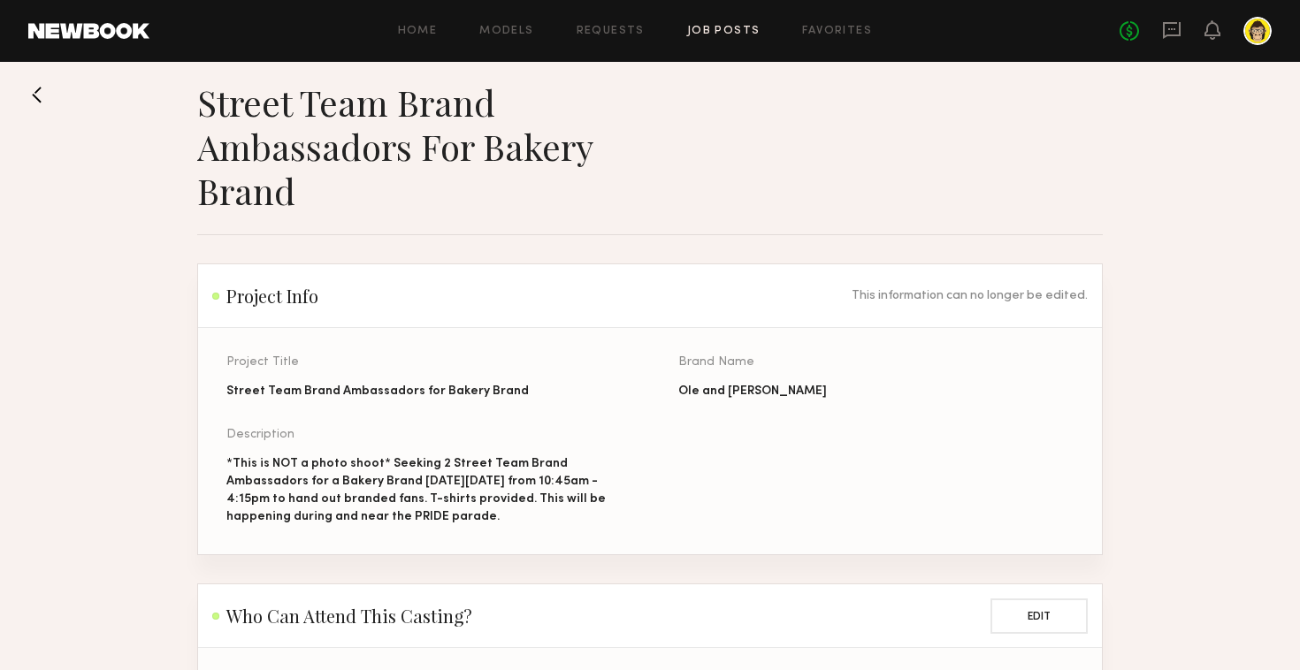
drag, startPoint x: 534, startPoint y: 524, endPoint x: 218, endPoint y: 471, distance: 321.2
click at [218, 471] on section "Project Title Street Team Brand Ambassadors for Bakery Brand Brand Name [PERSON…" at bounding box center [650, 441] width 904 height 226
click at [257, 455] on div "*This is NOT a photo shoot* Seeking 2 Street Team Brand Ambassadors for a Baker…" at bounding box center [423, 490] width 395 height 71
drag, startPoint x: 226, startPoint y: 460, endPoint x: 501, endPoint y: 527, distance: 282.3
click at [501, 527] on div "Project Title Street Team Brand Ambassadors for Bakery Brand Brand Name [PERSON…" at bounding box center [678, 455] width 904 height 198
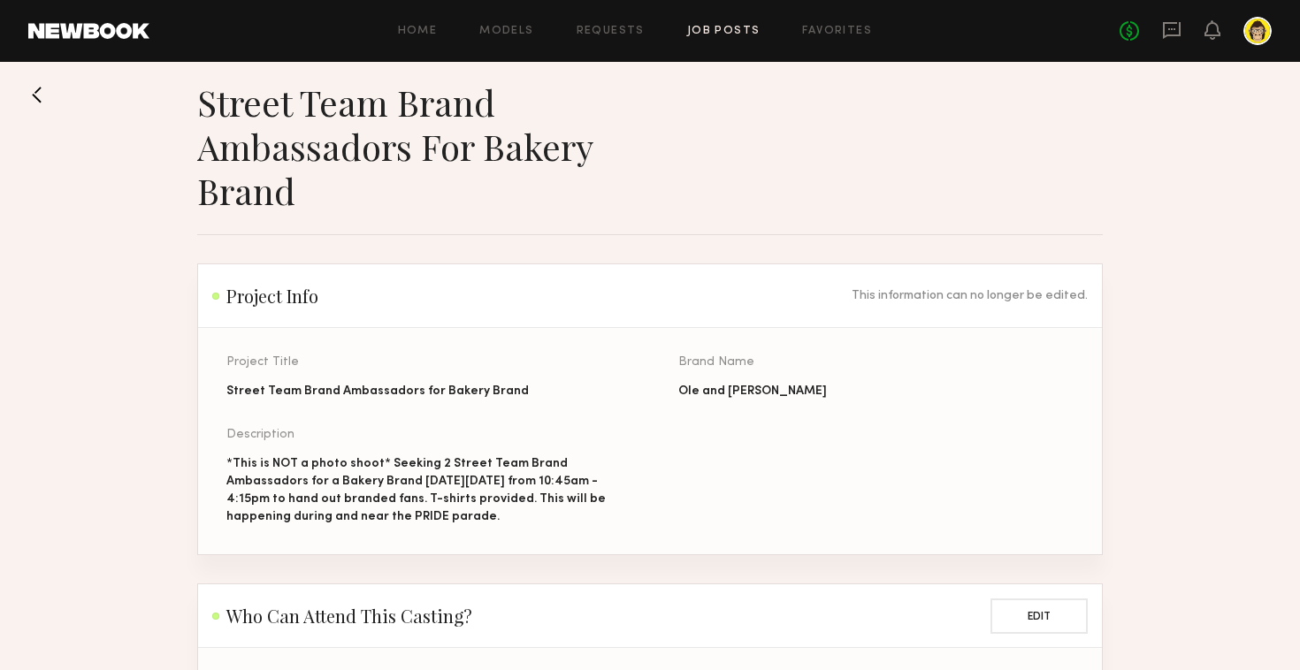
click at [512, 512] on div "*This is NOT a photo shoot* Seeking 2 Street Team Brand Ambassadors for a Baker…" at bounding box center [423, 490] width 395 height 71
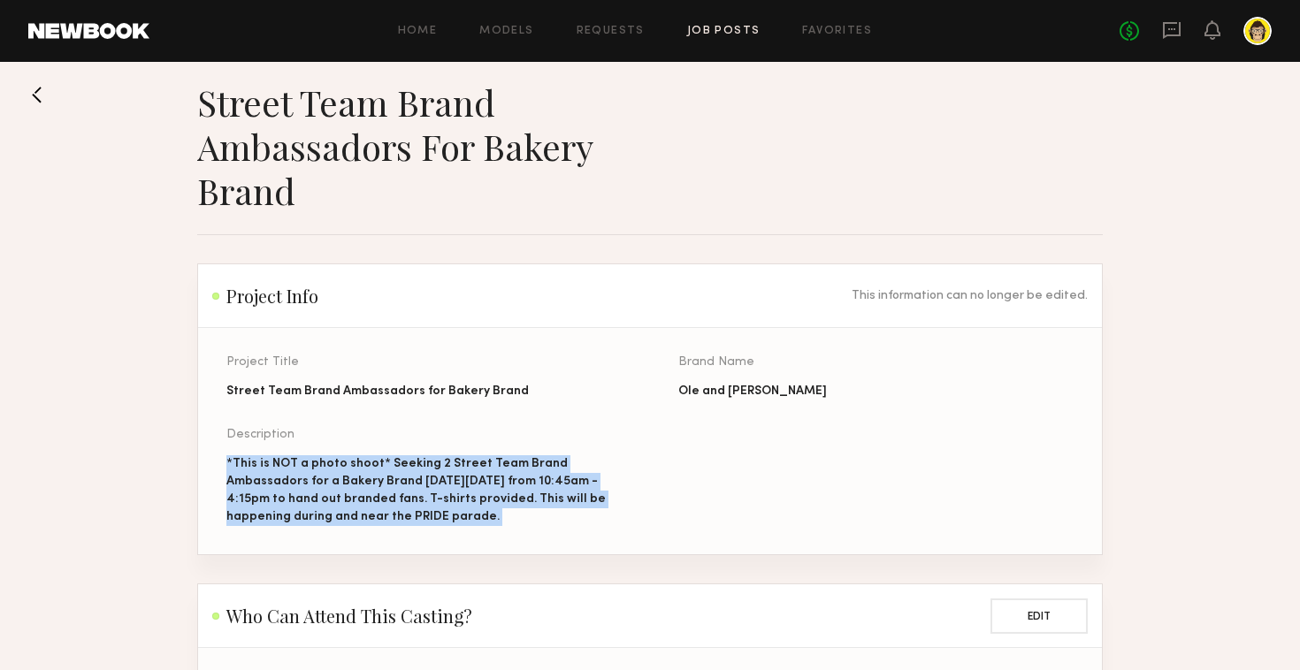
drag, startPoint x: 512, startPoint y: 512, endPoint x: 212, endPoint y: 461, distance: 304.2
click at [212, 461] on section "Project Title Street Team Brand Ambassadors for Bakery Brand Brand Name [PERSON…" at bounding box center [650, 441] width 904 height 226
click at [240, 461] on div "*This is NOT a photo shoot* Seeking 2 Street Team Brand Ambassadors for a Baker…" at bounding box center [423, 490] width 395 height 71
drag, startPoint x: 230, startPoint y: 461, endPoint x: 544, endPoint y: 526, distance: 320.7
click at [545, 526] on div "Project Title Street Team Brand Ambassadors for Bakery Brand Brand Name [PERSON…" at bounding box center [678, 455] width 904 height 198
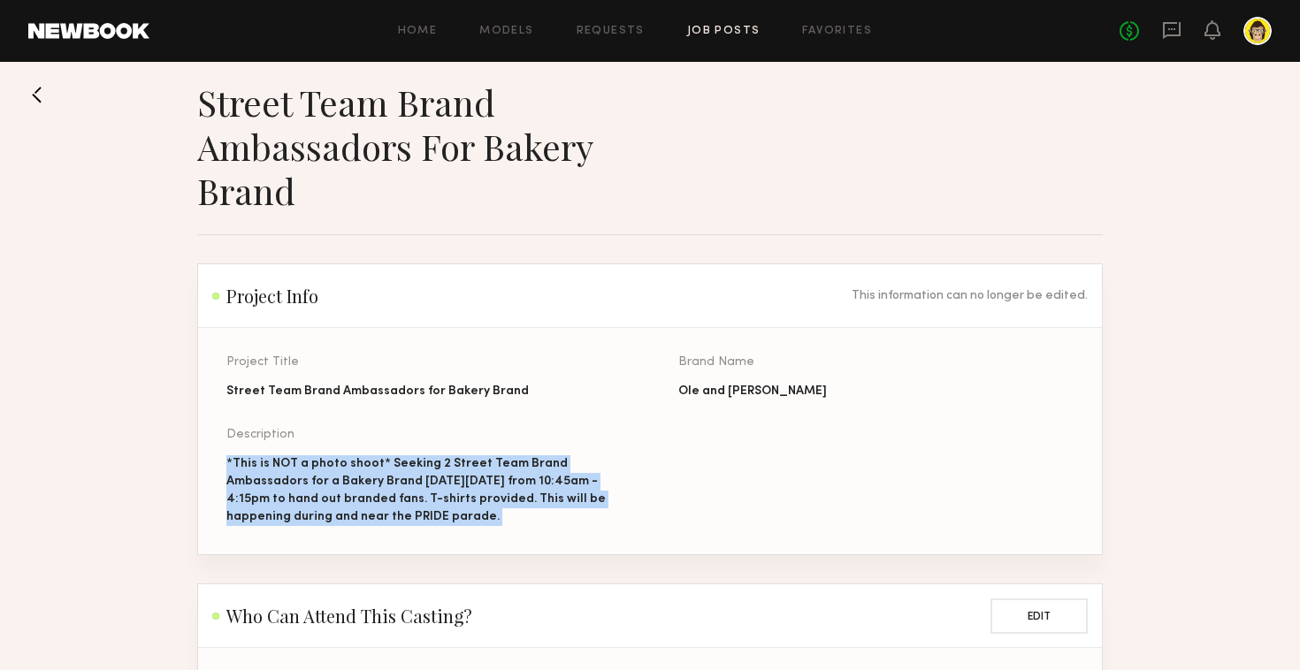
click at [544, 526] on div "Project Title Street Team Brand Ambassadors for Bakery Brand Brand Name [PERSON…" at bounding box center [678, 455] width 904 height 198
drag, startPoint x: 544, startPoint y: 526, endPoint x: 186, endPoint y: 455, distance: 365.3
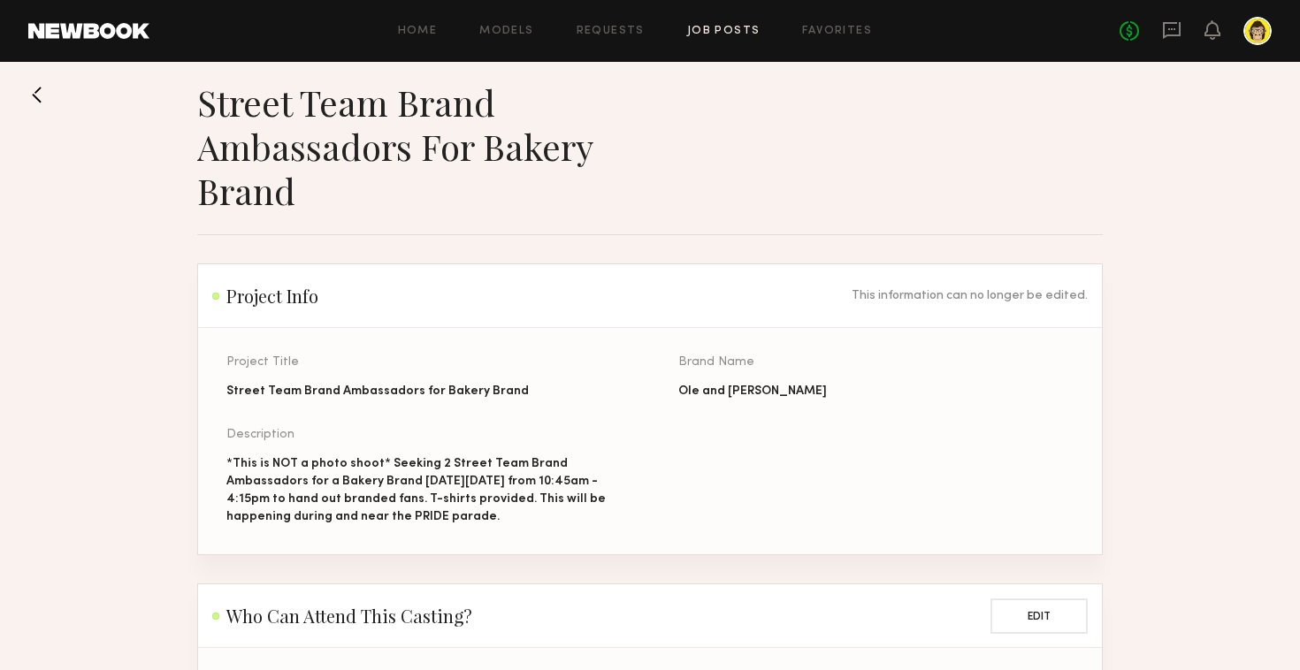
click at [250, 447] on div "Description *This is NOT a photo shoot* Seeking 2 Street Team Brand Ambassadors…" at bounding box center [423, 477] width 395 height 97
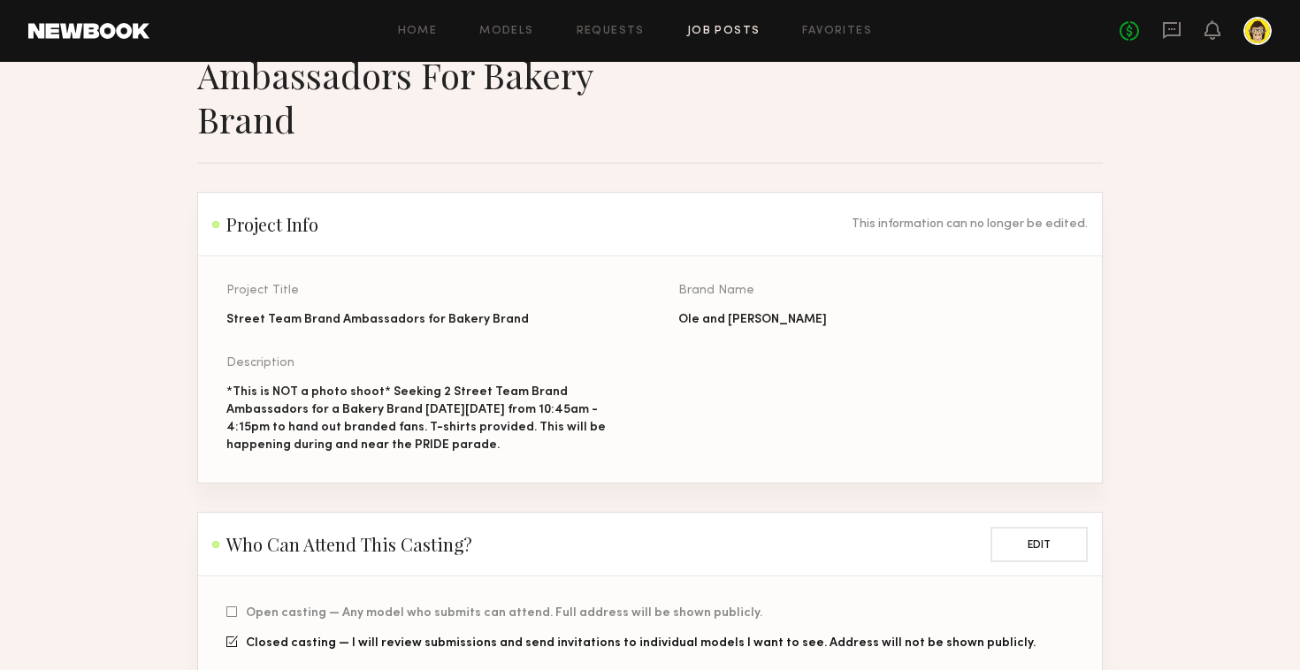
scroll to position [116, 0]
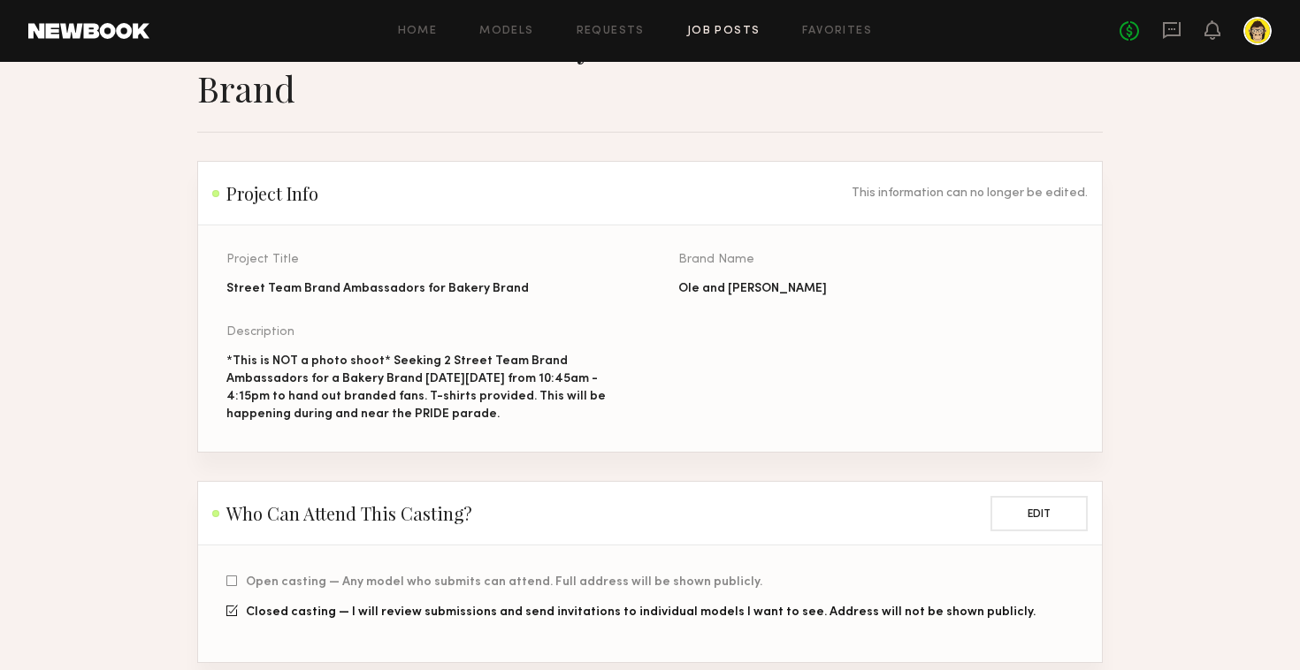
drag, startPoint x: 505, startPoint y: 417, endPoint x: 200, endPoint y: 341, distance: 314.5
click at [200, 341] on section "Project Title Street Team Brand Ambassadors for Bakery Brand Brand Name [PERSON…" at bounding box center [650, 339] width 904 height 226
click at [253, 347] on div "Description *This is NOT a photo shoot* Seeking 2 Street Team Brand Ambassadors…" at bounding box center [423, 374] width 395 height 97
drag, startPoint x: 230, startPoint y: 357, endPoint x: 489, endPoint y: 424, distance: 267.5
click at [489, 424] on div "Project Title Street Team Brand Ambassadors for Bakery Brand Brand Name [PERSON…" at bounding box center [678, 353] width 904 height 198
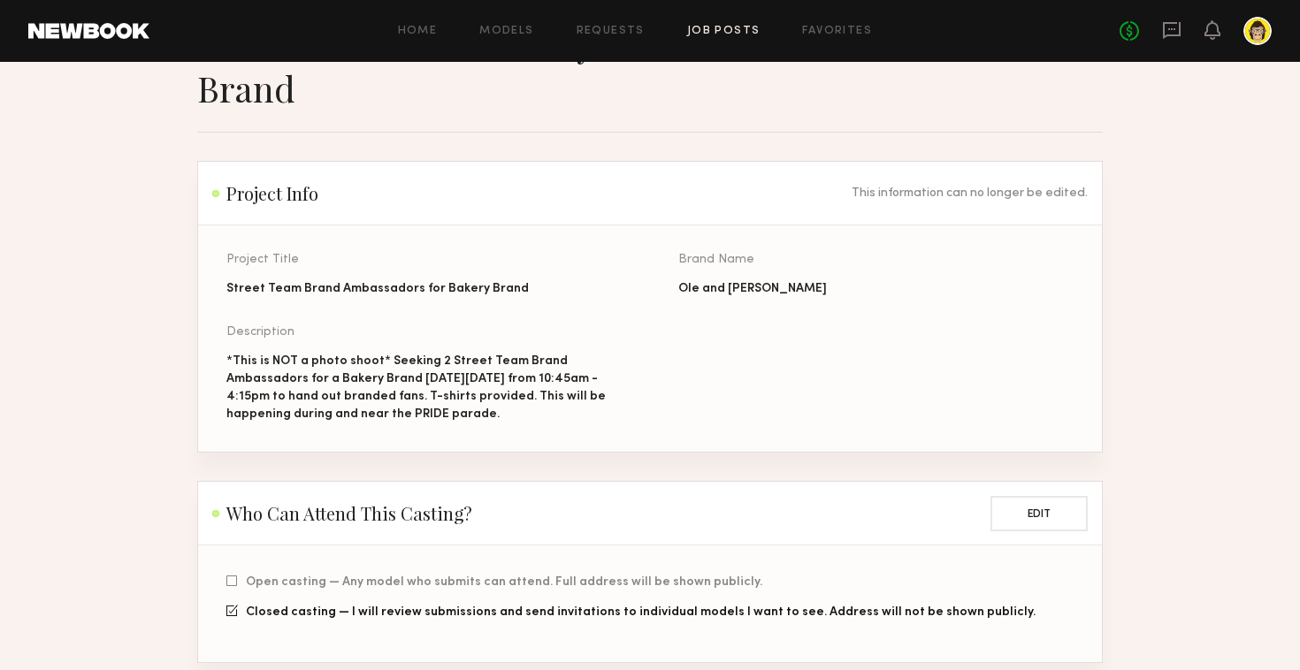
click at [500, 415] on div "*This is NOT a photo shoot* Seeking 2 Street Team Brand Ambassadors for a Baker…" at bounding box center [423, 388] width 395 height 71
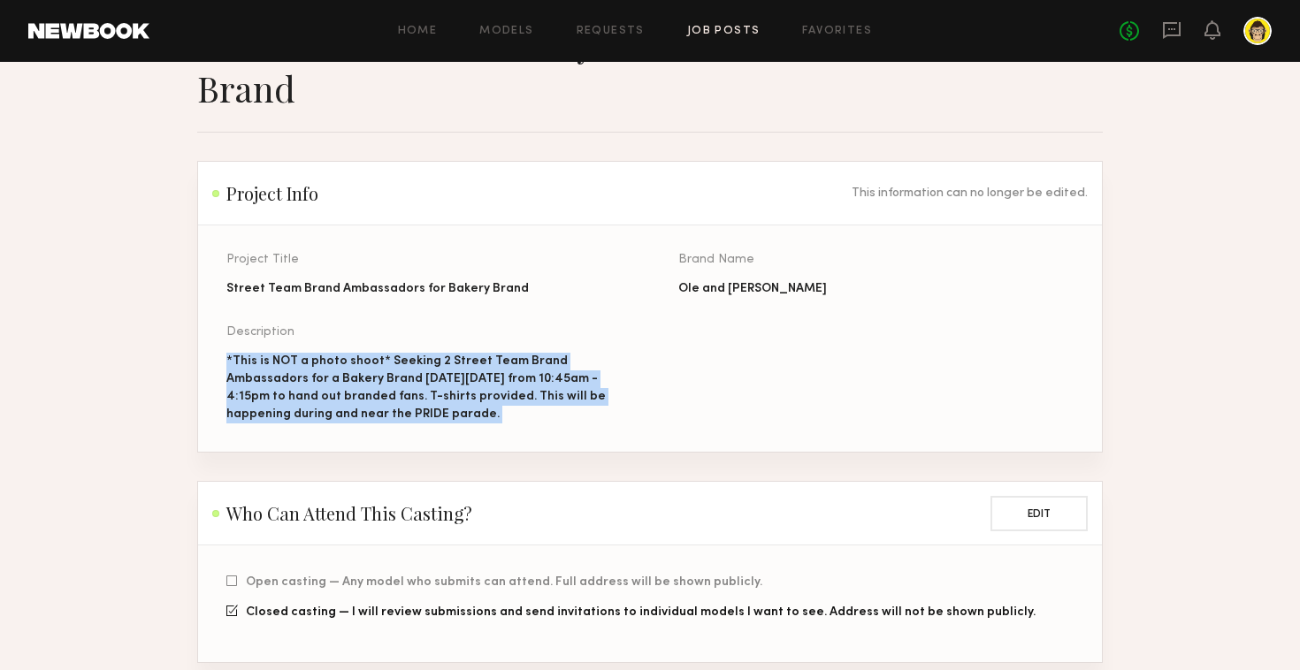
drag, startPoint x: 500, startPoint y: 415, endPoint x: 218, endPoint y: 356, distance: 287.4
click at [218, 356] on section "Project Title Street Team Brand Ambassadors for Bakery Brand Brand Name [PERSON…" at bounding box center [650, 339] width 904 height 226
click at [235, 353] on div "*This is NOT a photo shoot* Seeking 2 Street Team Brand Ambassadors for a Baker…" at bounding box center [423, 388] width 395 height 71
drag, startPoint x: 218, startPoint y: 353, endPoint x: 494, endPoint y: 431, distance: 286.7
click at [494, 431] on section "Project Title Street Team Brand Ambassadors for Bakery Brand Brand Name [PERSON…" at bounding box center [650, 339] width 904 height 226
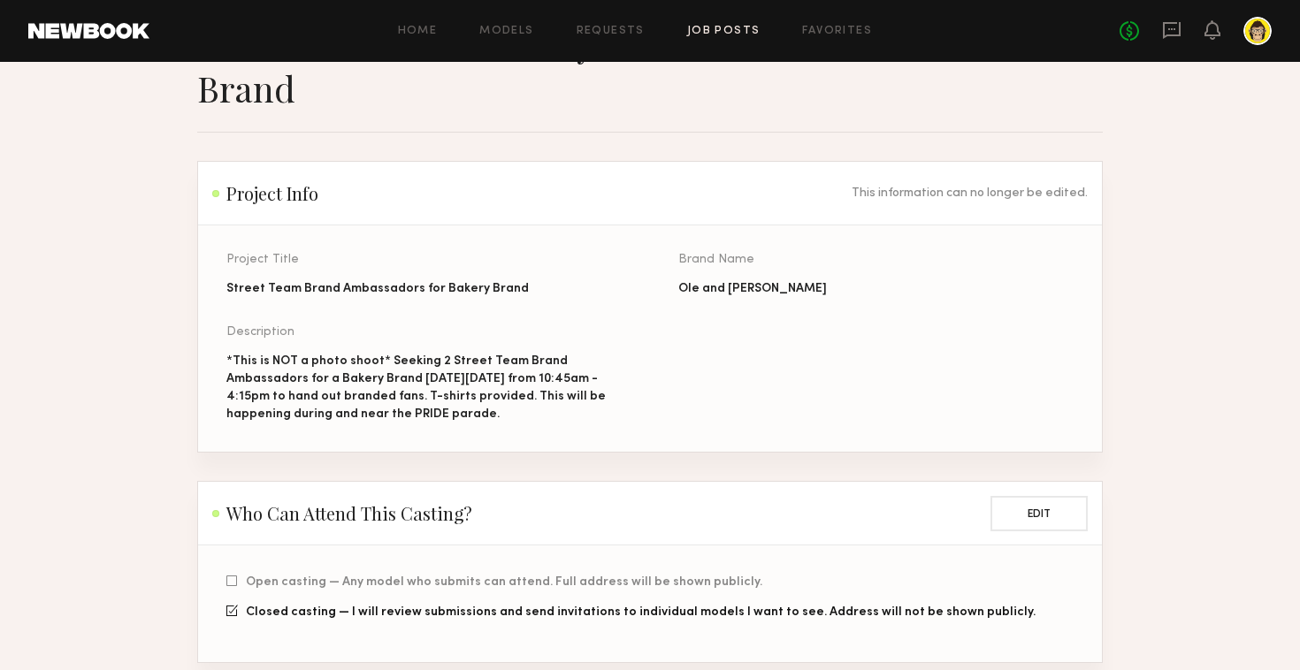
click at [505, 421] on div "*This is NOT a photo shoot* Seeking 2 Street Team Brand Ambassadors for a Baker…" at bounding box center [423, 388] width 395 height 71
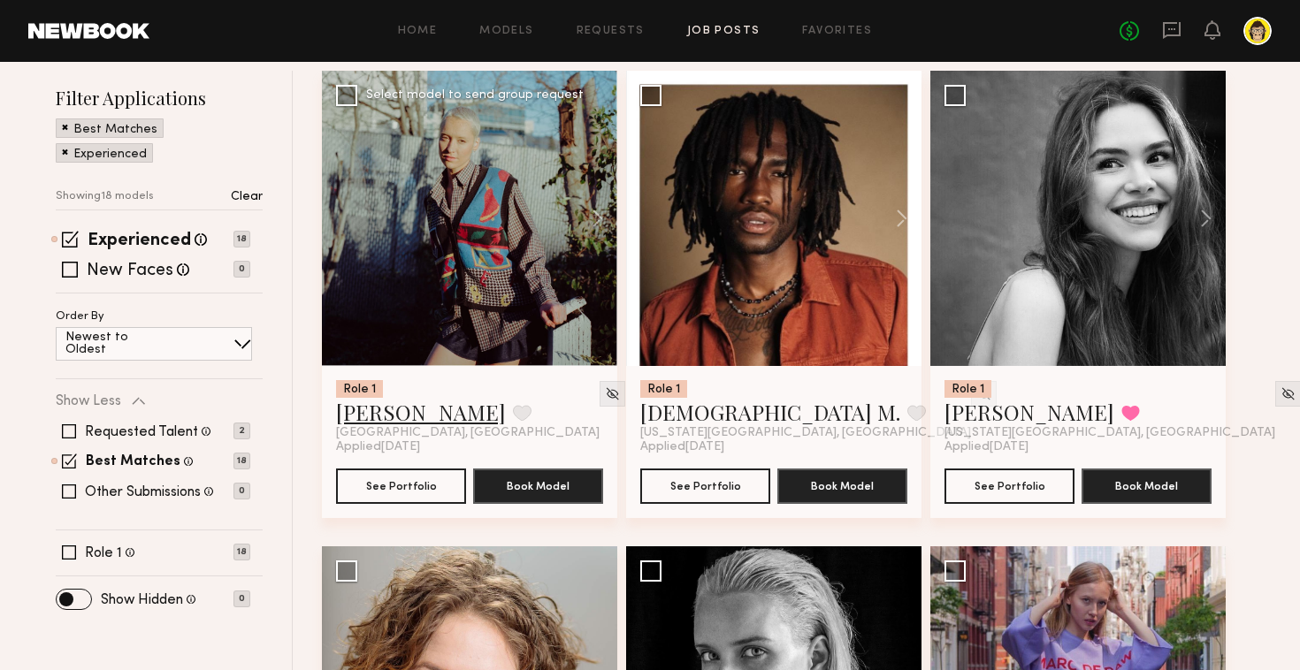
scroll to position [295, 0]
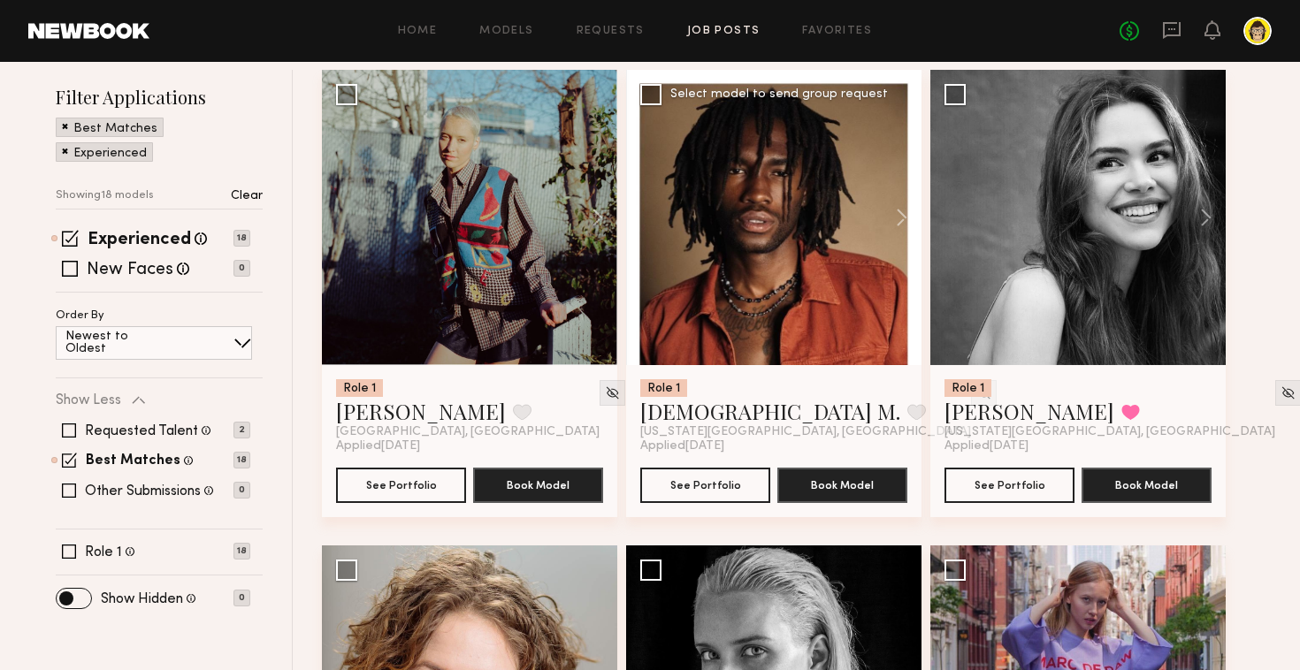
click at [732, 326] on div at bounding box center [773, 217] width 295 height 295
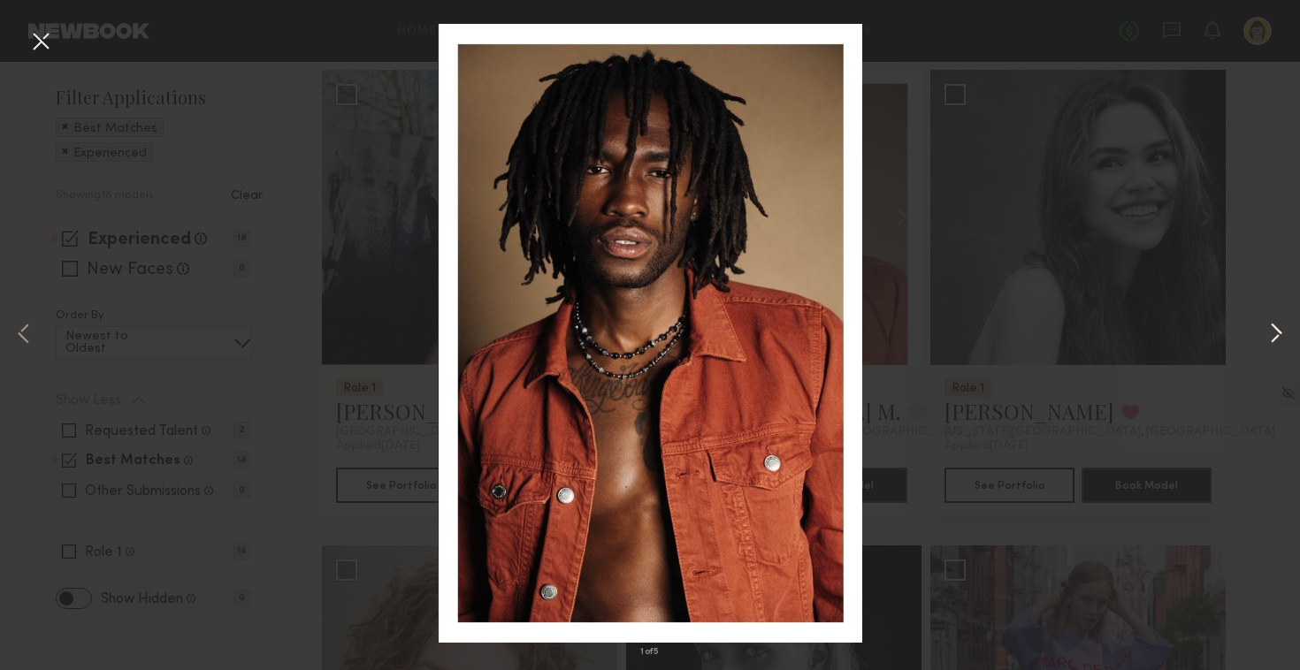
click at [1271, 333] on button at bounding box center [1276, 335] width 21 height 536
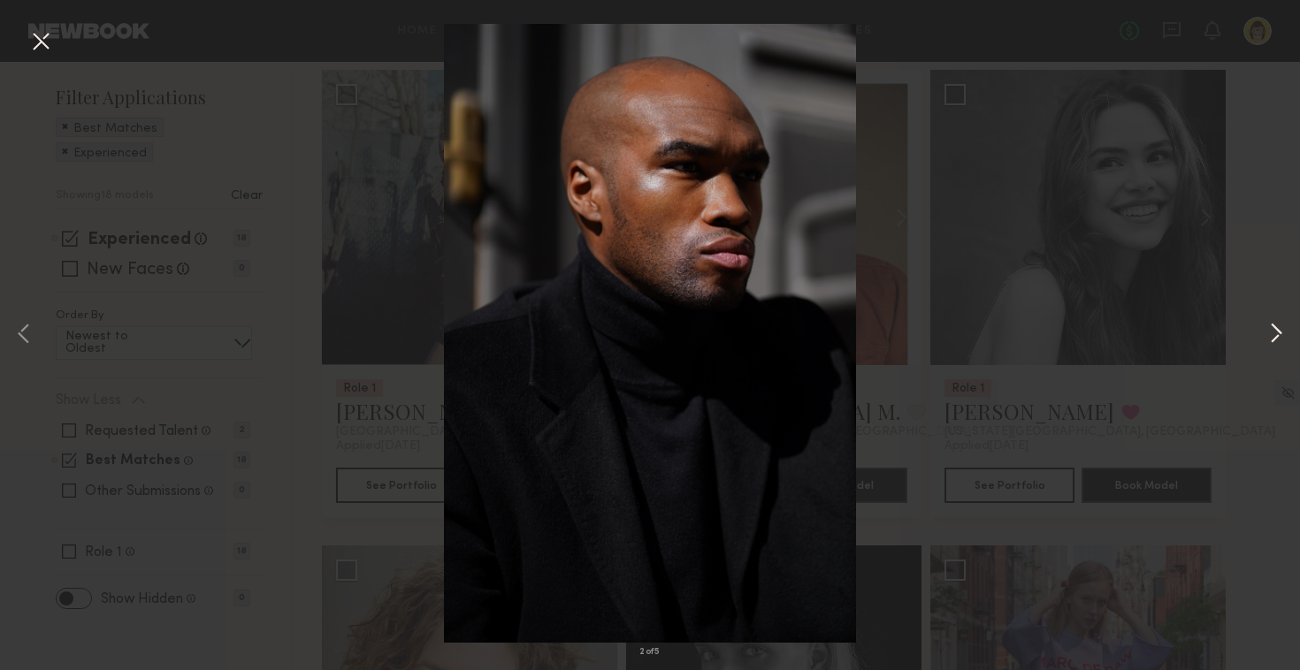
click at [1271, 333] on button at bounding box center [1276, 335] width 21 height 536
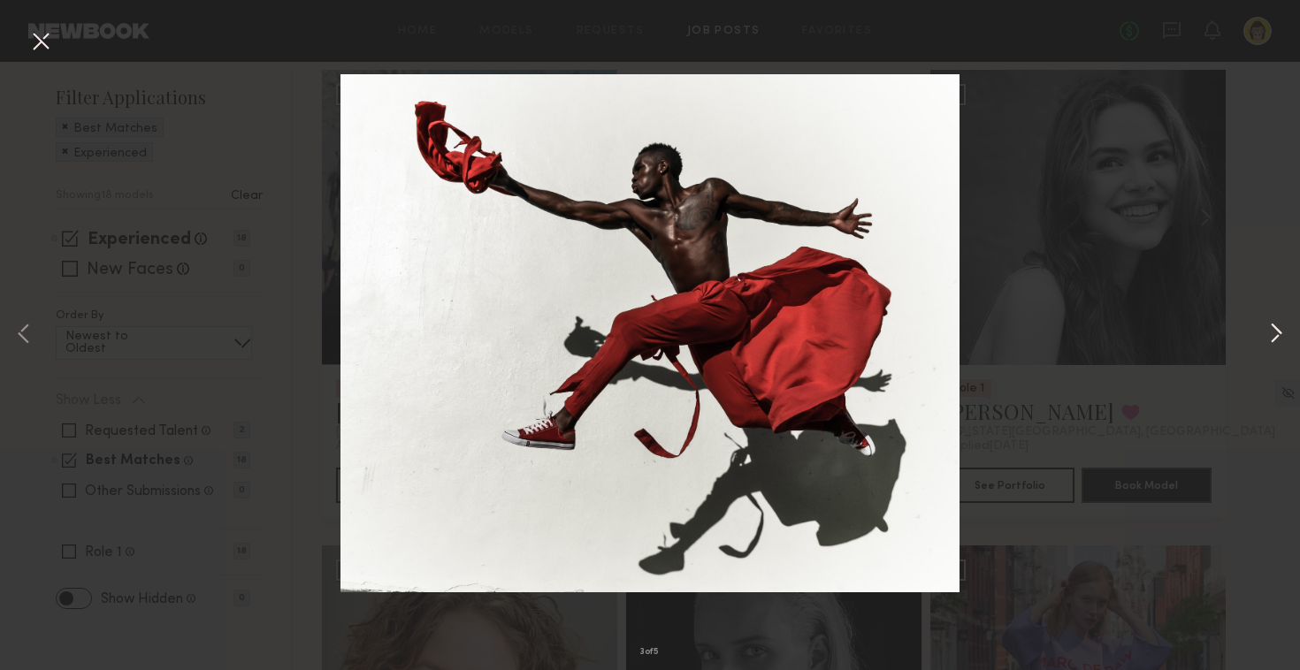
click at [1271, 333] on button at bounding box center [1276, 335] width 21 height 536
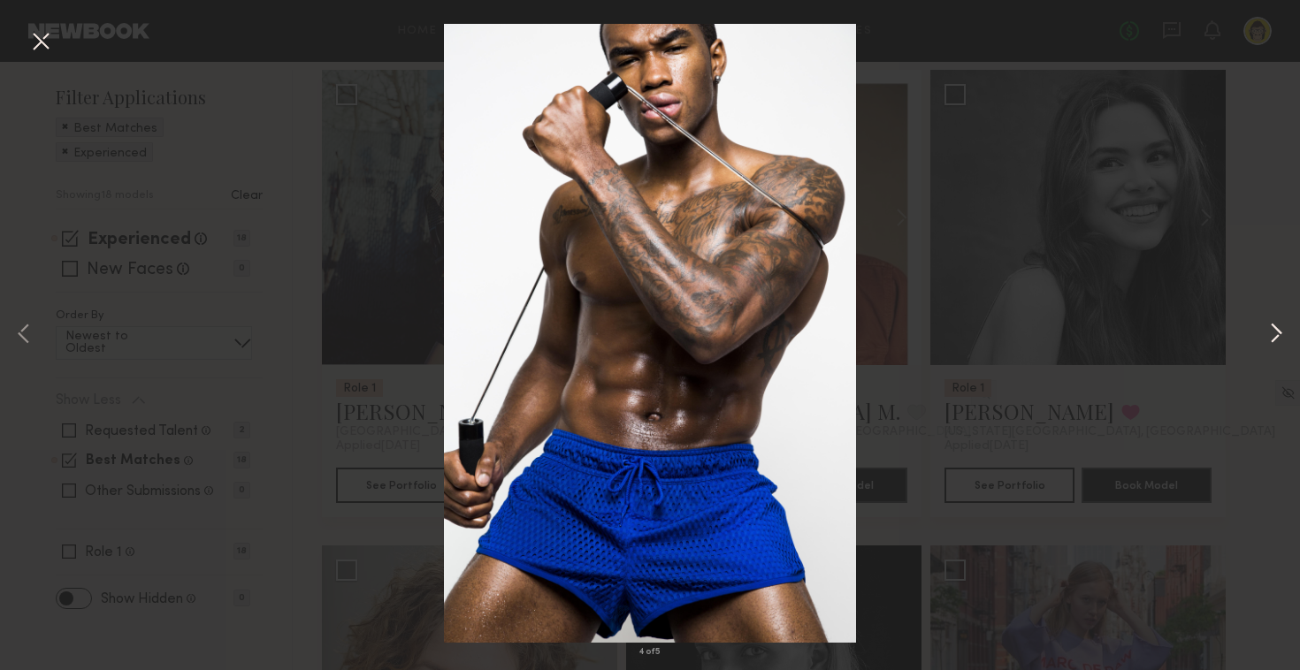
click at [1274, 331] on button at bounding box center [1276, 335] width 21 height 536
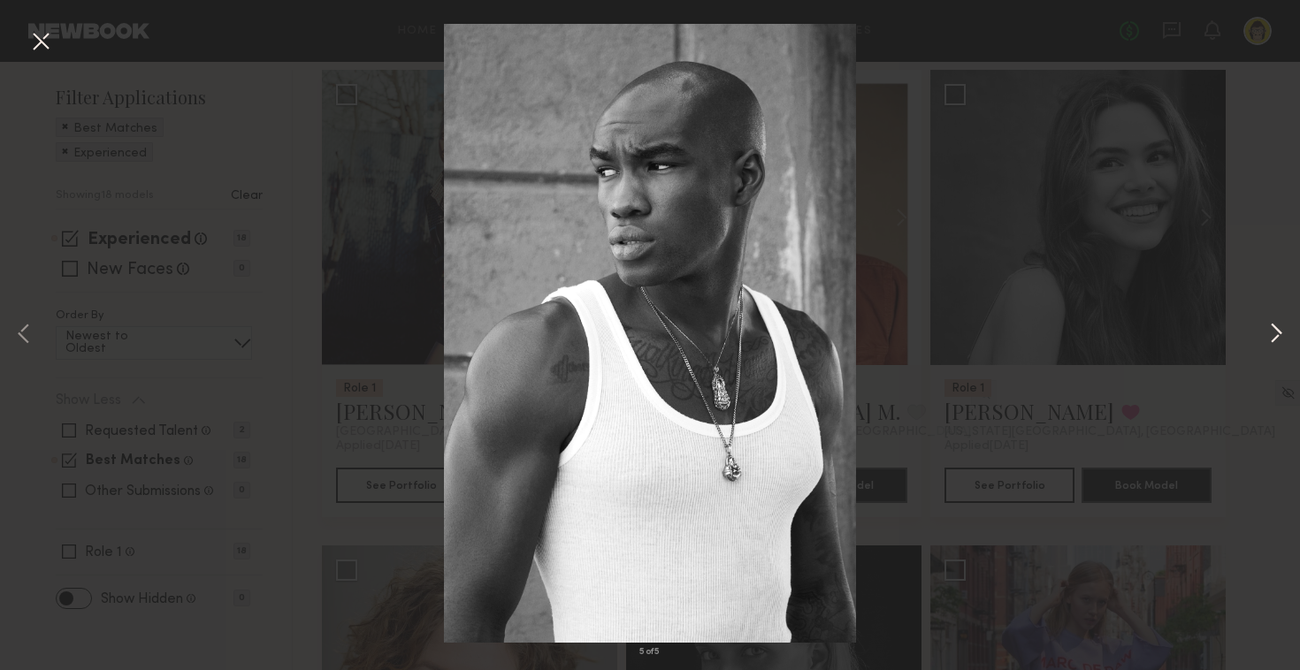
click at [1274, 331] on button at bounding box center [1276, 335] width 21 height 536
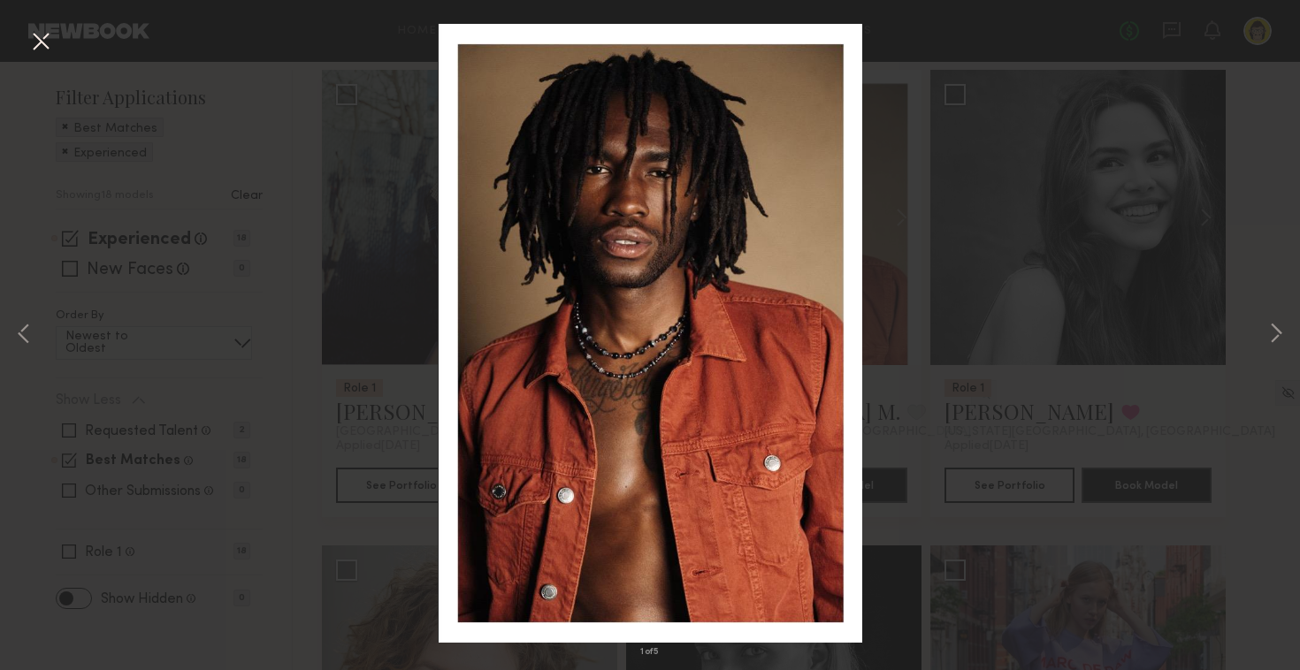
click at [987, 287] on div "1 of 5" at bounding box center [650, 335] width 1300 height 670
click at [968, 206] on div "1 of 5" at bounding box center [650, 335] width 1300 height 670
click at [46, 42] on button at bounding box center [41, 43] width 28 height 32
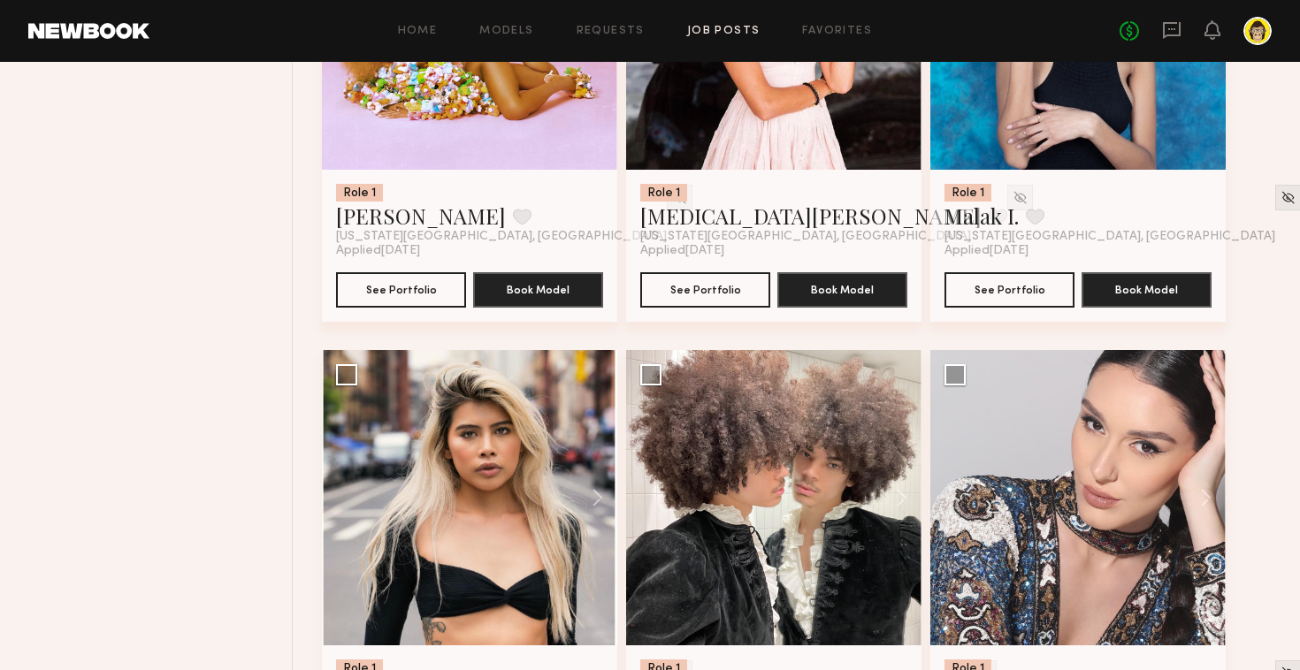
scroll to position [2552, 0]
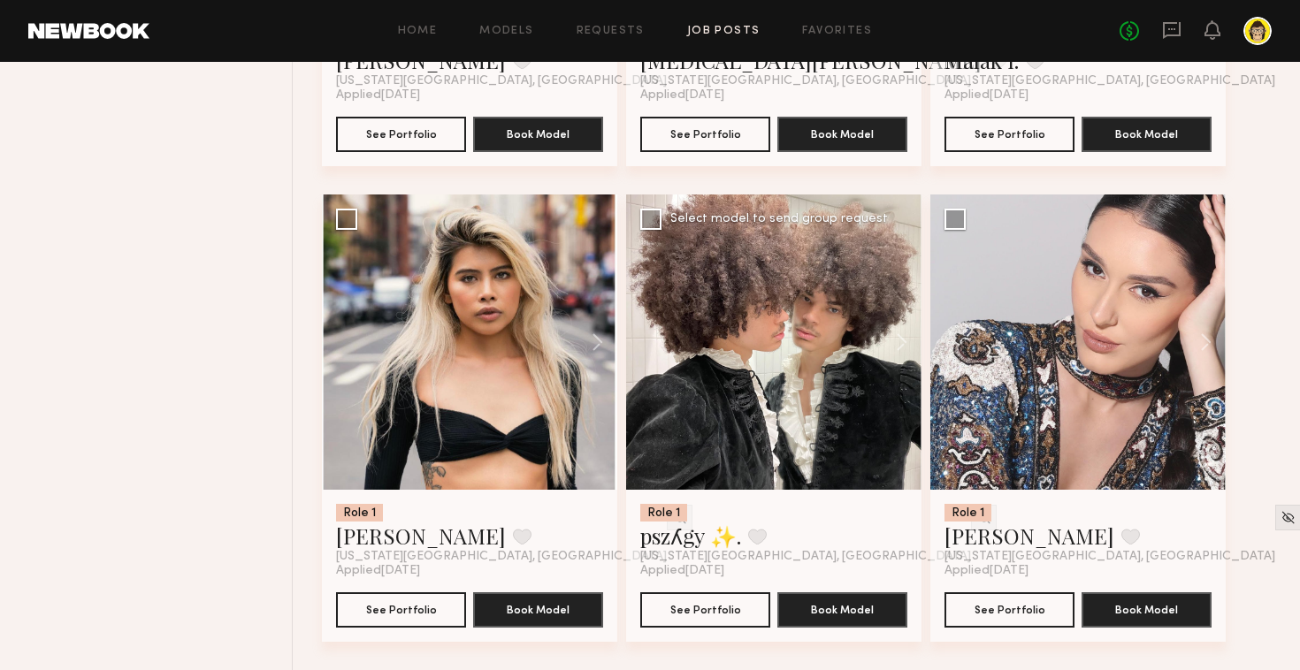
click at [696, 313] on div at bounding box center [773, 342] width 295 height 295
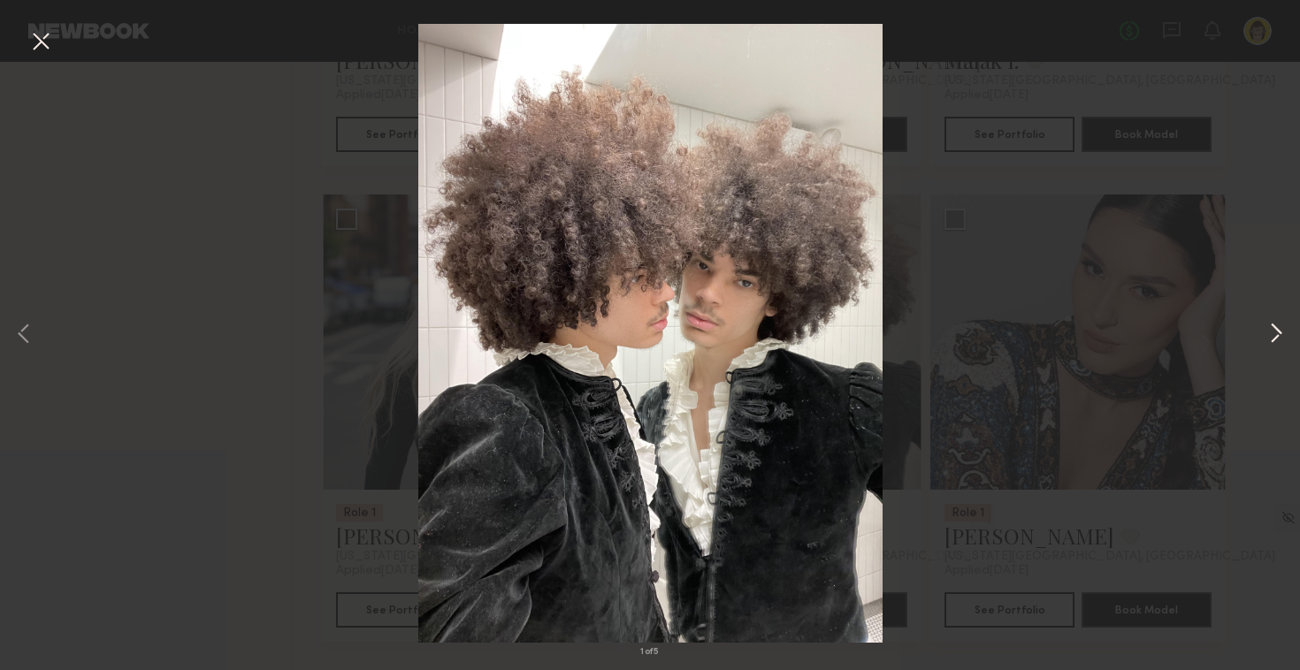
click at [1286, 346] on button at bounding box center [1276, 335] width 21 height 536
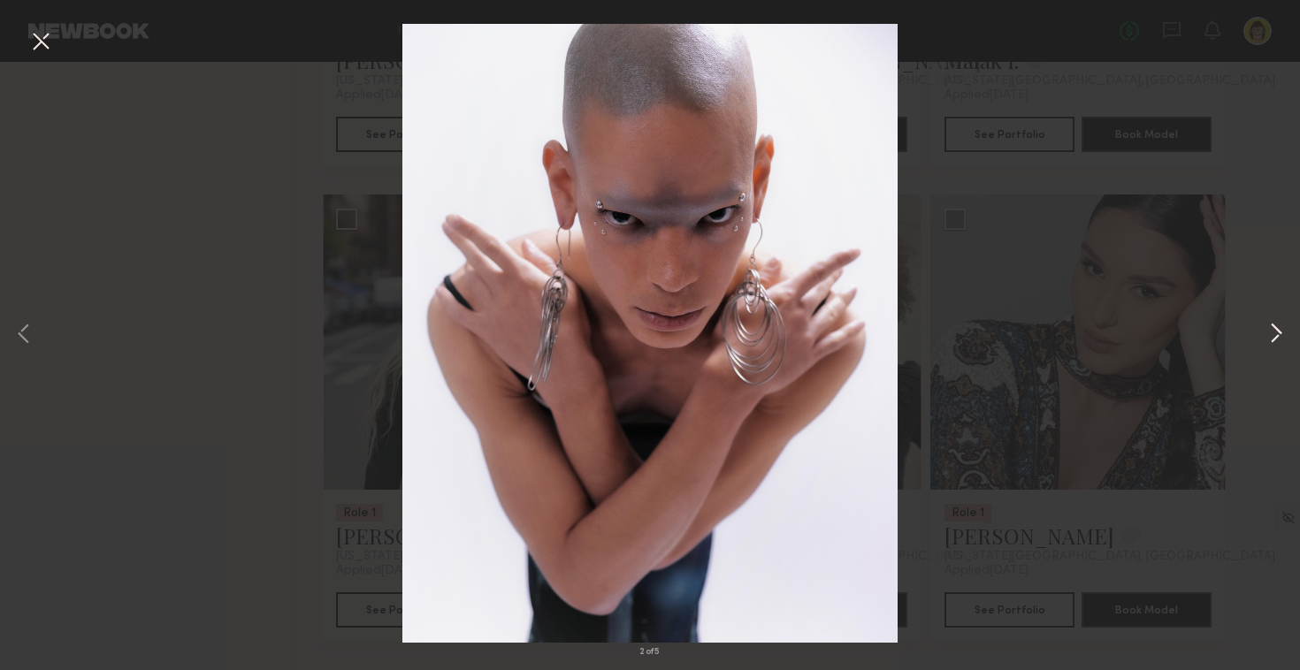
click at [1282, 335] on button at bounding box center [1276, 335] width 21 height 536
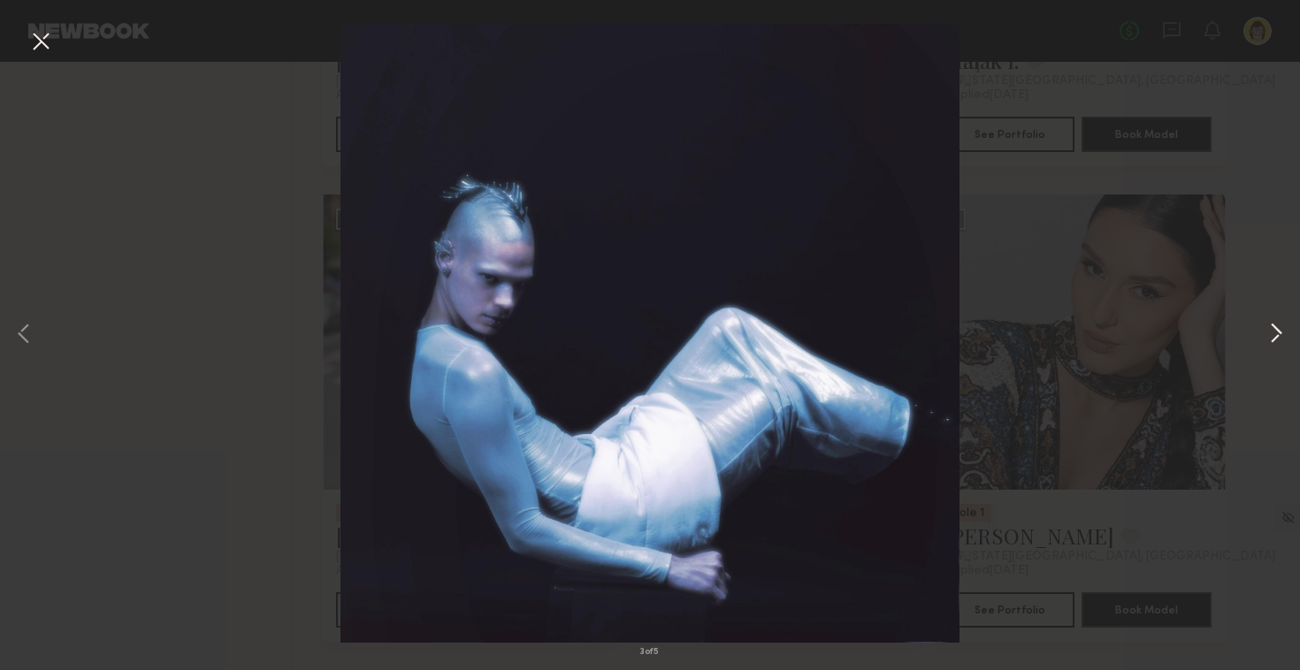
click at [1282, 331] on button at bounding box center [1276, 335] width 21 height 536
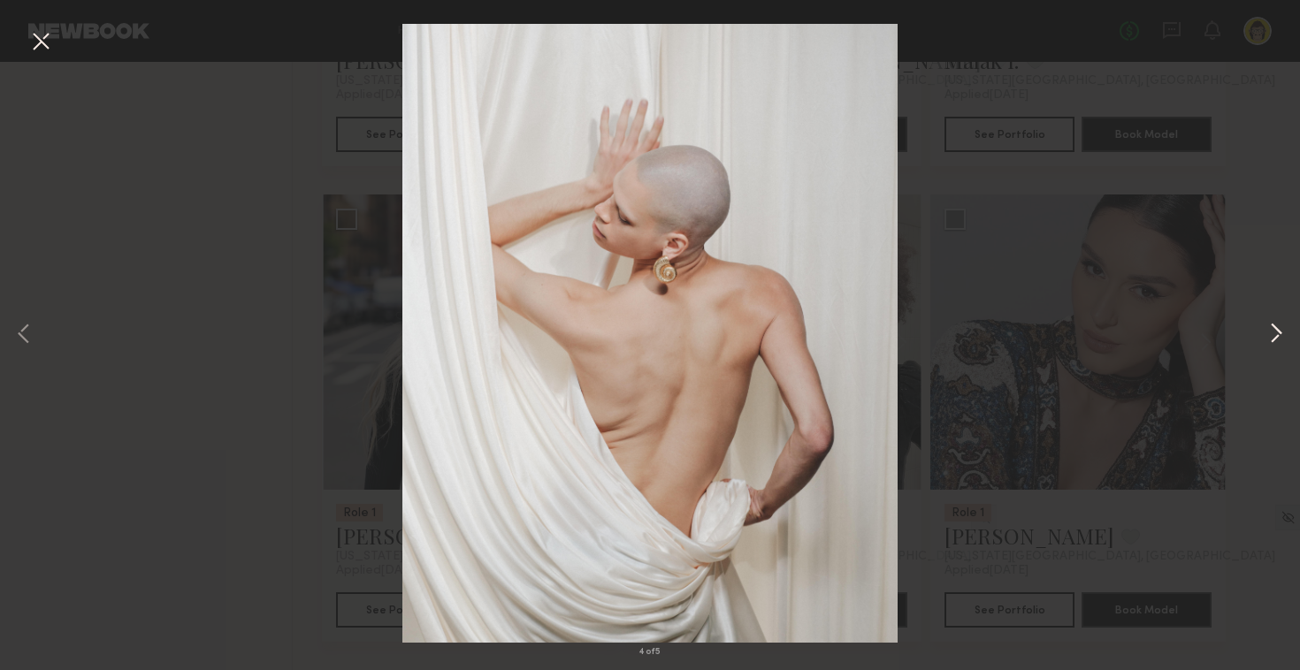
click at [1282, 331] on button at bounding box center [1276, 335] width 21 height 536
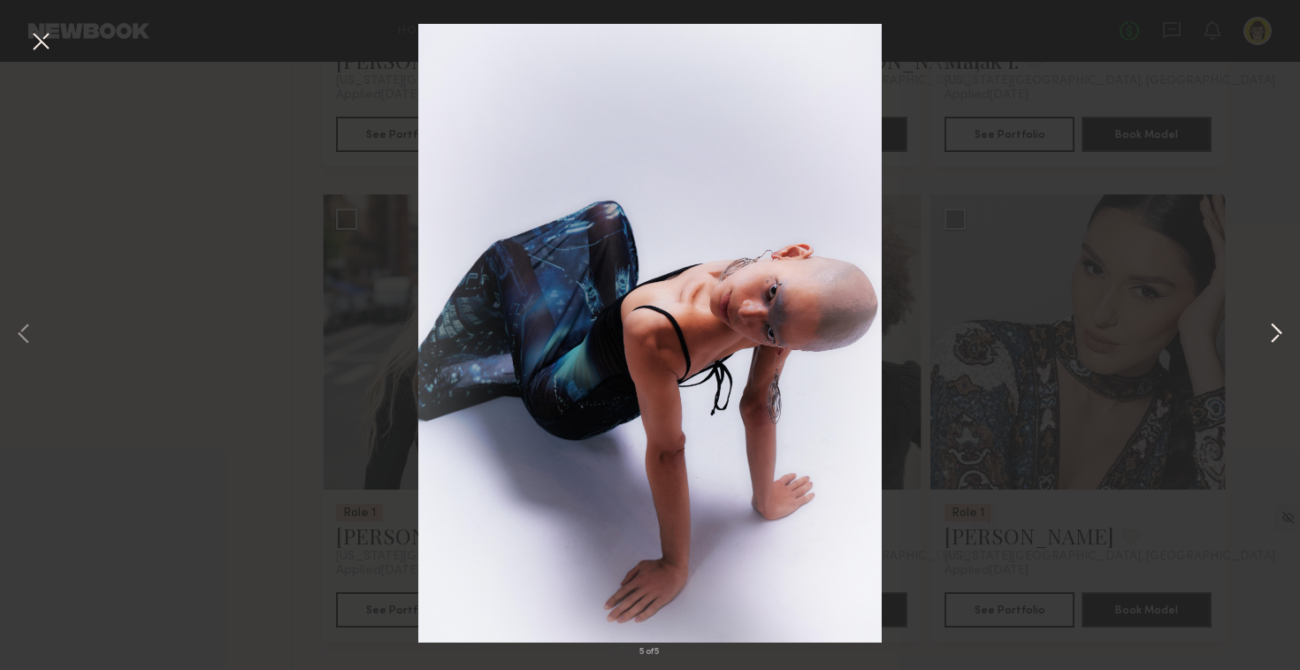
click at [1281, 333] on button at bounding box center [1276, 335] width 21 height 536
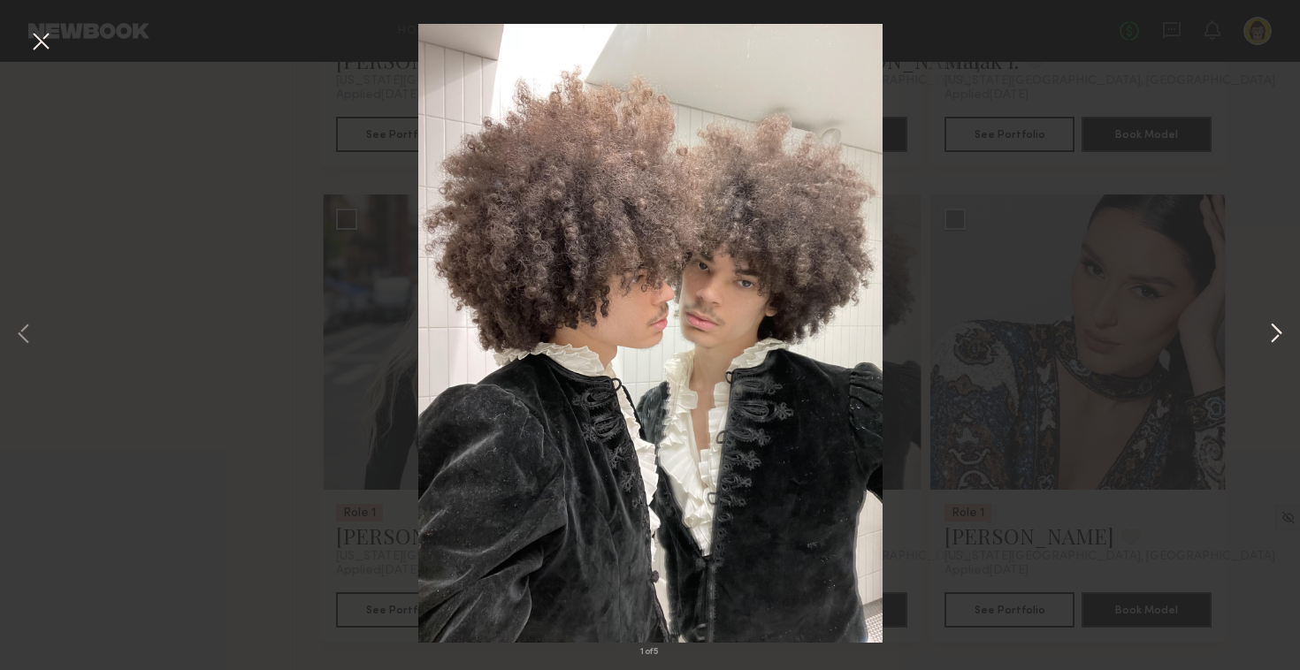
click at [1281, 333] on button at bounding box center [1276, 335] width 21 height 536
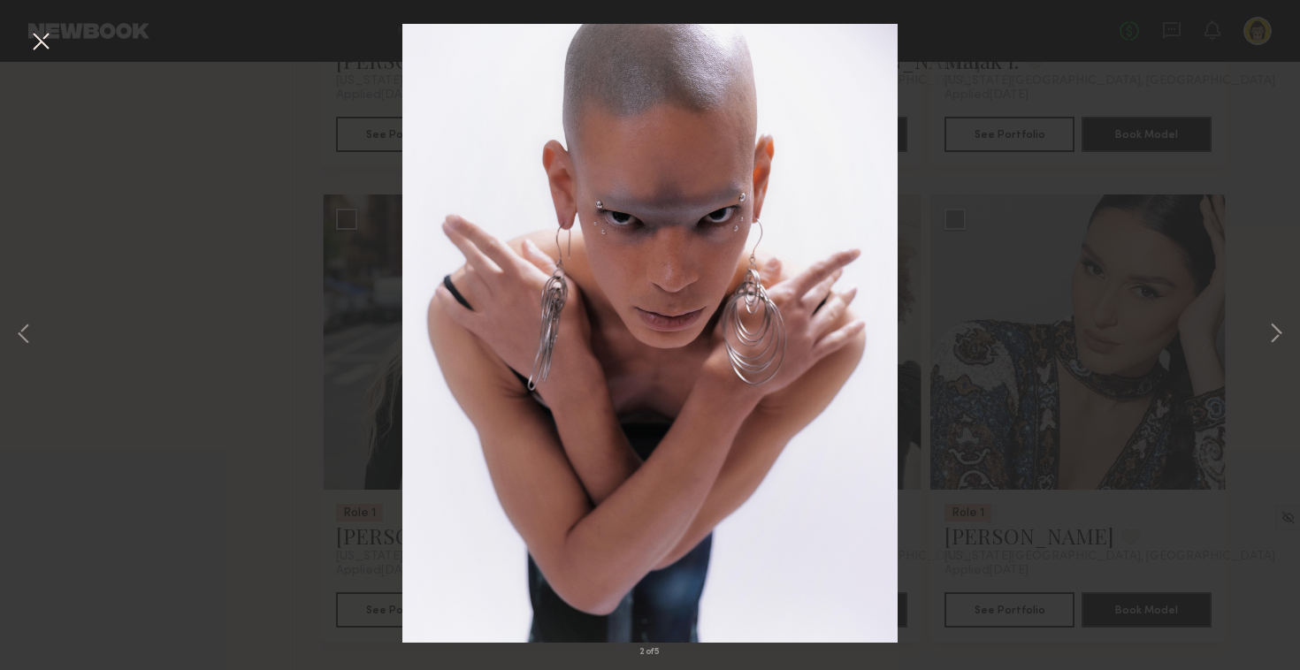
click at [1120, 347] on div "2 of 5" at bounding box center [650, 335] width 1300 height 670
click at [964, 322] on div "2 of 5" at bounding box center [650, 335] width 1300 height 670
click at [34, 30] on button at bounding box center [41, 43] width 28 height 32
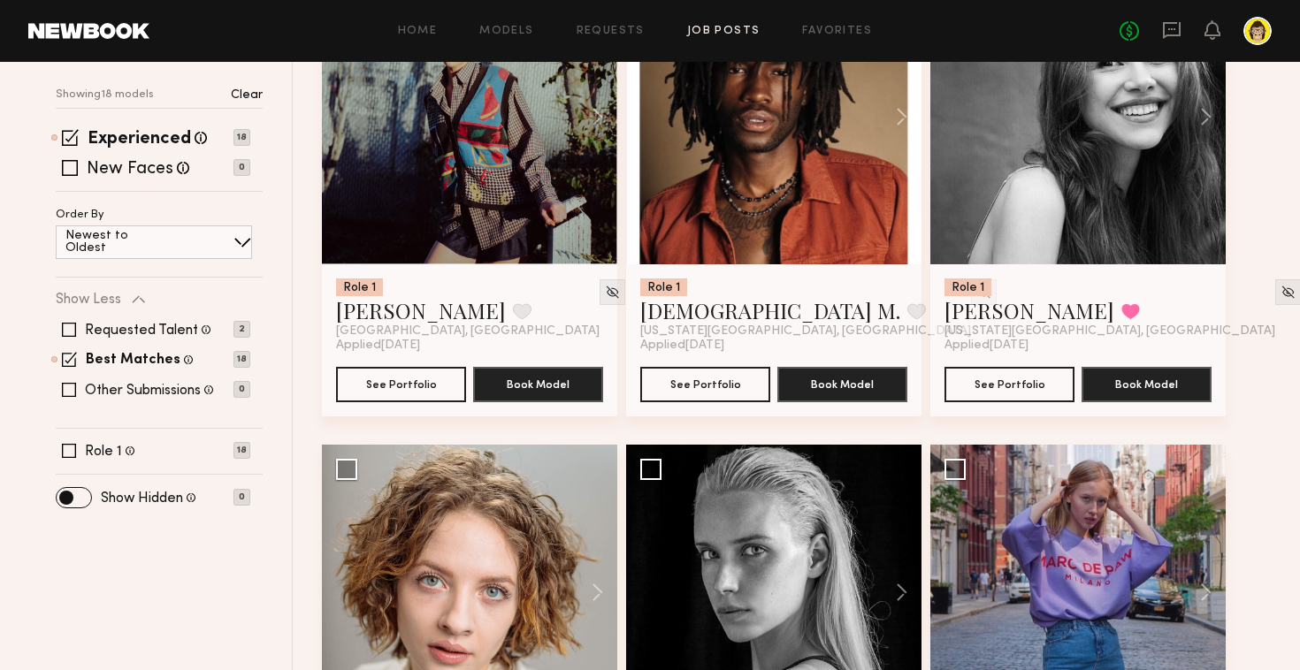
scroll to position [0, 0]
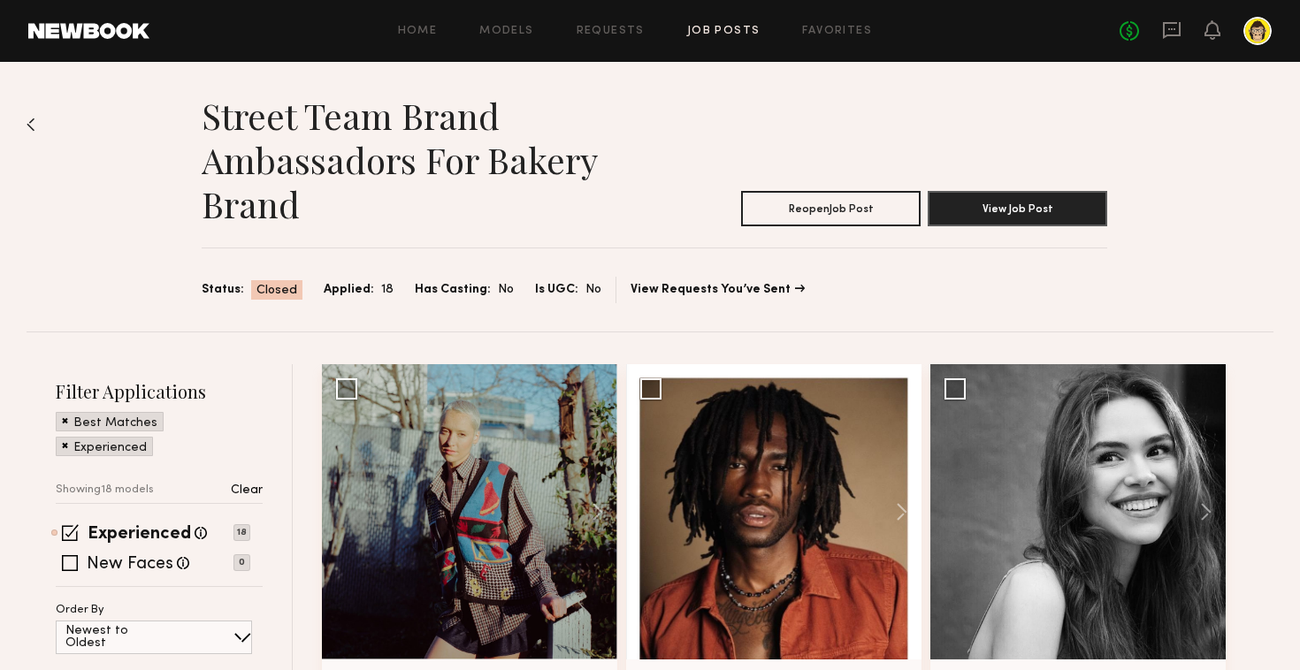
click at [27, 122] on img at bounding box center [31, 125] width 9 height 14
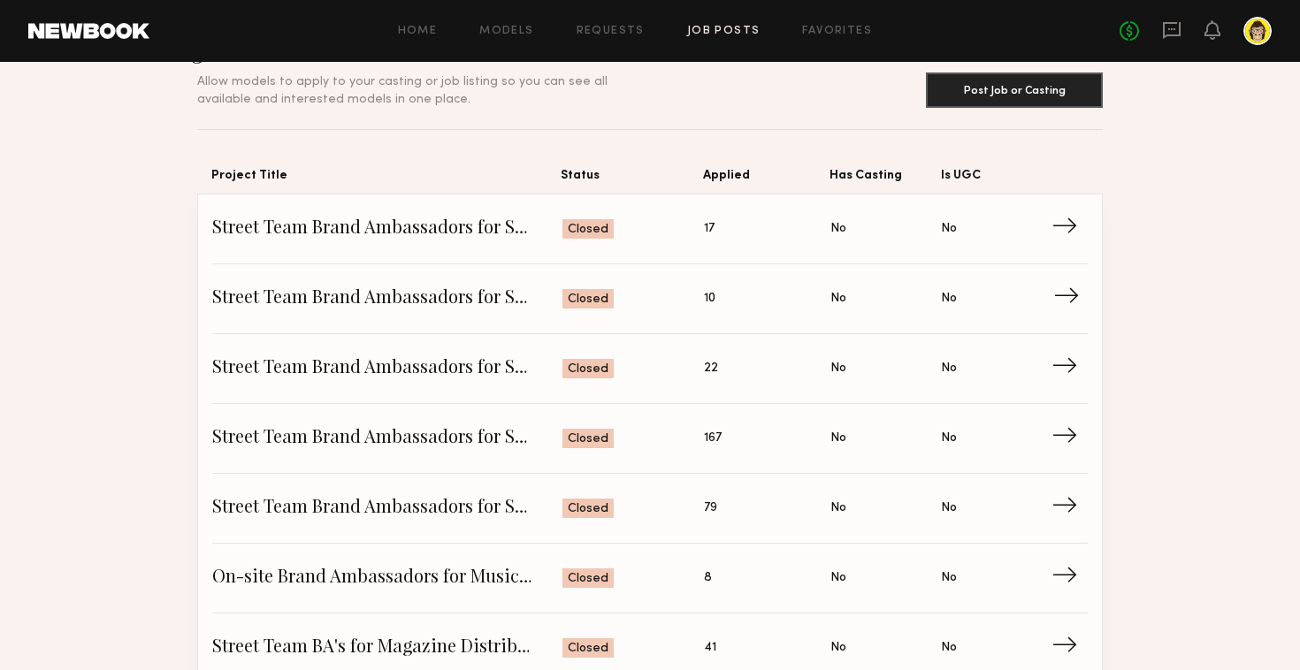
scroll to position [99, 0]
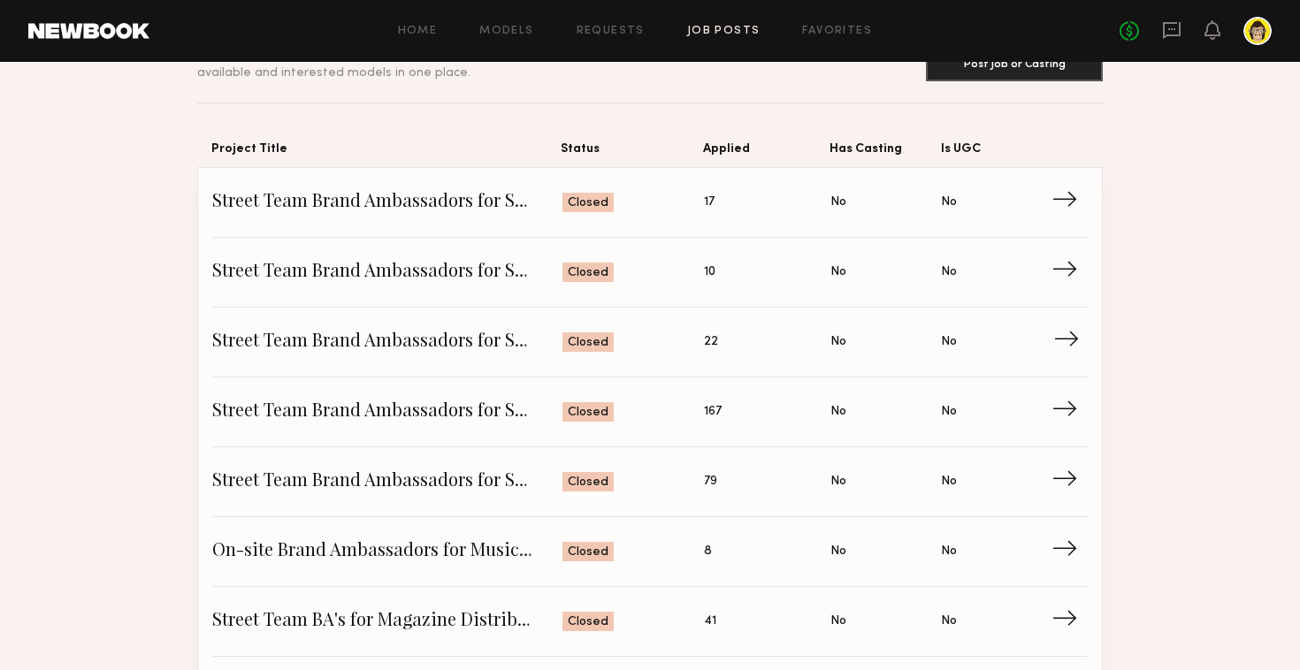
click at [366, 324] on link "Street Team Brand Ambassadors for Skincare Event - [GEOGRAPHIC_DATA] Status: Cl…" at bounding box center [650, 343] width 876 height 70
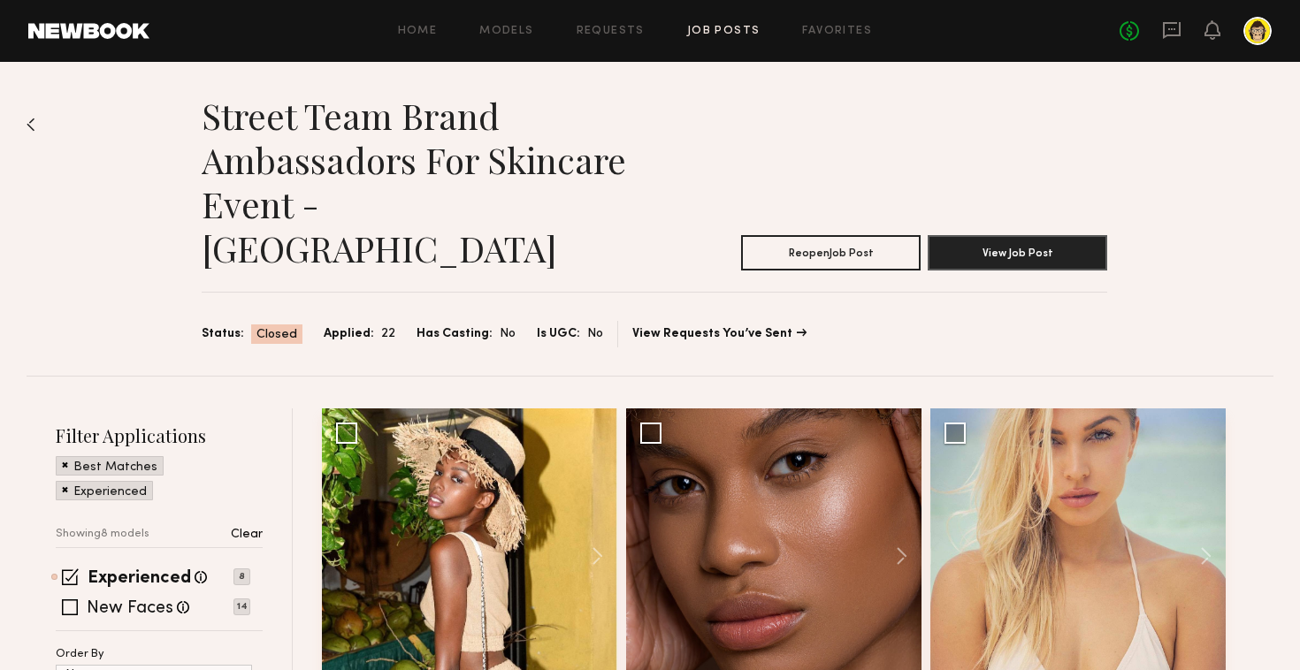
click at [35, 128] on div "Street Team Brand Ambassadors for Skincare Event - [GEOGRAPHIC_DATA] Reopen Job…" at bounding box center [650, 219] width 1247 height 314
click at [33, 126] on img at bounding box center [31, 125] width 9 height 14
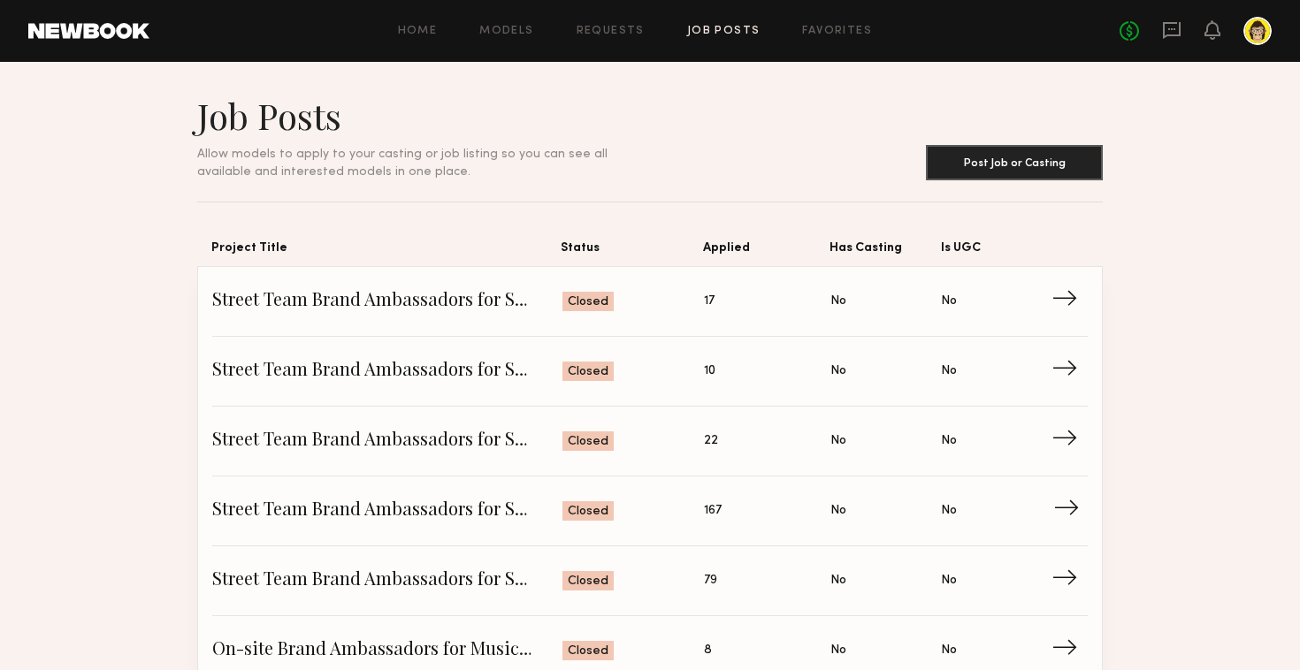
click at [395, 517] on span "Street Team Brand Ambassadors for Skincare Event - LA" at bounding box center [387, 511] width 350 height 27
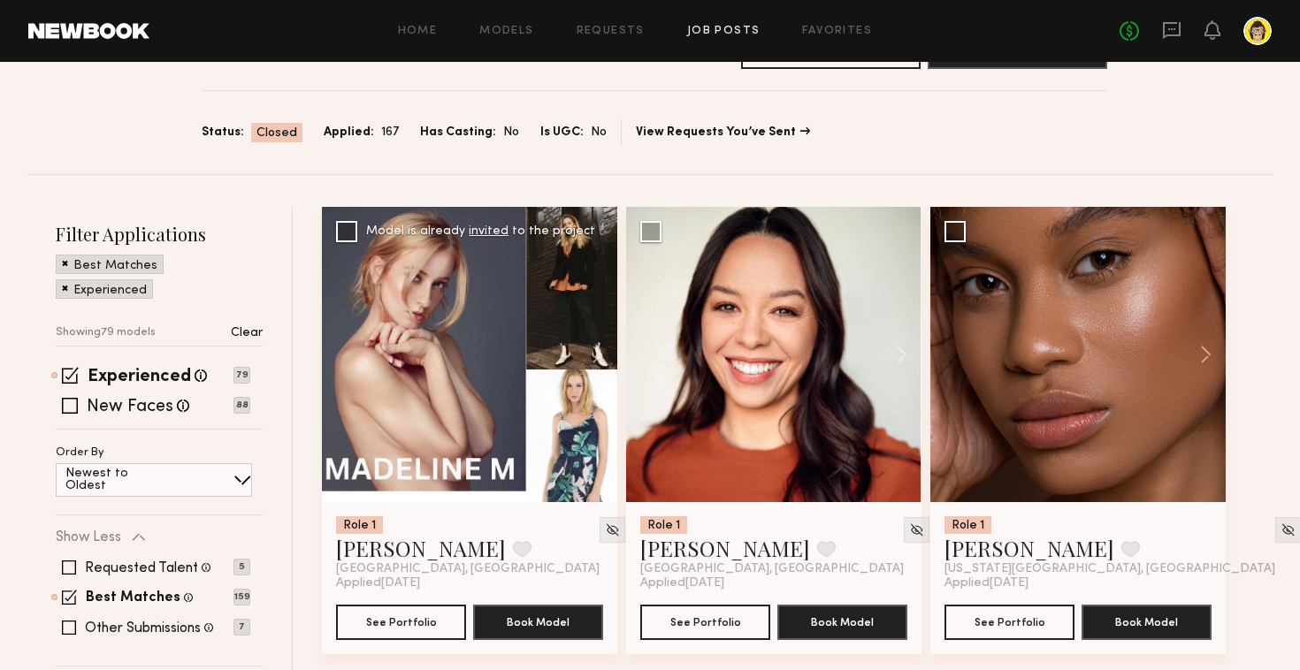
scroll to position [164, 0]
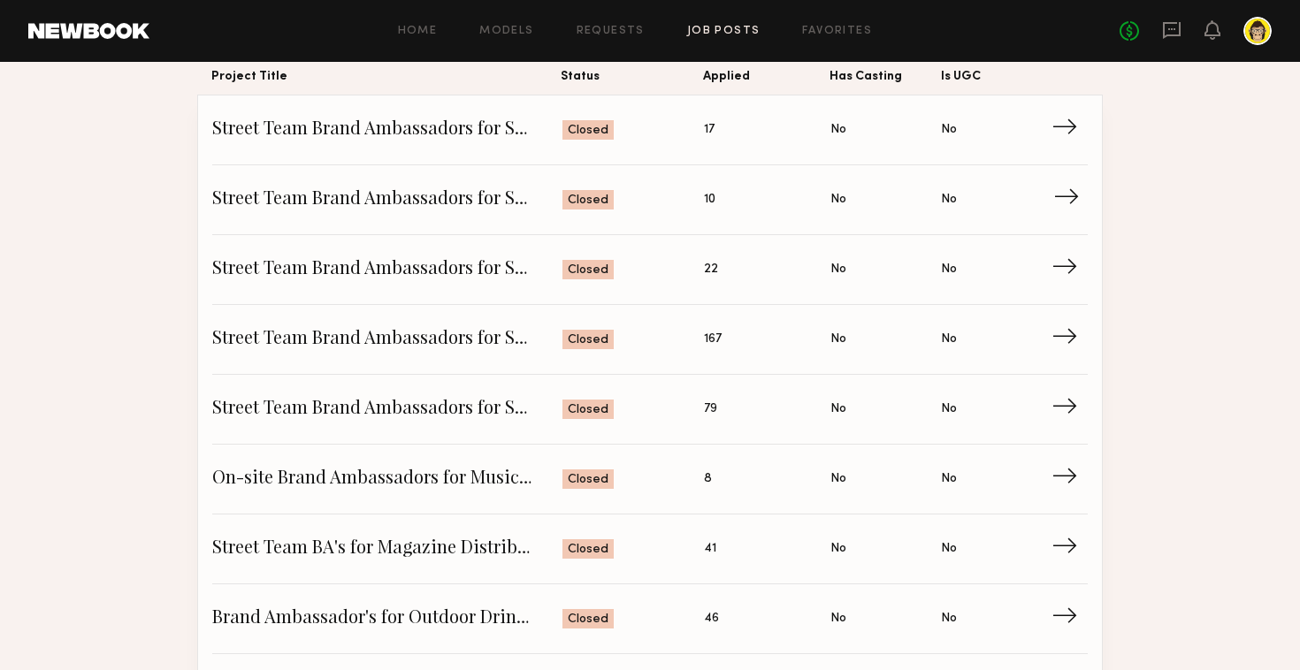
scroll to position [173, 0]
click at [281, 417] on span "Street Team Brand Ambassadors for Skincare Event" at bounding box center [387, 407] width 350 height 27
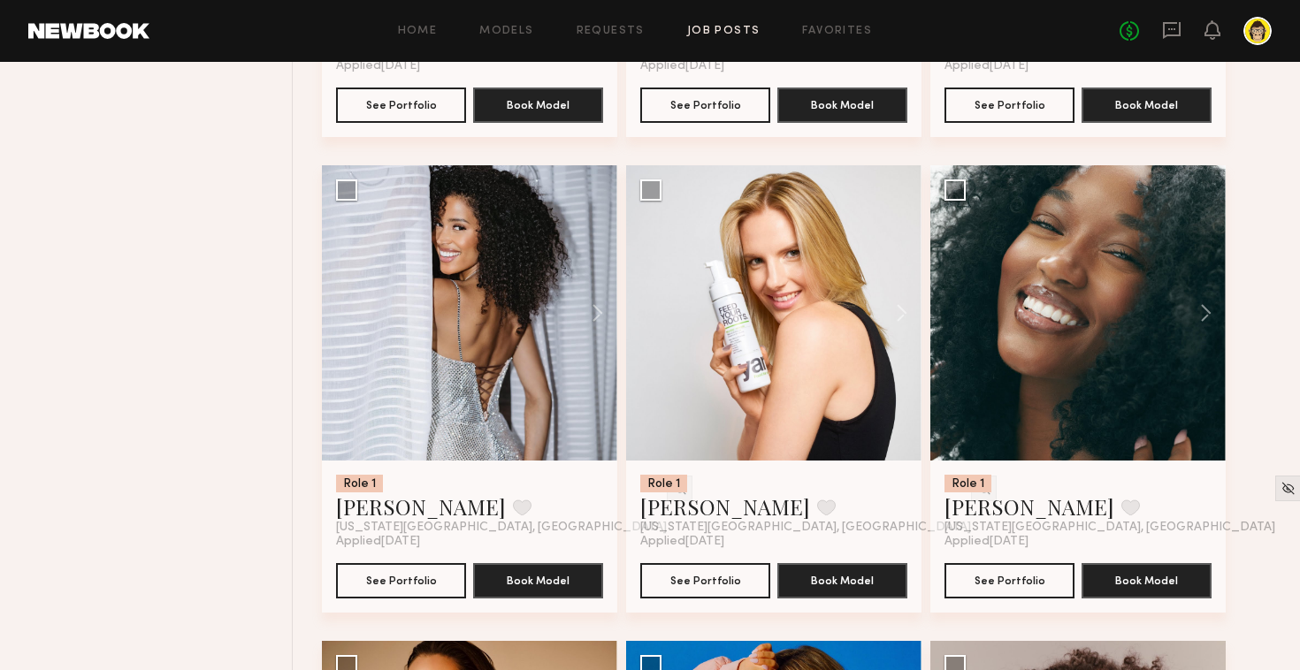
scroll to position [2106, 0]
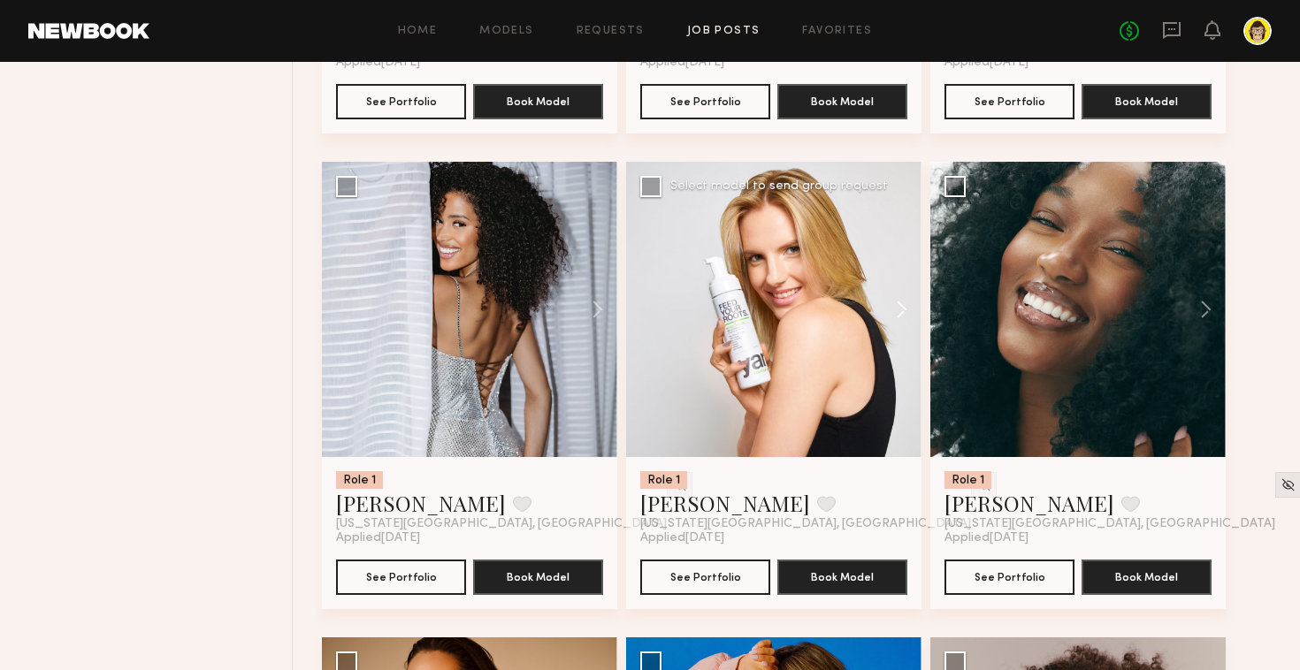
click at [900, 304] on button at bounding box center [893, 309] width 57 height 295
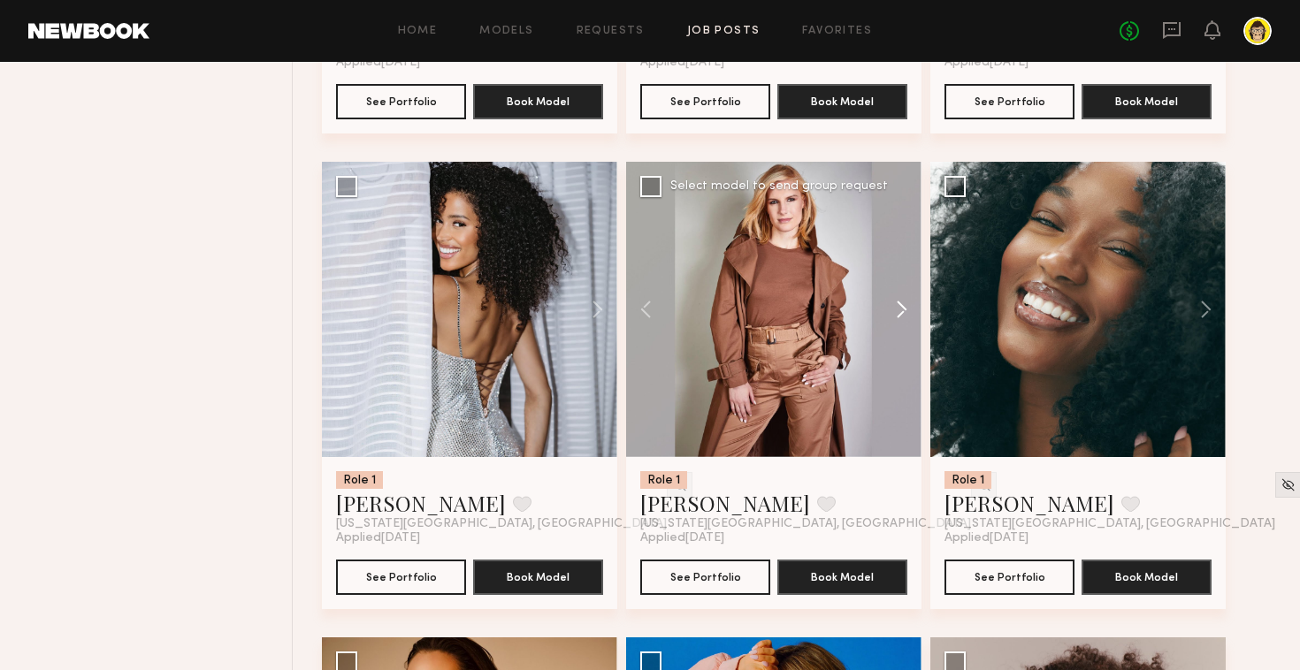
click at [900, 304] on button at bounding box center [893, 309] width 57 height 295
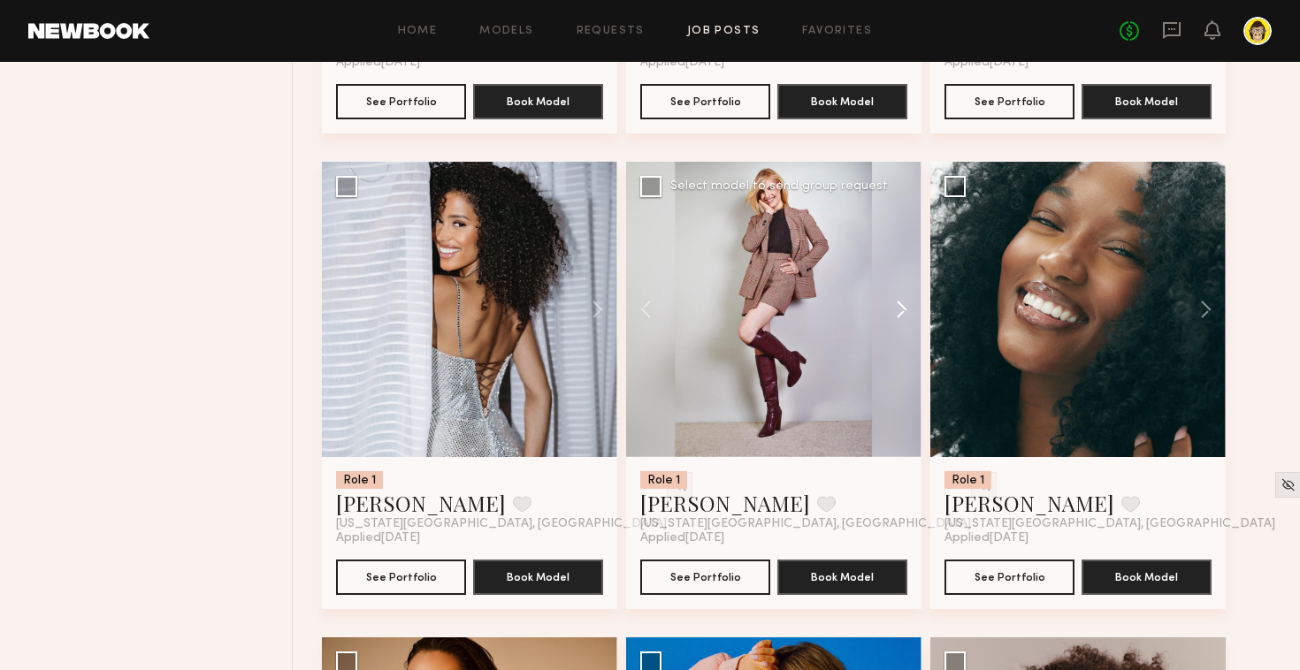
click at [900, 304] on button at bounding box center [893, 309] width 57 height 295
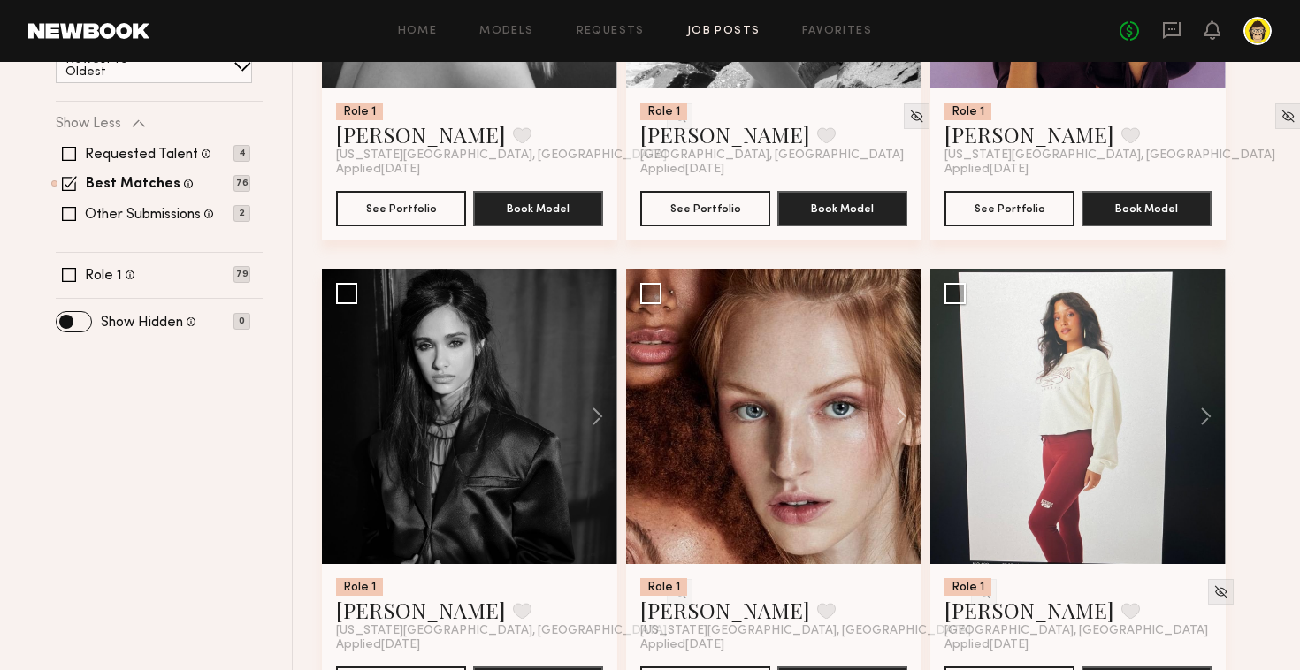
scroll to position [0, 0]
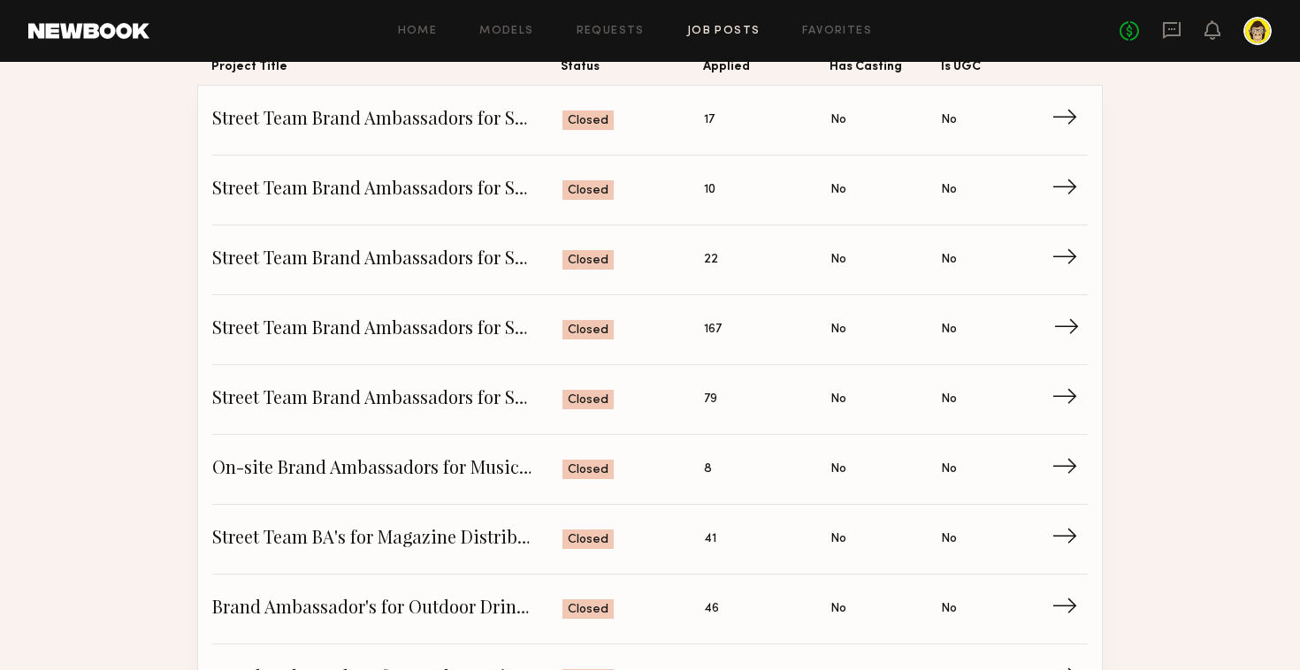
scroll to position [179, 0]
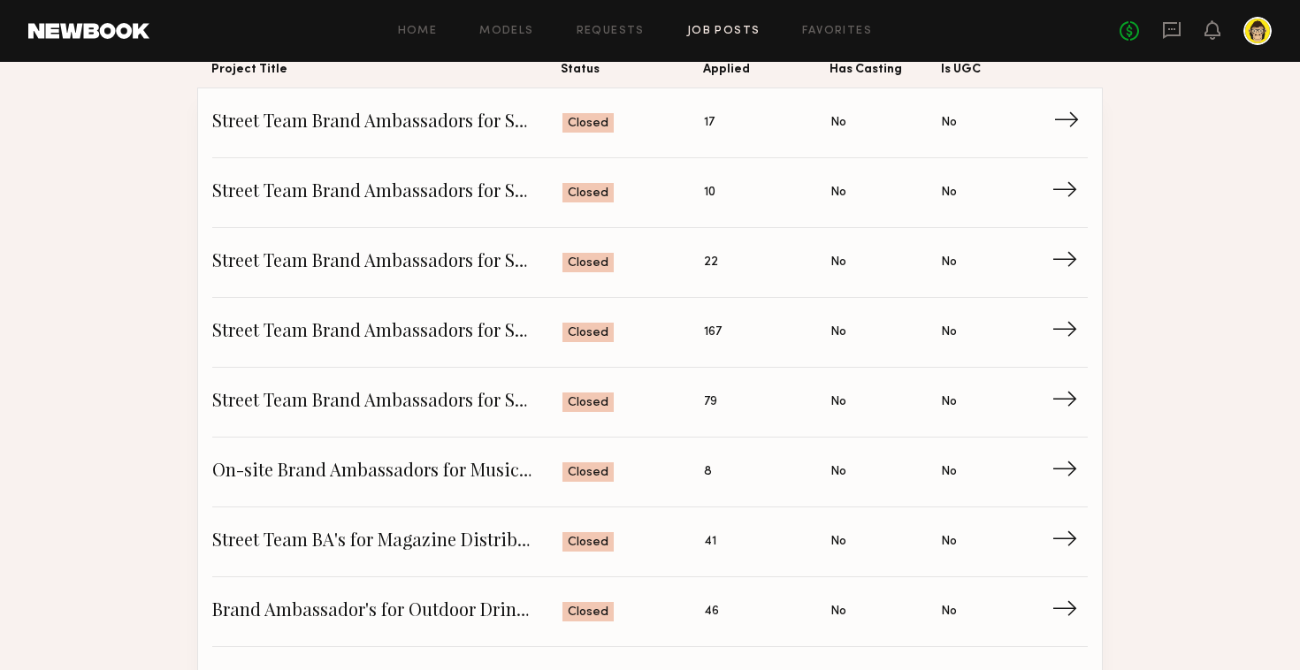
click at [366, 129] on span "Street Team Brand Ambassadors for Skincare Event - HOU" at bounding box center [387, 123] width 350 height 27
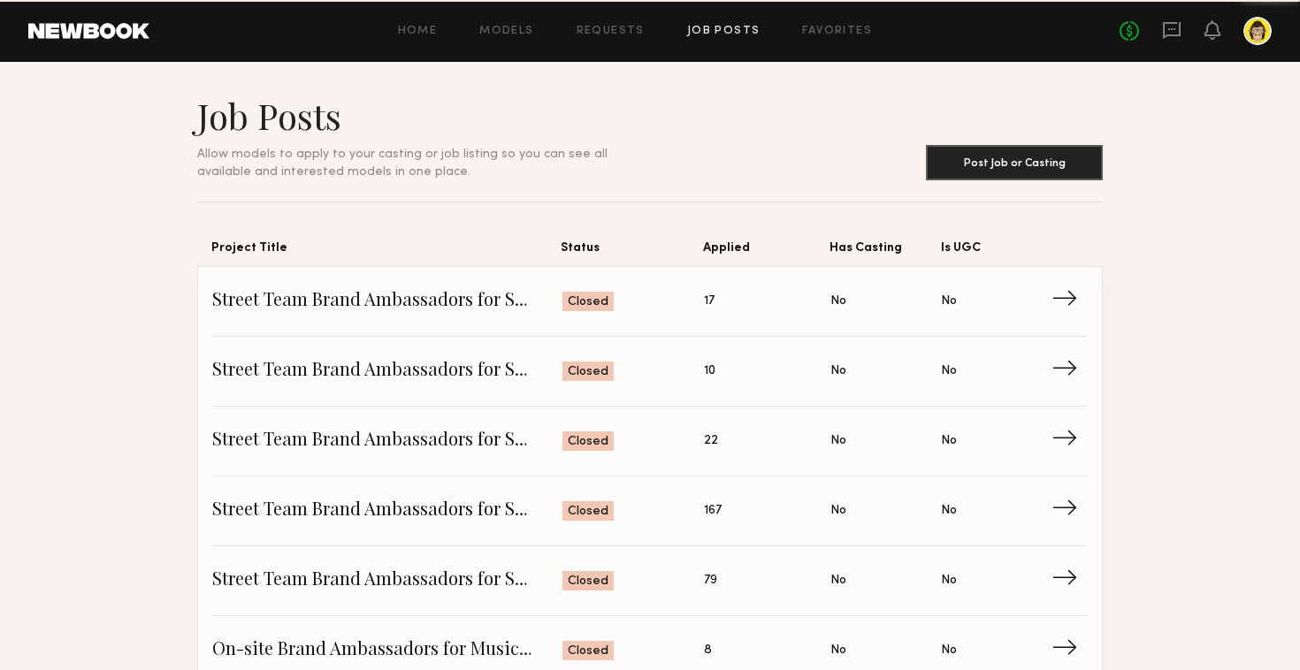
scroll to position [179, 0]
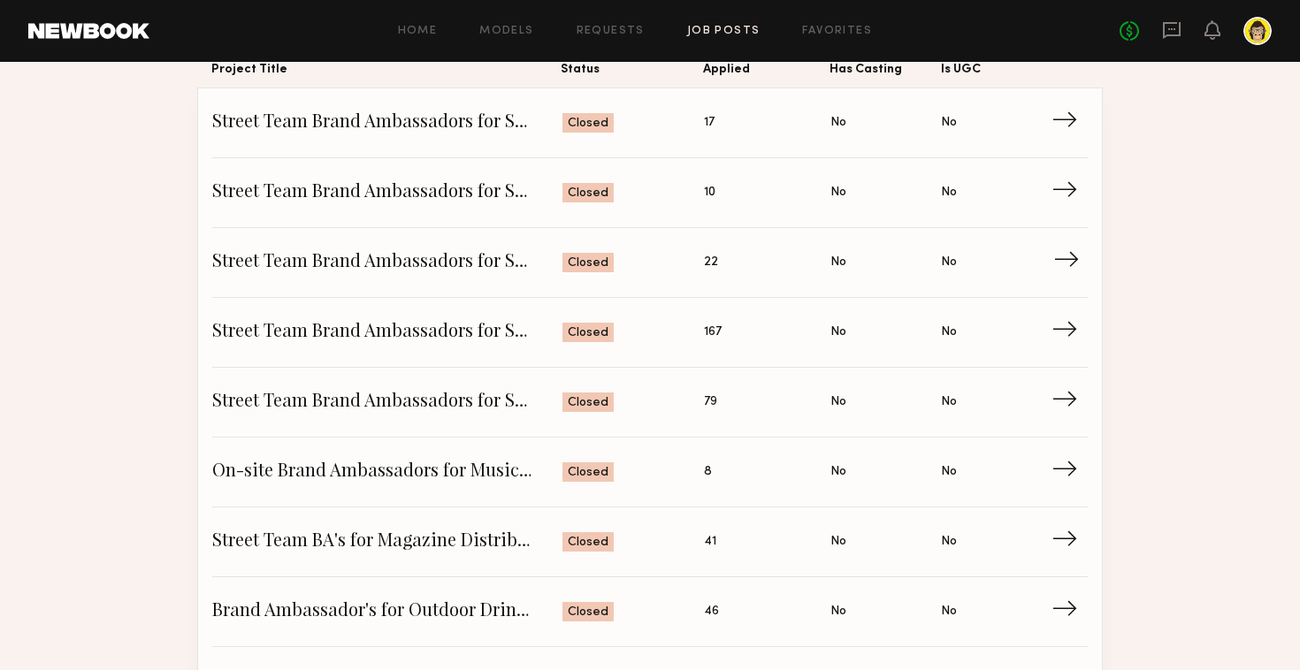
click at [307, 268] on span "Street Team Brand Ambassadors for Skincare Event - [GEOGRAPHIC_DATA]" at bounding box center [387, 262] width 350 height 27
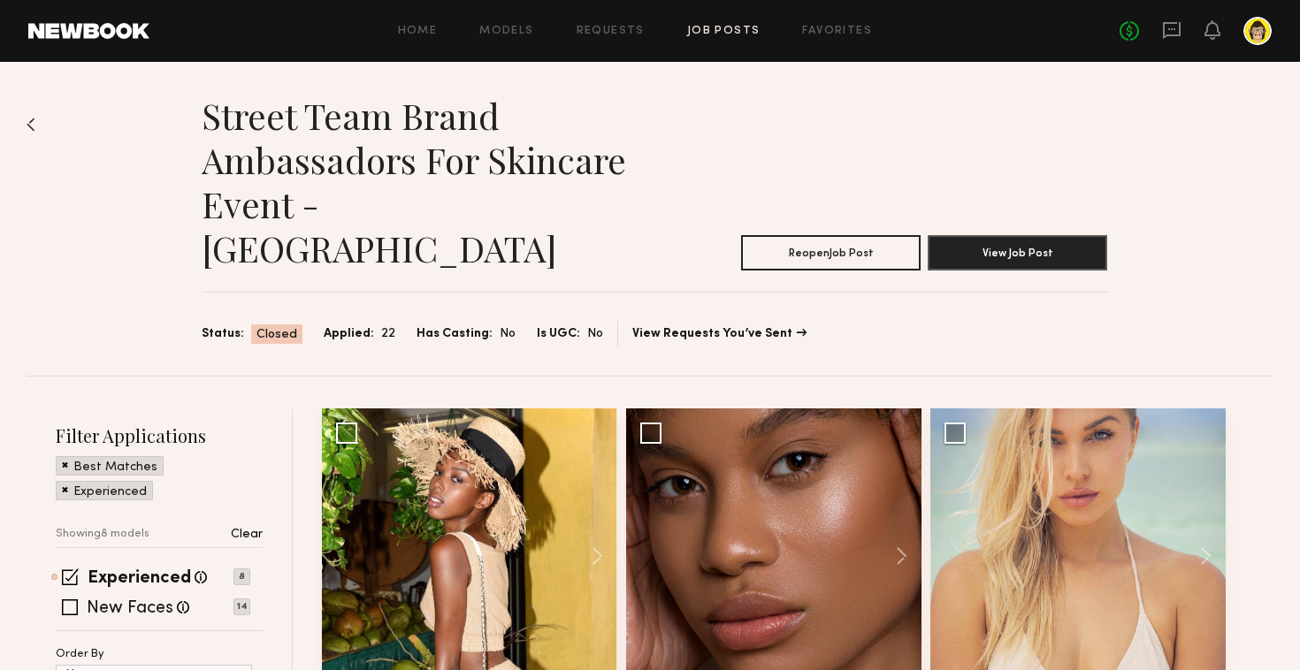
click at [27, 121] on img at bounding box center [31, 125] width 9 height 14
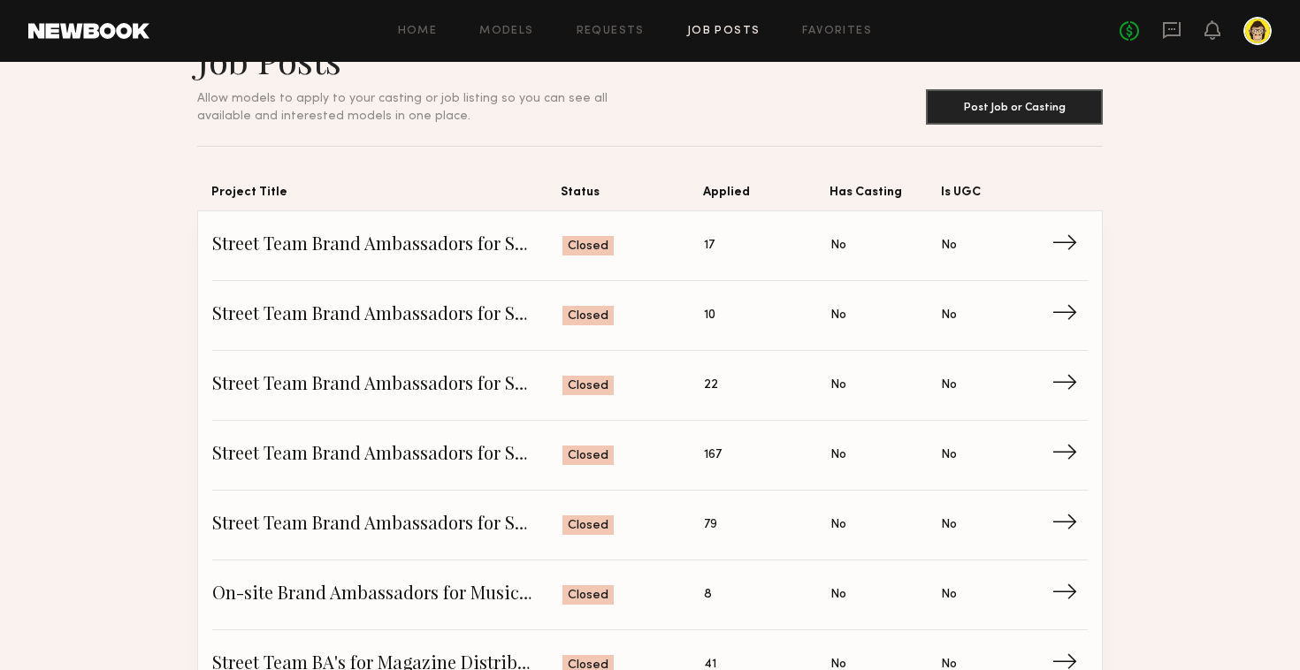
scroll to position [78, 0]
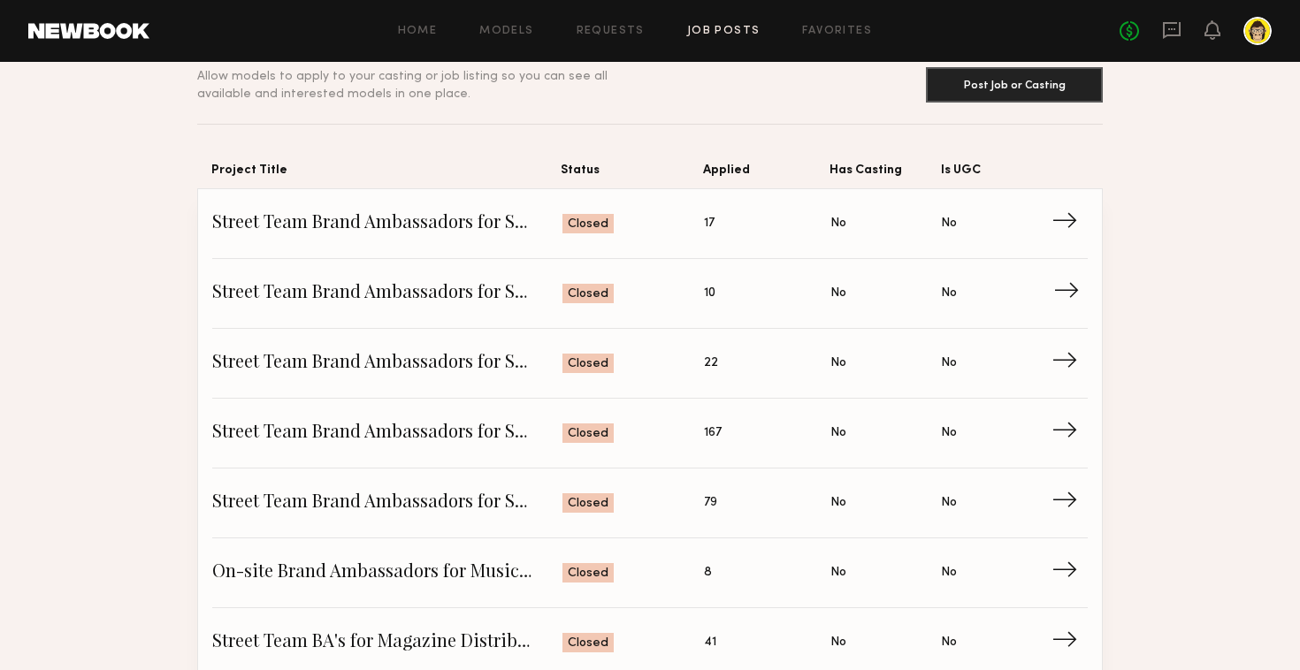
click at [458, 287] on span "Street Team Brand Ambassadors for Skincare Event - CHI" at bounding box center [387, 293] width 350 height 27
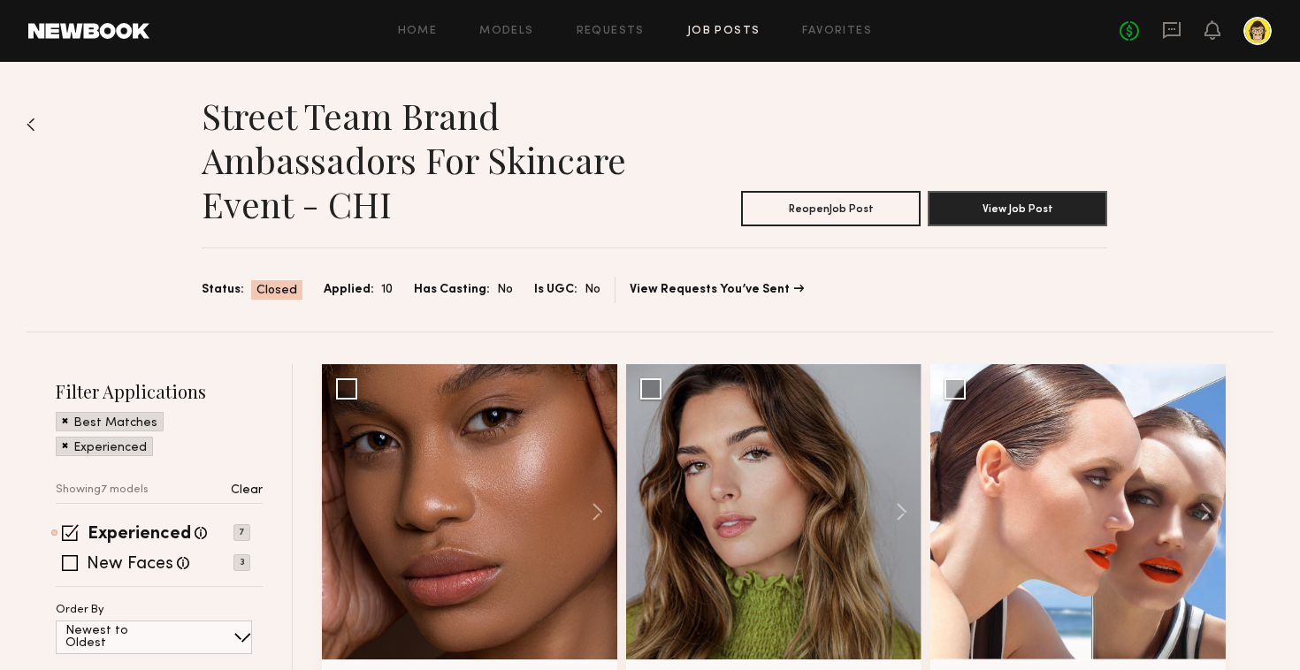
click at [28, 122] on img at bounding box center [31, 125] width 9 height 14
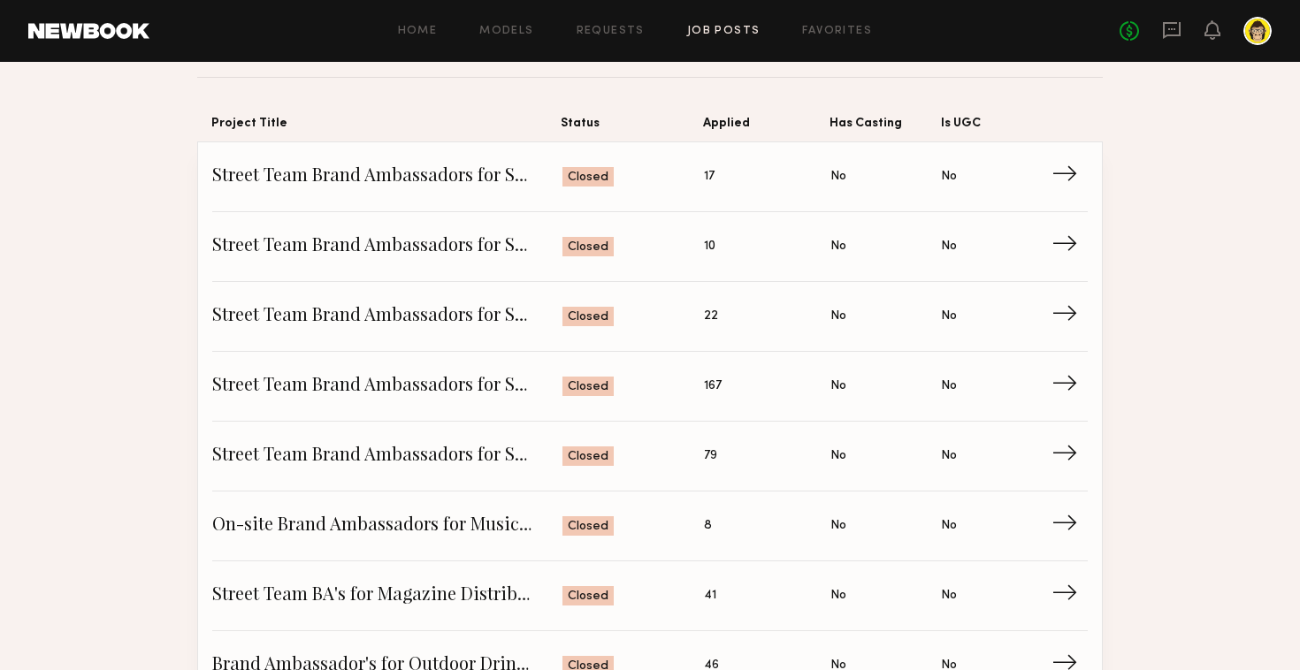
scroll to position [126, 0]
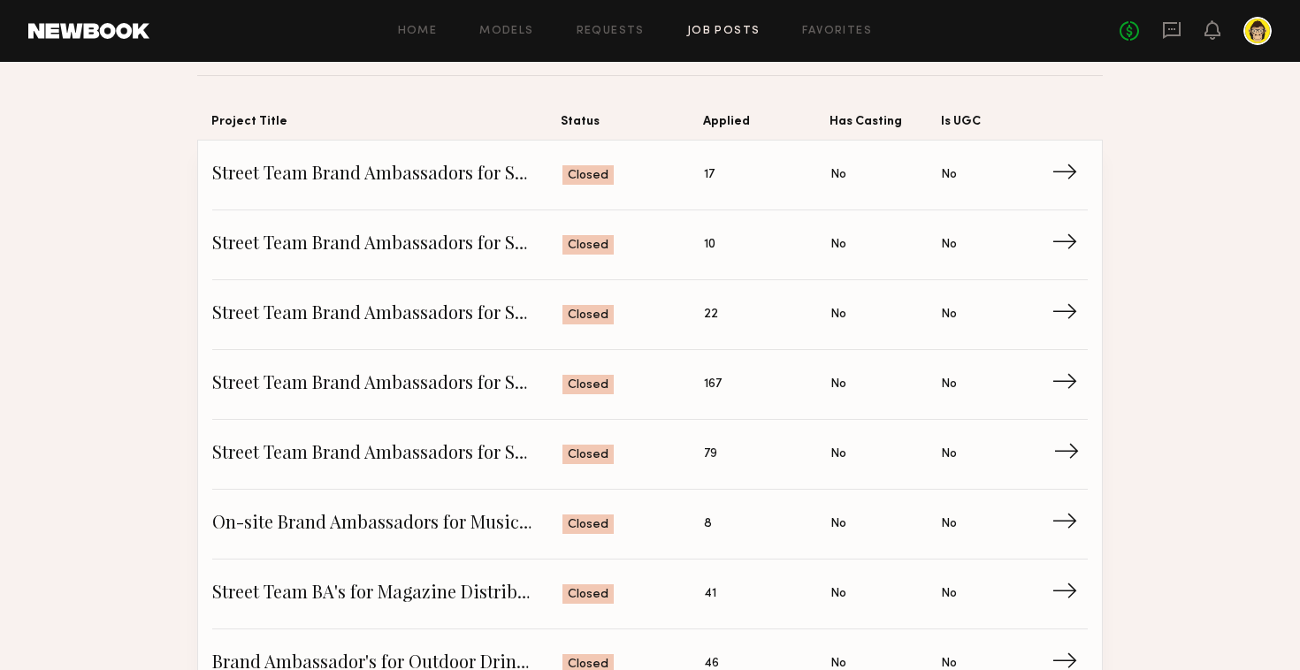
click at [394, 434] on link "Street Team Brand Ambassadors for Skincare Event Status: Closed Applied: 79 Has…" at bounding box center [650, 455] width 876 height 70
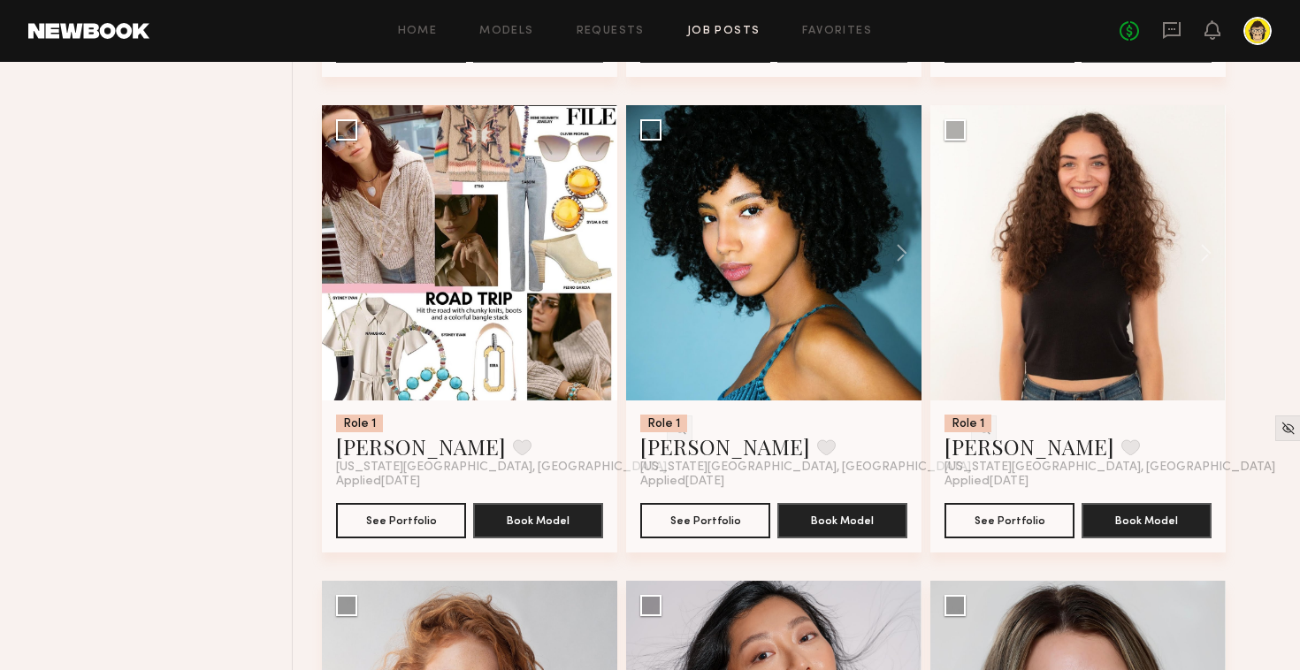
scroll to position [5495, 0]
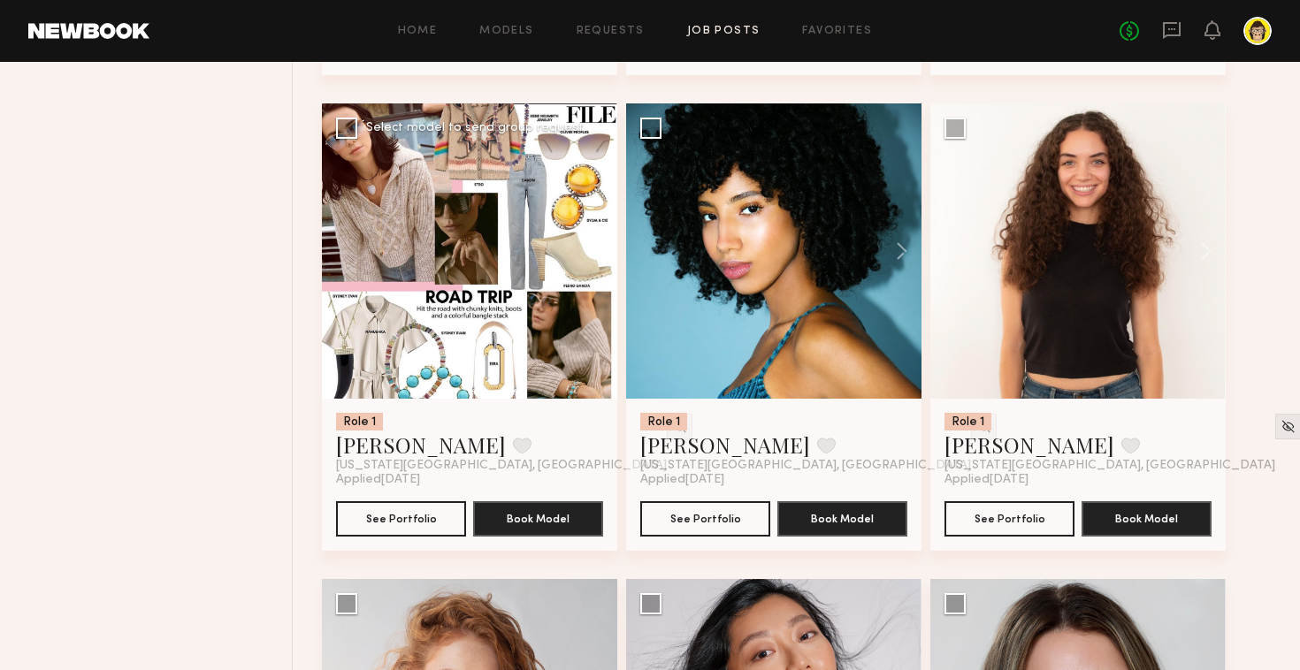
click at [487, 301] on div at bounding box center [469, 250] width 295 height 295
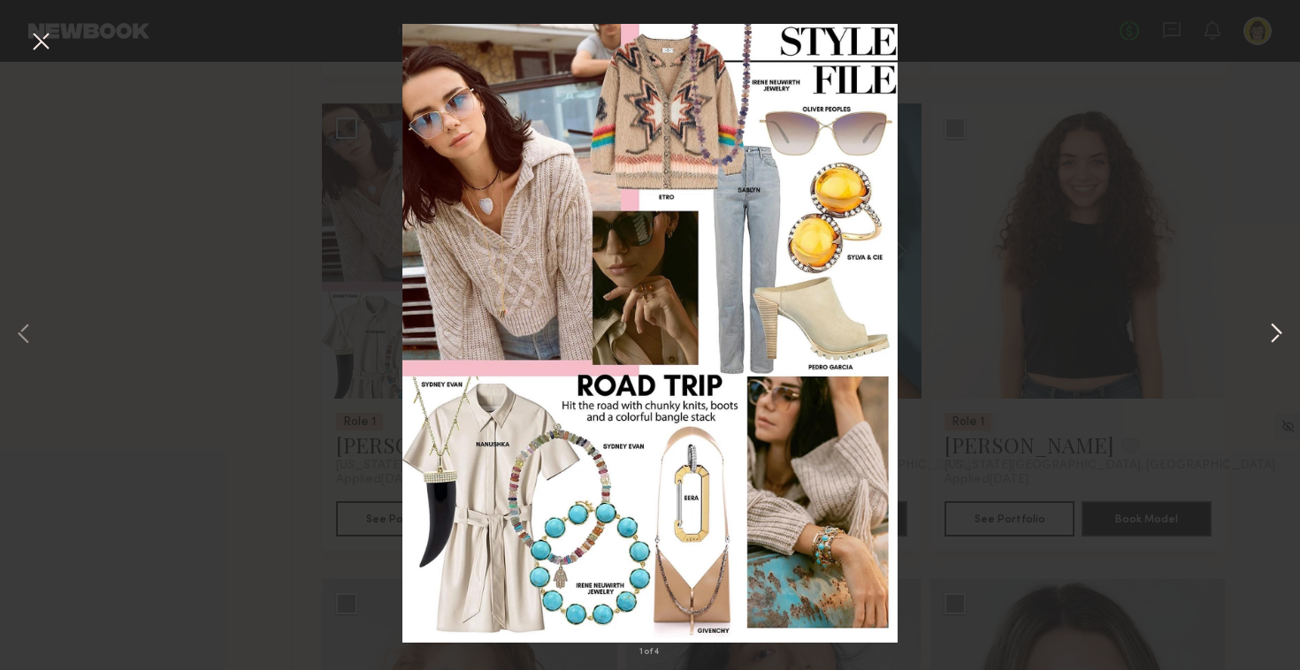
click at [1280, 330] on button at bounding box center [1276, 335] width 21 height 536
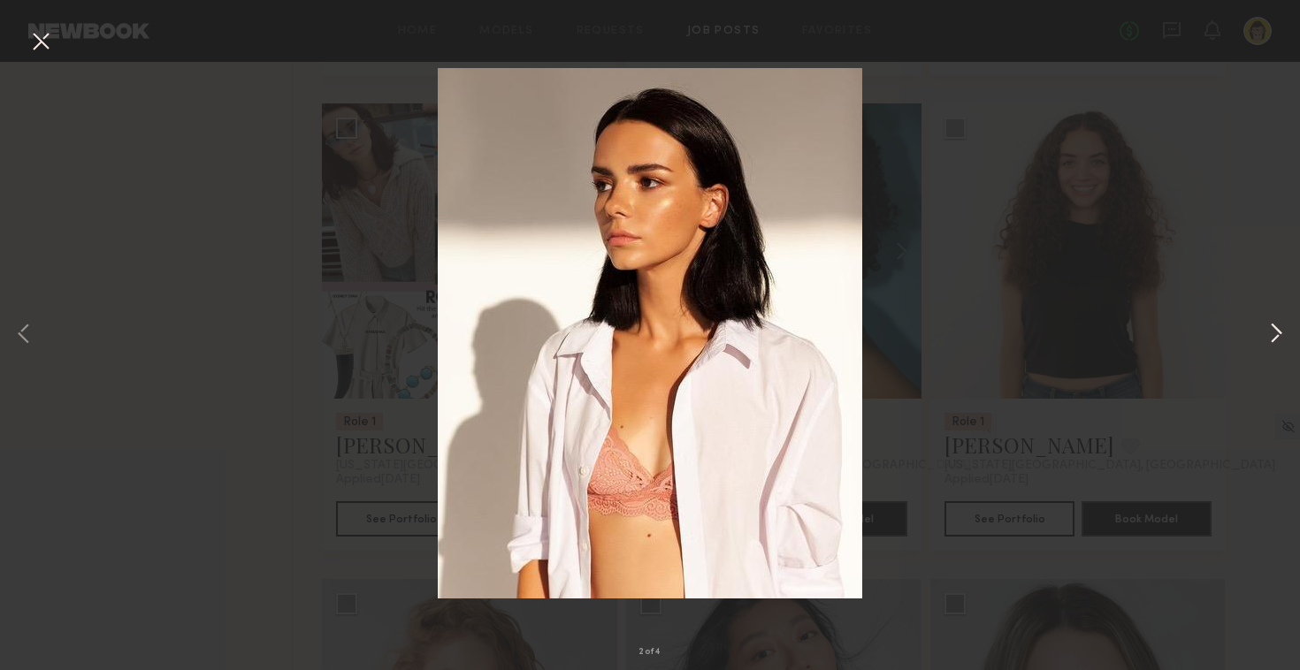
click at [1280, 330] on button at bounding box center [1276, 335] width 21 height 536
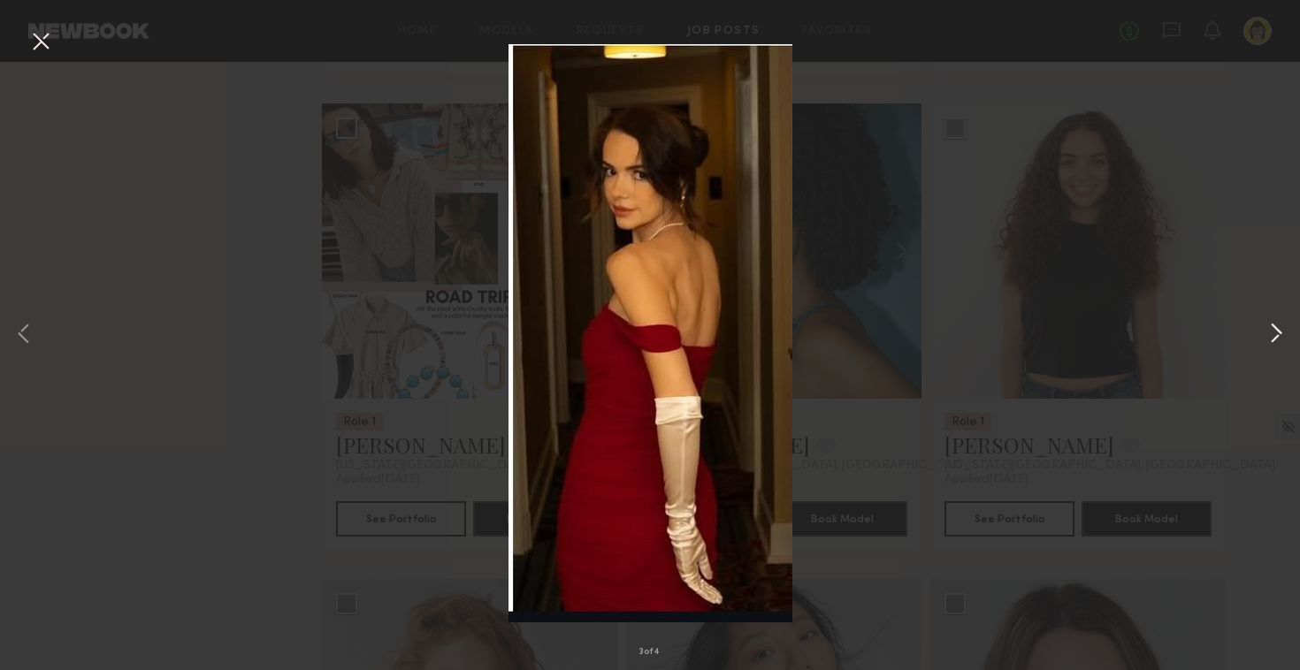
click at [1280, 330] on button at bounding box center [1276, 335] width 21 height 536
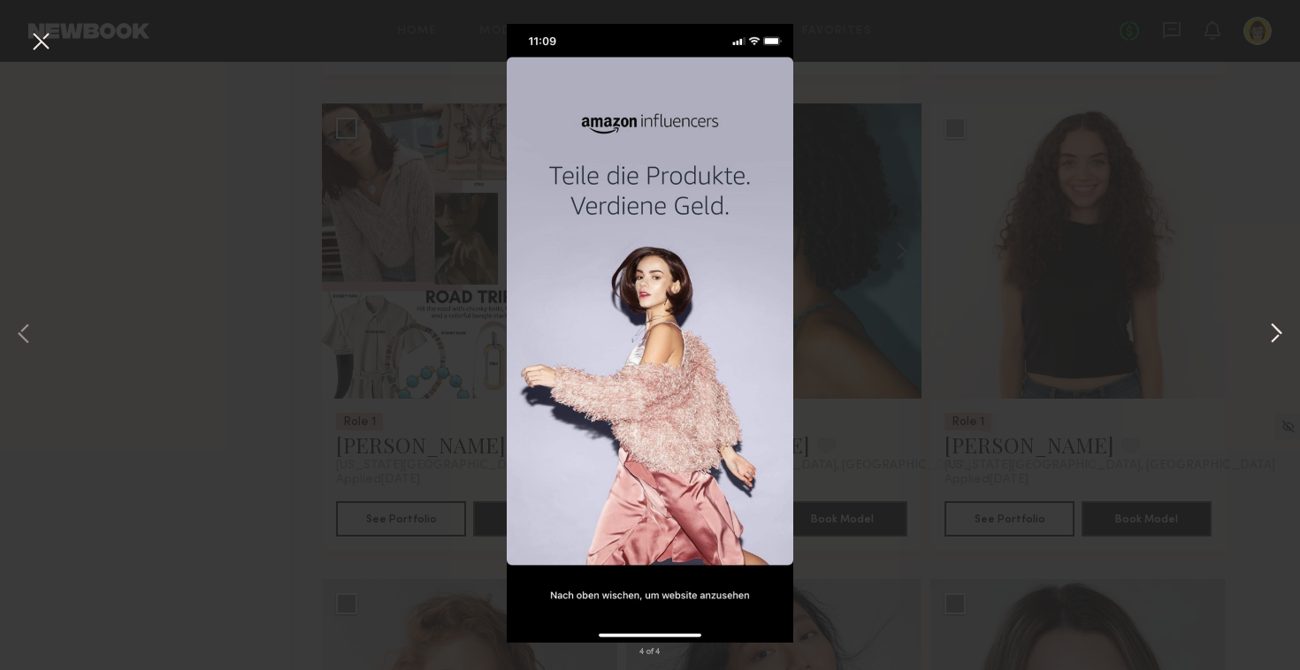
click at [1279, 331] on button at bounding box center [1276, 335] width 21 height 536
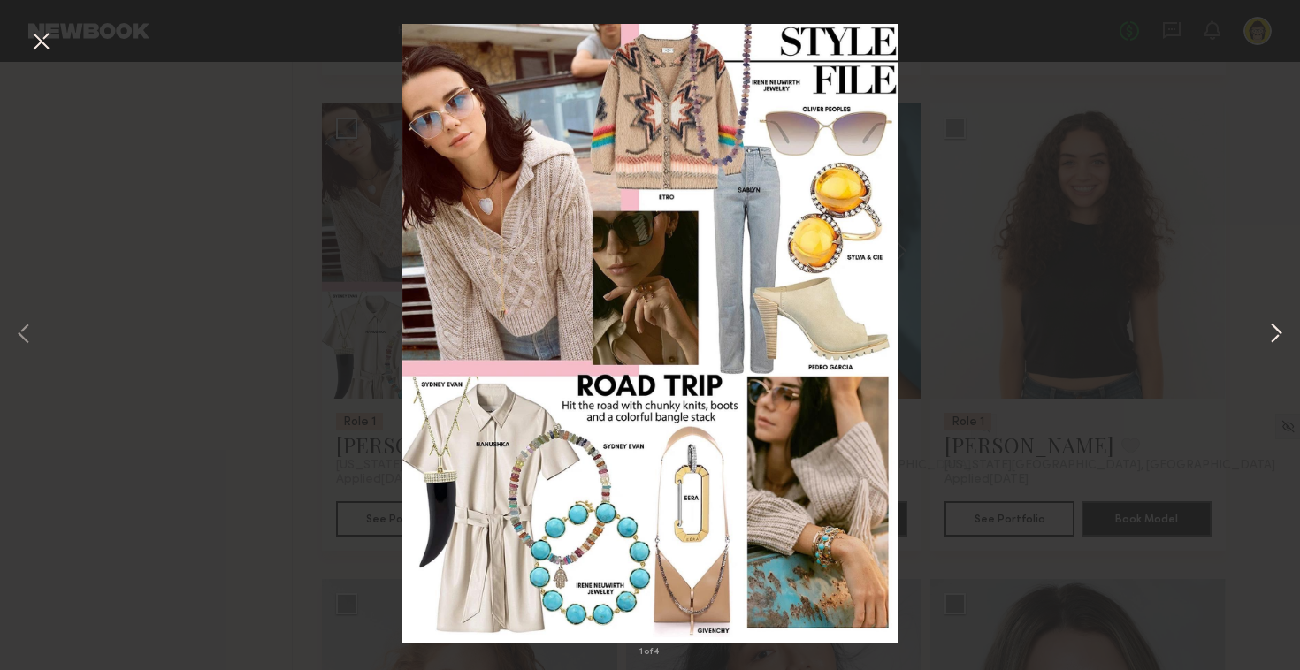
click at [1279, 331] on button at bounding box center [1276, 335] width 21 height 536
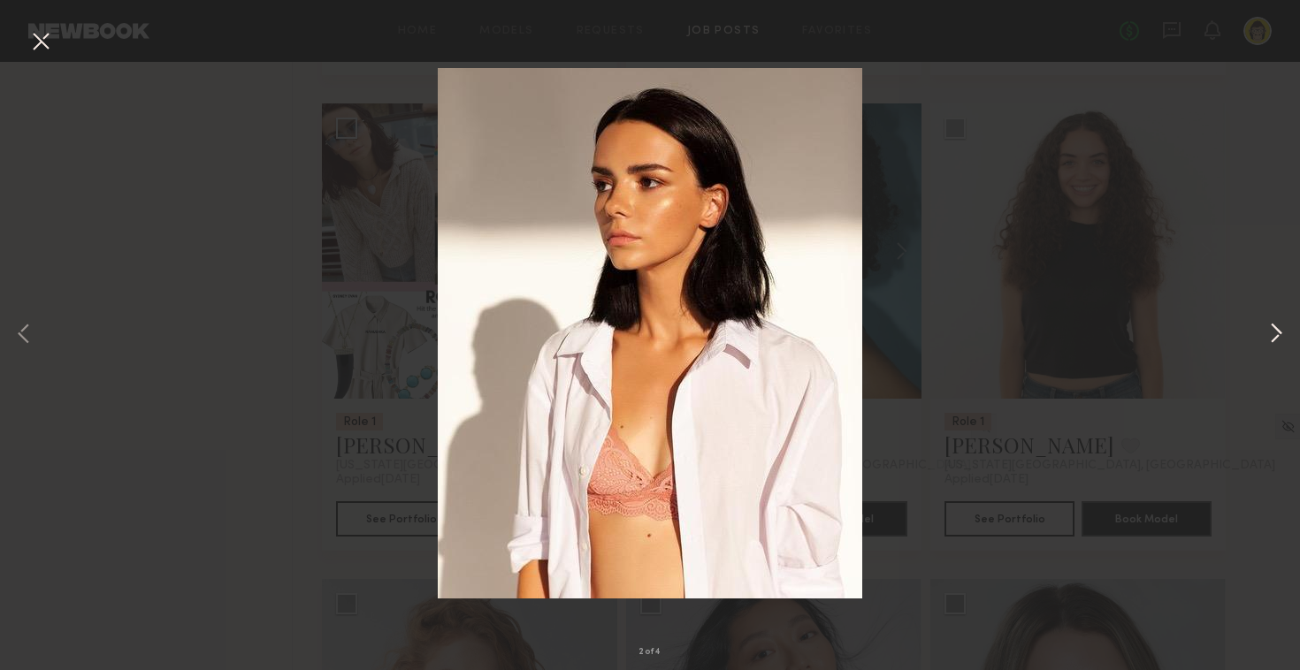
click at [1282, 333] on button at bounding box center [1276, 335] width 21 height 536
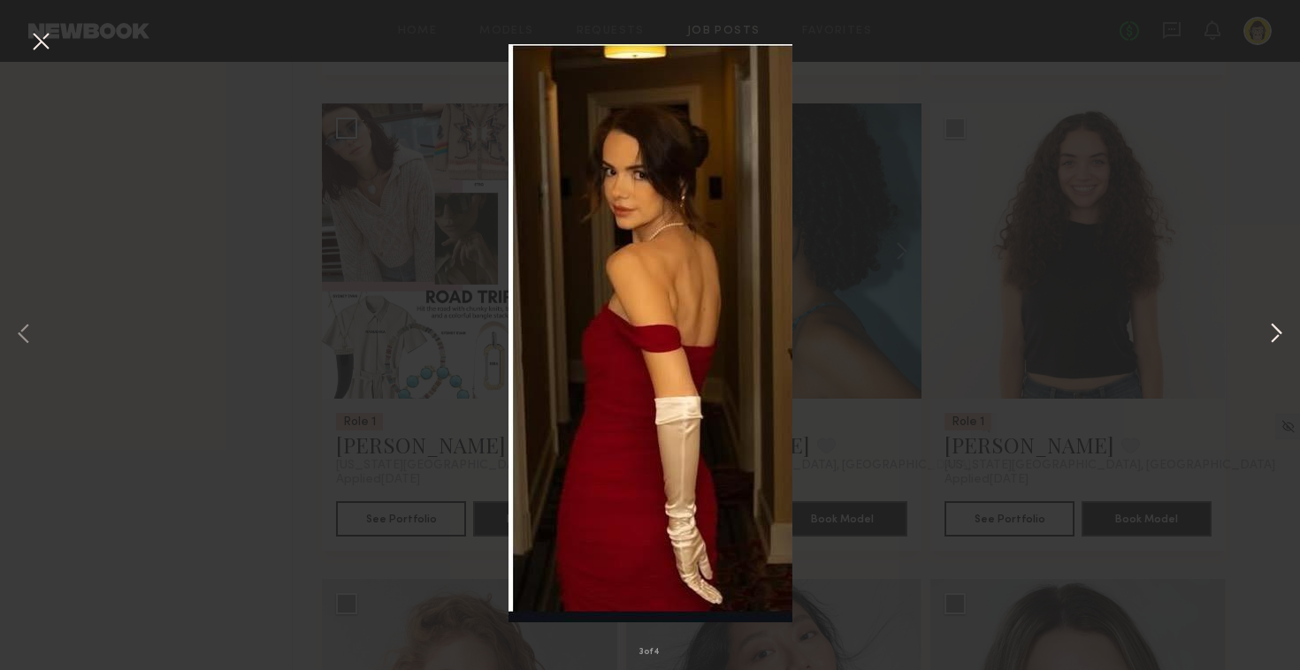
click at [1282, 333] on button at bounding box center [1276, 335] width 21 height 536
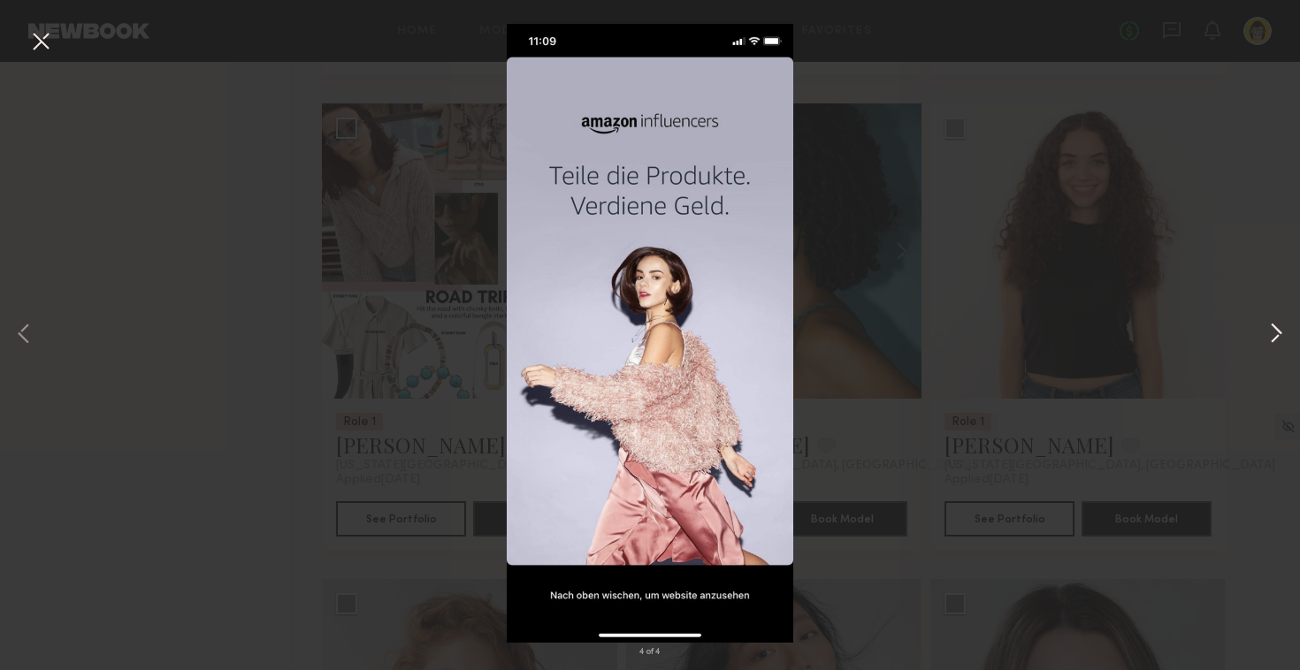
click at [1282, 332] on button at bounding box center [1276, 335] width 21 height 536
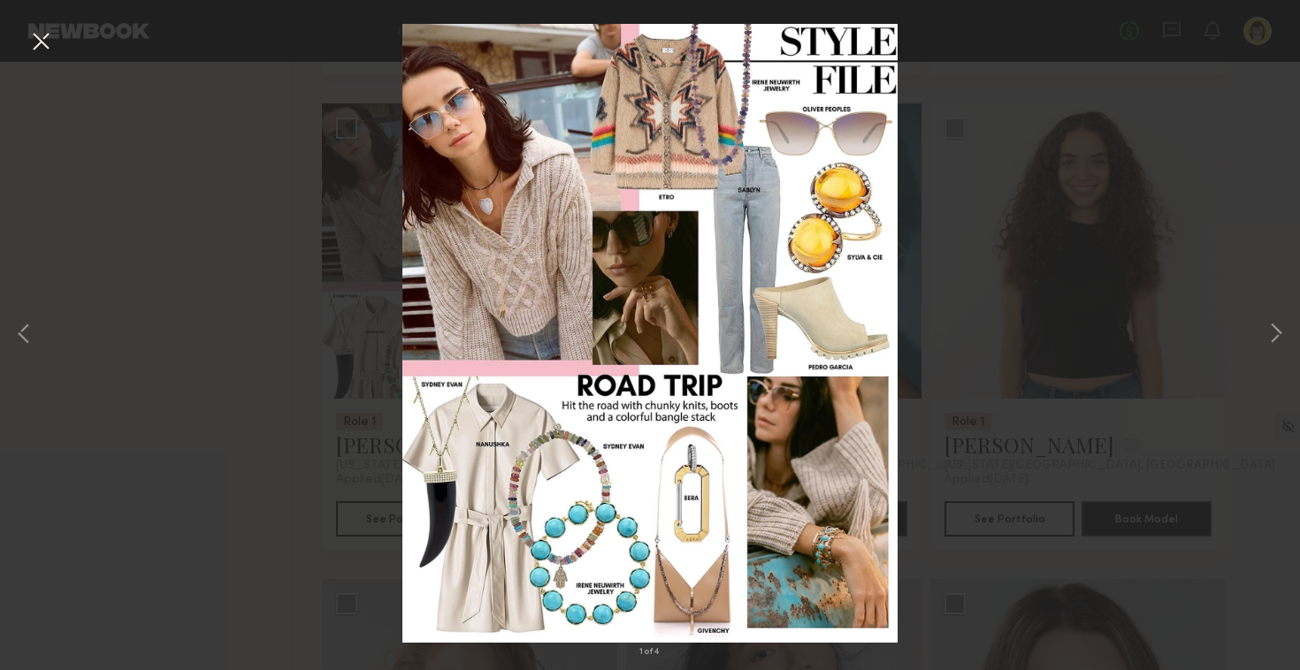
click at [1189, 303] on div "1 of 4" at bounding box center [650, 335] width 1300 height 670
click at [262, 503] on div "1 of 4" at bounding box center [650, 335] width 1300 height 670
click at [423, 424] on img at bounding box center [649, 333] width 495 height 619
click at [228, 488] on div "1 of 4" at bounding box center [650, 335] width 1300 height 670
click at [895, 36] on img at bounding box center [649, 333] width 495 height 619
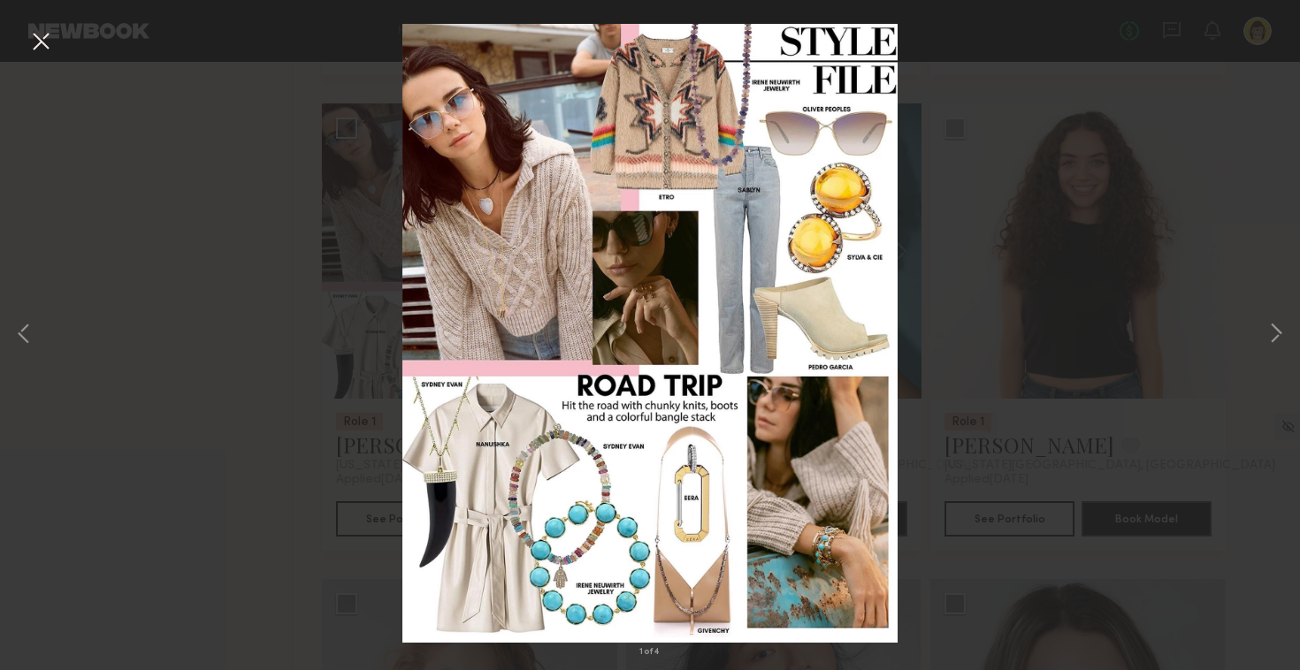
click at [928, 36] on div "1 of 4" at bounding box center [650, 335] width 1300 height 670
click at [932, 65] on div "1 of 4" at bounding box center [650, 335] width 1300 height 670
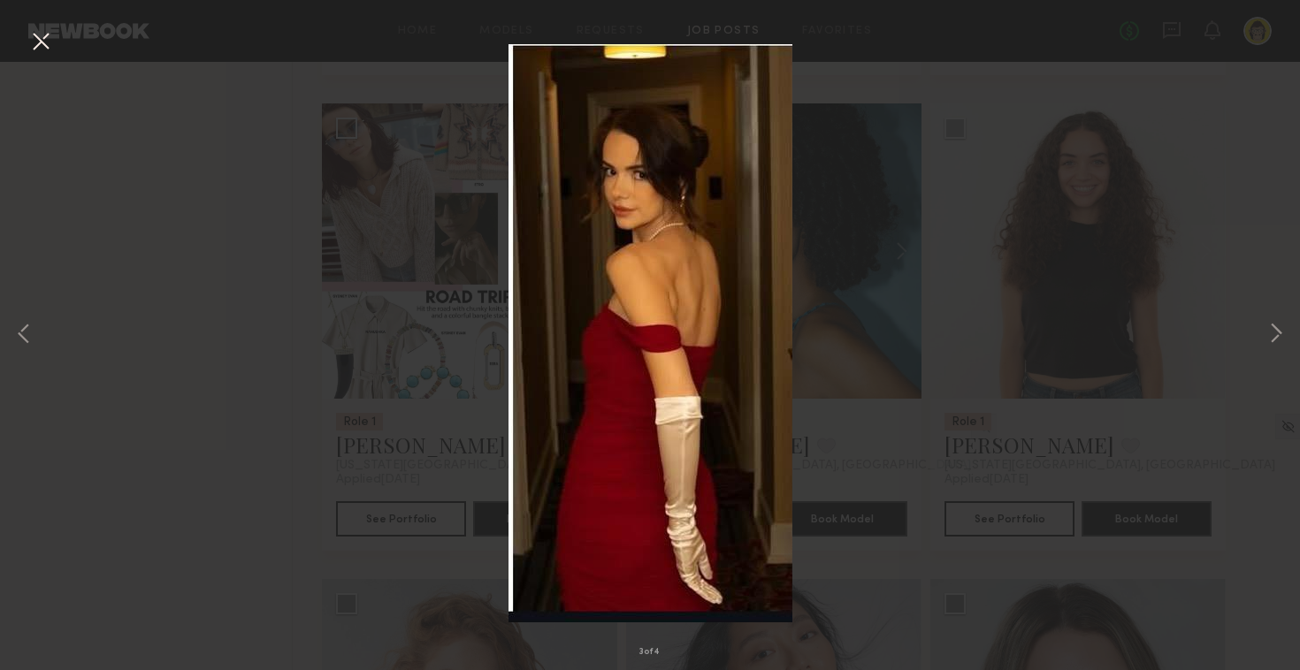
click at [941, 316] on div "3 of 4" at bounding box center [650, 335] width 1300 height 670
click at [838, 268] on div "3 of 4" at bounding box center [650, 335] width 1300 height 670
click at [34, 39] on button at bounding box center [41, 43] width 28 height 32
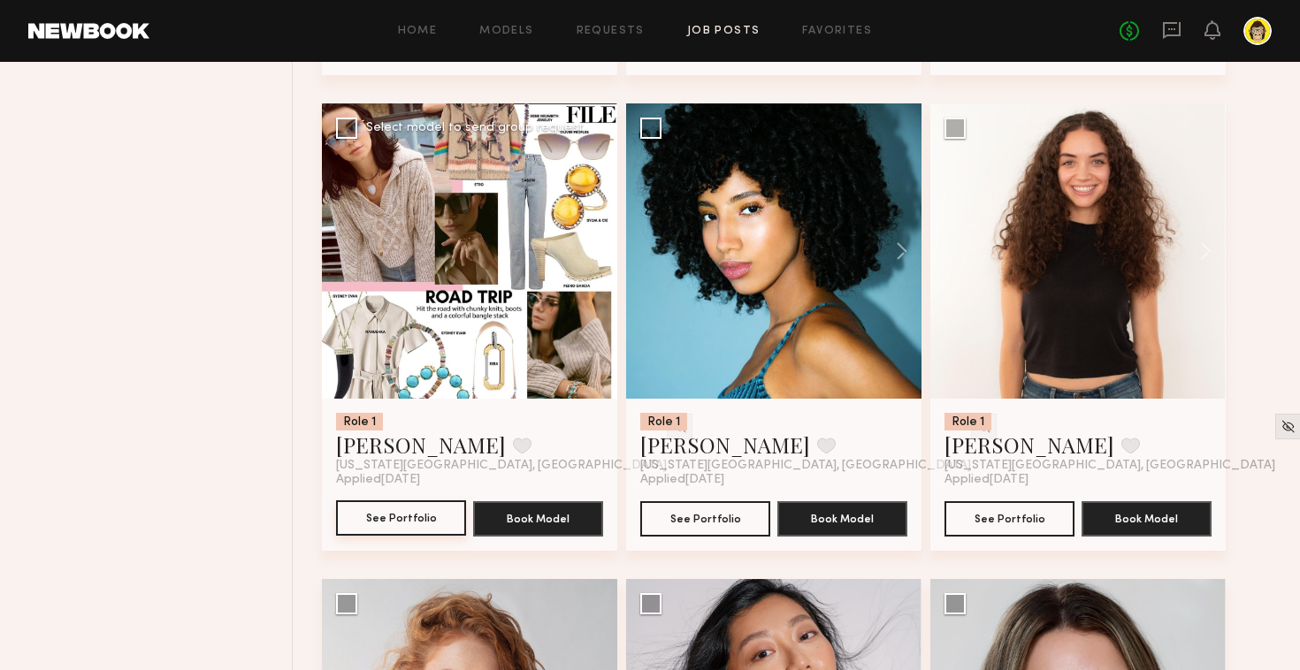
click at [425, 525] on button "See Portfolio" at bounding box center [401, 518] width 130 height 35
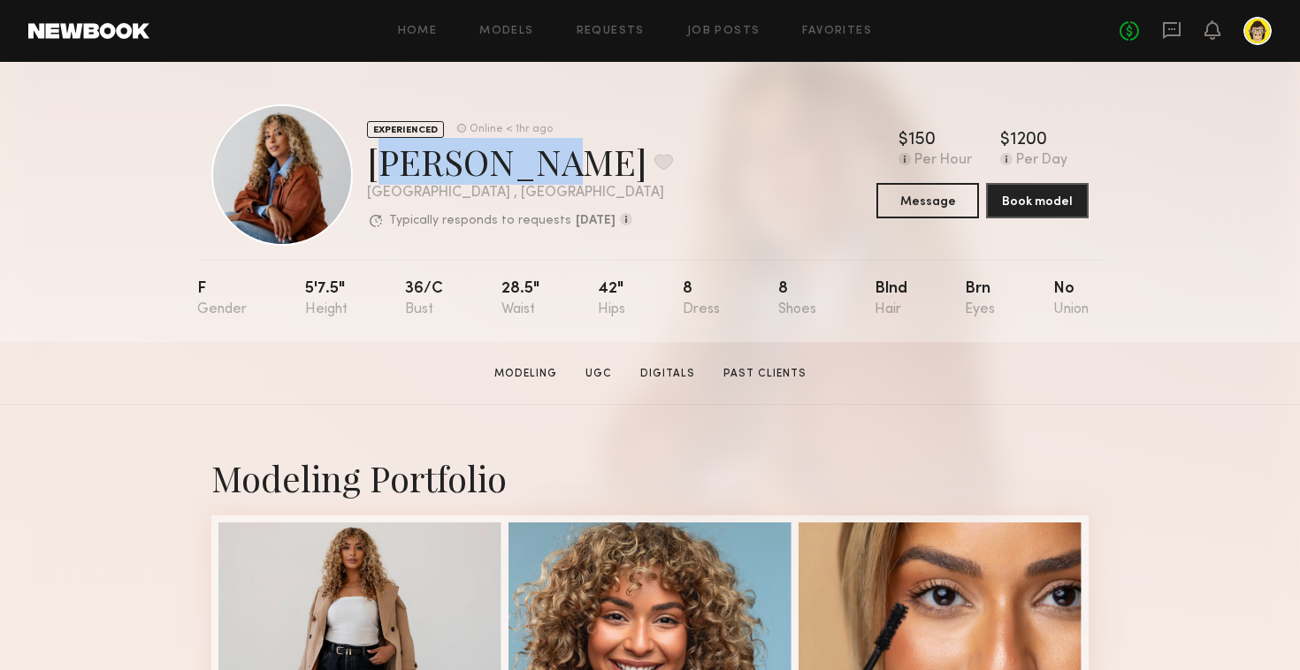
drag, startPoint x: 524, startPoint y: 174, endPoint x: 372, endPoint y: 173, distance: 151.2
click at [372, 173] on div "Ayanna G. Favorite" at bounding box center [520, 161] width 306 height 47
drag, startPoint x: 372, startPoint y: 173, endPoint x: 485, endPoint y: 196, distance: 114.7
click at [485, 196] on div "EXPERIENCED Online < 1hr ago Ayanna G. Favorite Los Angeles , CA Typically resp…" at bounding box center [520, 175] width 306 height 110
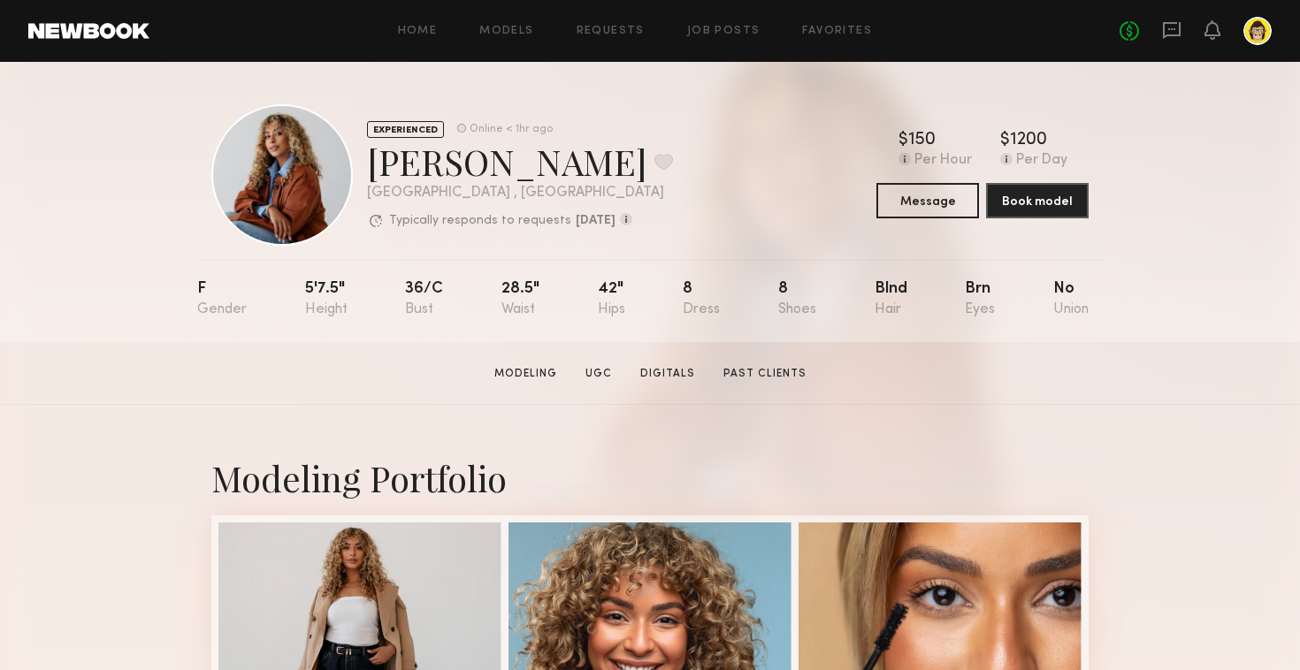
click at [528, 175] on div "Ayanna G. Favorite" at bounding box center [520, 161] width 306 height 47
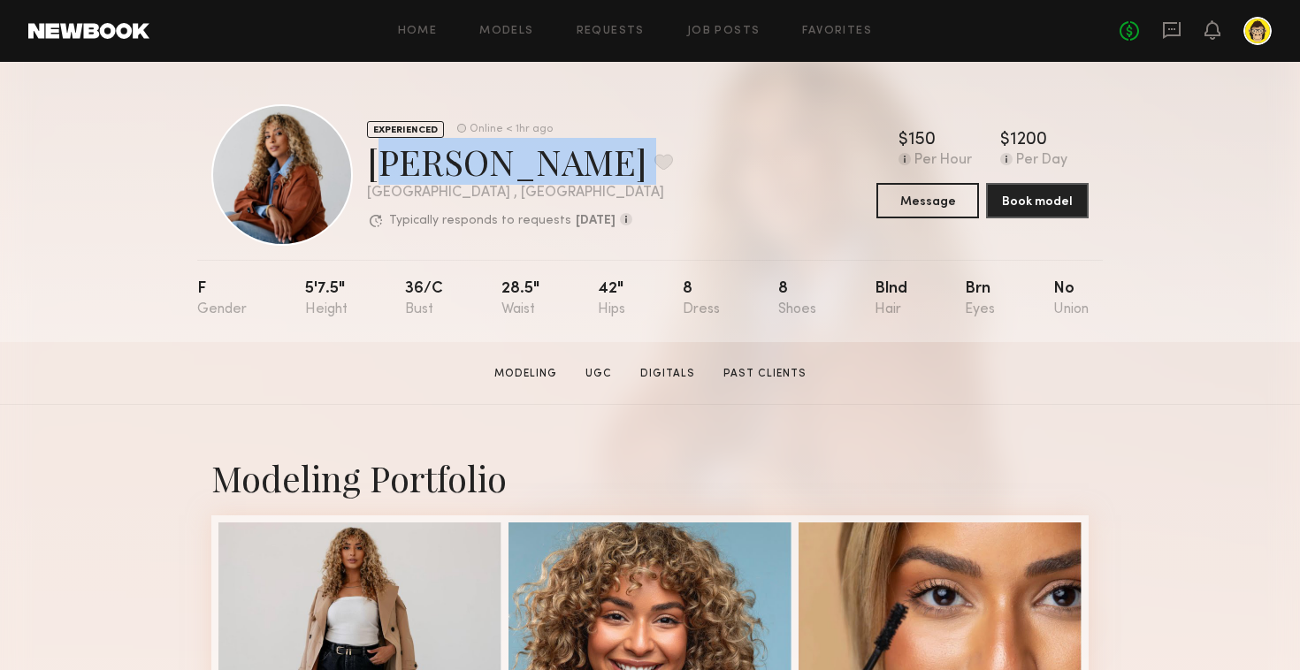
drag, startPoint x: 528, startPoint y: 175, endPoint x: 381, endPoint y: 172, distance: 146.9
click at [381, 172] on div "Ayanna G. Favorite" at bounding box center [520, 161] width 306 height 47
drag, startPoint x: 381, startPoint y: 172, endPoint x: 514, endPoint y: 177, distance: 132.8
click at [514, 177] on div "Ayanna G. Favorite" at bounding box center [520, 161] width 306 height 47
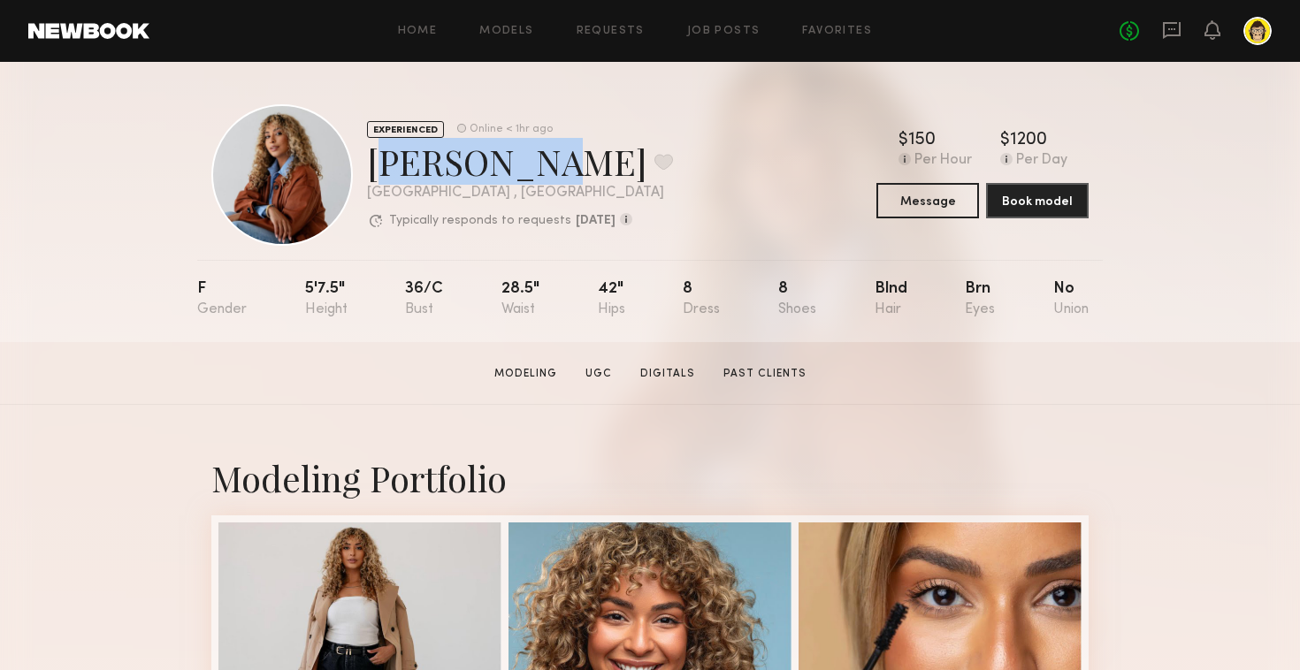
click at [506, 185] on div "Ayanna G. Favorite" at bounding box center [520, 161] width 306 height 47
drag, startPoint x: 505, startPoint y: 190, endPoint x: 366, endPoint y: 167, distance: 140.8
click at [366, 167] on div "EXPERIENCED Online < 1hr ago Ayanna G. Favorite Los Angeles , CA Typically resp…" at bounding box center [442, 175] width 462 height 142
click at [1265, 27] on div at bounding box center [1258, 31] width 28 height 28
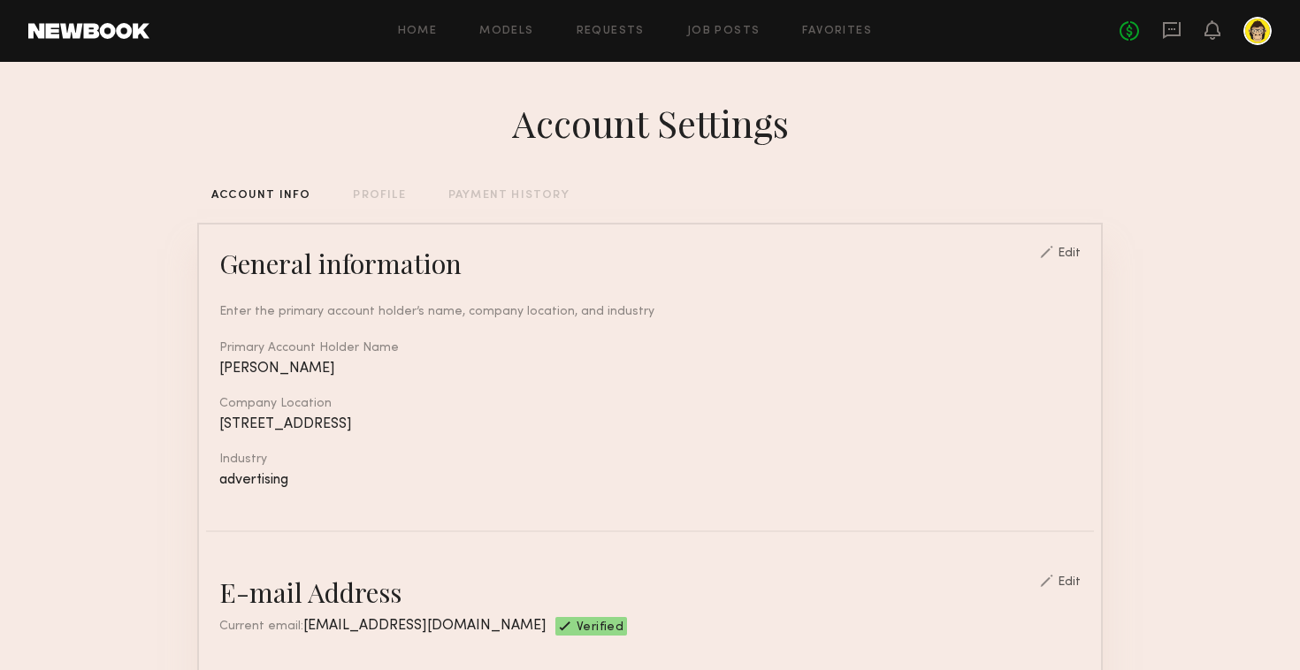
click at [971, 114] on div "Account Settings" at bounding box center [650, 123] width 906 height 50
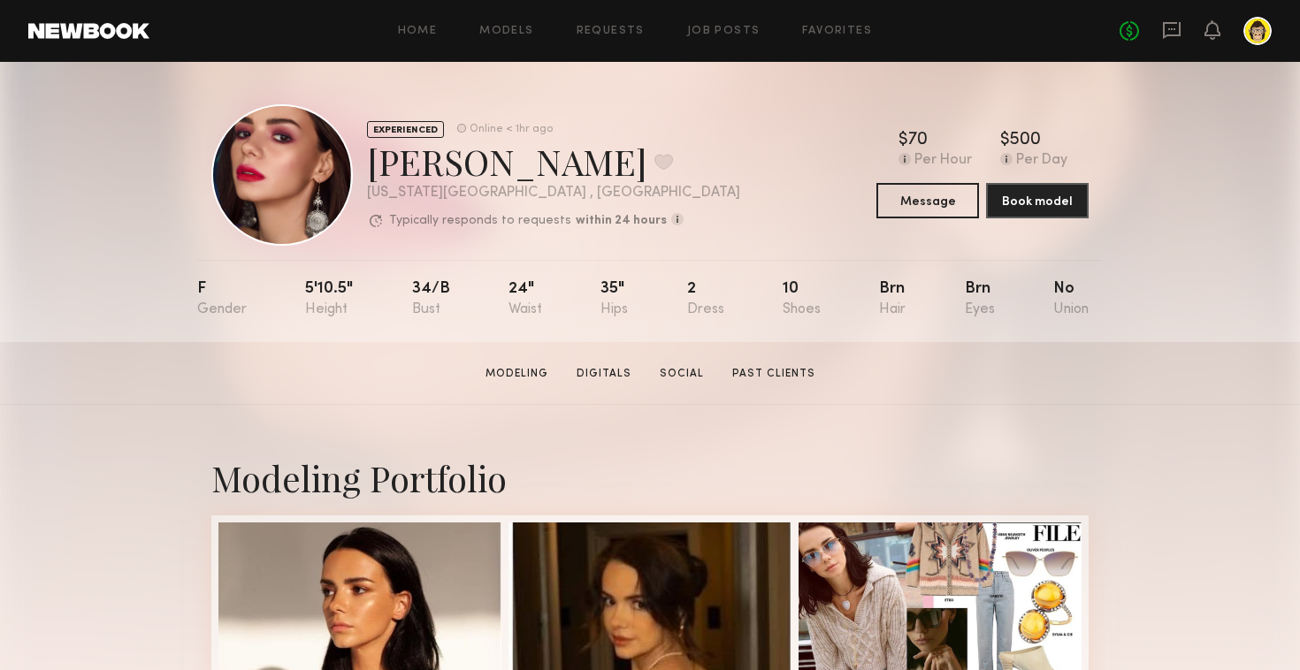
click at [685, 364] on section "Modeling Digitals Social Past Clients" at bounding box center [650, 373] width 344 height 18
click at [685, 371] on link "Social" at bounding box center [682, 374] width 58 height 16
click at [786, 373] on link "Past Clients" at bounding box center [773, 374] width 97 height 16
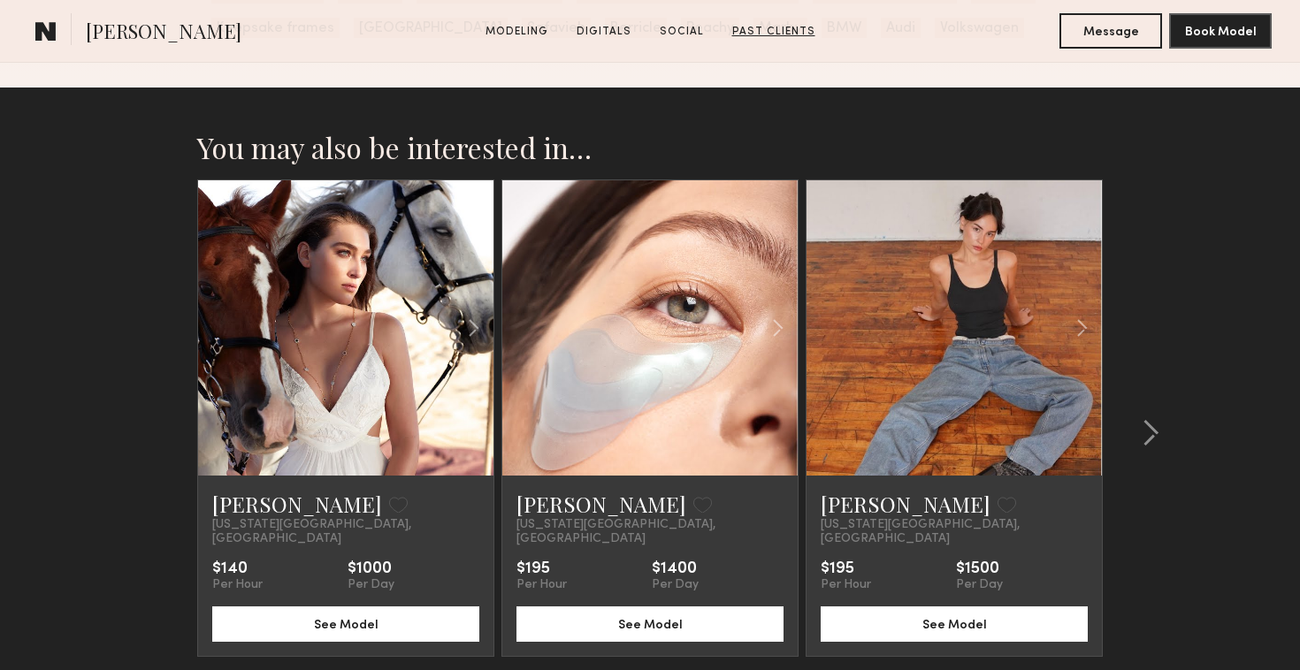
scroll to position [2903, 0]
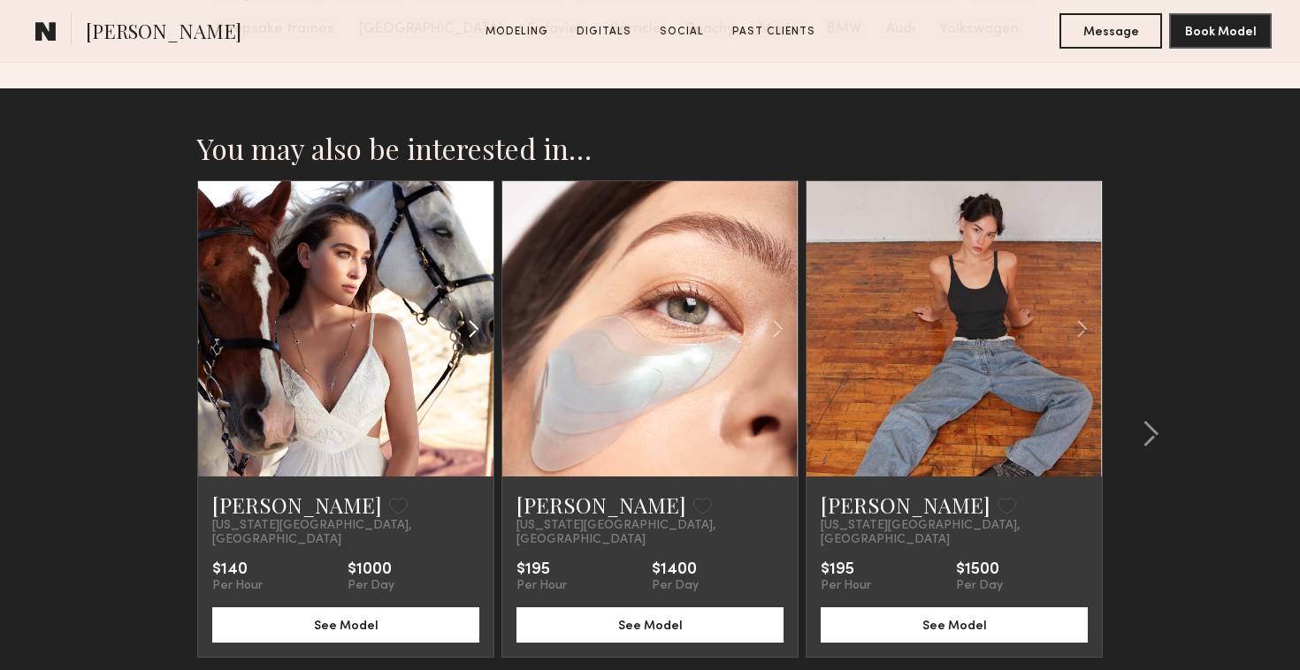
click at [479, 322] on common-icon at bounding box center [474, 329] width 26 height 34
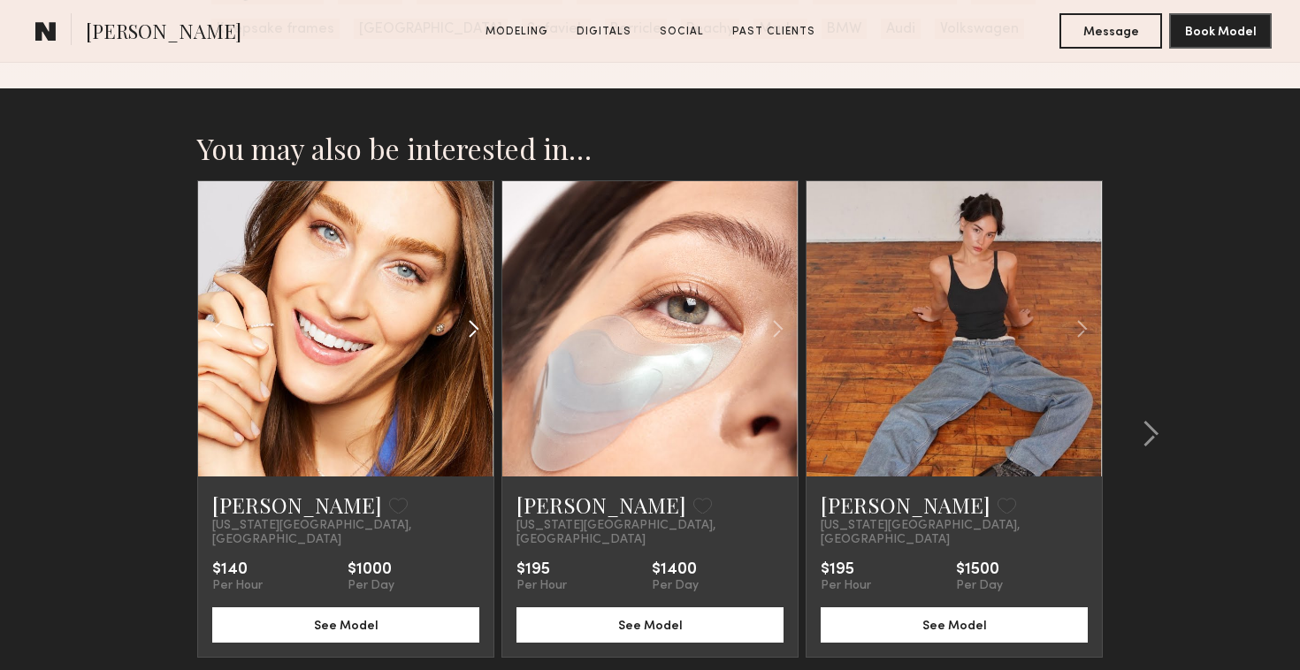
click at [479, 322] on common-icon at bounding box center [474, 329] width 26 height 34
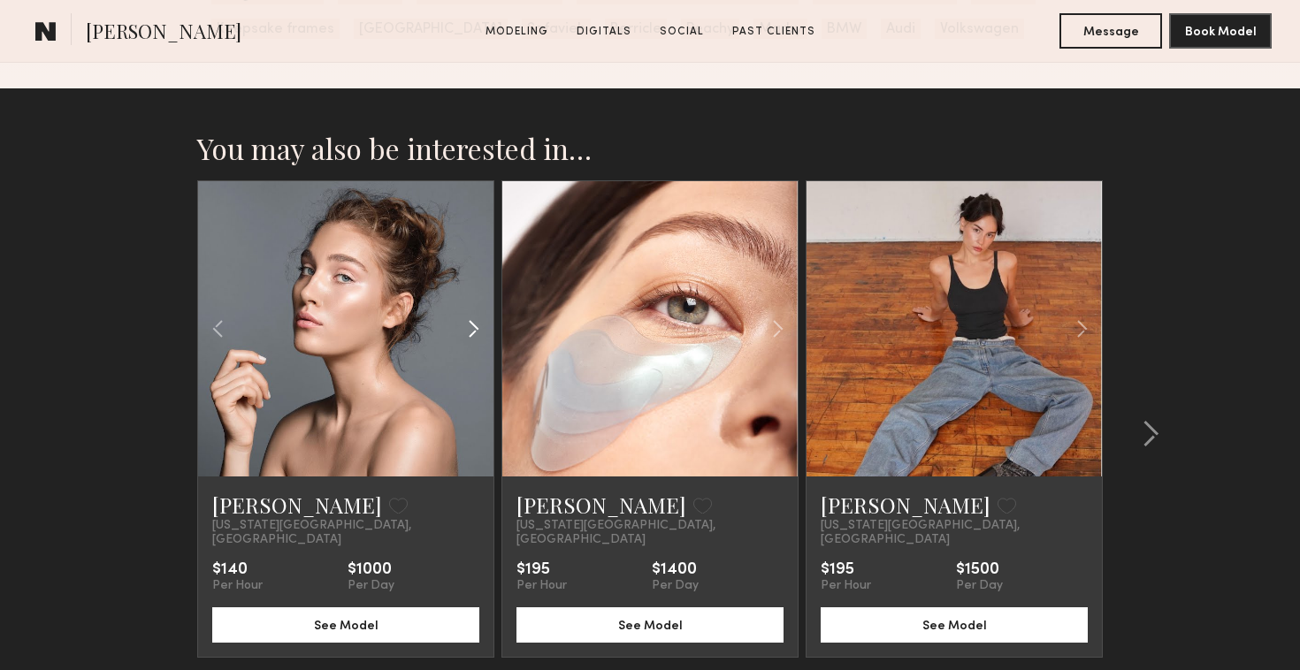
click at [479, 322] on common-icon at bounding box center [474, 329] width 26 height 34
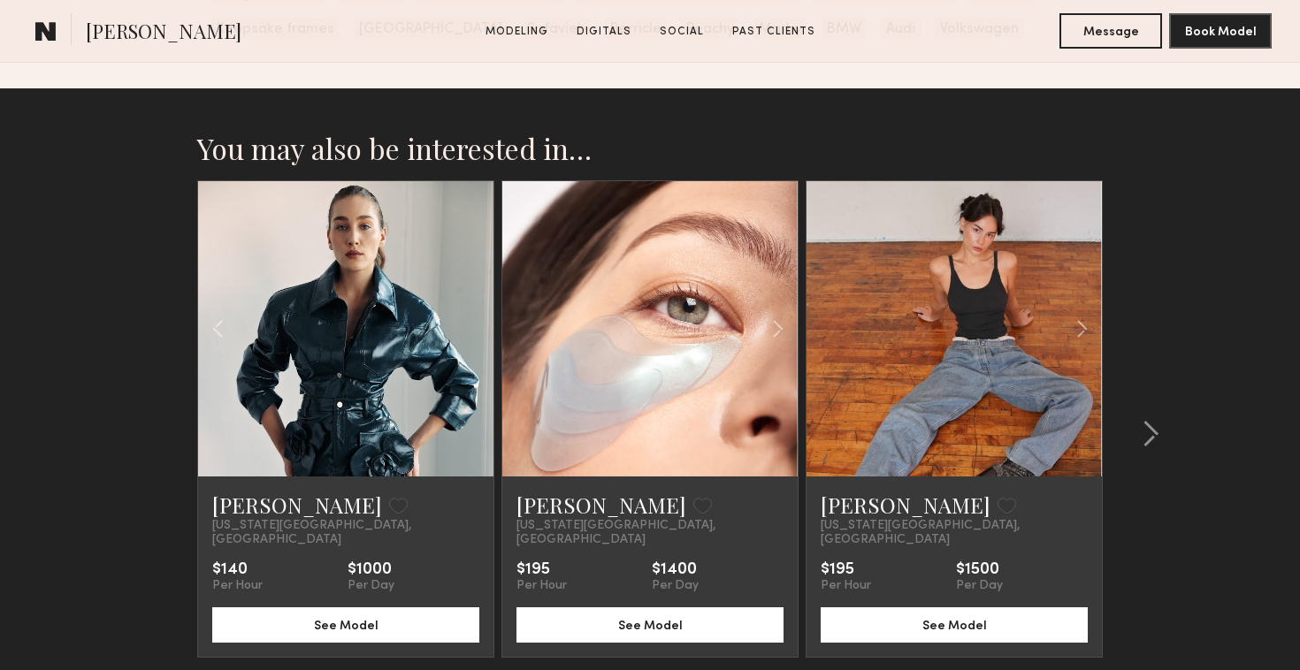
click at [479, 322] on div at bounding box center [345, 328] width 295 height 295
click at [780, 328] on common-icon at bounding box center [778, 329] width 26 height 34
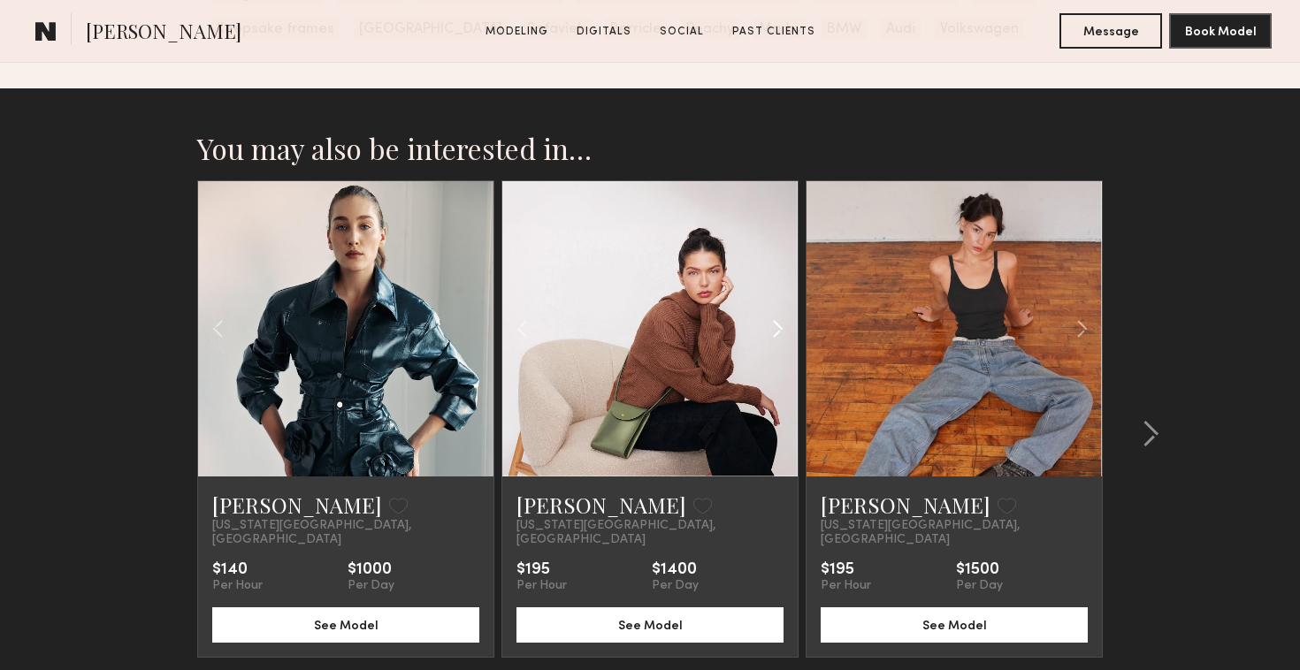
click at [780, 328] on common-icon at bounding box center [778, 329] width 26 height 34
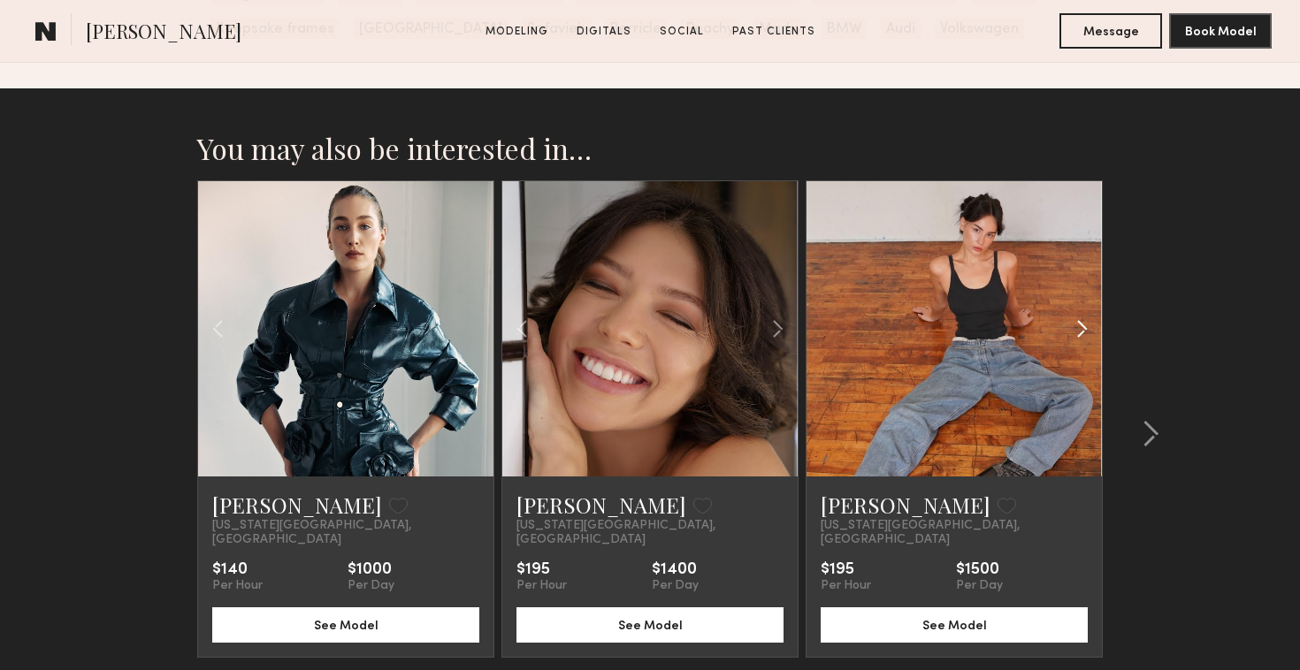
click at [1080, 333] on common-icon at bounding box center [1082, 329] width 26 height 34
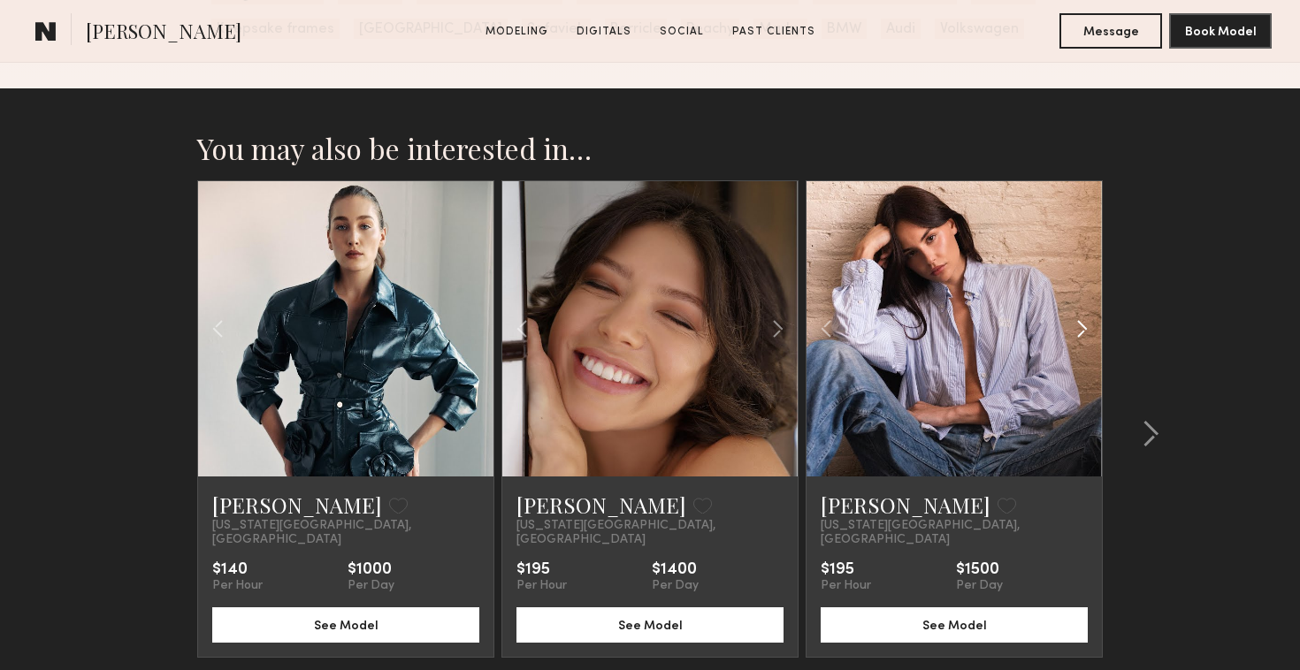
click at [1080, 333] on common-icon at bounding box center [1082, 329] width 26 height 34
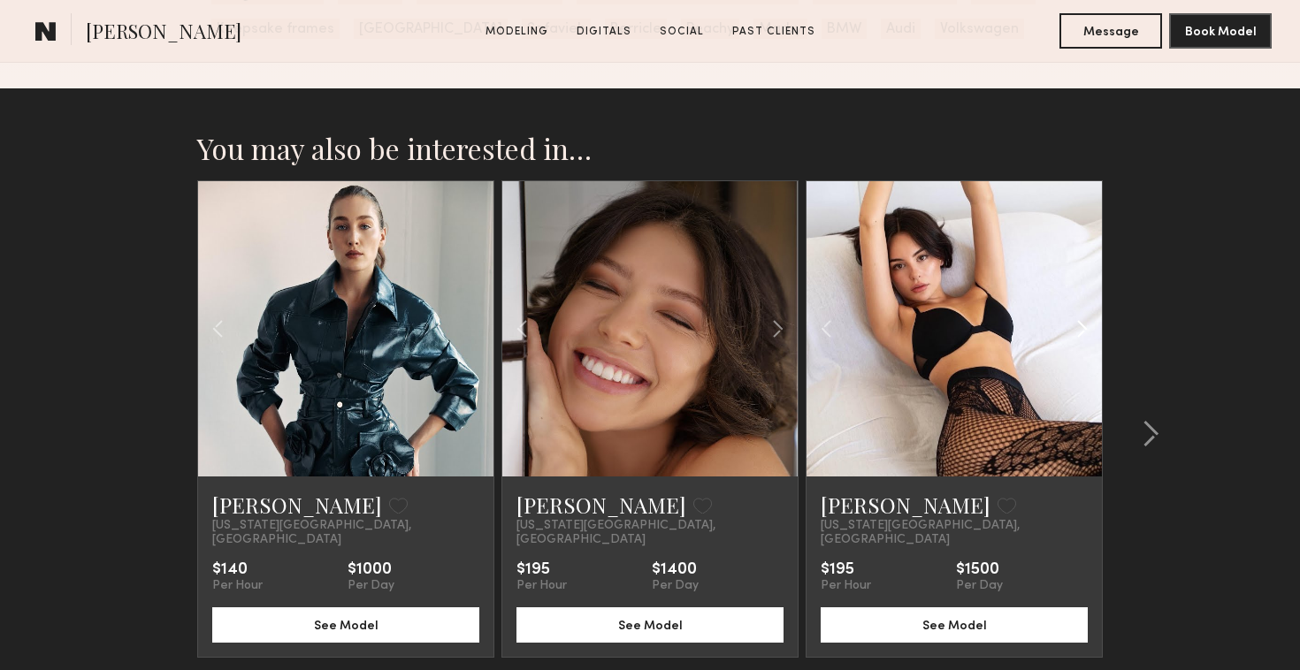
click at [1080, 333] on common-icon at bounding box center [1082, 329] width 26 height 34
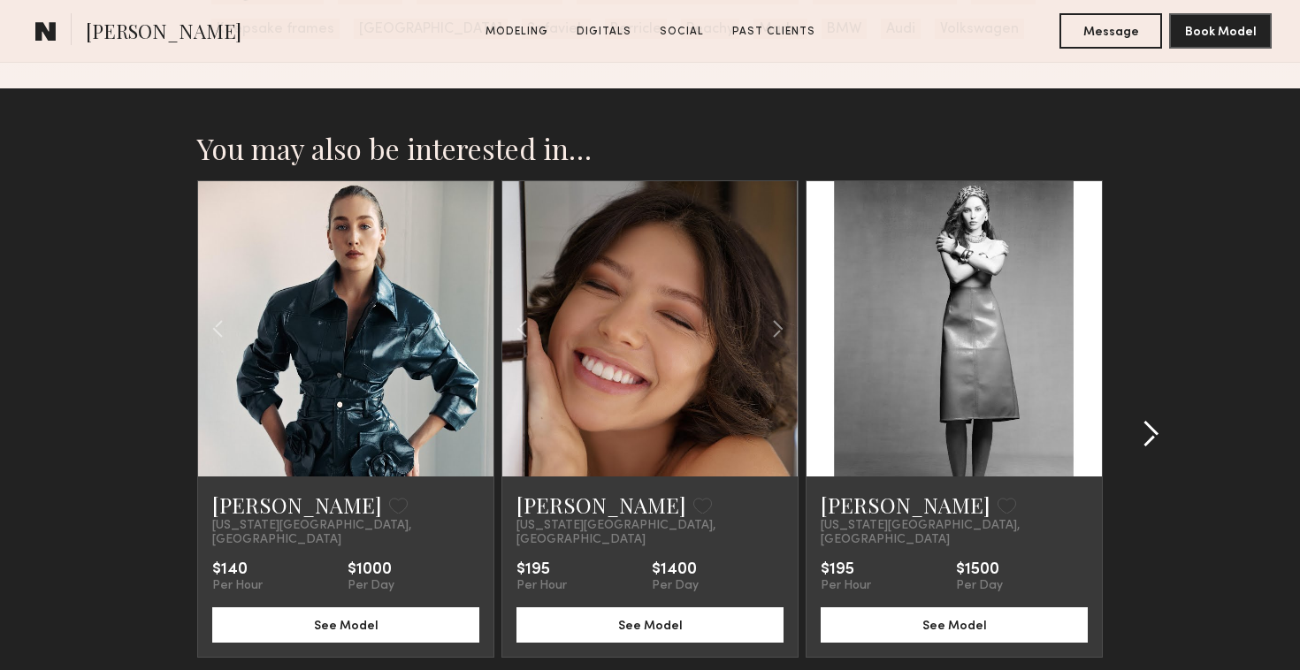
click at [1150, 410] on div at bounding box center [1145, 434] width 85 height 508
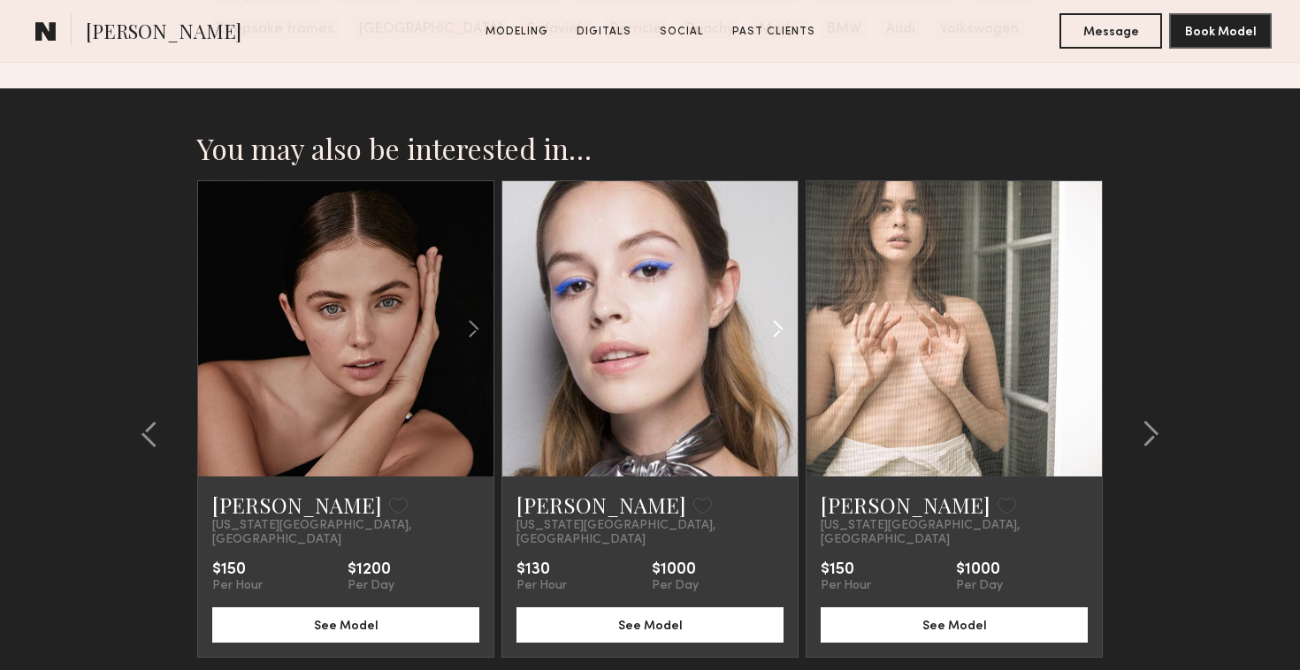
click at [788, 315] on common-icon at bounding box center [778, 329] width 26 height 34
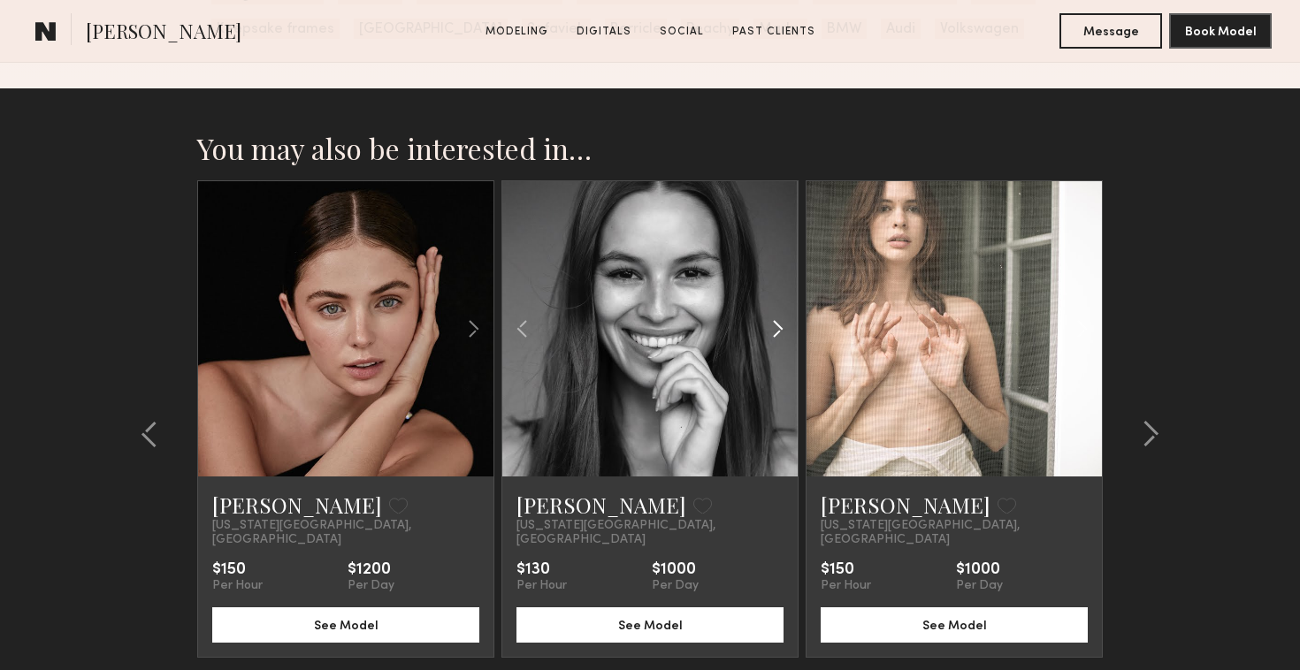
click at [788, 315] on common-icon at bounding box center [778, 329] width 26 height 34
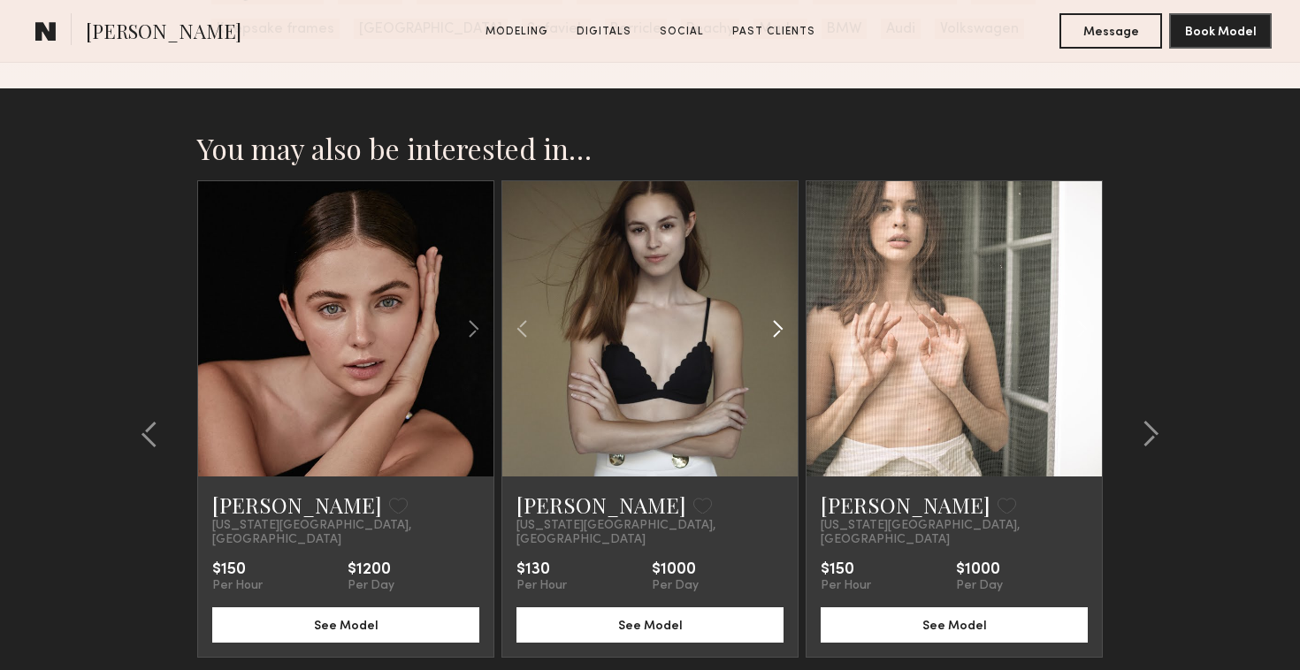
click at [786, 315] on common-icon at bounding box center [778, 329] width 26 height 34
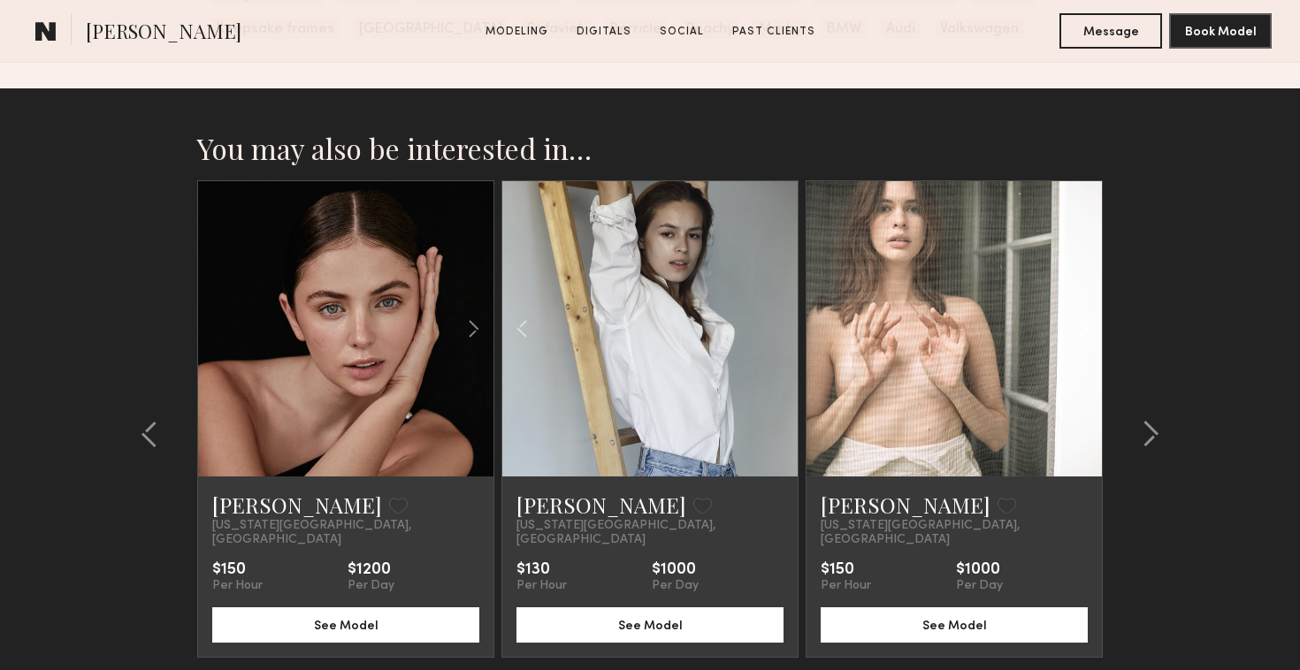
click at [1082, 330] on common-icon at bounding box center [1082, 329] width 26 height 34
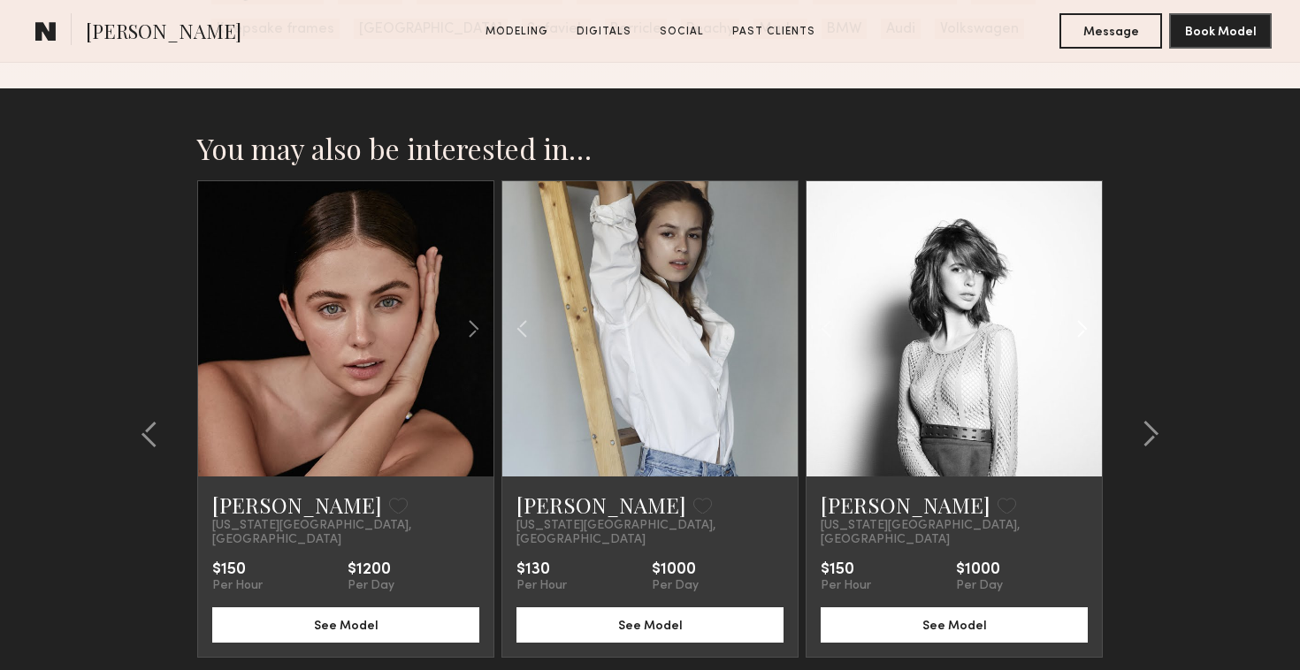
click at [1082, 330] on common-icon at bounding box center [1082, 329] width 26 height 34
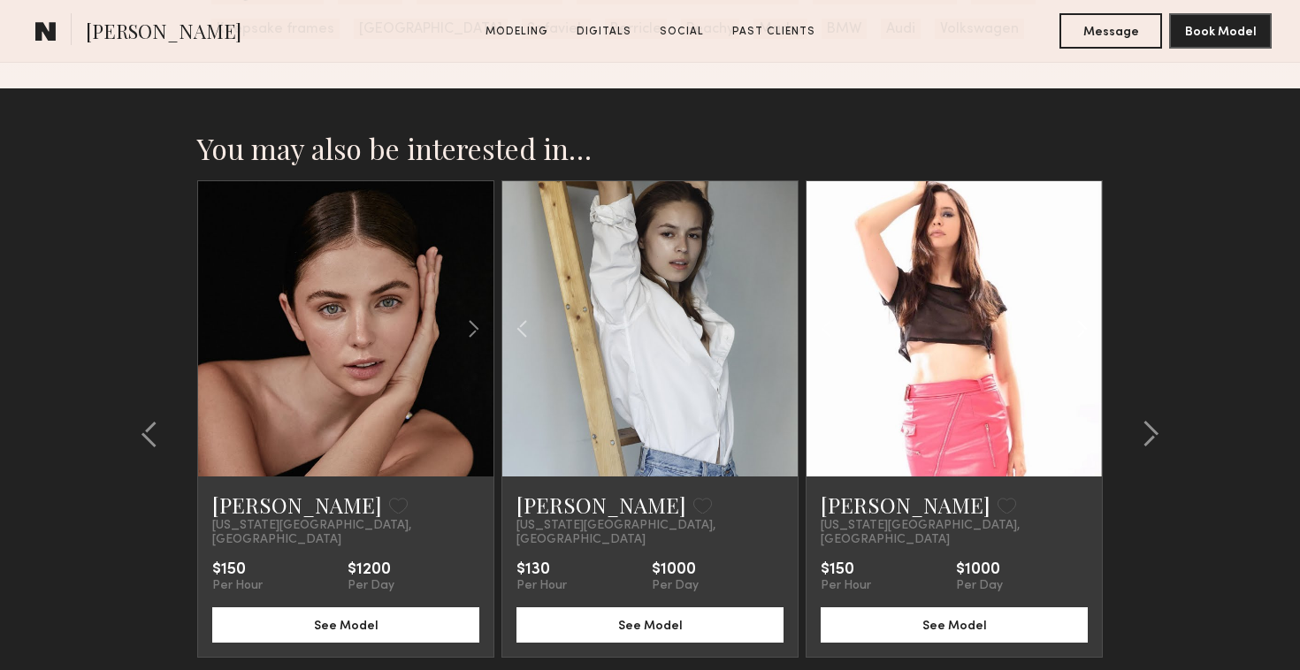
click at [1082, 330] on common-icon at bounding box center [1082, 329] width 26 height 34
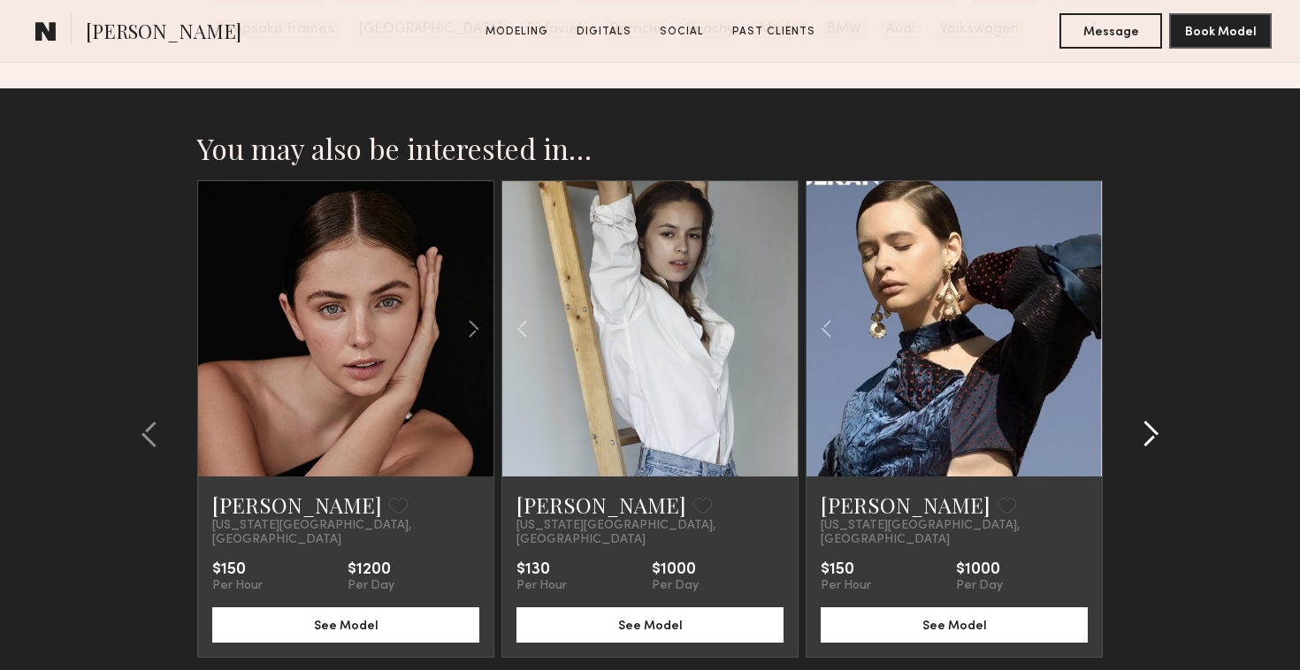
click at [1139, 420] on button at bounding box center [1145, 434] width 28 height 28
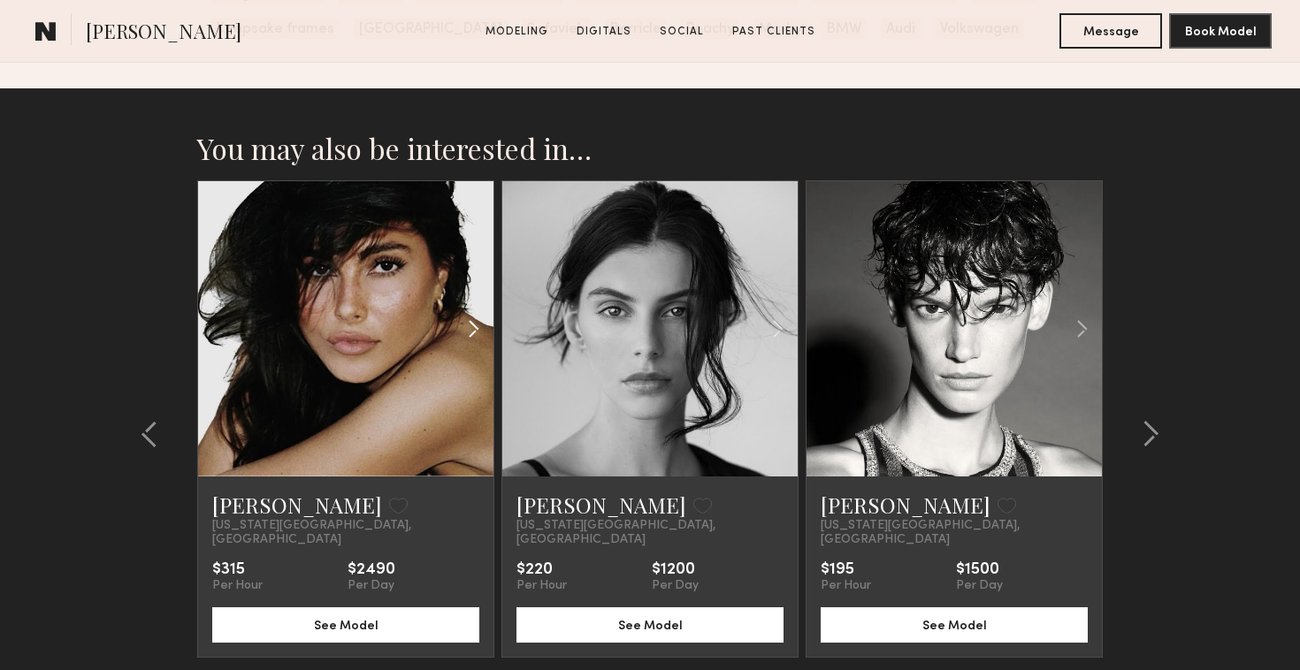
click at [468, 326] on common-icon at bounding box center [474, 329] width 26 height 34
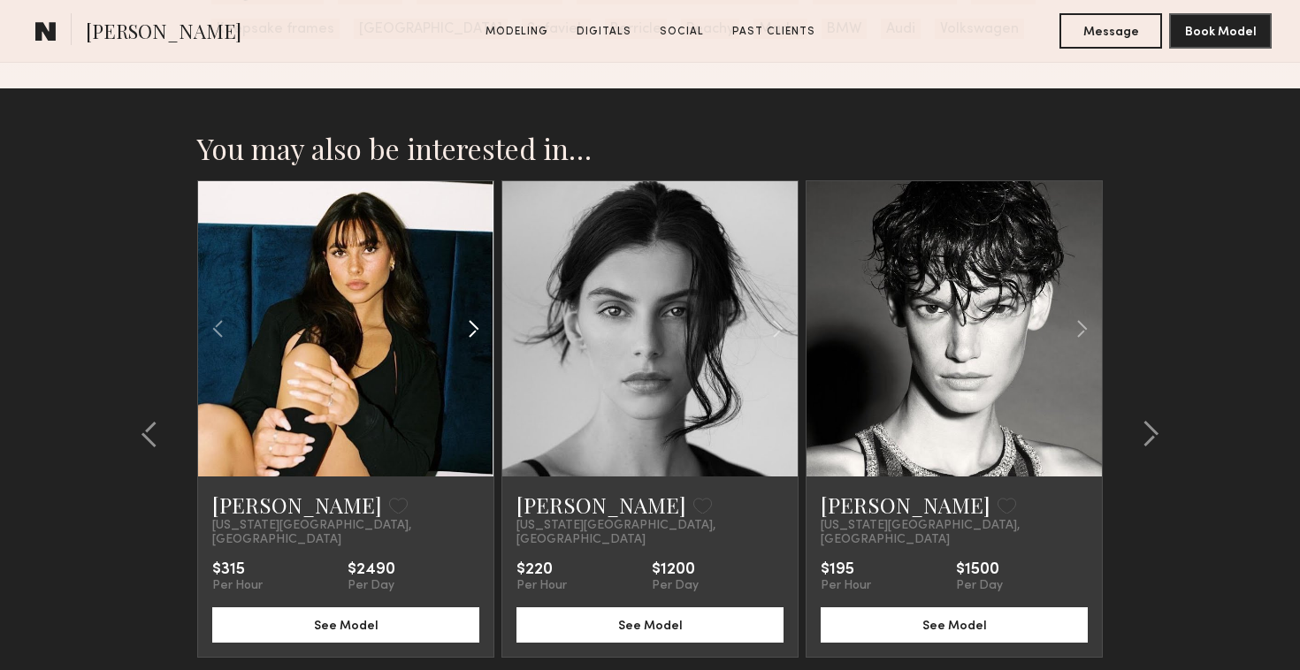
click at [479, 332] on common-icon at bounding box center [474, 329] width 26 height 34
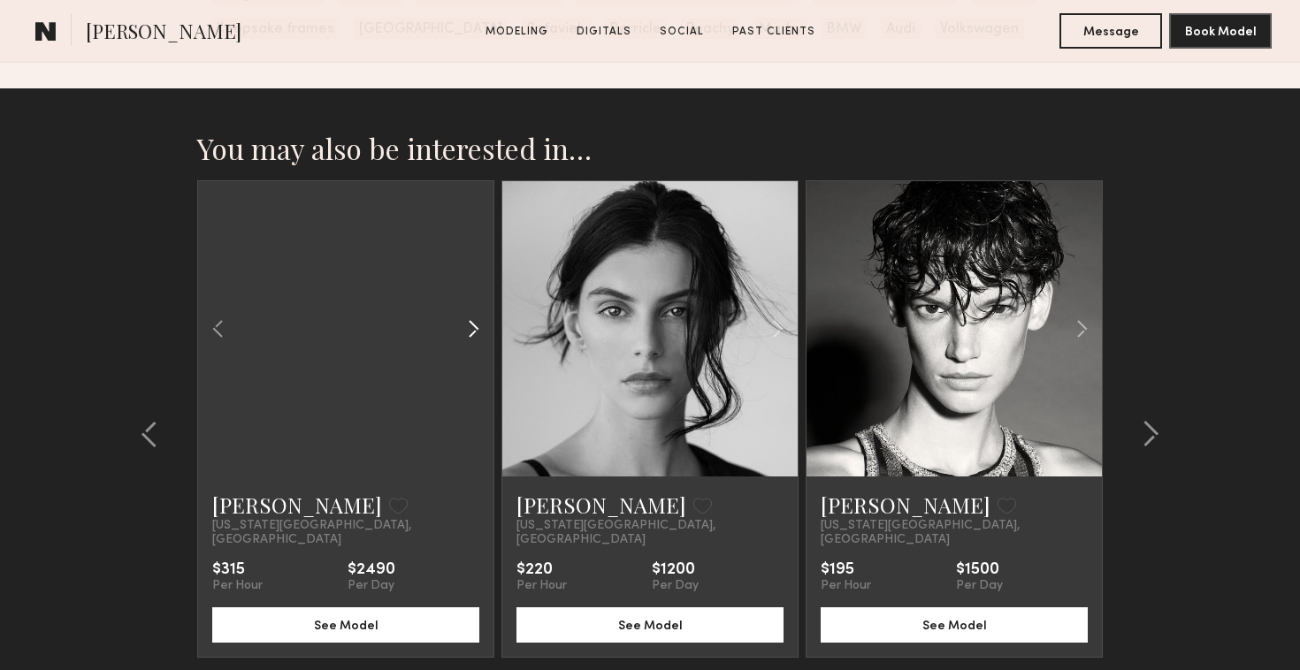
click at [479, 332] on common-icon at bounding box center [474, 329] width 26 height 34
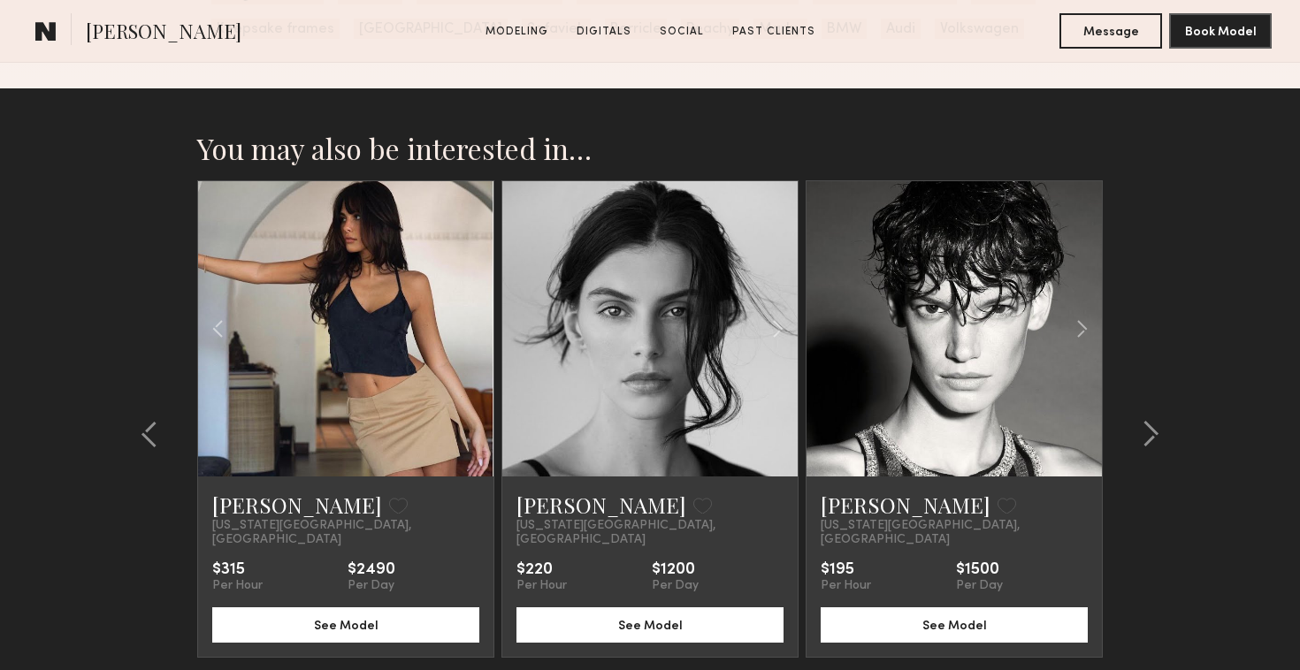
click at [479, 332] on div at bounding box center [345, 328] width 295 height 295
click at [220, 327] on common-icon at bounding box center [218, 329] width 26 height 34
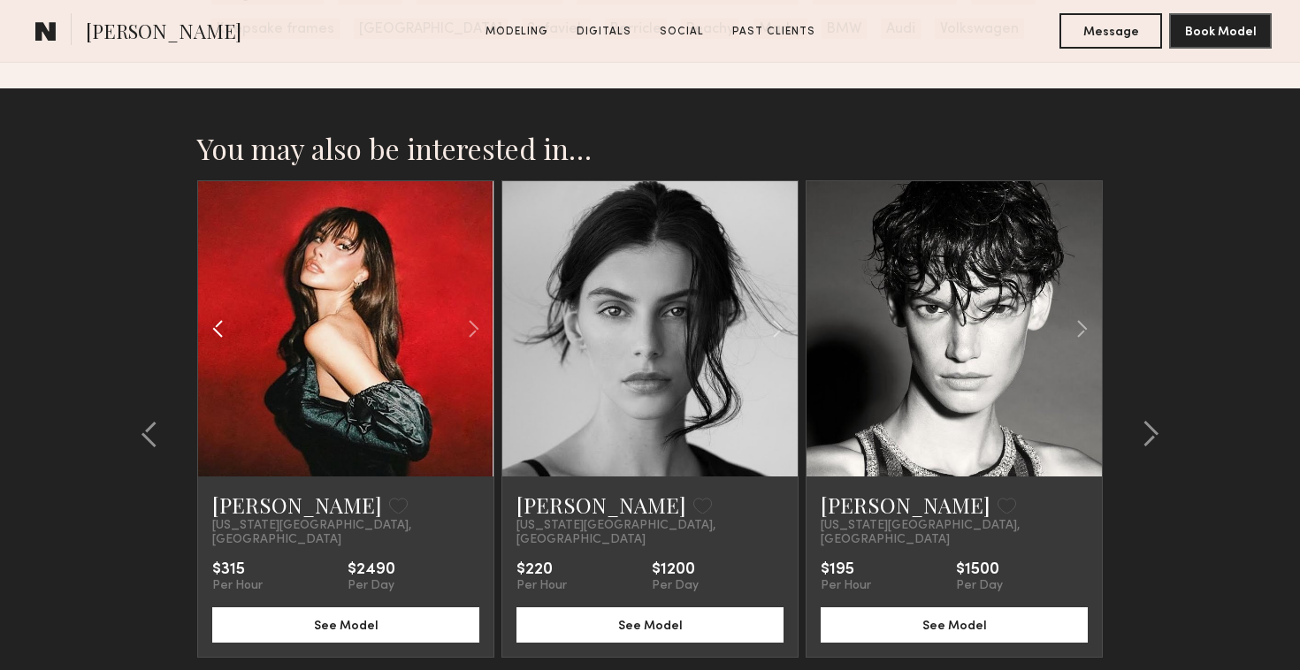
click at [220, 327] on common-icon at bounding box center [218, 329] width 26 height 34
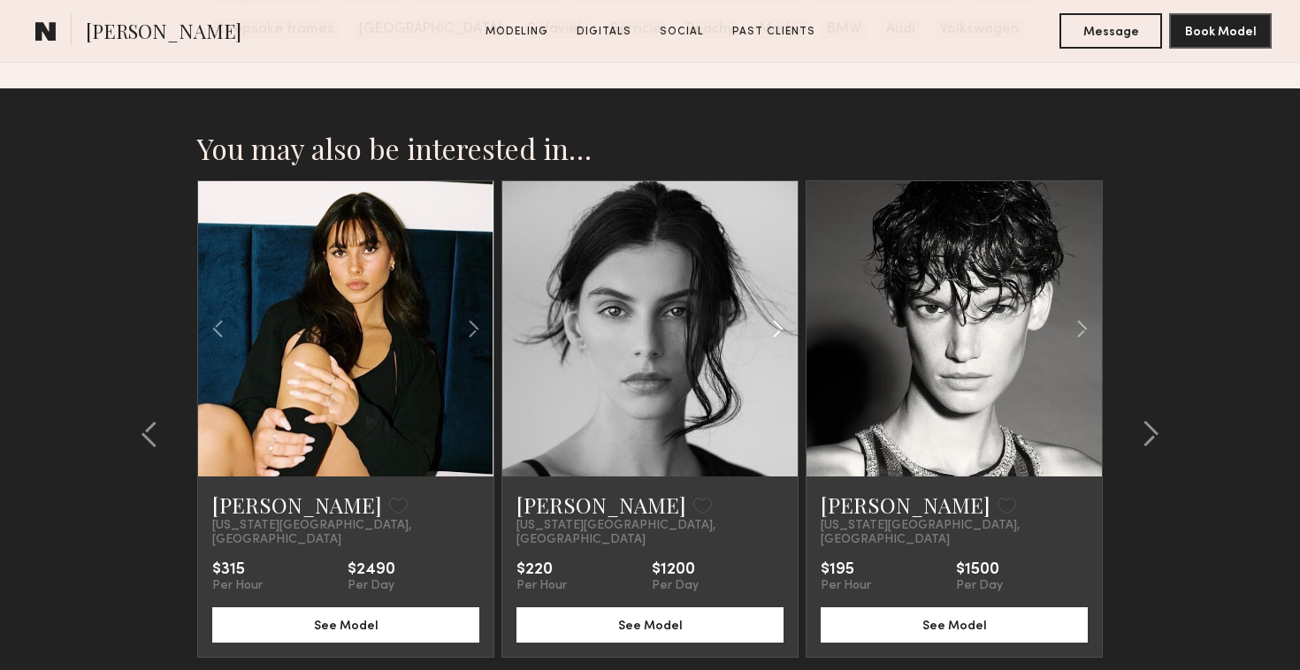
click at [779, 333] on common-icon at bounding box center [778, 329] width 26 height 34
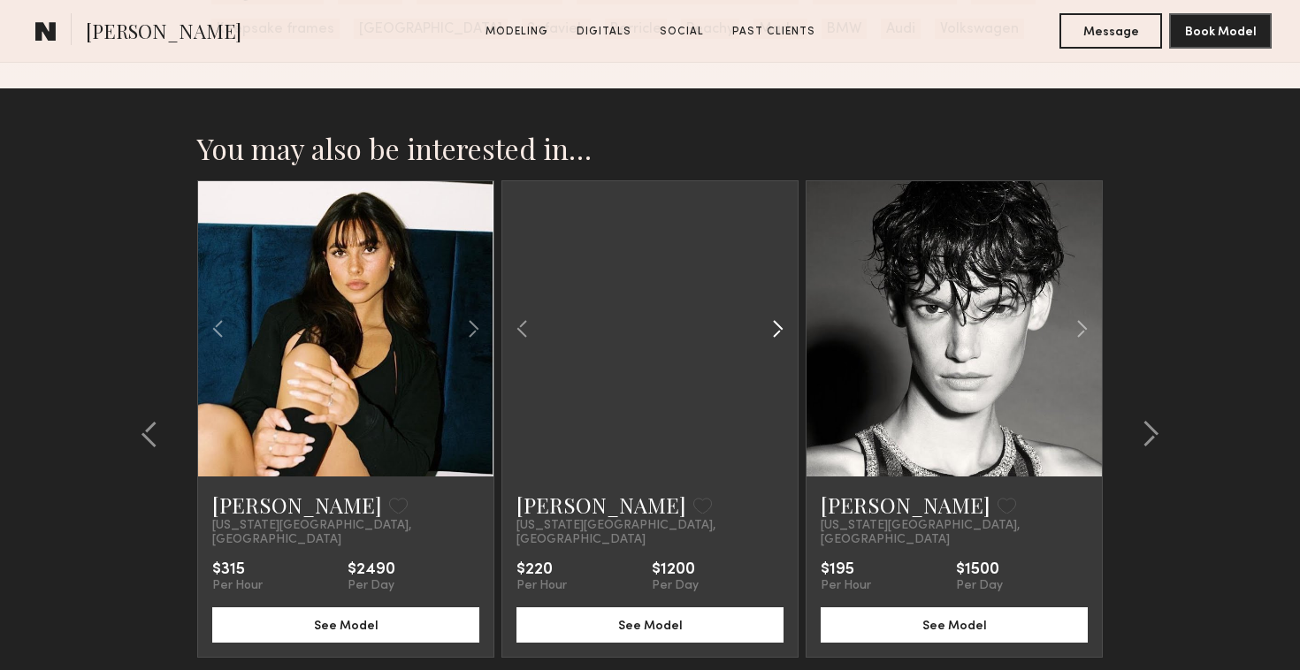
click at [779, 333] on common-icon at bounding box center [778, 329] width 26 height 34
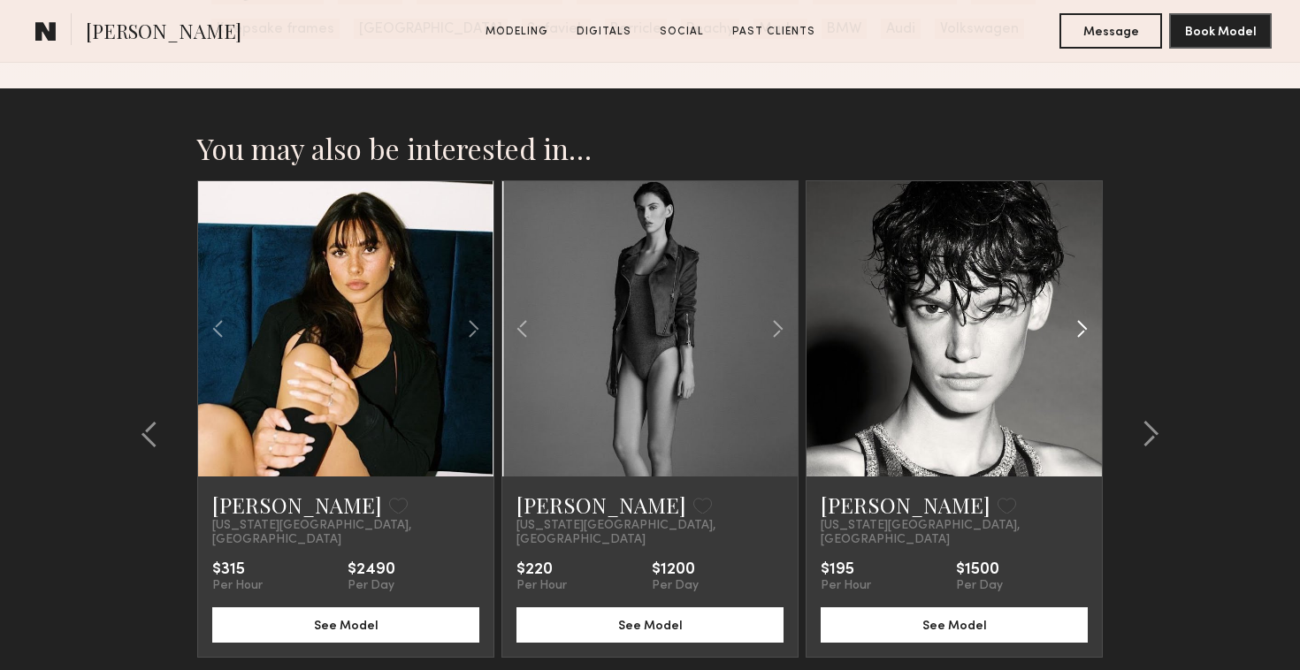
click at [1079, 329] on common-icon at bounding box center [1082, 329] width 26 height 34
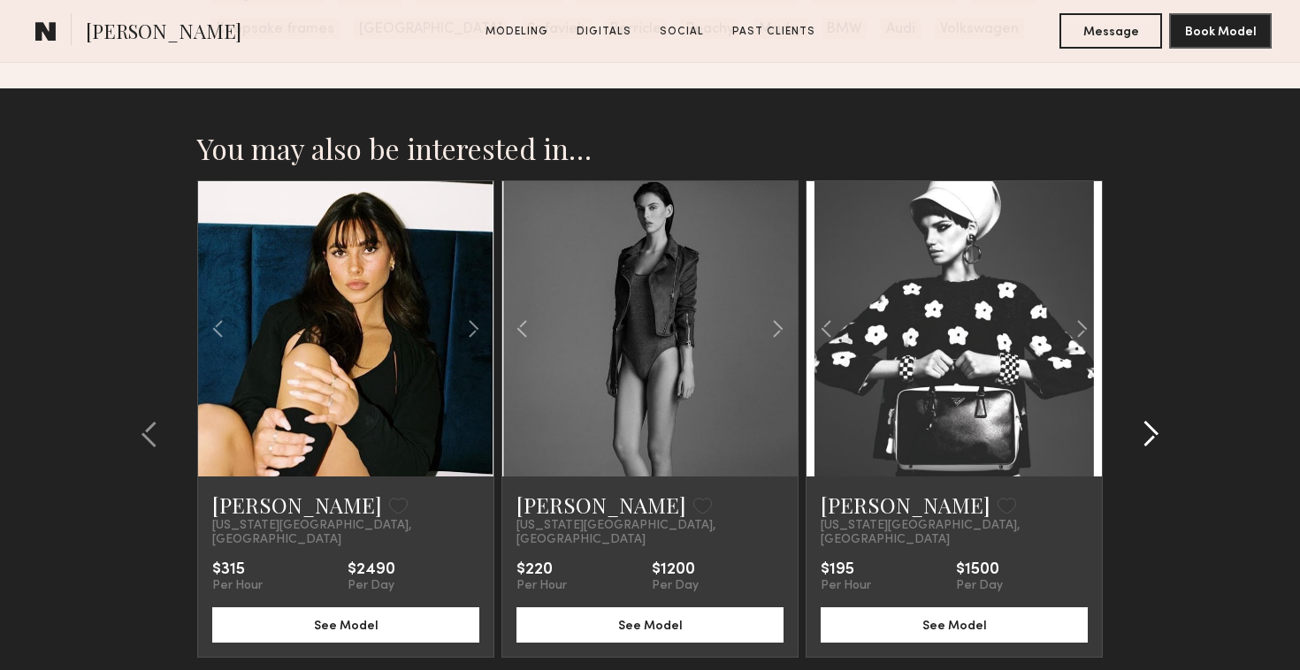
click at [1149, 420] on common-icon at bounding box center [1151, 434] width 18 height 28
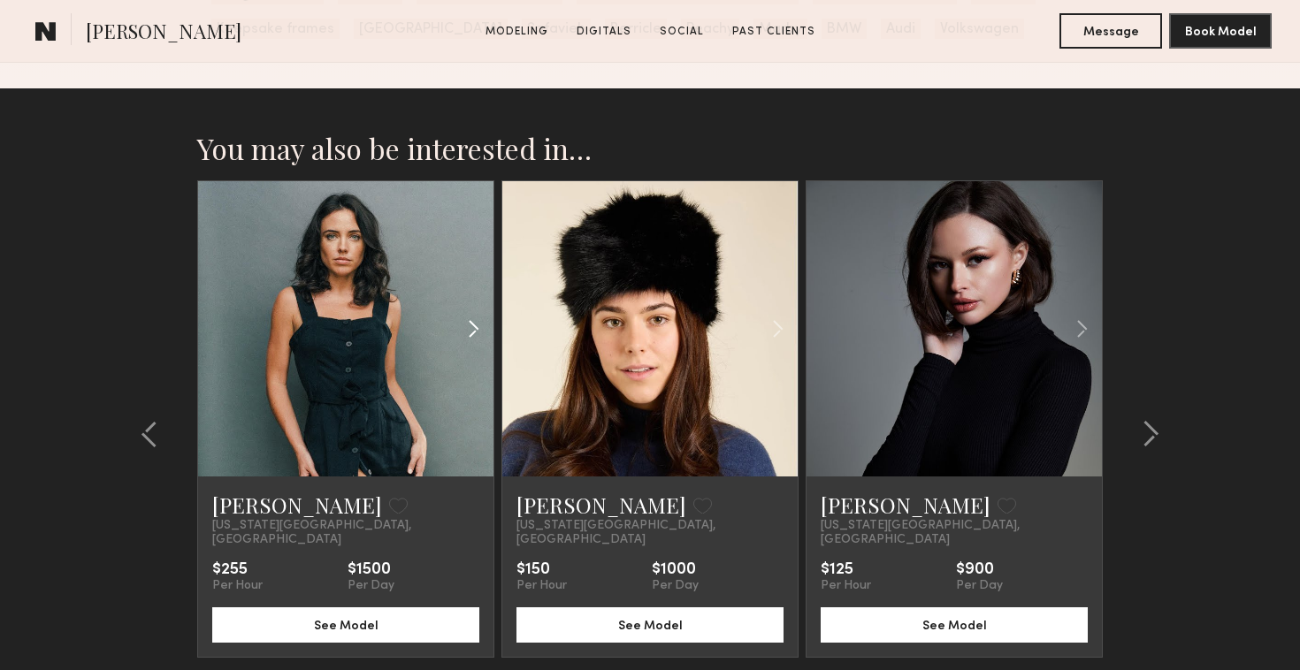
click at [464, 329] on common-icon at bounding box center [474, 329] width 26 height 34
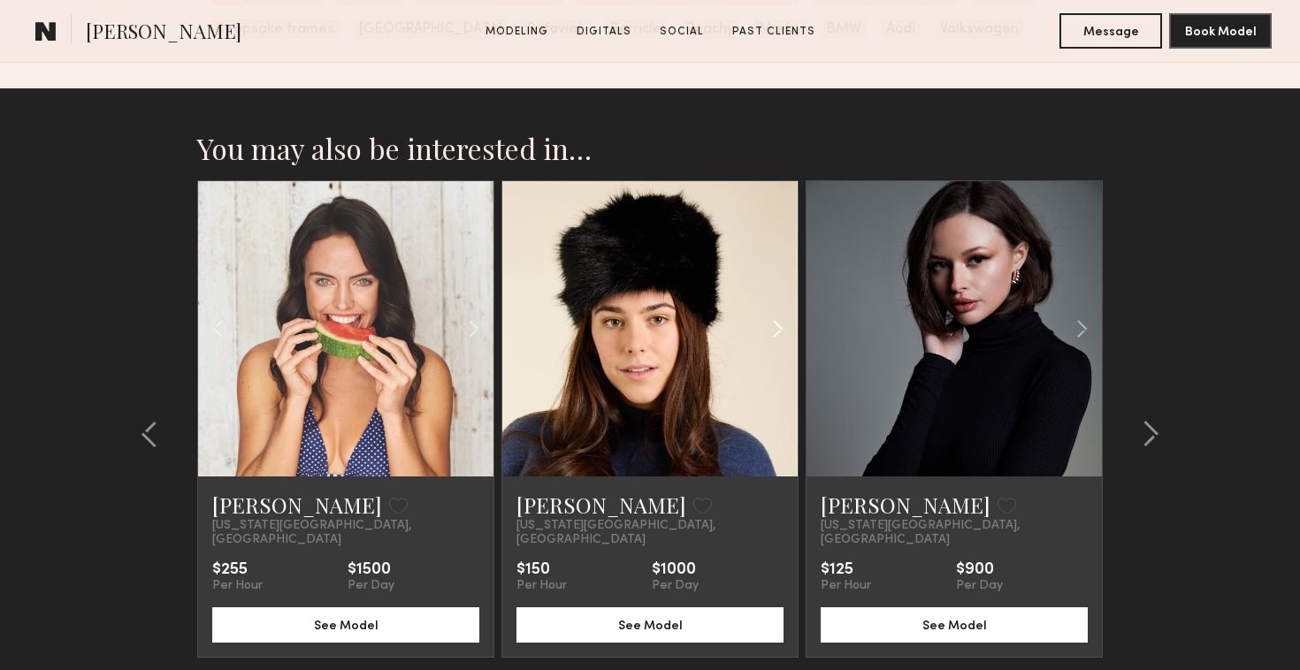
click at [779, 319] on common-icon at bounding box center [778, 329] width 26 height 34
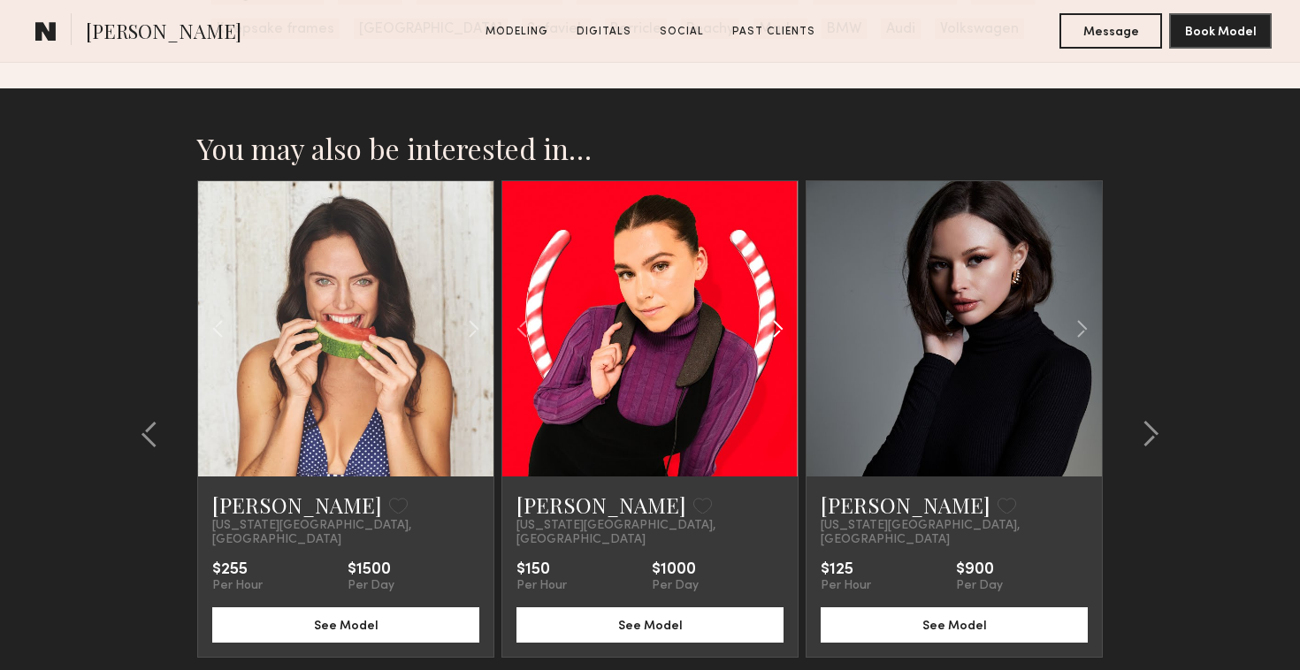
click at [779, 319] on common-icon at bounding box center [778, 329] width 26 height 34
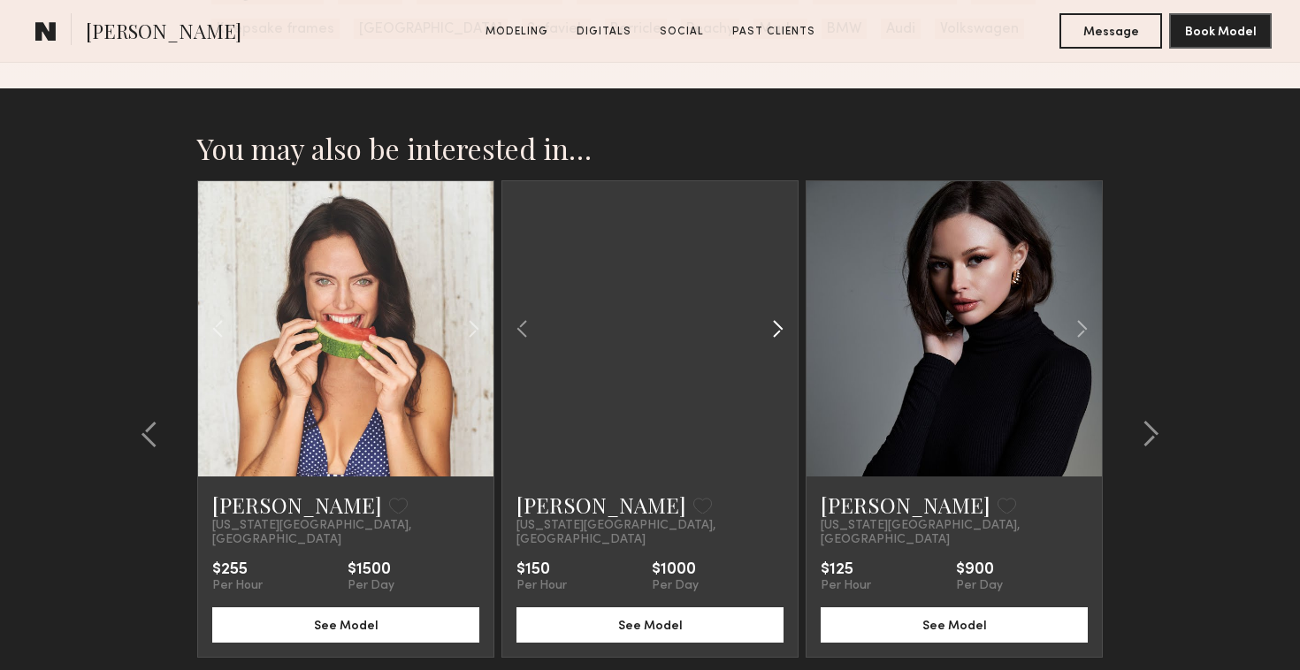
click at [779, 319] on common-icon at bounding box center [778, 329] width 26 height 34
click at [779, 319] on div at bounding box center [649, 328] width 295 height 295
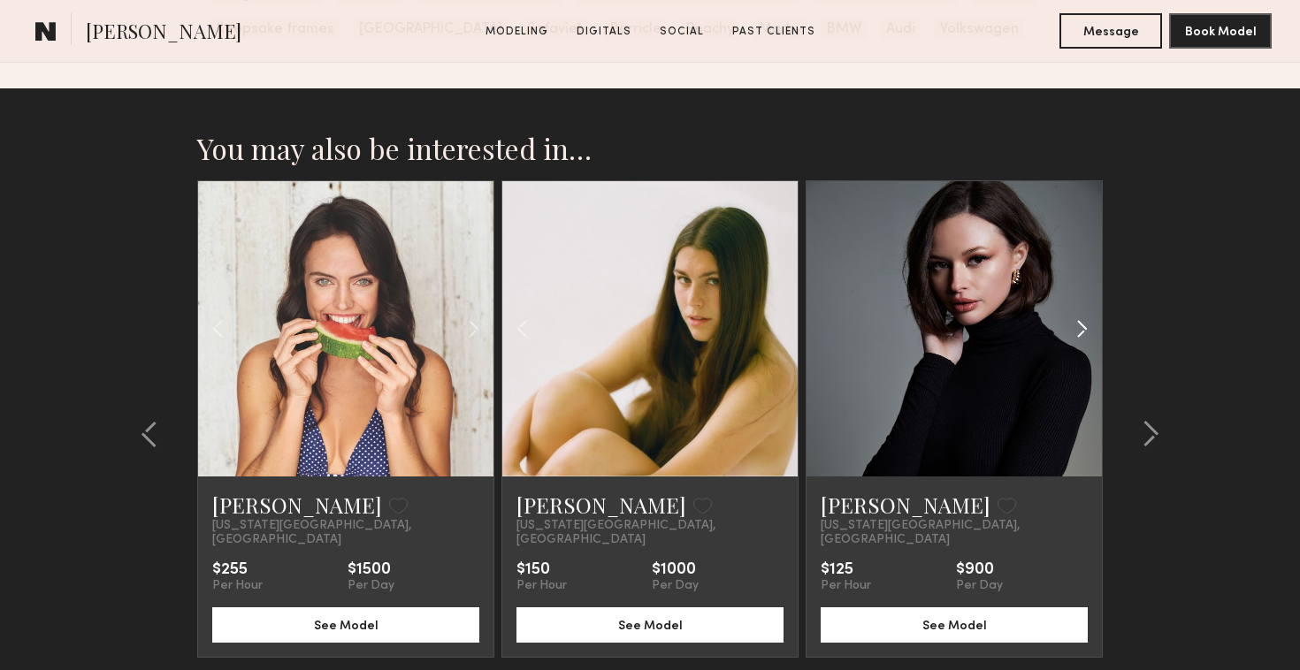
click at [1089, 327] on common-icon at bounding box center [1082, 329] width 26 height 34
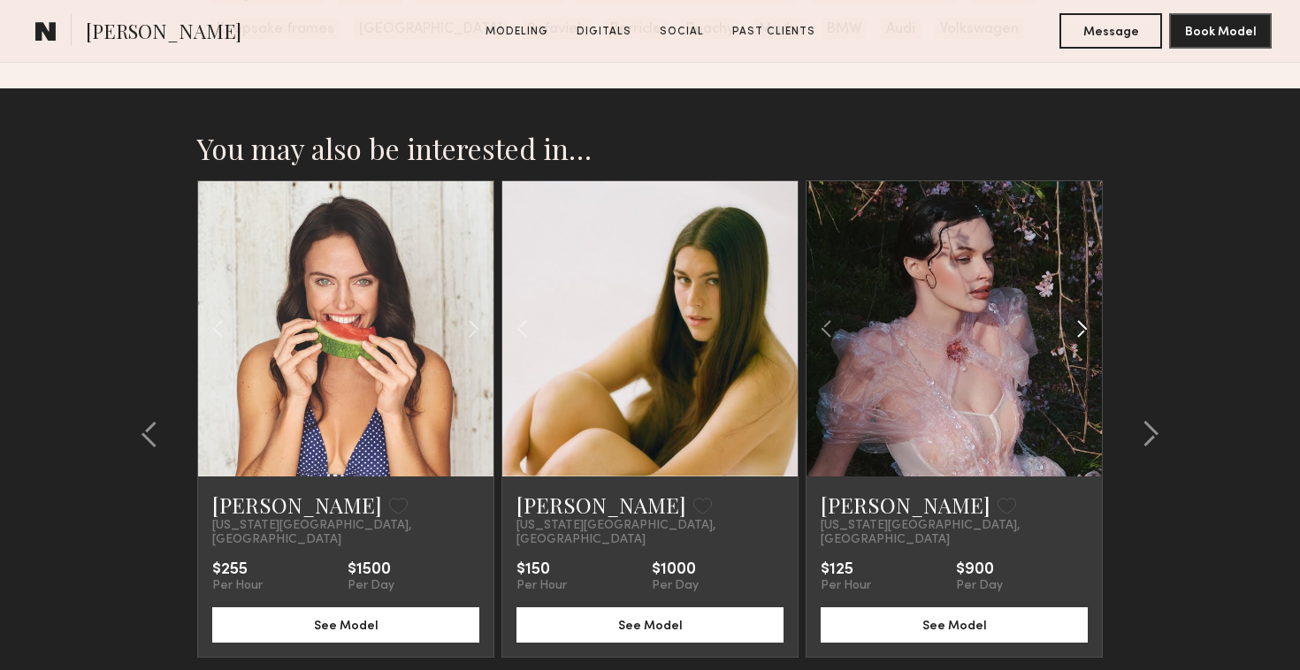
click at [1089, 327] on common-icon at bounding box center [1082, 329] width 26 height 34
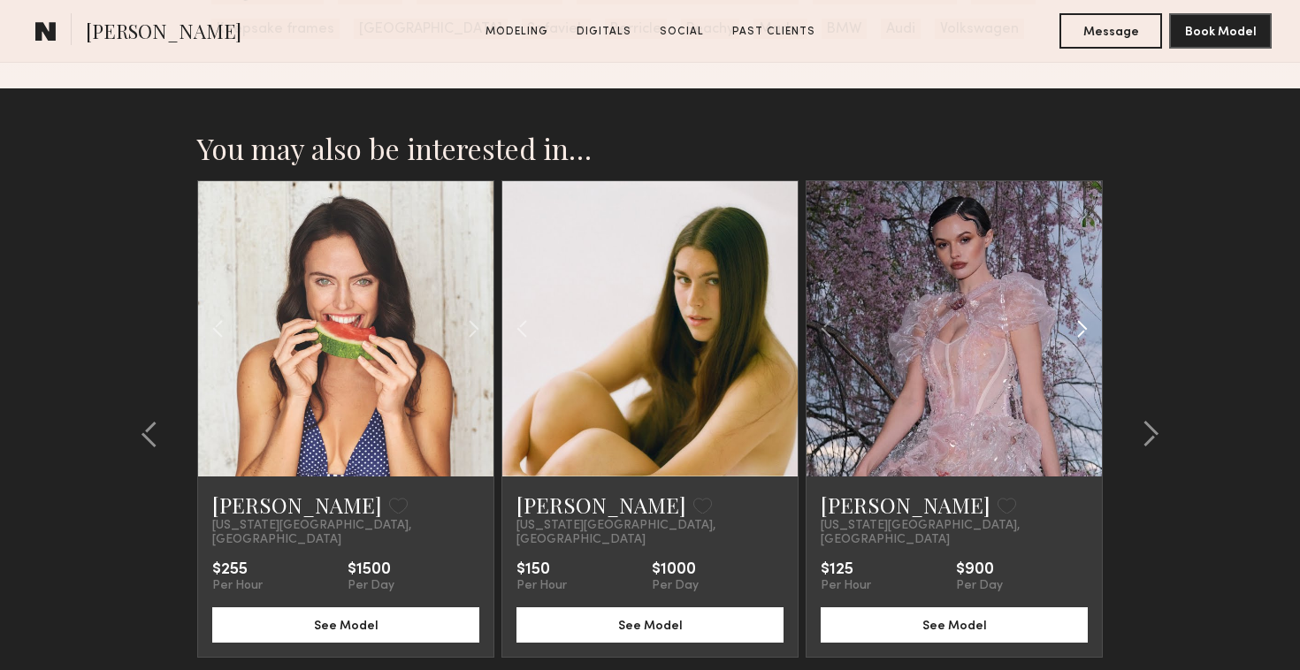
click at [1090, 331] on common-icon at bounding box center [1082, 329] width 26 height 34
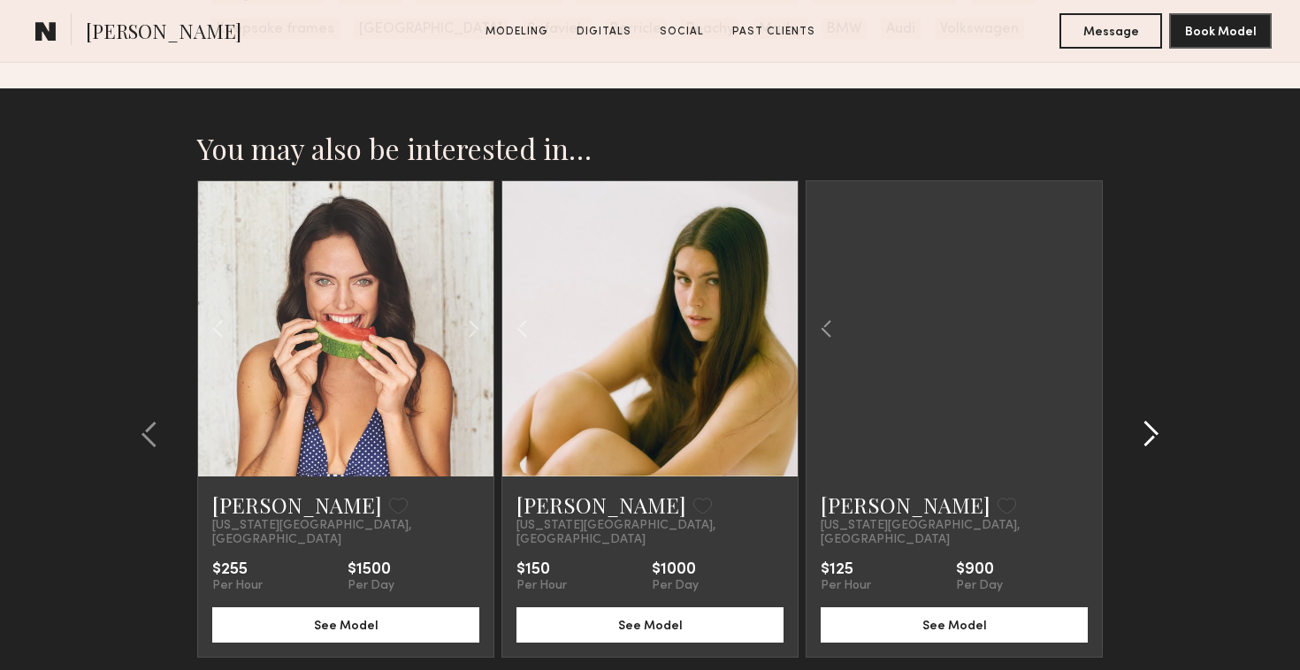
click at [1143, 397] on div at bounding box center [1145, 434] width 85 height 508
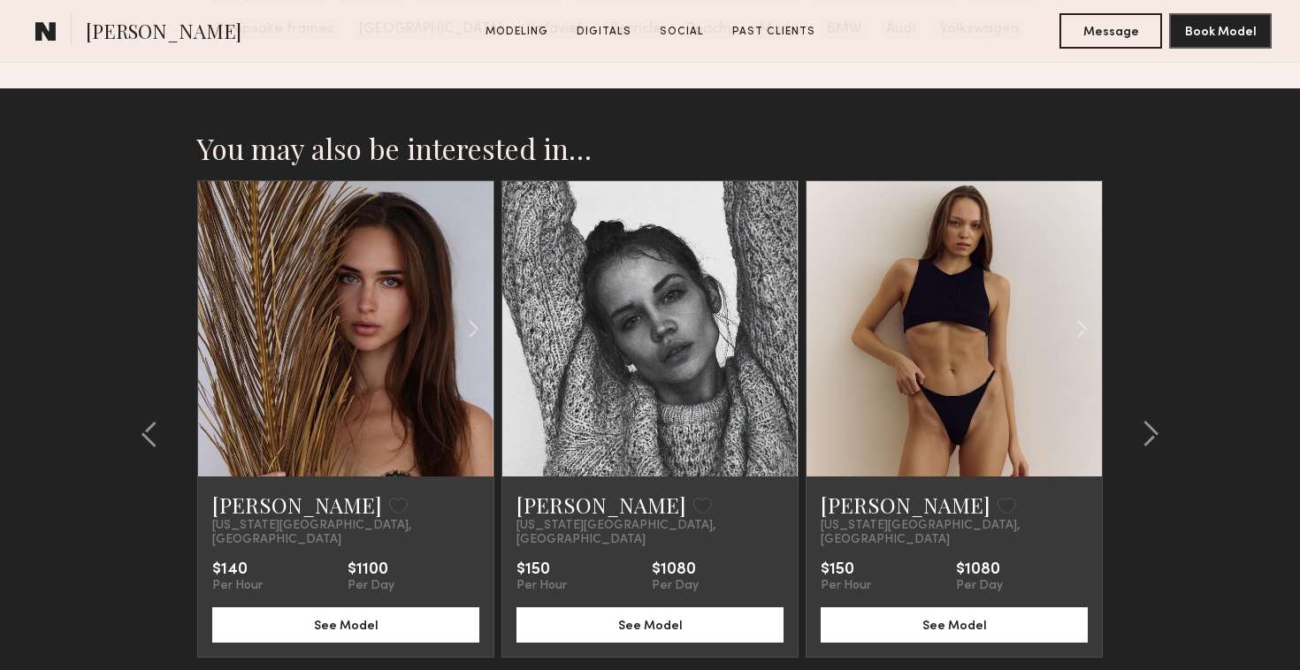
click at [494, 318] on div "Kristina B. Favorite New York City, NY $140 Per Hour $1100 Per Day See Model" at bounding box center [345, 419] width 297 height 478
click at [479, 332] on common-icon at bounding box center [474, 329] width 26 height 34
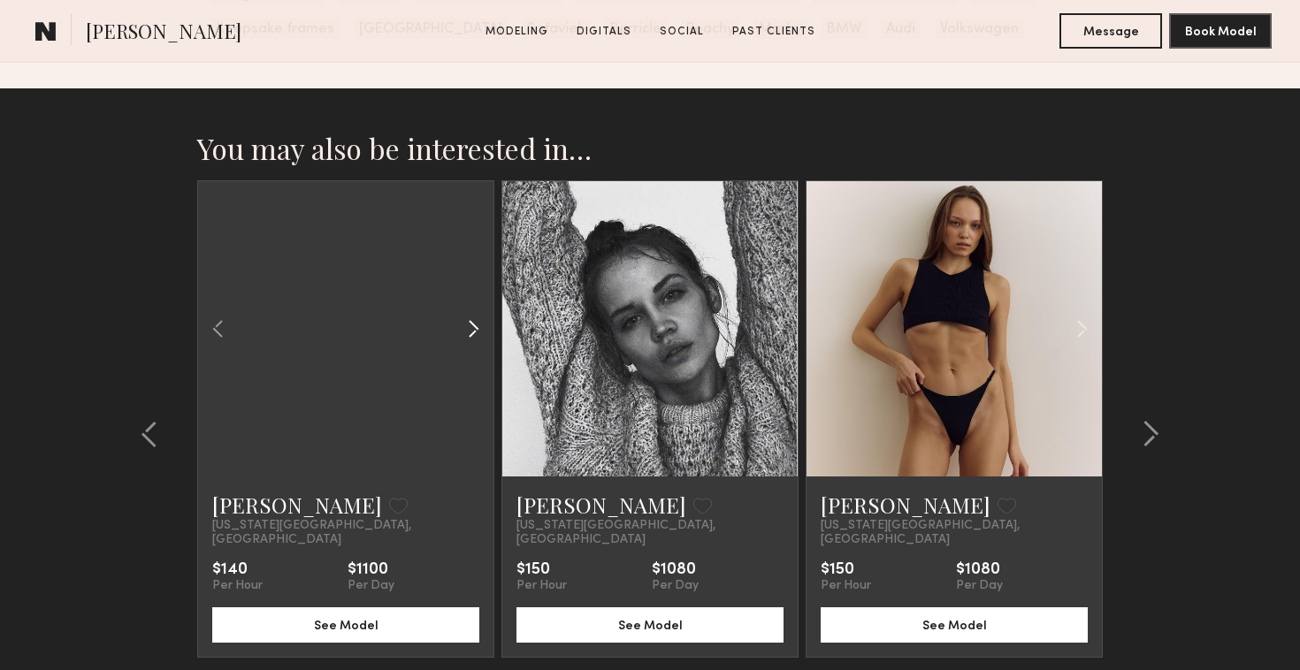
click at [479, 332] on common-icon at bounding box center [474, 329] width 26 height 34
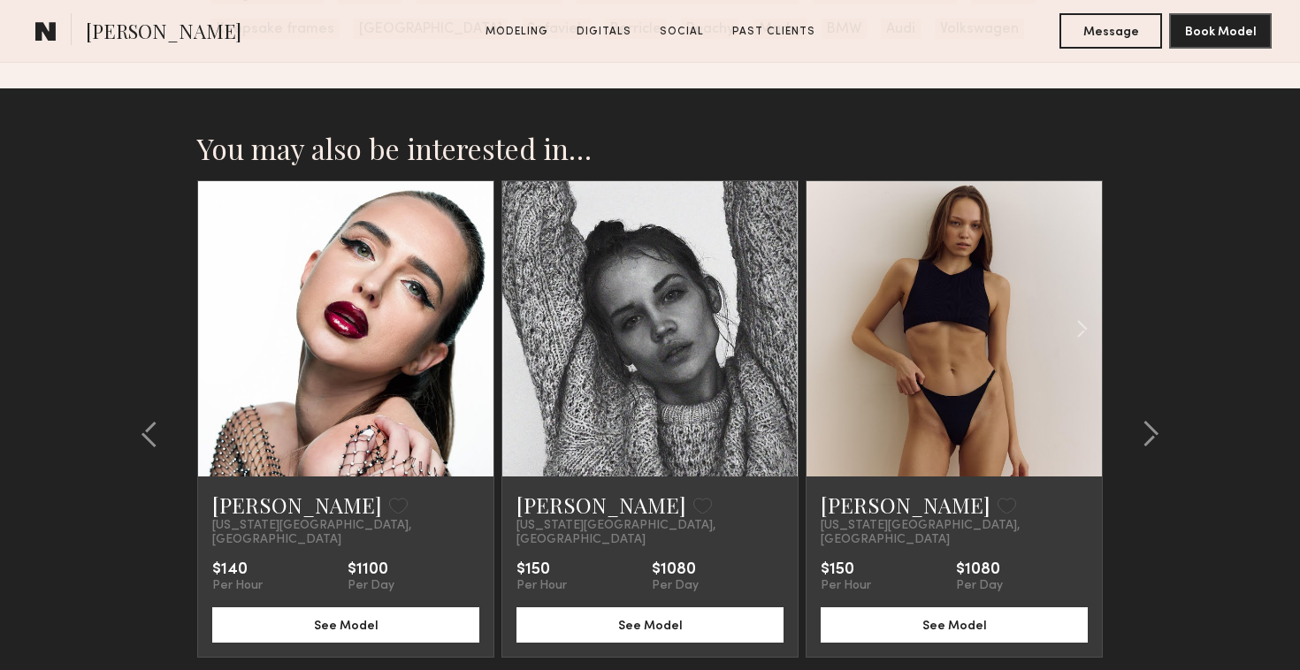
click at [479, 332] on div at bounding box center [345, 328] width 295 height 295
click at [779, 325] on common-icon at bounding box center [778, 329] width 26 height 34
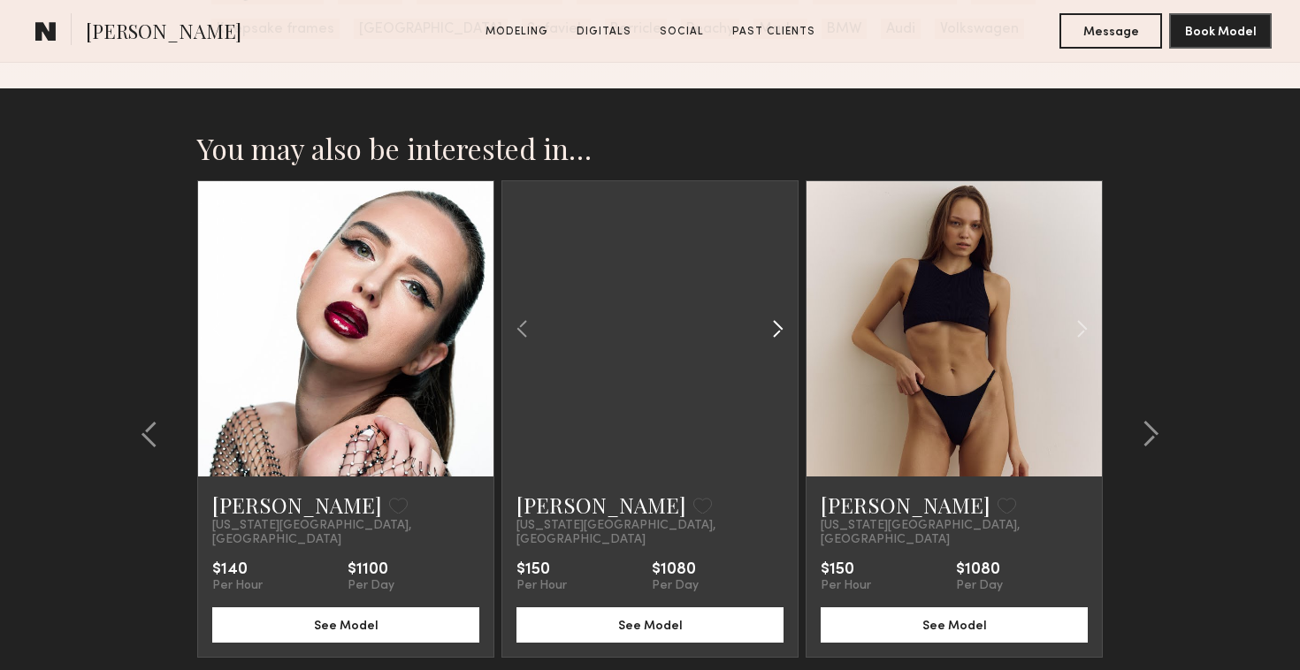
click at [779, 325] on common-icon at bounding box center [778, 329] width 26 height 34
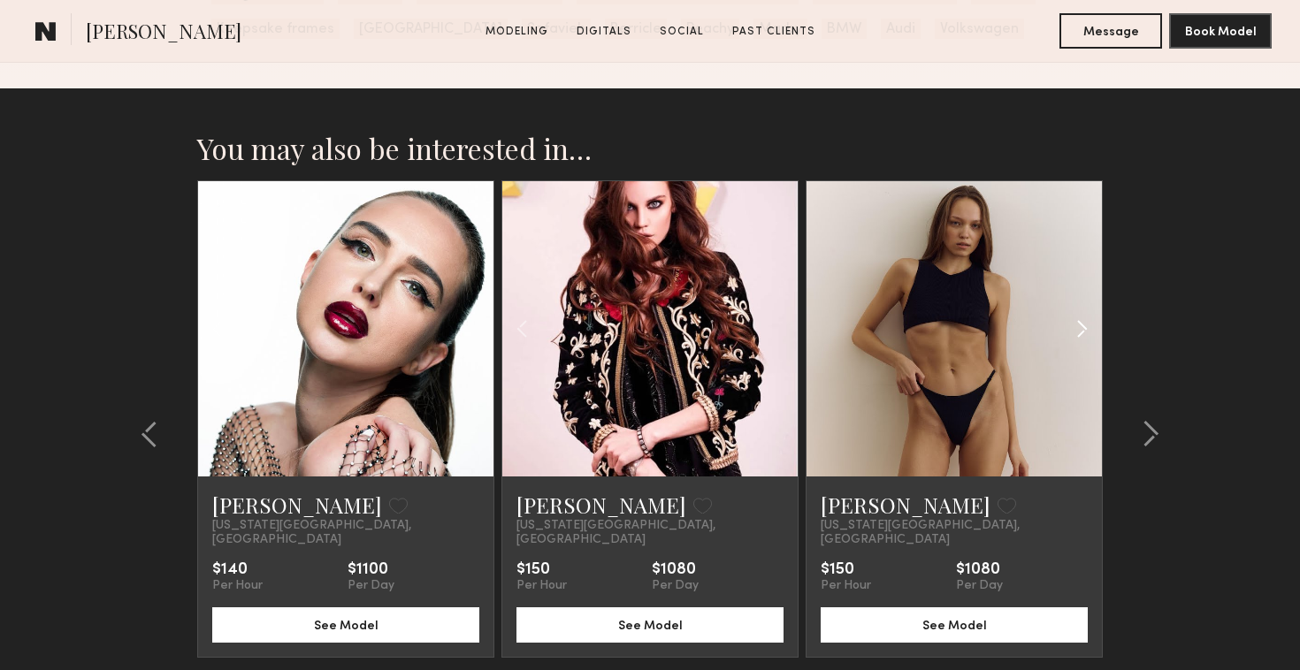
click at [1068, 321] on div at bounding box center [1053, 328] width 97 height 295
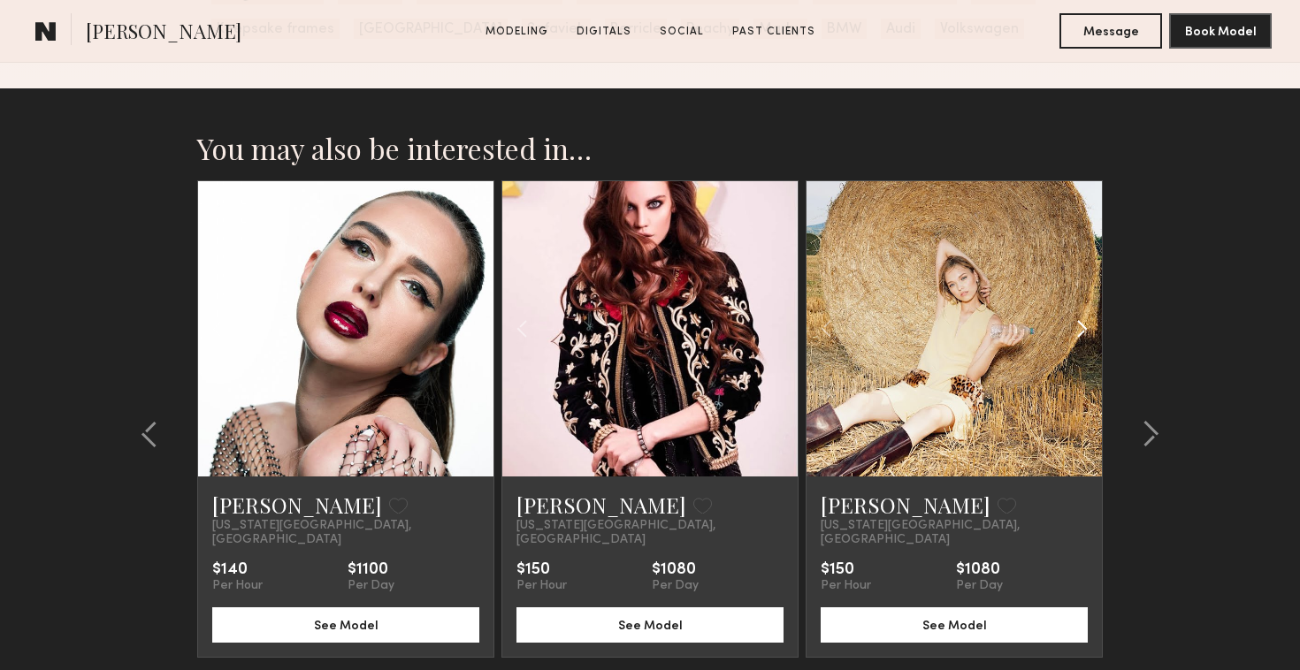
click at [1070, 316] on common-icon at bounding box center [1082, 329] width 26 height 34
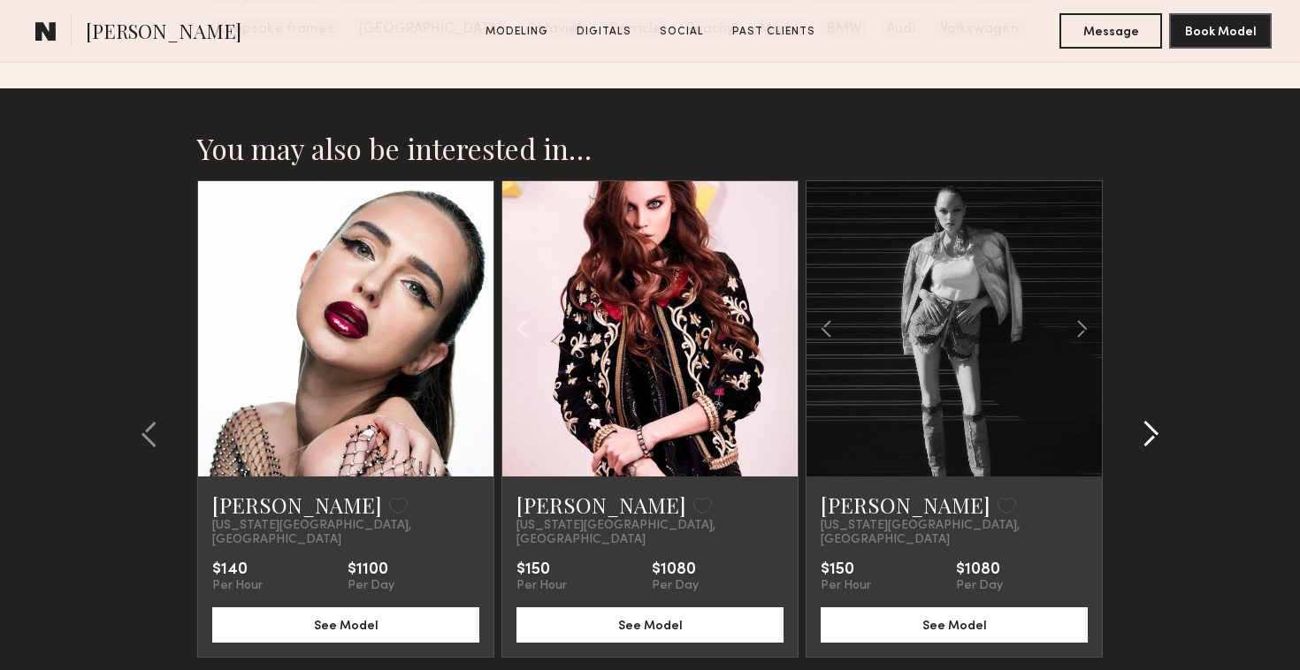
click at [1153, 408] on div at bounding box center [1145, 434] width 85 height 508
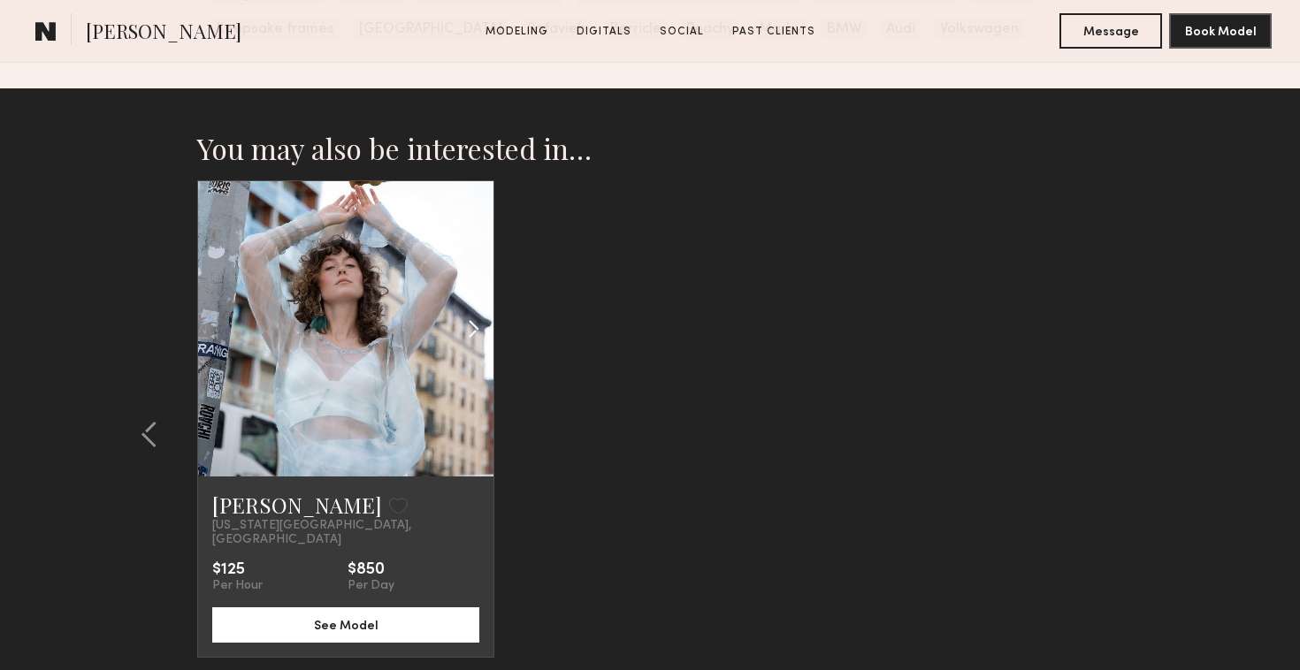
click at [476, 318] on common-icon at bounding box center [474, 329] width 26 height 34
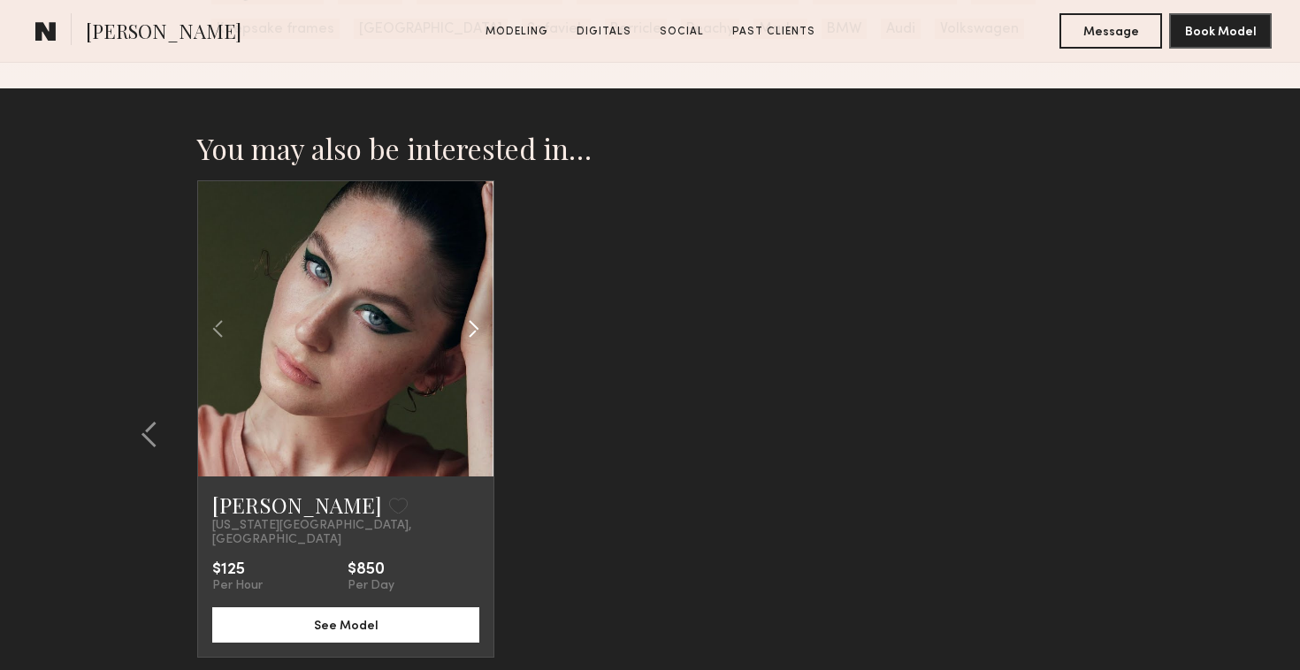
click at [476, 318] on common-icon at bounding box center [474, 329] width 26 height 34
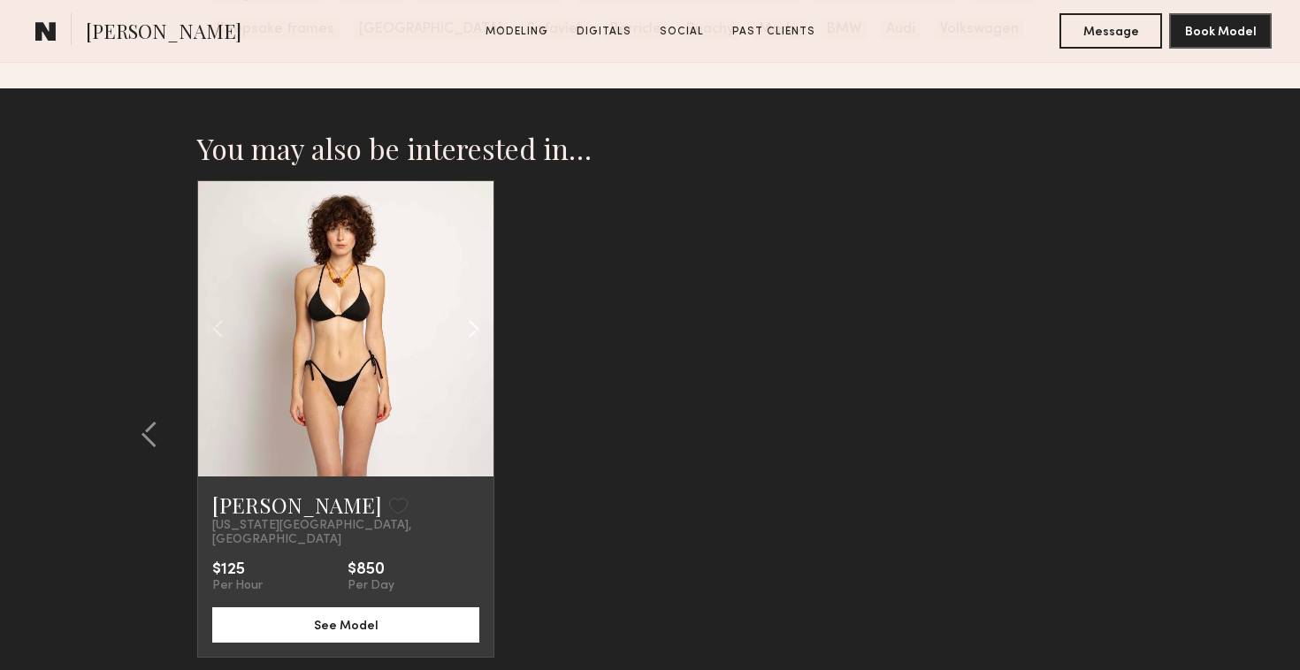
click at [476, 318] on common-icon at bounding box center [474, 329] width 26 height 34
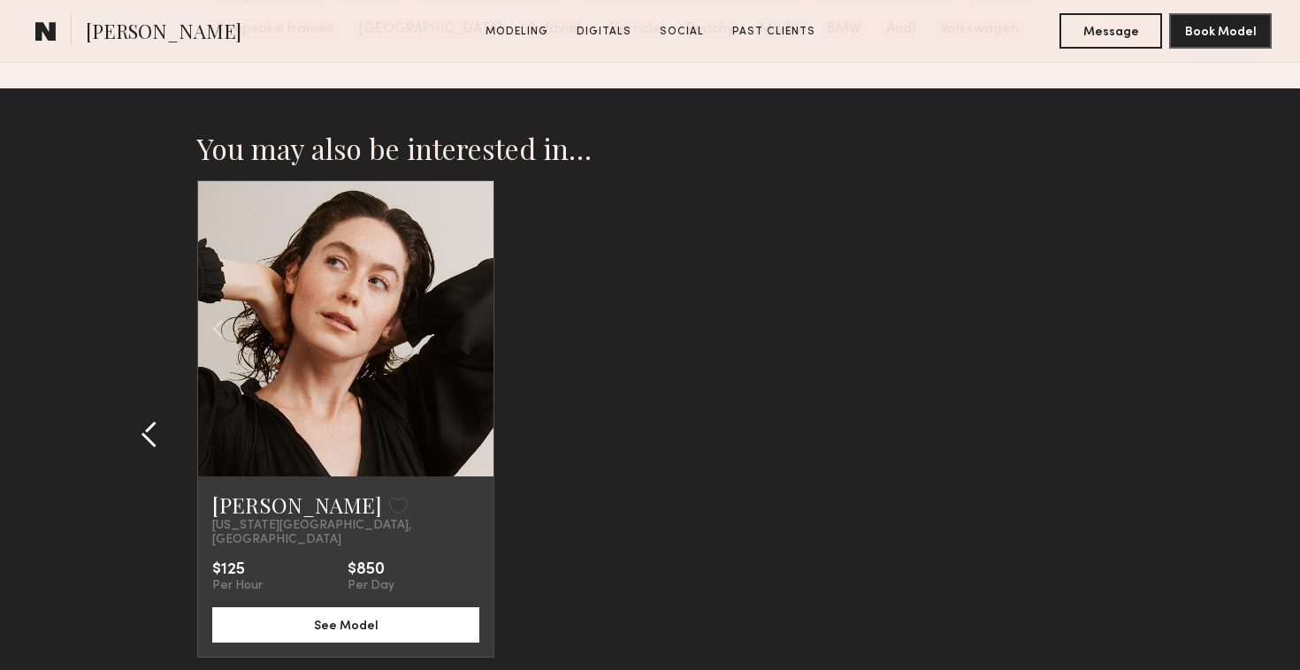
click at [162, 402] on div at bounding box center [154, 434] width 85 height 508
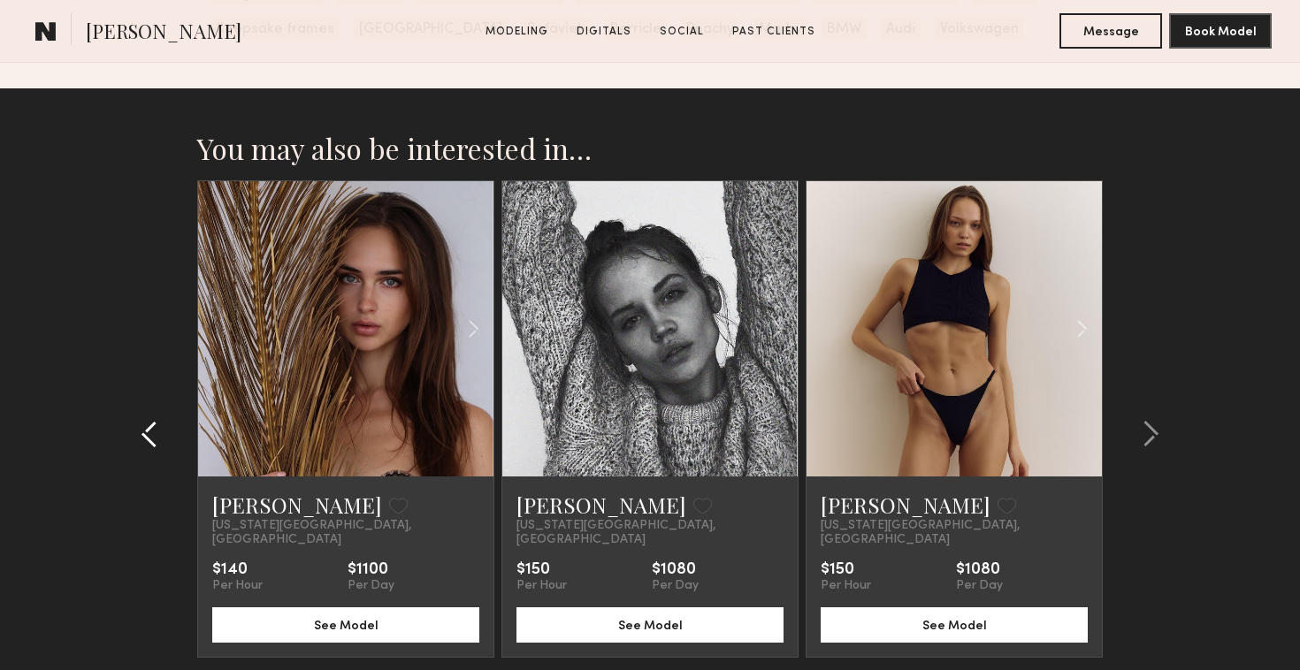
click at [150, 432] on common-icon at bounding box center [150, 434] width 18 height 28
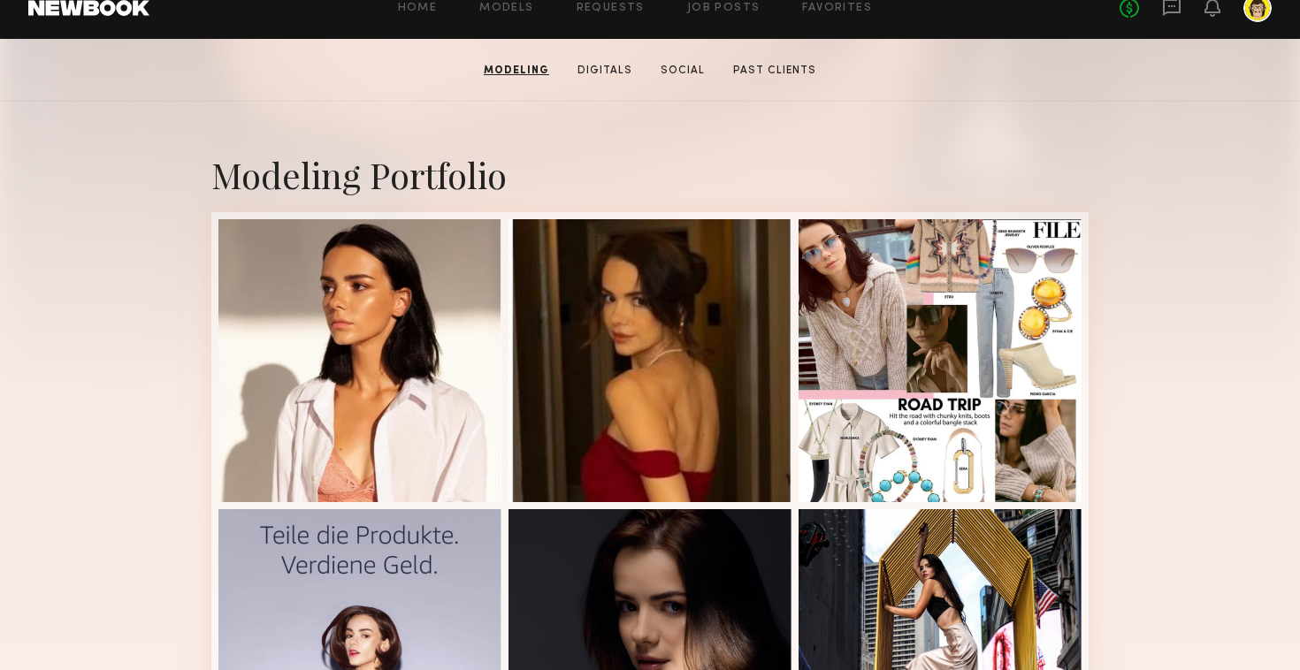
scroll to position [0, 0]
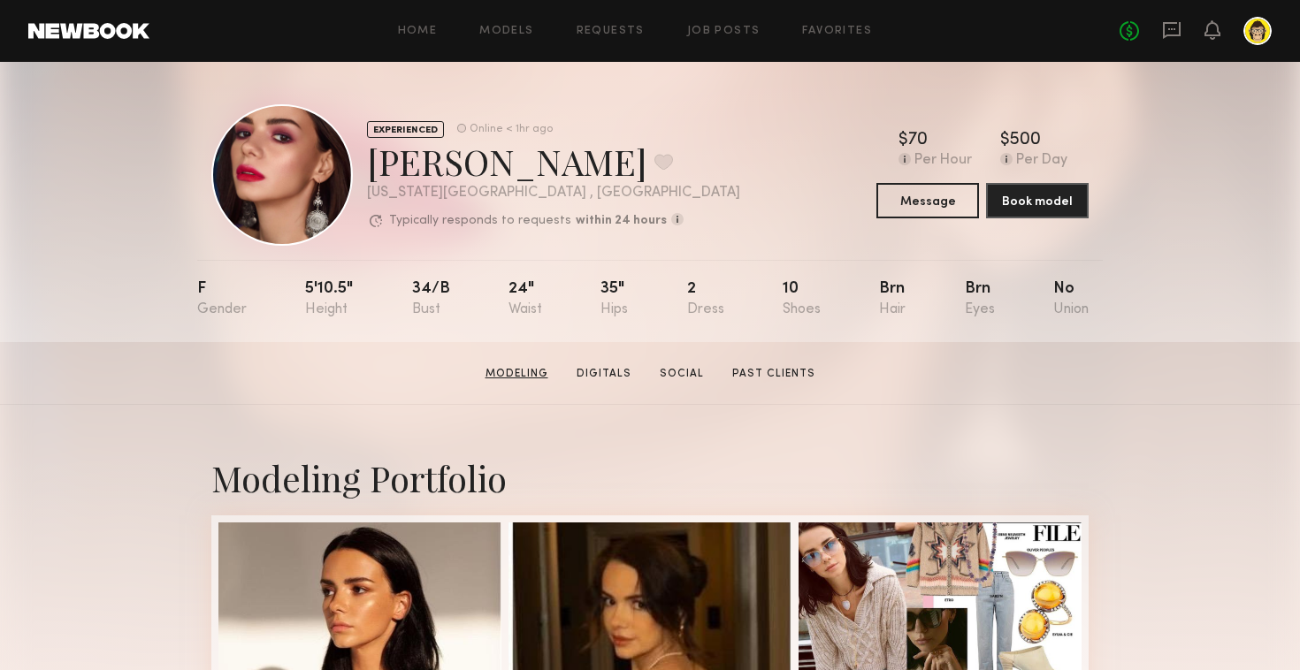
click at [508, 379] on link "Modeling" at bounding box center [516, 374] width 77 height 16
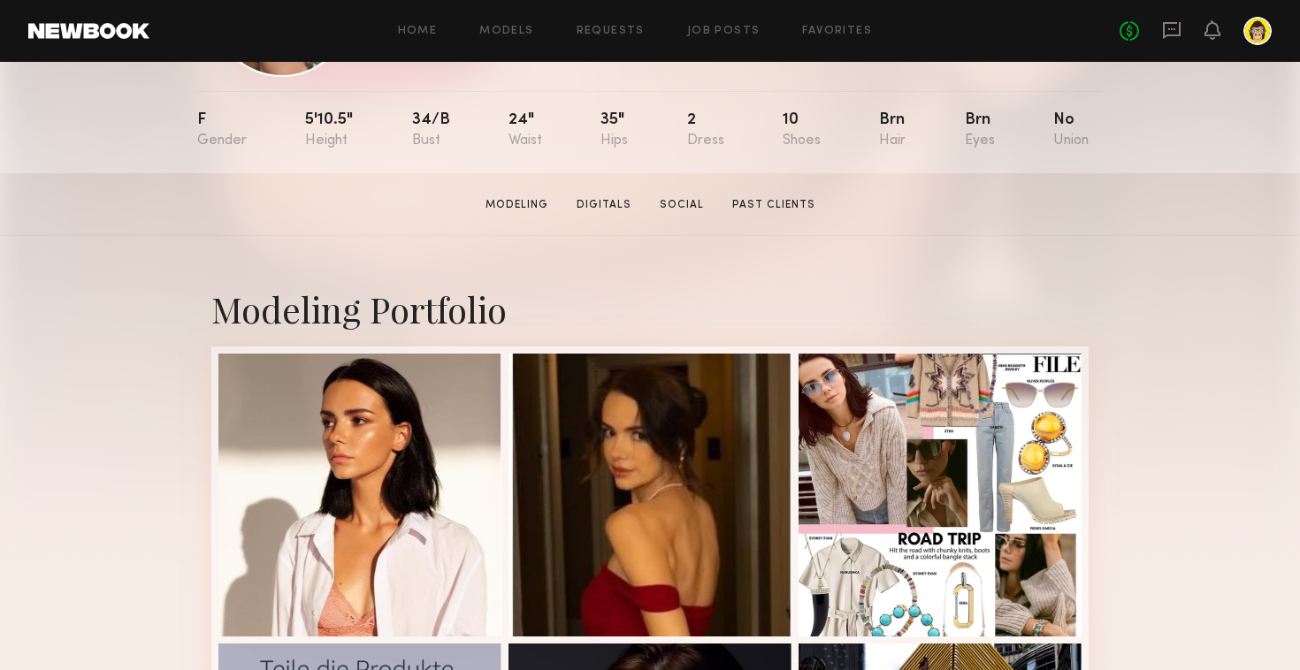
click at [605, 180] on section "Lyuba R. Modeling Digitals Social Past Clients Message Book Model" at bounding box center [650, 204] width 1300 height 63
click at [605, 202] on link "Digitals" at bounding box center [604, 205] width 69 height 16
